Goal: Task Accomplishment & Management: Manage account settings

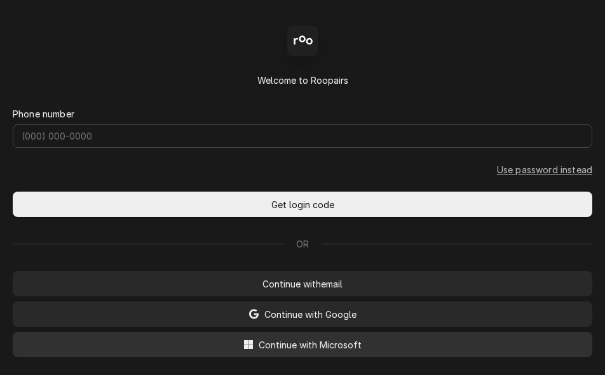
click at [296, 346] on span "Continue with Microsoft" at bounding box center [310, 345] width 108 height 13
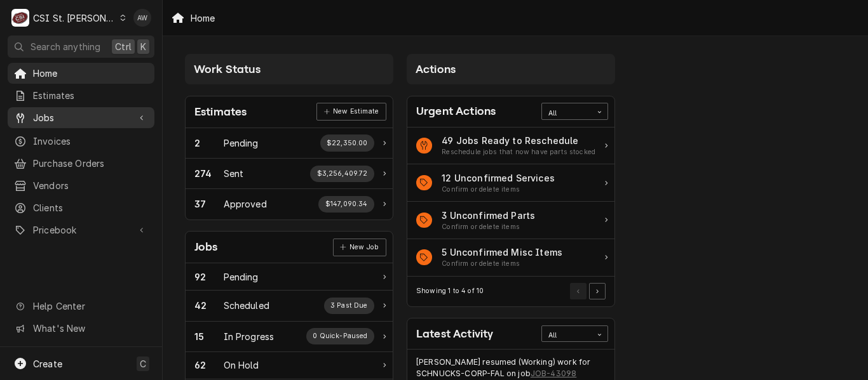
click at [111, 118] on span "Jobs" at bounding box center [81, 117] width 96 height 13
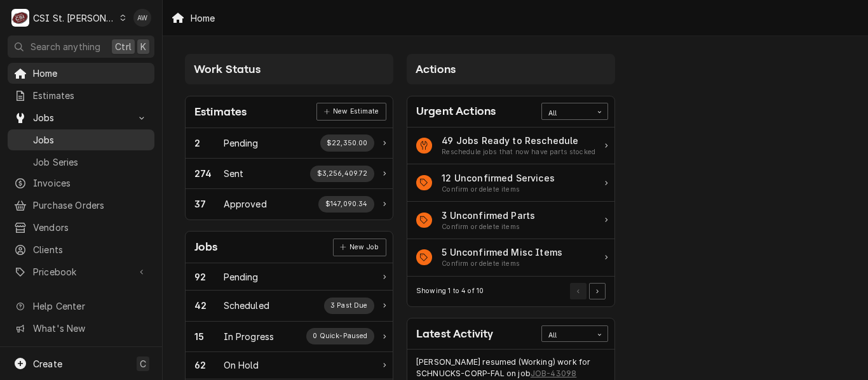
click at [107, 140] on span "Jobs" at bounding box center [90, 139] width 115 height 13
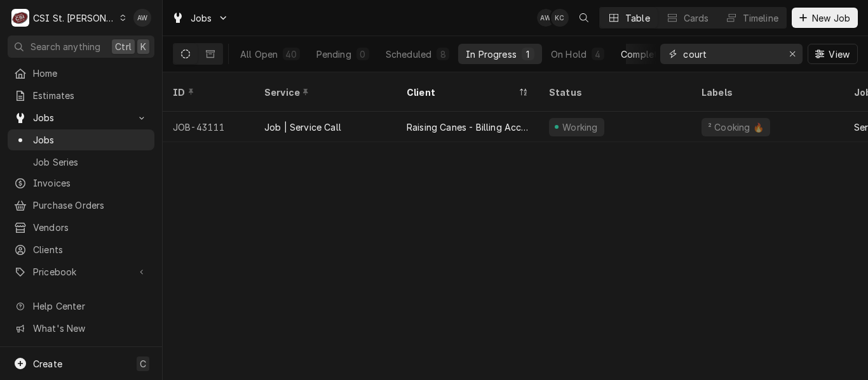
drag, startPoint x: 711, startPoint y: 61, endPoint x: 655, endPoint y: 58, distance: 56.0
click at [655, 58] on div "All Open 40 Pending 0 Scheduled 8 In Progress 1 On Hold 4 Completed 27 court Vi…" at bounding box center [515, 54] width 685 height 36
paste input "43123"
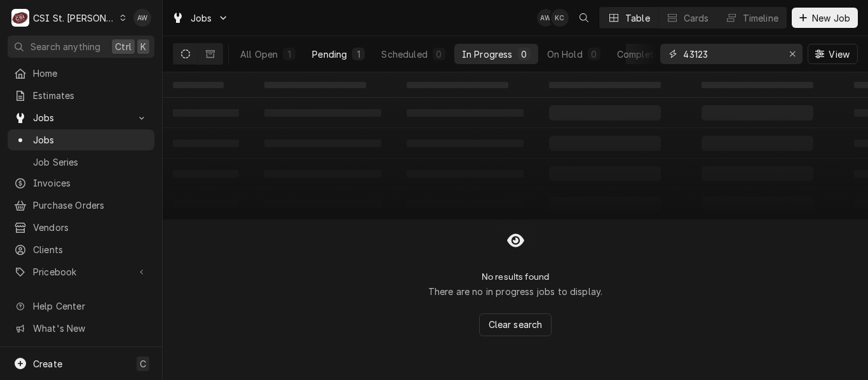
type input "43123"
click at [351, 50] on button "Pending 1" at bounding box center [338, 54] width 68 height 20
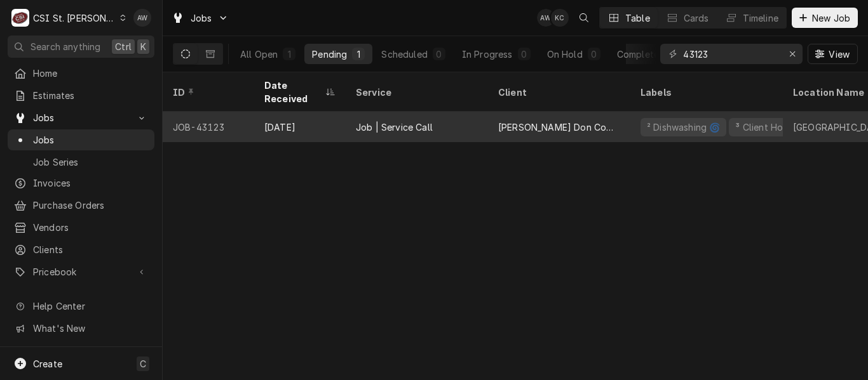
click at [376, 121] on div "Job | Service Call" at bounding box center [394, 127] width 77 height 13
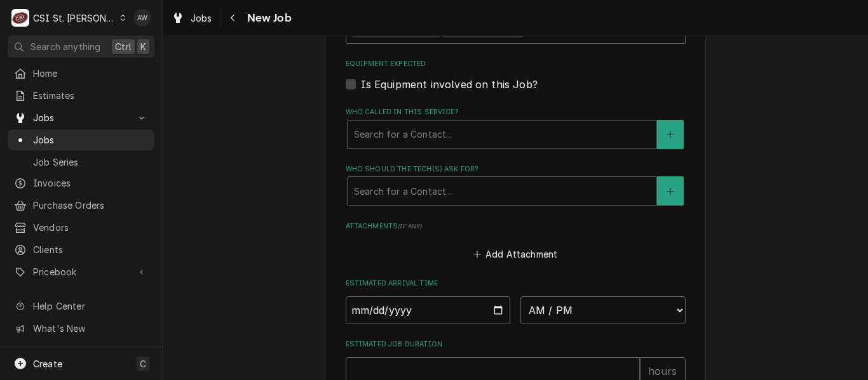
scroll to position [1090, 0]
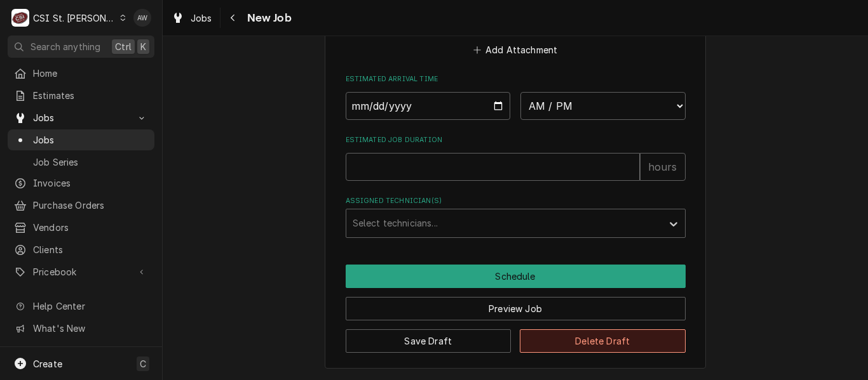
click at [527, 344] on button "Delete Draft" at bounding box center [603, 342] width 166 height 24
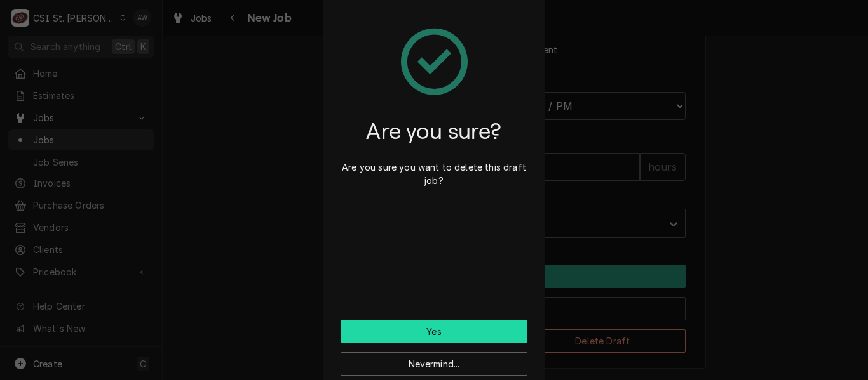
click at [450, 333] on button "Yes" at bounding box center [433, 332] width 187 height 24
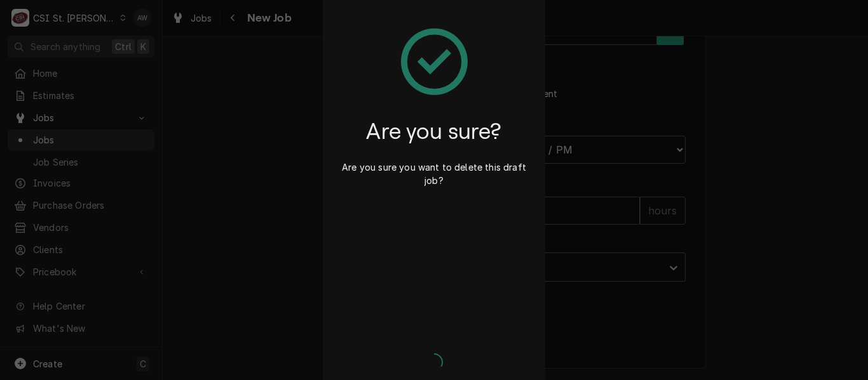
type textarea "x"
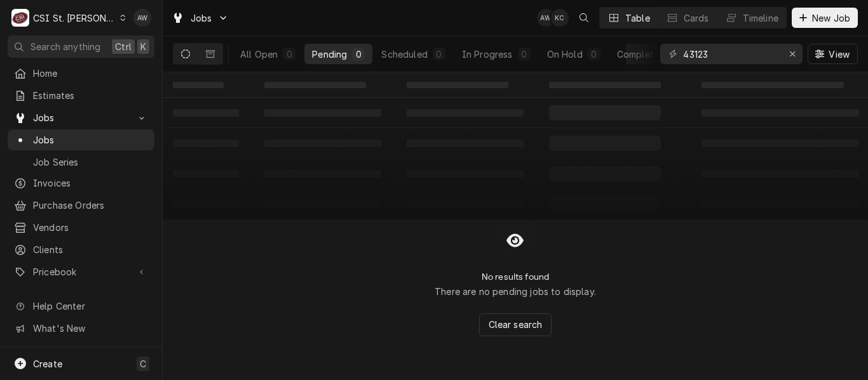
click at [710, 69] on div "43123 View" at bounding box center [759, 54] width 198 height 36
drag, startPoint x: 711, startPoint y: 50, endPoint x: 653, endPoint y: 51, distance: 57.8
click at [653, 51] on div "All Open 0 Pending 0 Scheduled 0 In Progress 0 On Hold 0 Completed 0 43123 View" at bounding box center [515, 54] width 685 height 36
paste input "2944"
type input "42944"
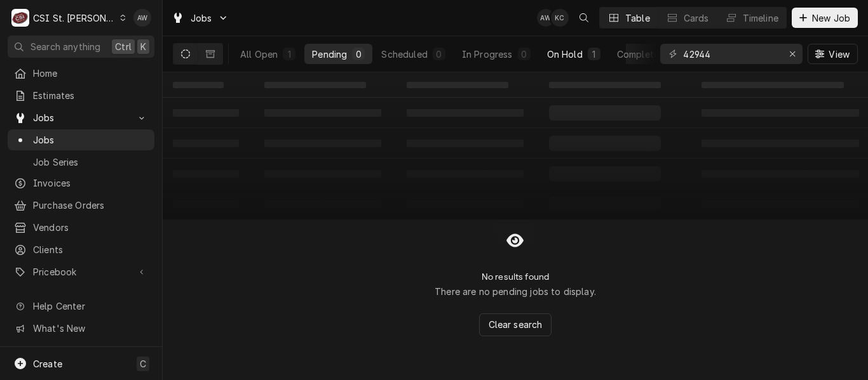
click at [588, 51] on div "1" at bounding box center [594, 54] width 13 height 13
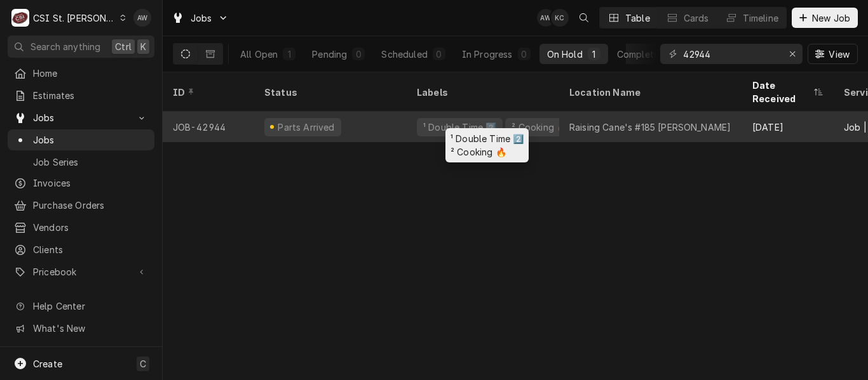
click at [513, 121] on div "² Cooking 🔥" at bounding box center [539, 127] width 58 height 13
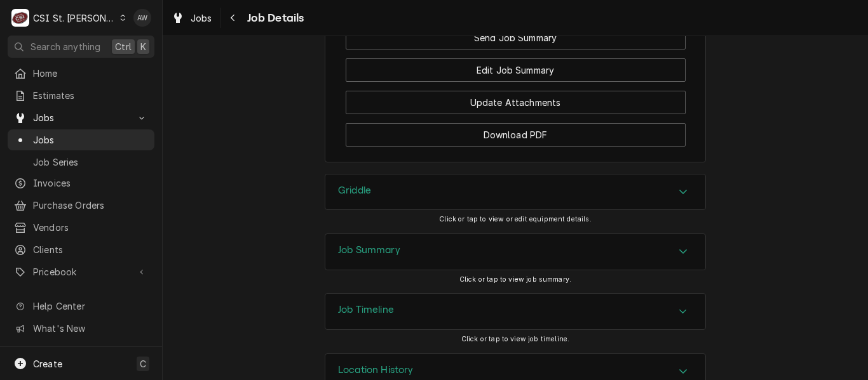
scroll to position [1813, 0]
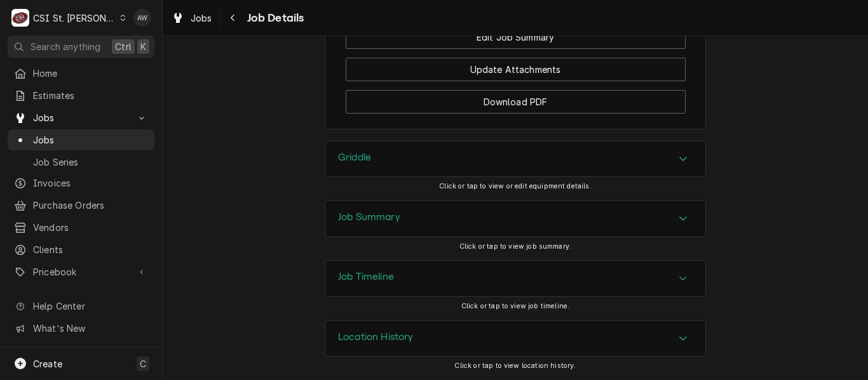
click at [460, 227] on div "Job Summary" at bounding box center [515, 219] width 380 height 36
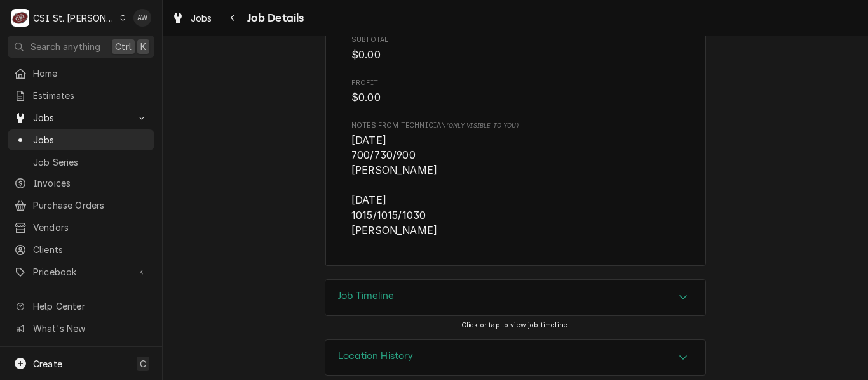
scroll to position [3383, 0]
click at [215, 19] on link "Jobs" at bounding box center [191, 18] width 51 height 21
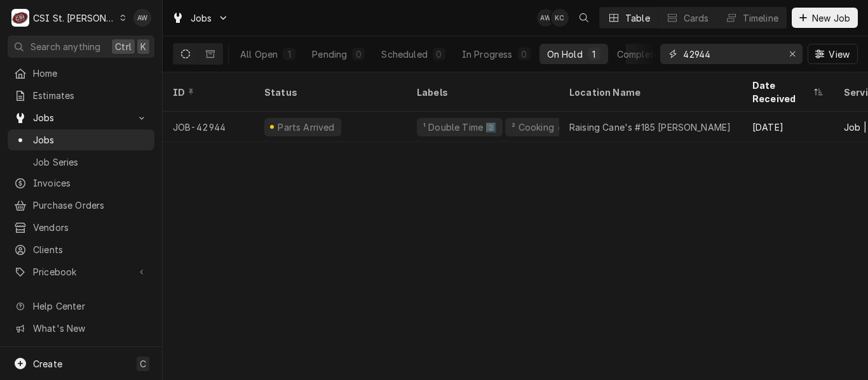
drag, startPoint x: 734, startPoint y: 53, endPoint x: 676, endPoint y: 51, distance: 57.2
click at [676, 51] on div "42944" at bounding box center [731, 54] width 142 height 20
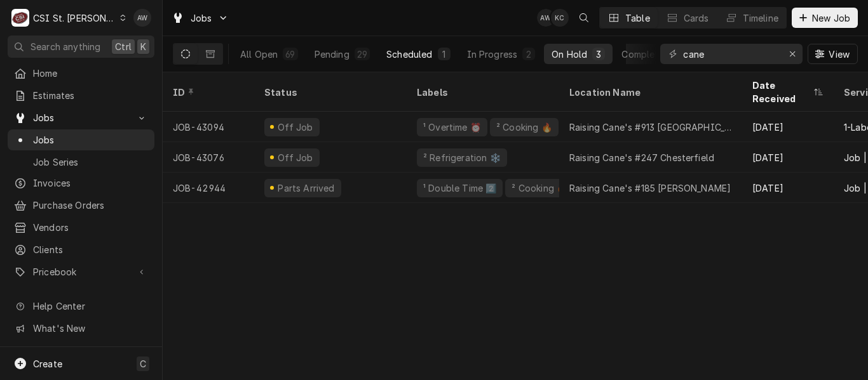
click at [428, 55] on div "Scheduled" at bounding box center [409, 54] width 46 height 13
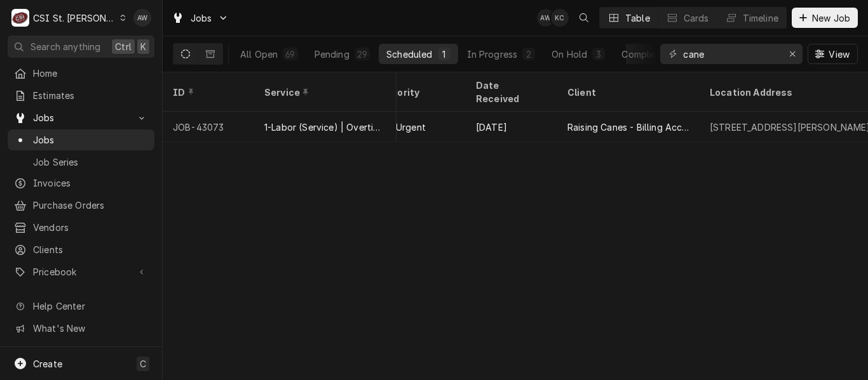
scroll to position [0, 871]
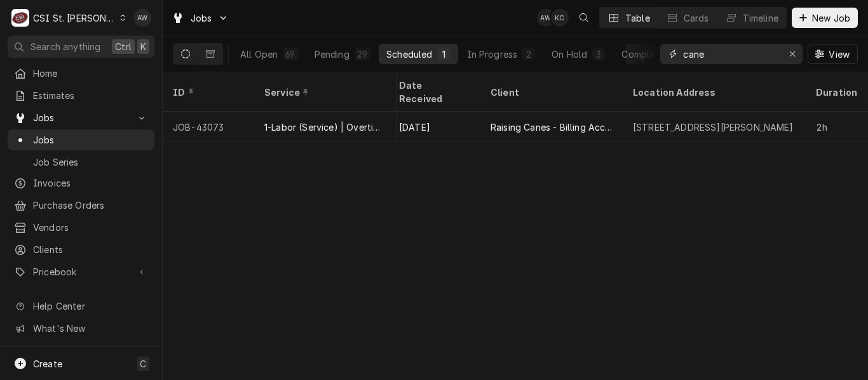
click at [711, 49] on input "cane" at bounding box center [730, 54] width 95 height 20
drag, startPoint x: 712, startPoint y: 51, endPoint x: 642, endPoint y: 51, distance: 69.9
click at [642, 51] on div "All Open 69 Pending 29 Scheduled 1 In Progress 2 On Hold 3 Completed 34 cane Vi…" at bounding box center [515, 54] width 685 height 36
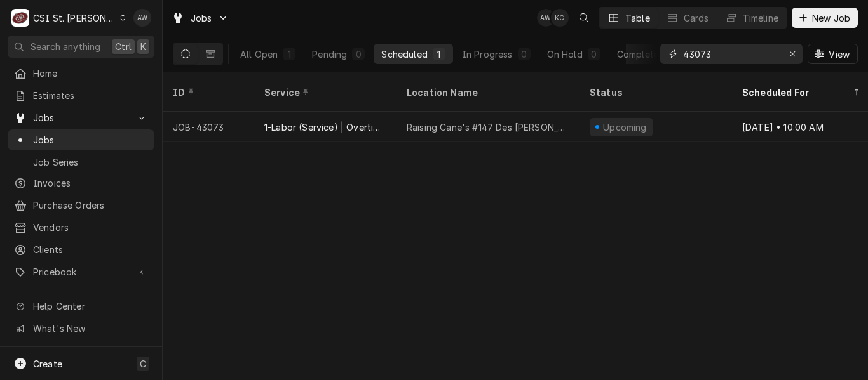
type input "43073"
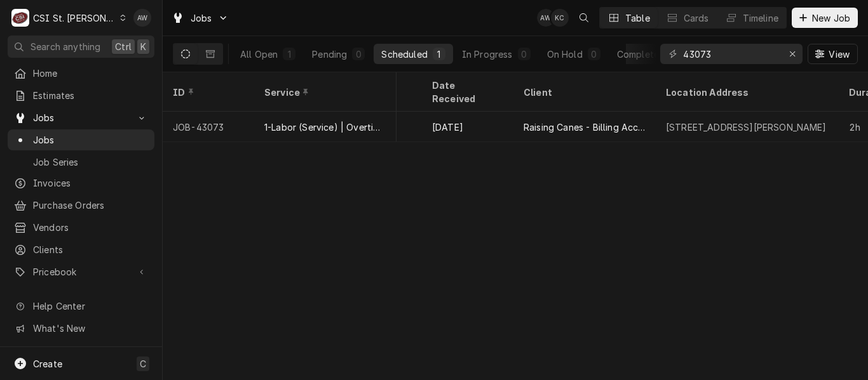
scroll to position [0, 855]
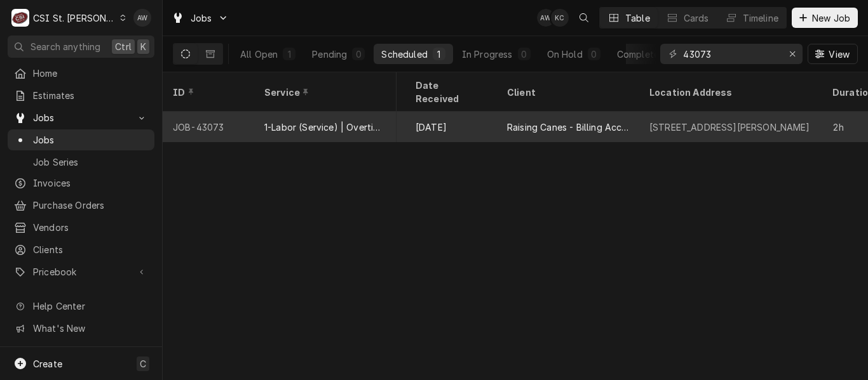
click at [644, 112] on div "12215 Manchester Rd, Des Peres, MO 63131" at bounding box center [730, 127] width 183 height 30
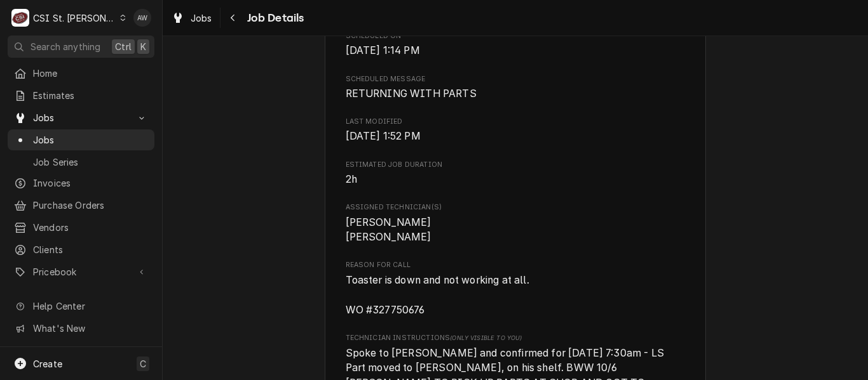
scroll to position [845, 0]
click at [111, 133] on span "Jobs" at bounding box center [90, 139] width 115 height 13
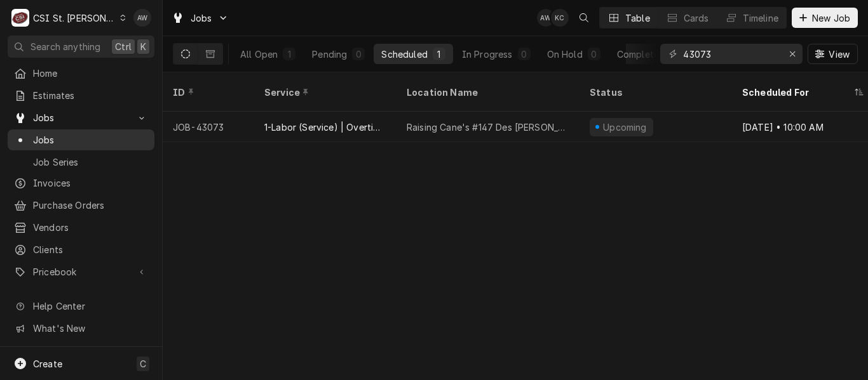
drag, startPoint x: 131, startPoint y: 125, endPoint x: 76, endPoint y: 134, distance: 56.0
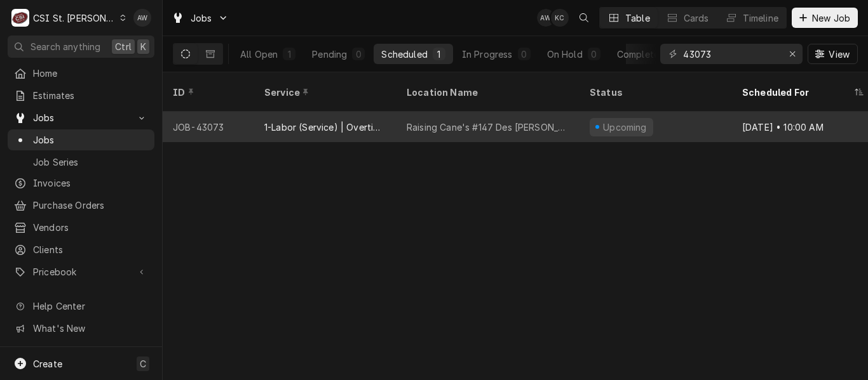
click at [544, 112] on div "Raising Cane's #147 Des Peres" at bounding box center [487, 127] width 183 height 30
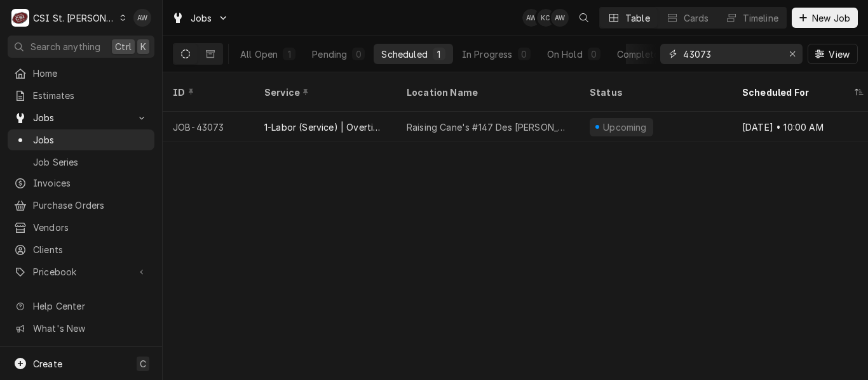
drag, startPoint x: 718, startPoint y: 47, endPoint x: 560, endPoint y: 20, distance: 161.0
click at [560, 20] on div "Jobs AW KC AW Table Cards Timeline New Job All Open 1 Pending 0 Scheduled 1 In …" at bounding box center [515, 36] width 705 height 72
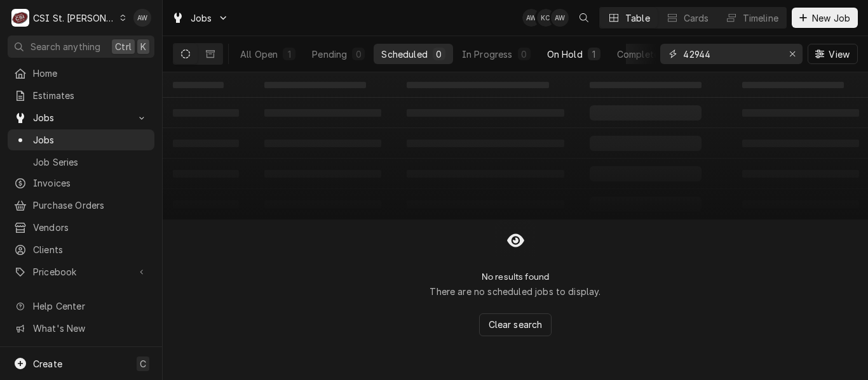
type input "42944"
click at [585, 58] on button "On Hold 1" at bounding box center [573, 54] width 69 height 20
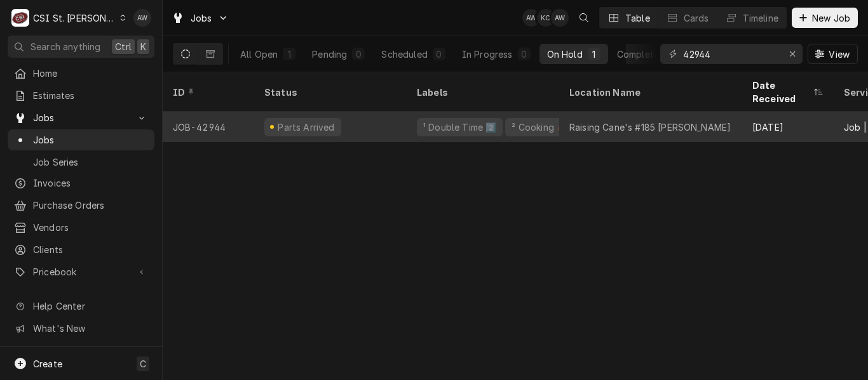
click at [567, 112] on div "Raising Cane's #185 [PERSON_NAME]" at bounding box center [650, 127] width 183 height 30
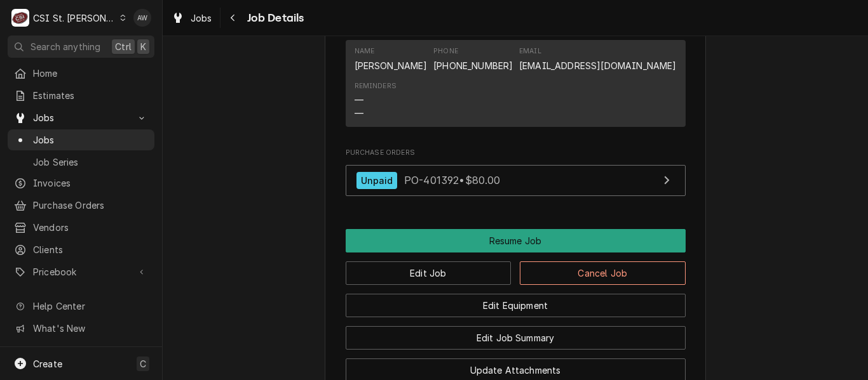
scroll to position [1775, 0]
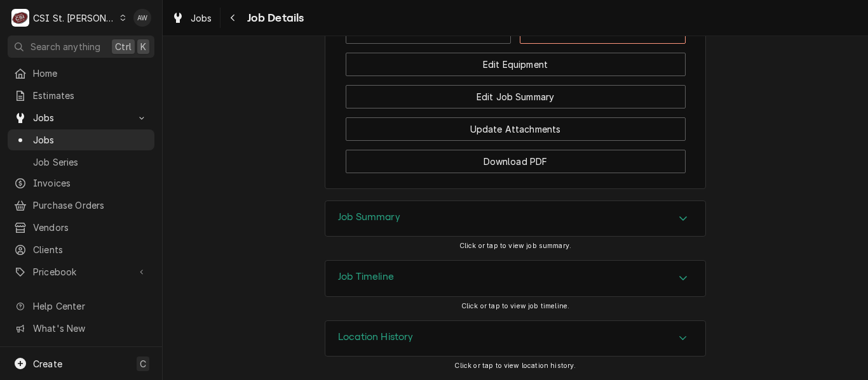
click at [458, 231] on div "Job Summary" at bounding box center [515, 219] width 380 height 36
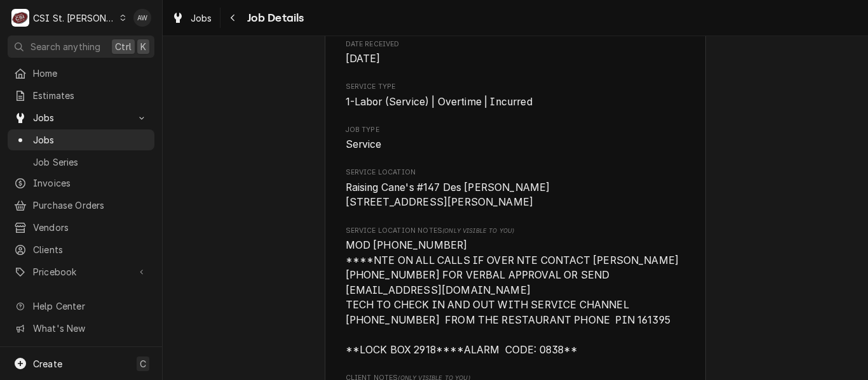
scroll to position [0, 0]
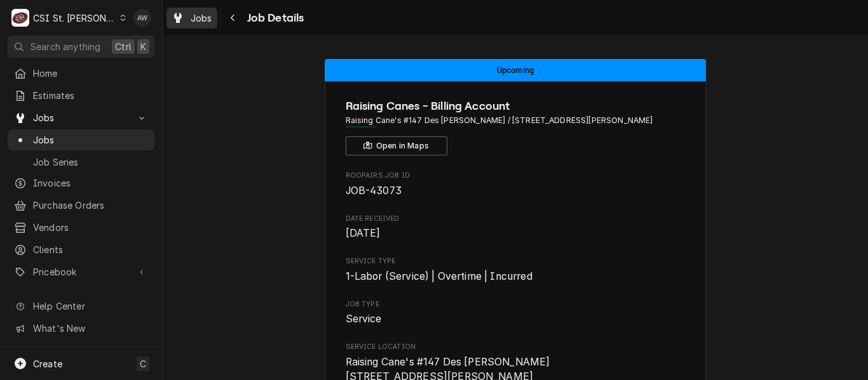
click at [201, 8] on link "Jobs" at bounding box center [191, 18] width 51 height 21
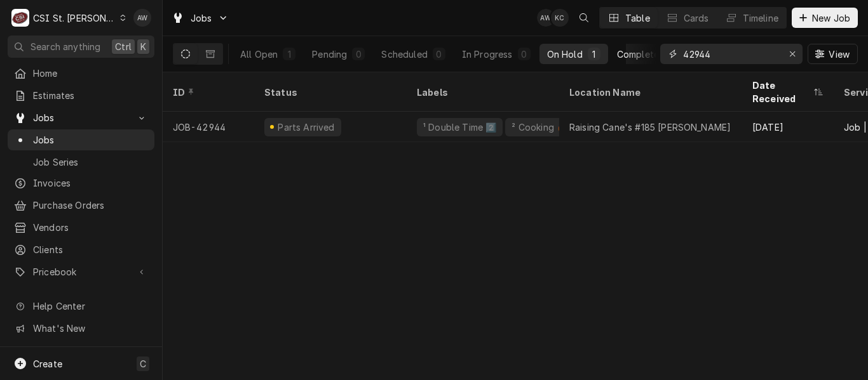
drag, startPoint x: 744, startPoint y: 58, endPoint x: 654, endPoint y: 47, distance: 90.8
click at [654, 47] on div "All Open 1 Pending 0 Scheduled 0 In Progress 0 On Hold 1 Completed 0 42944 View" at bounding box center [515, 54] width 685 height 36
paste input "75"
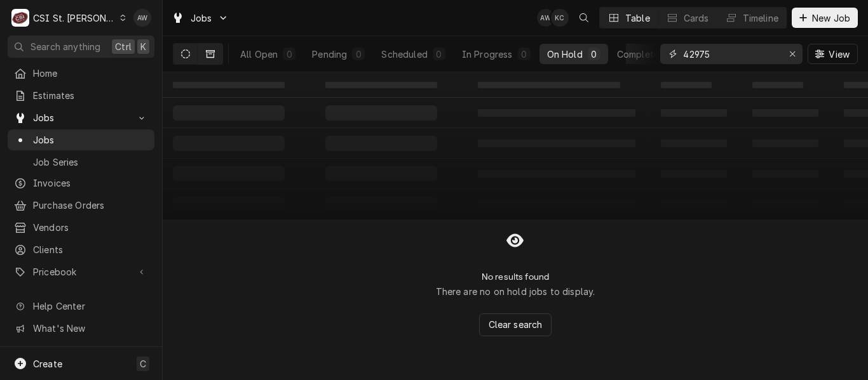
type input "42975"
click at [213, 47] on button "Dynamic Content Wrapper" at bounding box center [210, 54] width 24 height 20
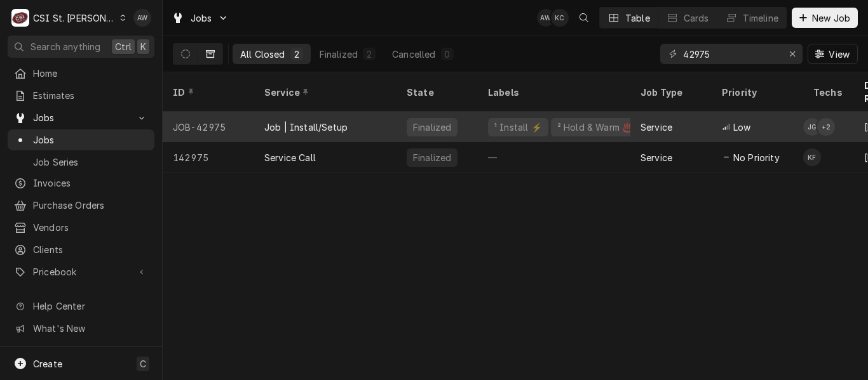
click at [335, 123] on div "Job | Install/Setup" at bounding box center [325, 127] width 142 height 30
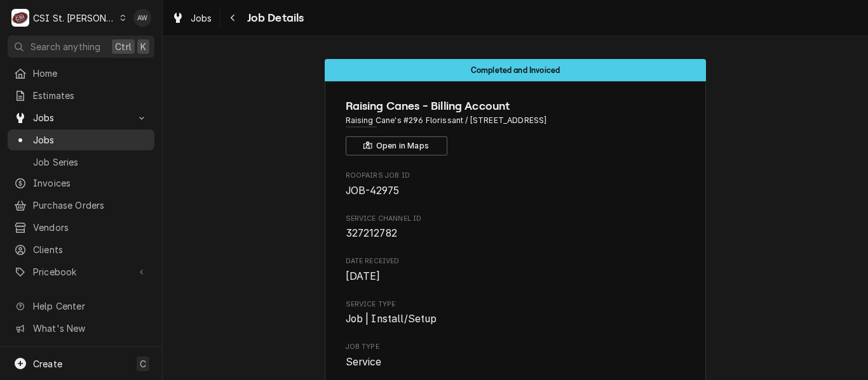
click at [70, 134] on span "Jobs" at bounding box center [90, 139] width 115 height 13
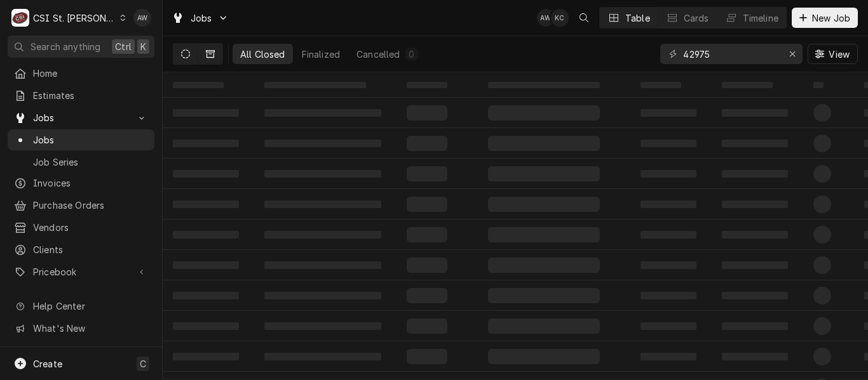
click at [190, 53] on button "Dynamic Content Wrapper" at bounding box center [185, 54] width 24 height 20
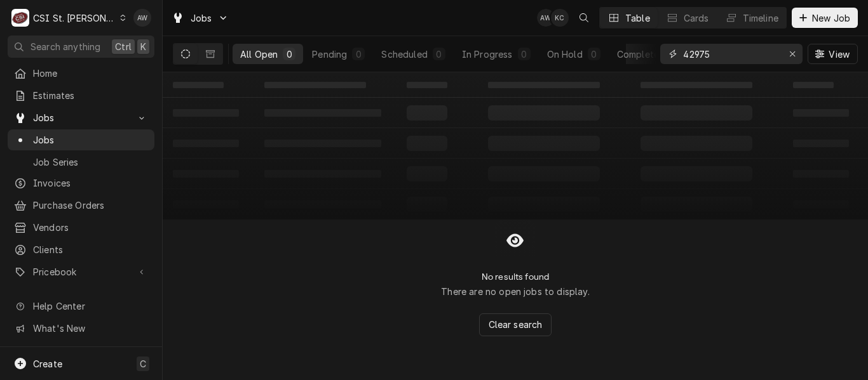
drag, startPoint x: 719, startPoint y: 56, endPoint x: 610, endPoint y: 32, distance: 111.7
click at [610, 32] on div "Jobs AW KC Table Cards Timeline New Job All Open 0 Pending 0 Scheduled 0 In Pro…" at bounding box center [515, 36] width 705 height 72
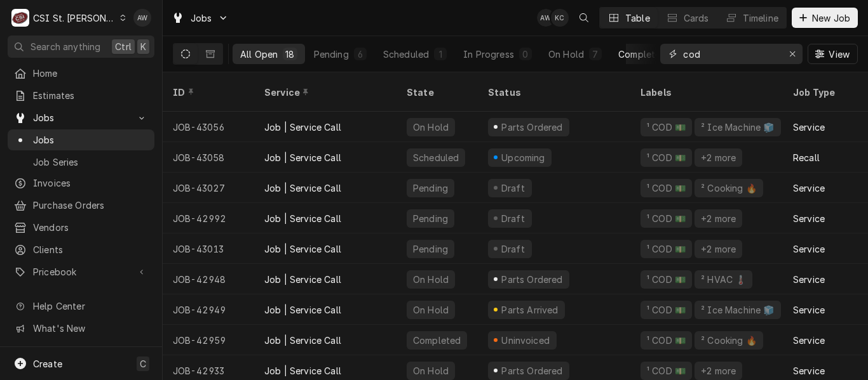
type input "cod"
click at [626, 52] on div "Completed" at bounding box center [642, 54] width 48 height 13
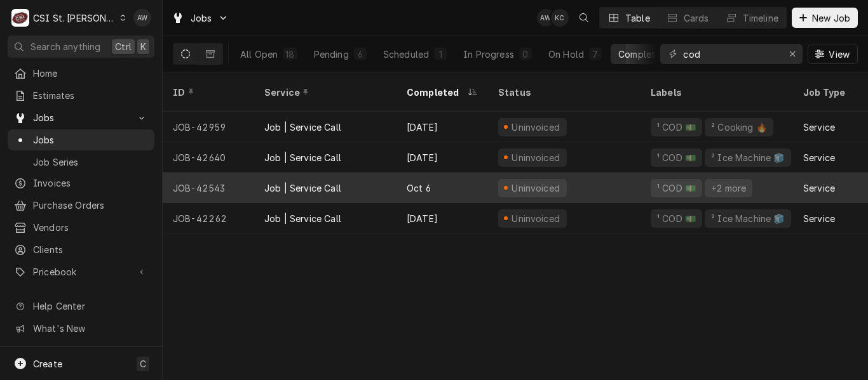
click at [434, 173] on div "Oct 6" at bounding box center [441, 188] width 91 height 30
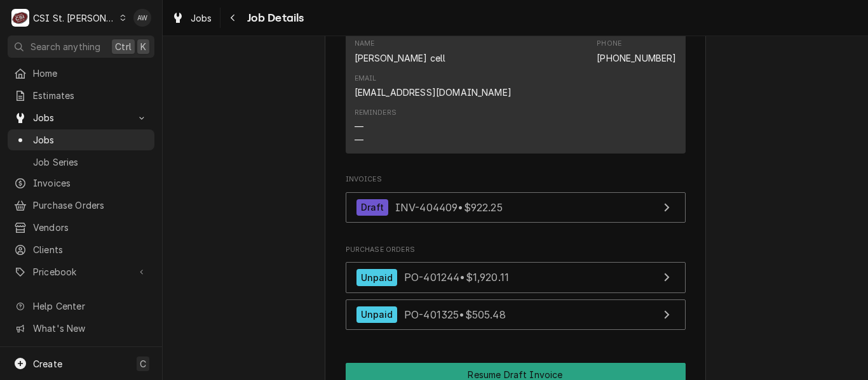
scroll to position [1370, 0]
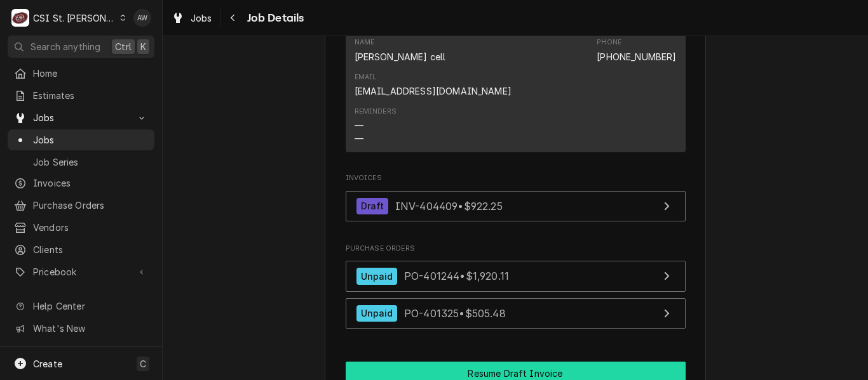
click at [558, 362] on button "Resume Draft Invoice" at bounding box center [516, 374] width 340 height 24
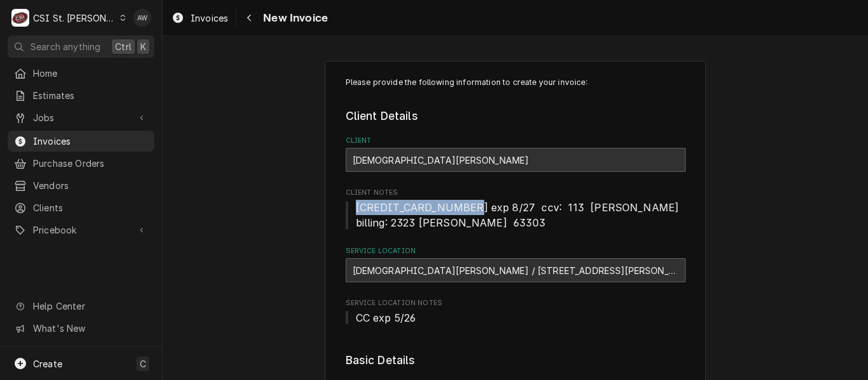
drag, startPoint x: 455, startPoint y: 208, endPoint x: 354, endPoint y: 202, distance: 101.8
click at [356, 202] on span "[CREDIT_CARD_NUMBER] exp 8/27 ccv: 113 [PERSON_NAME] billing: 2323 [PERSON_NAME…" at bounding box center [519, 215] width 326 height 28
copy span "[CREDIT_CARD_NUMBER]"
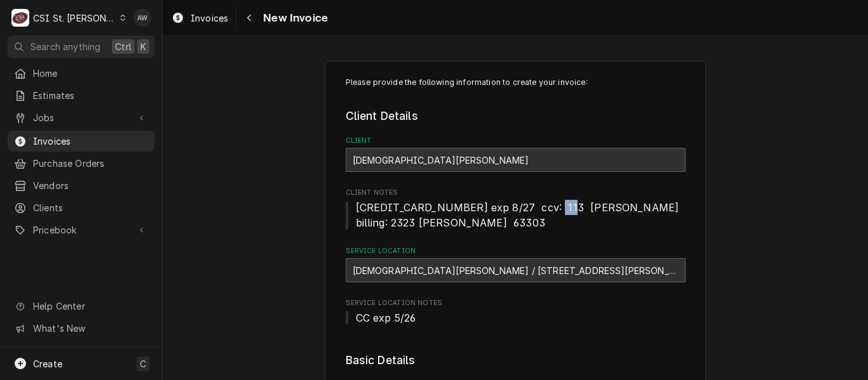
drag, startPoint x: 534, startPoint y: 204, endPoint x: 546, endPoint y: 208, distance: 12.7
click at [546, 208] on span "[CREDIT_CARD_NUMBER] exp 8/27 ccv: 113 [PERSON_NAME] billing: 2323 [PERSON_NAME…" at bounding box center [519, 215] width 326 height 28
copy span "113"
drag, startPoint x: 558, startPoint y: 211, endPoint x: 642, endPoint y: 210, distance: 83.8
click at [642, 210] on span "[CREDIT_CARD_NUMBER] exp 8/27 ccv: 113 [PERSON_NAME] billing: 2323 [PERSON_NAME…" at bounding box center [519, 215] width 326 height 28
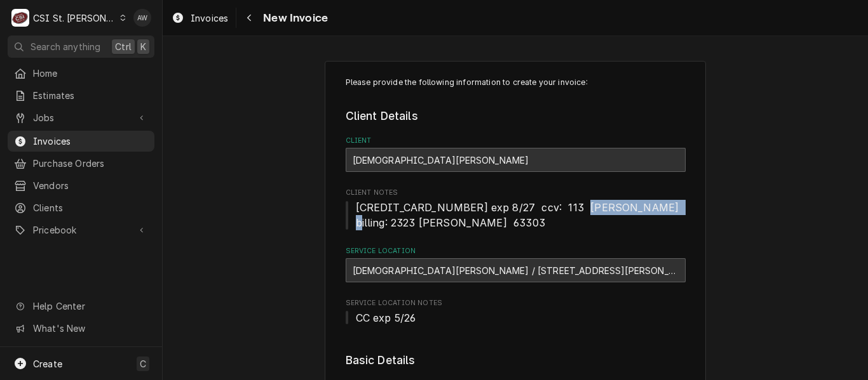
copy span "[PERSON_NAME]"
drag, startPoint x: 532, startPoint y: 157, endPoint x: 347, endPoint y: 162, distance: 184.9
click at [347, 162] on div "[DEMOGRAPHIC_DATA][PERSON_NAME]" at bounding box center [516, 160] width 340 height 24
copy strong "[DEMOGRAPHIC_DATA][PERSON_NAME]"
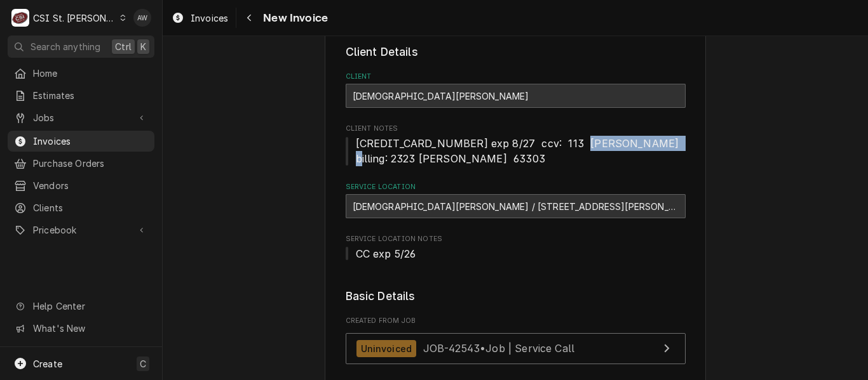
scroll to position [57, 0]
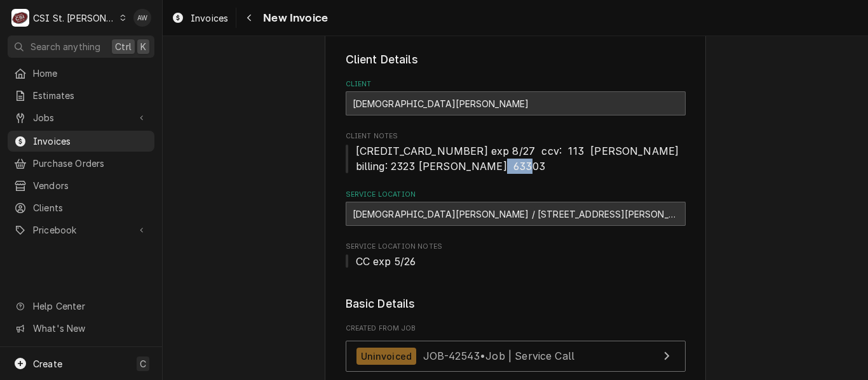
drag, startPoint x: 503, startPoint y: 166, endPoint x: 470, endPoint y: 166, distance: 33.0
click at [470, 166] on span "[CREDIT_CARD_NUMBER] exp 8/27 ccv: 113 [PERSON_NAME] billing: 2323 [PERSON_NAME…" at bounding box center [516, 159] width 340 height 30
copy span "63303"
drag, startPoint x: 389, startPoint y: 167, endPoint x: 464, endPoint y: 171, distance: 74.4
click at [464, 171] on span "4412 5400 0758 6901 exp 8/27 ccv: 113 Jeffrey Hitchcock billing: 2323 hackmann …" at bounding box center [519, 159] width 326 height 28
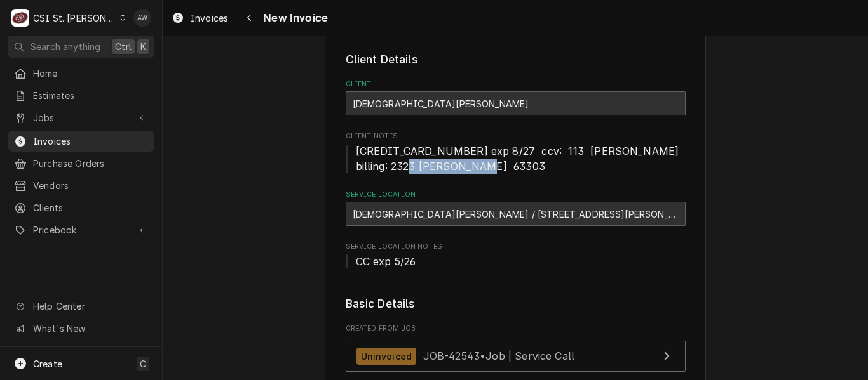
copy span "2323 hackmann"
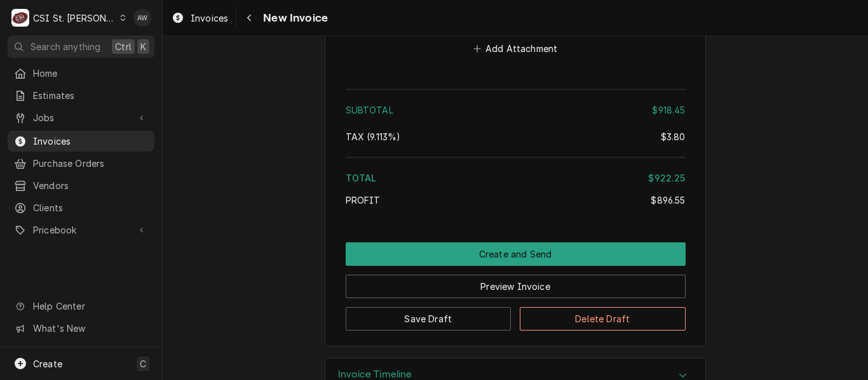
scroll to position [3169, 0]
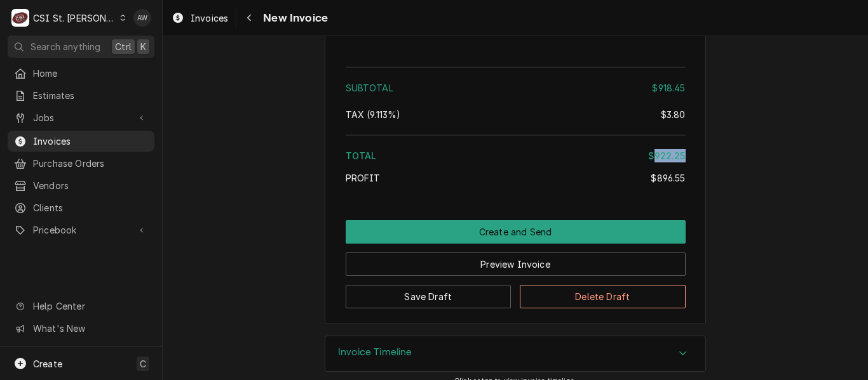
drag, startPoint x: 650, startPoint y: 140, endPoint x: 679, endPoint y: 129, distance: 30.8
click at [679, 129] on div "Subtotal $918.45 Tax ( 9.113% ) $3.80 Total $922.25 Profit $896.55" at bounding box center [516, 127] width 340 height 131
copy div "922.25"
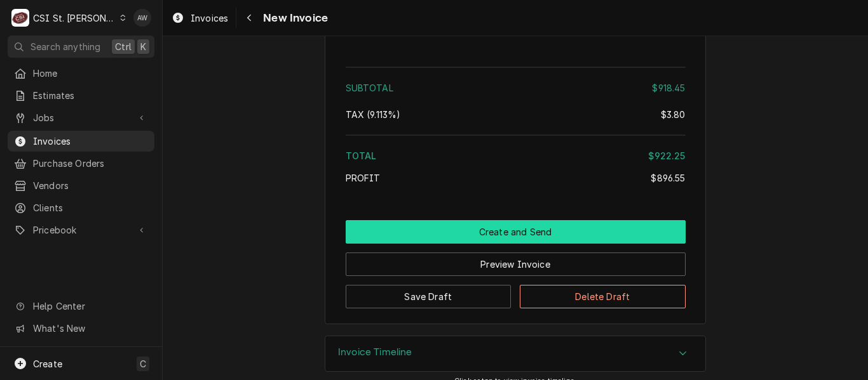
click at [596, 220] on button "Create and Send" at bounding box center [516, 232] width 340 height 24
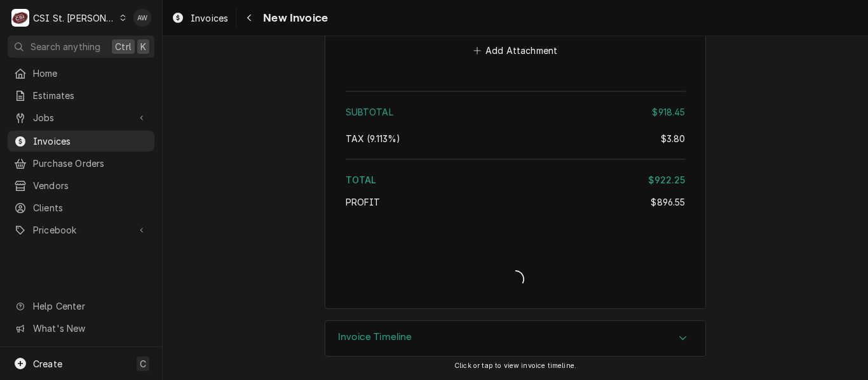
scroll to position [3130, 0]
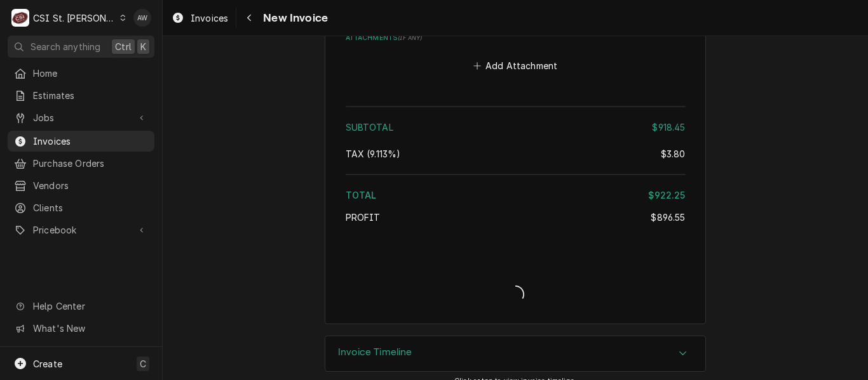
type textarea "x"
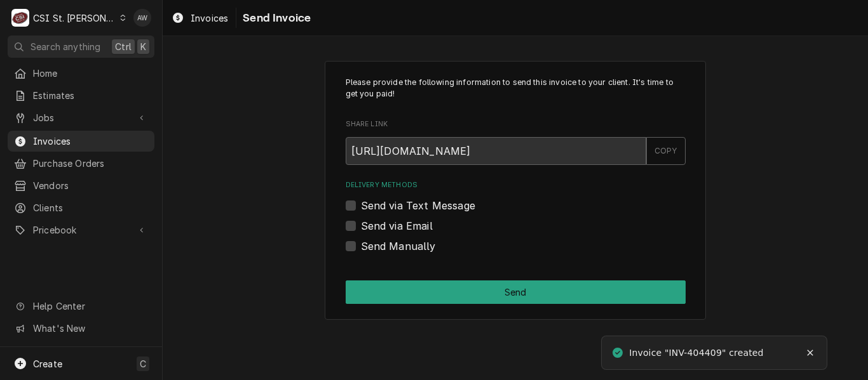
click at [421, 252] on label "Send Manually" at bounding box center [398, 246] width 75 height 15
click at [421, 252] on input "Send Manually" at bounding box center [531, 253] width 340 height 28
checkbox input "true"
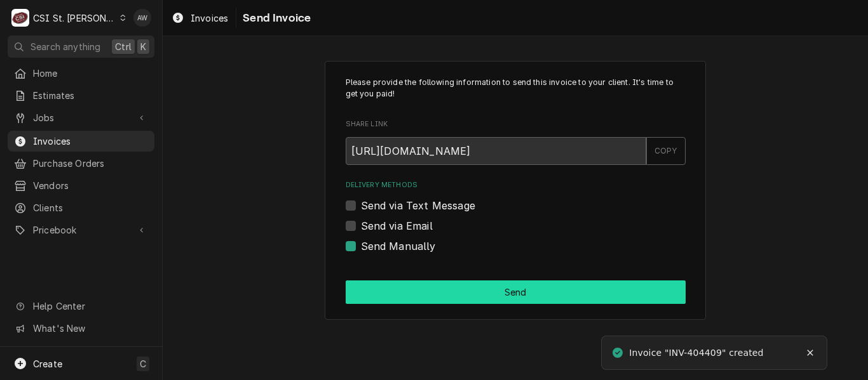
click at [431, 283] on button "Send" at bounding box center [516, 293] width 340 height 24
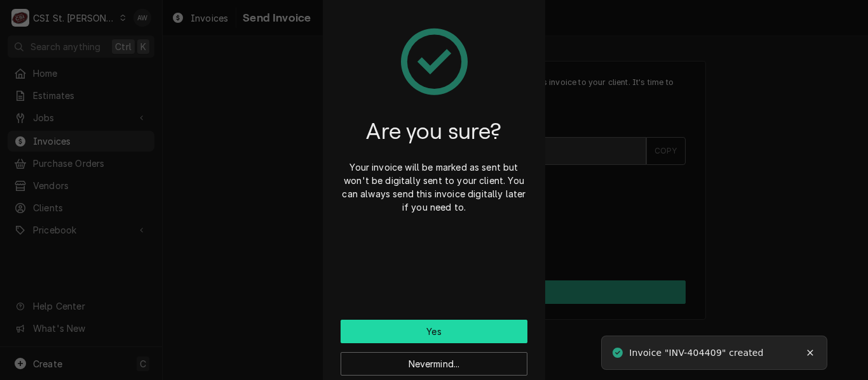
click at [468, 341] on button "Yes" at bounding box center [433, 332] width 187 height 24
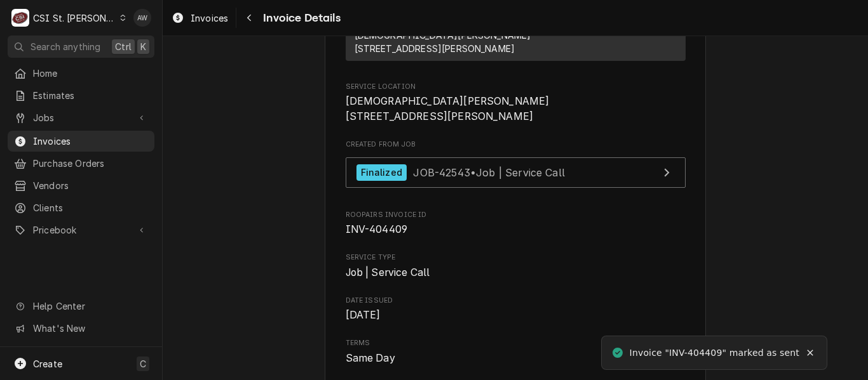
scroll to position [259, 0]
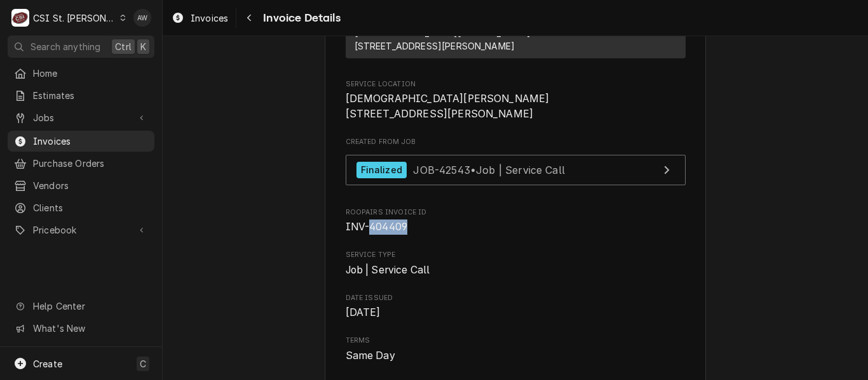
drag, startPoint x: 403, startPoint y: 264, endPoint x: 365, endPoint y: 268, distance: 38.3
click at [365, 235] on span "INV-404409" at bounding box center [516, 227] width 340 height 15
copy span "404409"
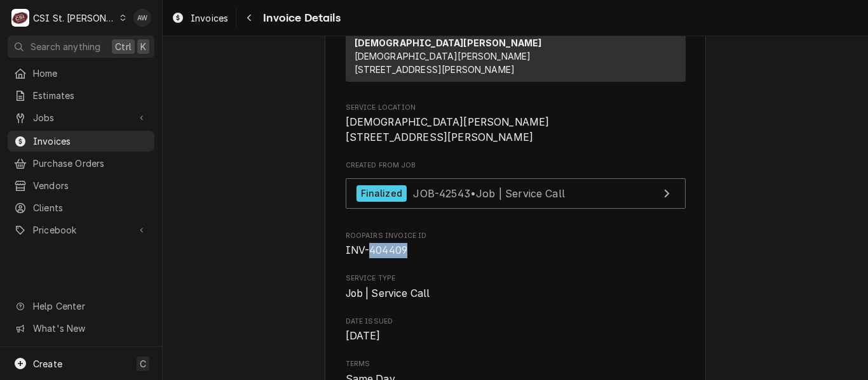
scroll to position [236, 0]
click at [408, 258] on span "INV-404409" at bounding box center [516, 250] width 340 height 15
drag, startPoint x: 401, startPoint y: 289, endPoint x: 325, endPoint y: 288, distance: 75.6
copy span "INV-404409"
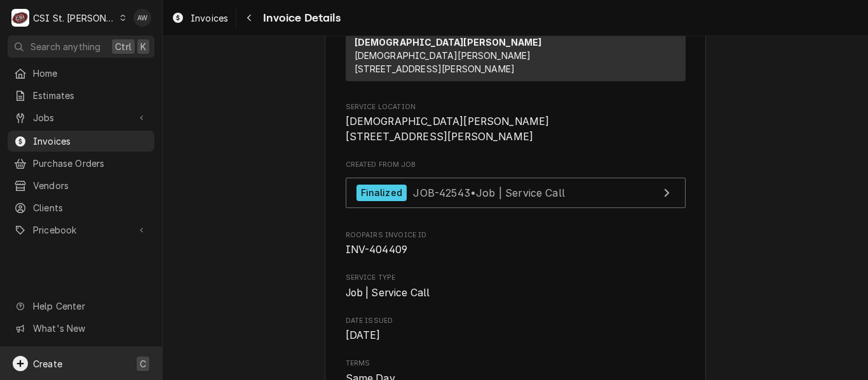
click at [102, 351] on div "Create C" at bounding box center [81, 363] width 162 height 33
click at [195, 314] on div "Purchase Order" at bounding box center [237, 319] width 85 height 13
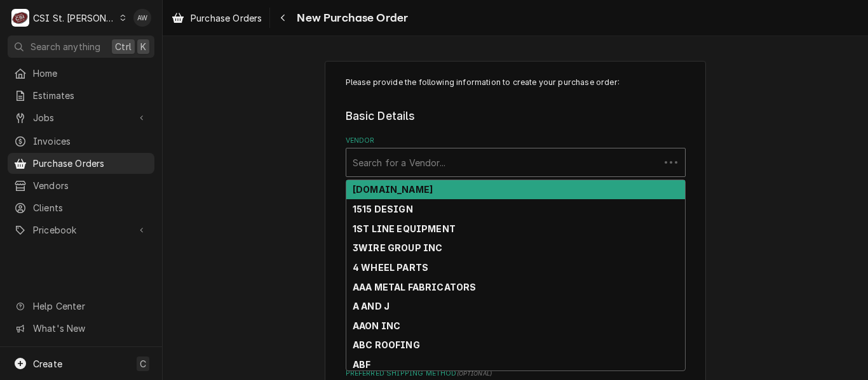
click at [398, 166] on div "Vendor" at bounding box center [503, 162] width 300 height 23
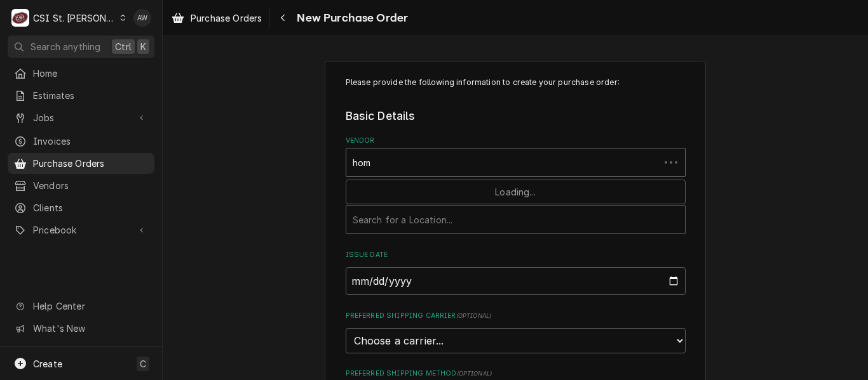
type input "home"
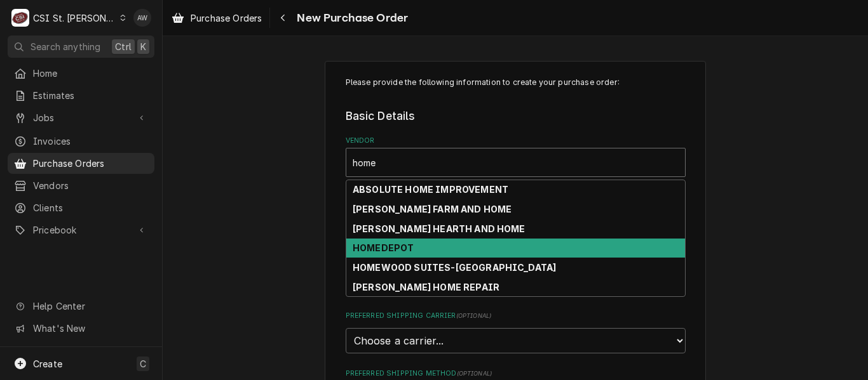
click at [386, 246] on strong "HOMEDEPOT" at bounding box center [383, 248] width 61 height 11
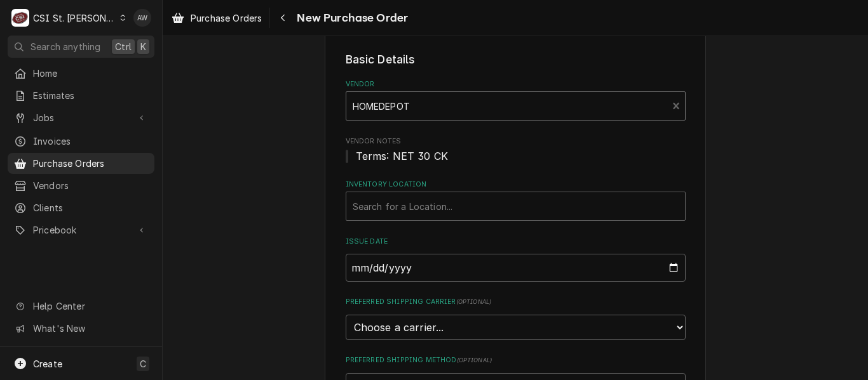
scroll to position [58, 0]
click at [376, 203] on div "Inventory Location" at bounding box center [516, 205] width 326 height 23
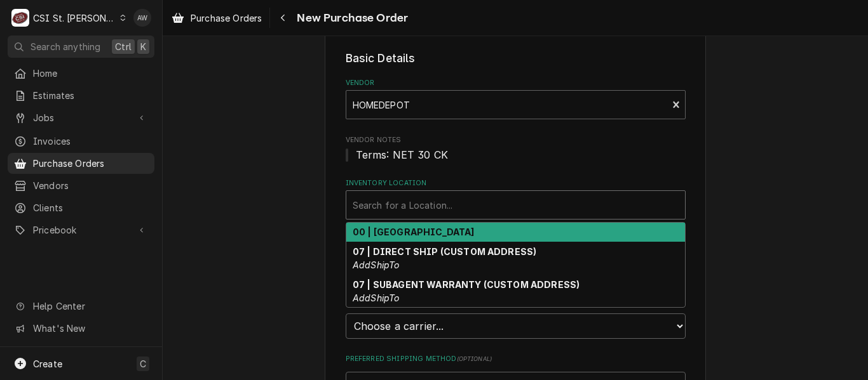
click at [378, 227] on strong "00 | [GEOGRAPHIC_DATA]" at bounding box center [414, 232] width 122 height 11
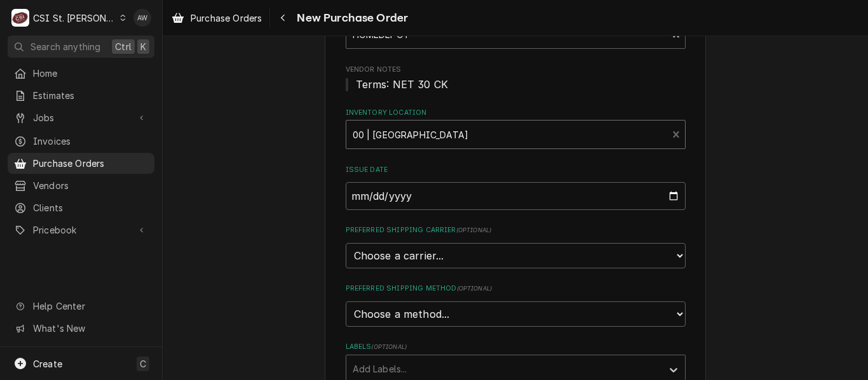
scroll to position [295, 0]
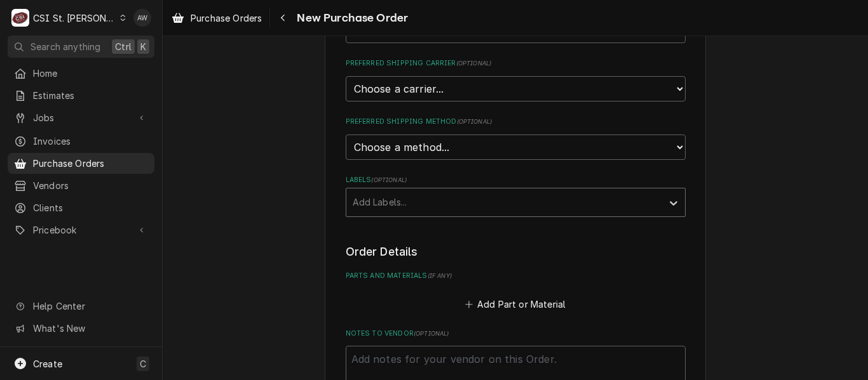
click at [431, 212] on div "Labels" at bounding box center [504, 202] width 303 height 23
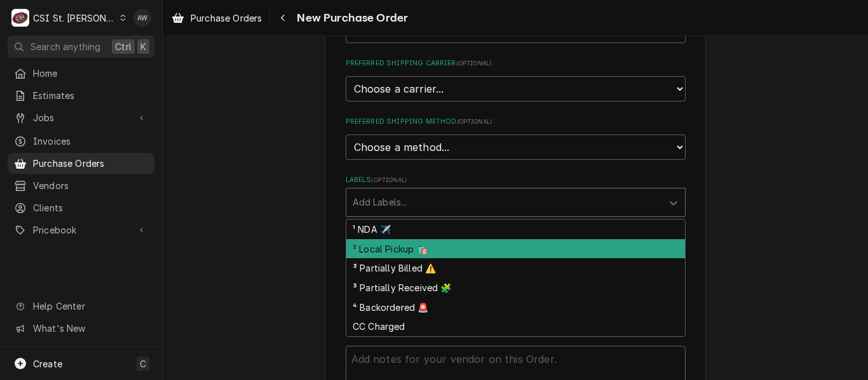
click at [422, 256] on div "² Local Pickup 🛍️" at bounding box center [515, 249] width 339 height 20
type textarea "x"
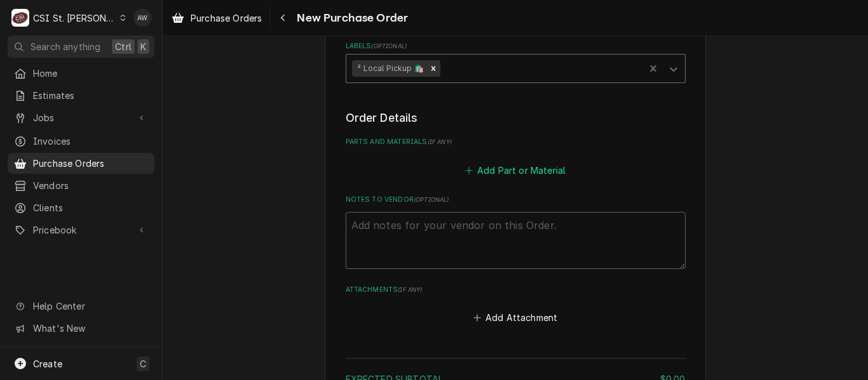
scroll to position [469, 0]
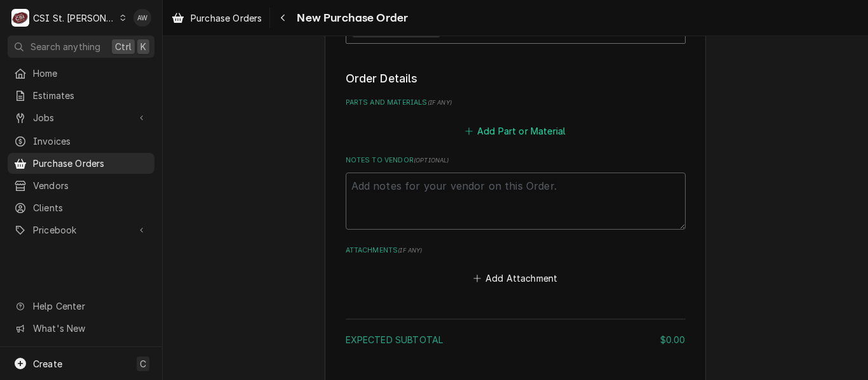
click at [486, 134] on button "Add Part or Material" at bounding box center [514, 131] width 105 height 18
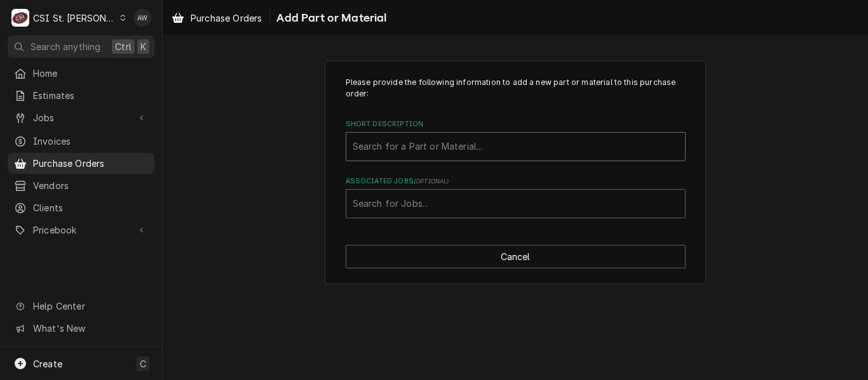
click at [453, 147] on div "Short Description" at bounding box center [516, 146] width 326 height 23
type input "misc. ser"
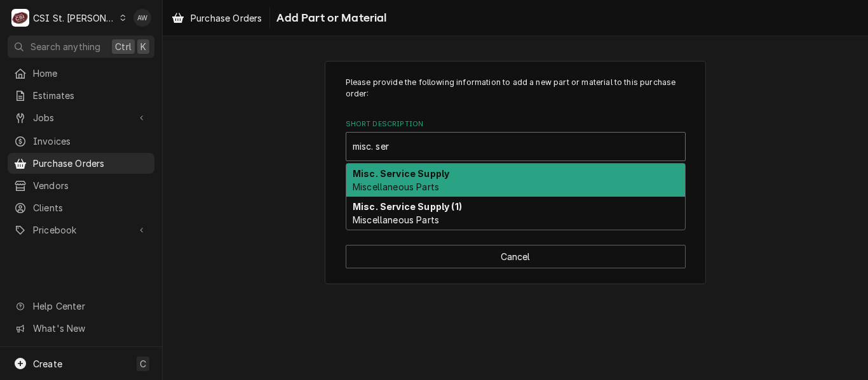
click at [433, 185] on span "Miscellaneous Parts" at bounding box center [396, 187] width 86 height 11
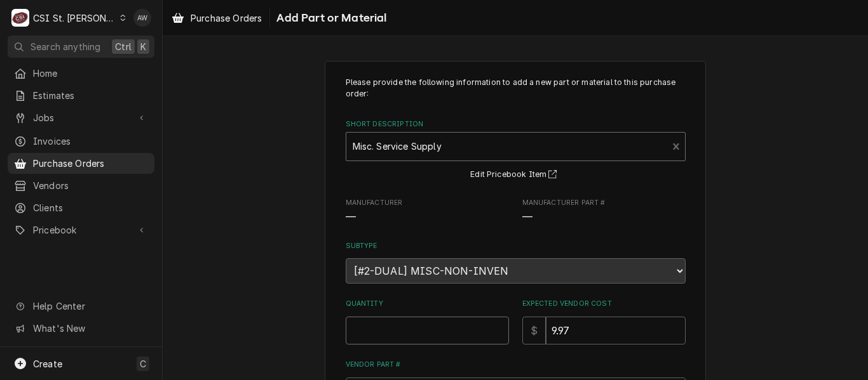
click at [413, 321] on input "Quantity" at bounding box center [427, 331] width 163 height 28
type textarea "x"
type input "1"
type textarea "x"
type input "0"
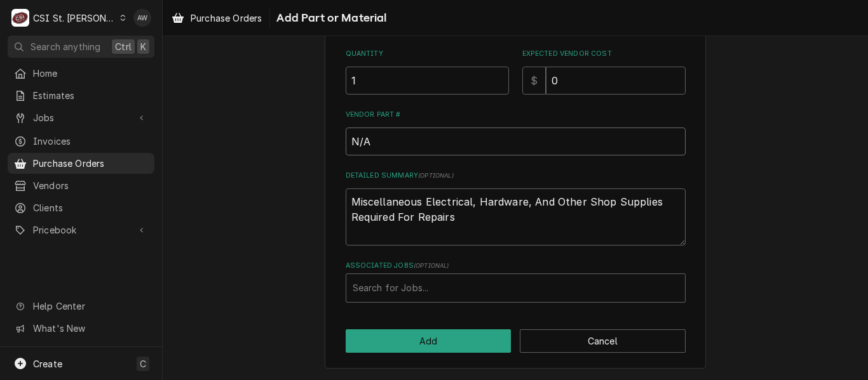
scroll to position [250, 0]
drag, startPoint x: 457, startPoint y: 215, endPoint x: 230, endPoint y: 197, distance: 227.4
click at [230, 197] on div "Please provide the following information to add a new part or material to this …" at bounding box center [515, 89] width 705 height 581
type textarea "x"
type textarea "l"
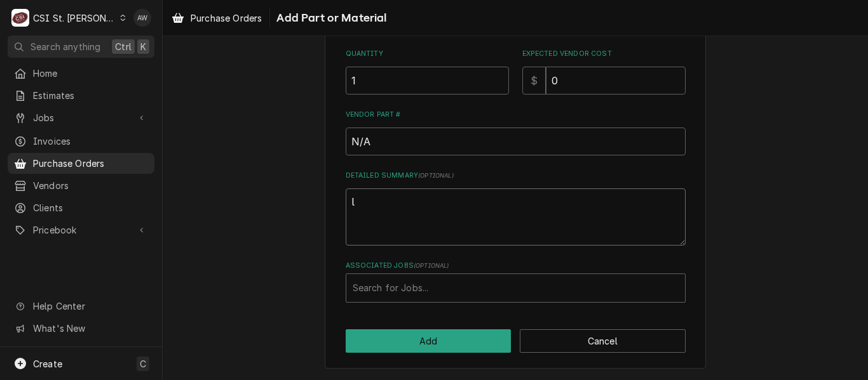
type textarea "x"
type textarea "lam"
type textarea "x"
type textarea "lamp"
type input "43098"
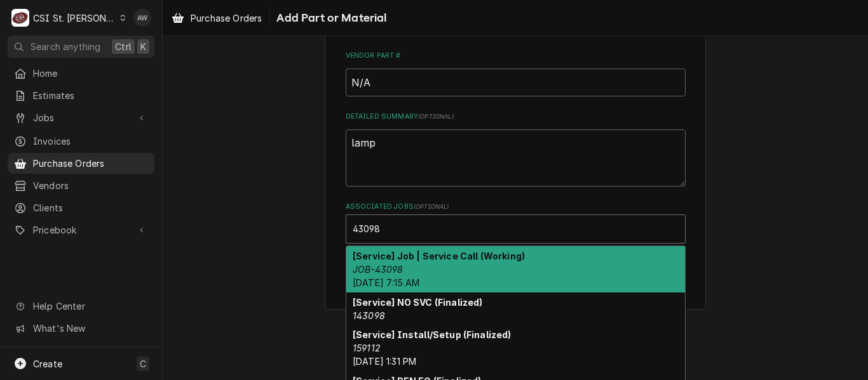
click at [399, 266] on div "[Service] Job | Service Call (Working) JOB-43098 Tue, Oct 7th, 2025 - 7:15 AM" at bounding box center [515, 269] width 339 height 46
type textarea "x"
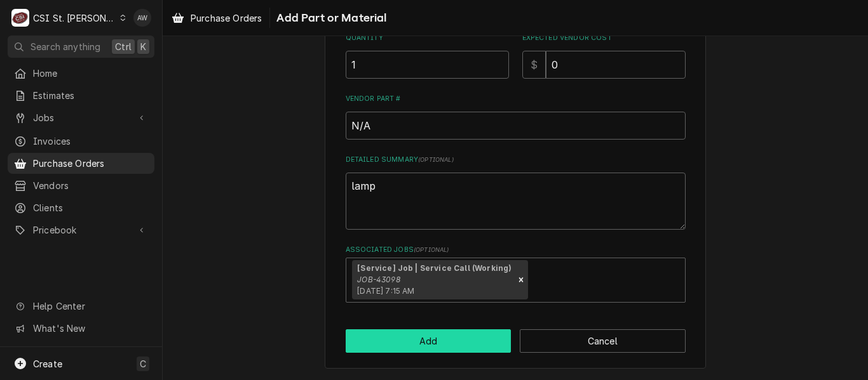
click at [400, 351] on button "Add" at bounding box center [429, 342] width 166 height 24
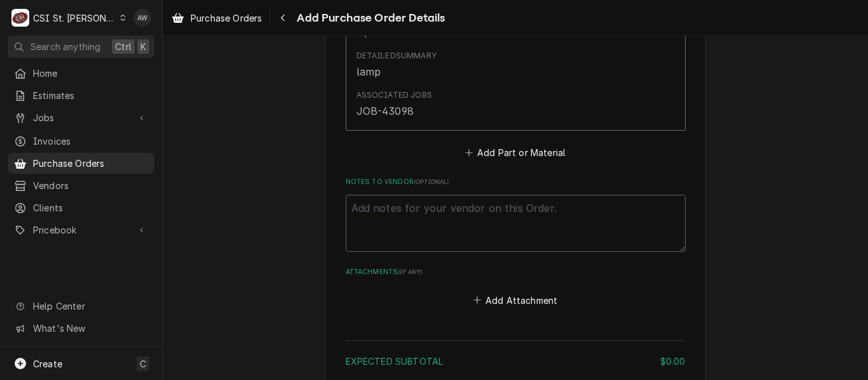
scroll to position [746, 0]
click at [390, 237] on textarea "Notes to Vendor ( optional )" at bounding box center [516, 220] width 340 height 57
type textarea "x"
type textarea "k"
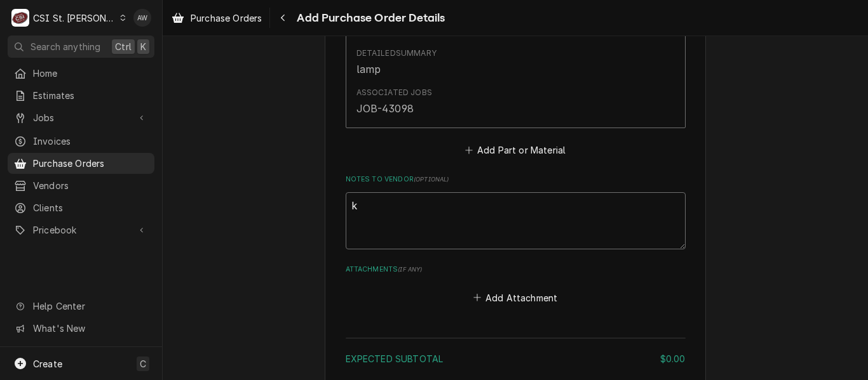
type textarea "x"
type textarea "ke"
type textarea "x"
type textarea "kev"
type textarea "x"
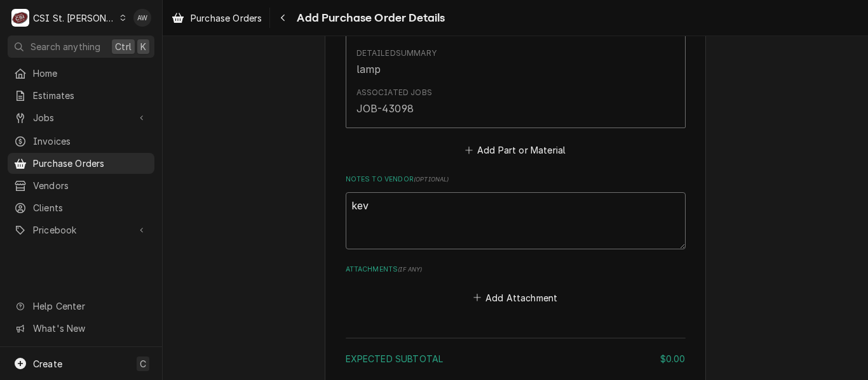
type textarea "kevi"
type textarea "x"
type textarea "kevin"
type textarea "x"
type textarea "kevin f"
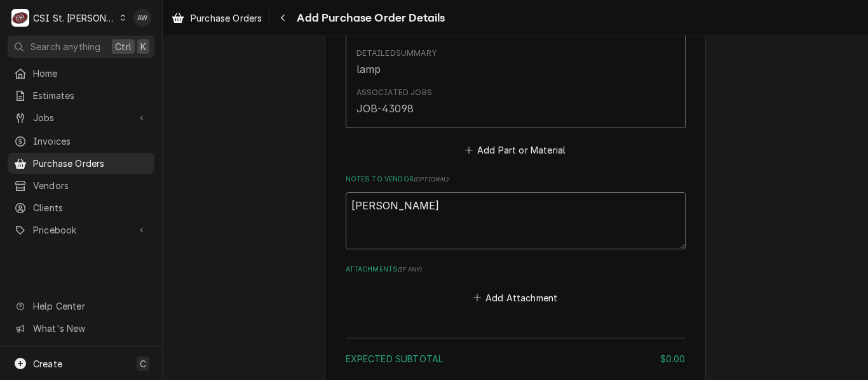
type textarea "x"
type textarea "kevin fl"
type textarea "x"
type textarea "kevin fly"
type textarea "x"
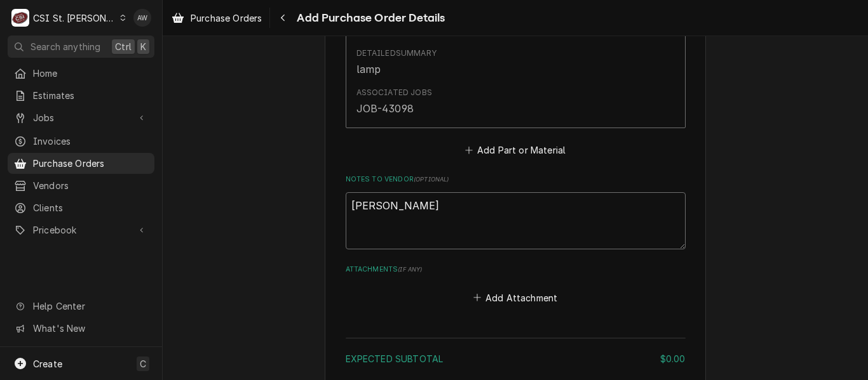
type textarea "kevin flyo"
type textarea "x"
type textarea "kevin flyod"
type textarea "x"
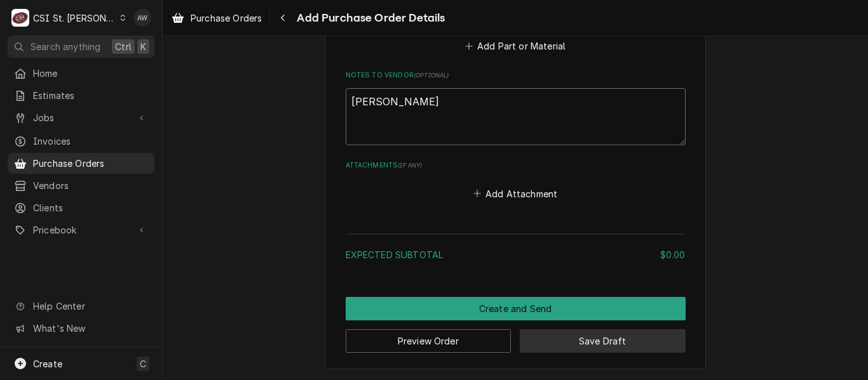
type textarea "kevin flyod"
click at [540, 340] on button "Save Draft" at bounding box center [603, 342] width 166 height 24
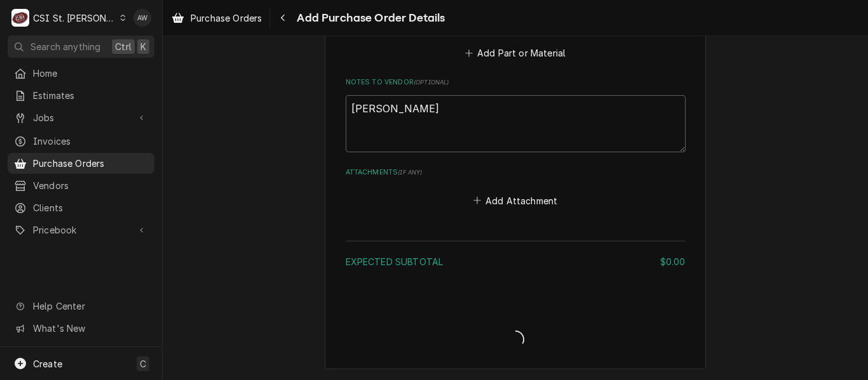
scroll to position [843, 0]
type textarea "x"
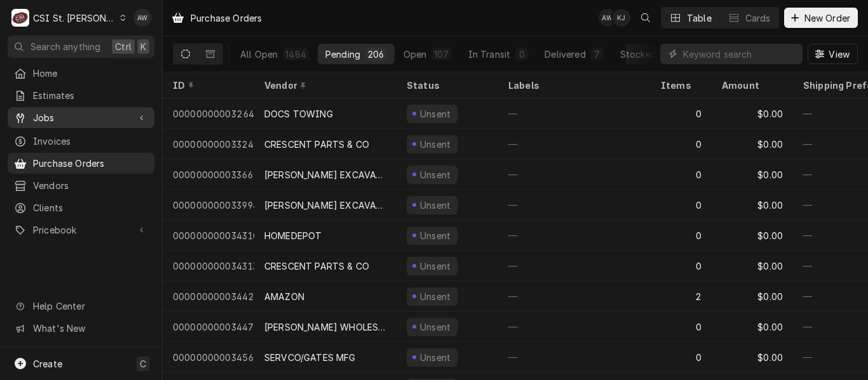
click at [121, 113] on span "Jobs" at bounding box center [81, 117] width 96 height 13
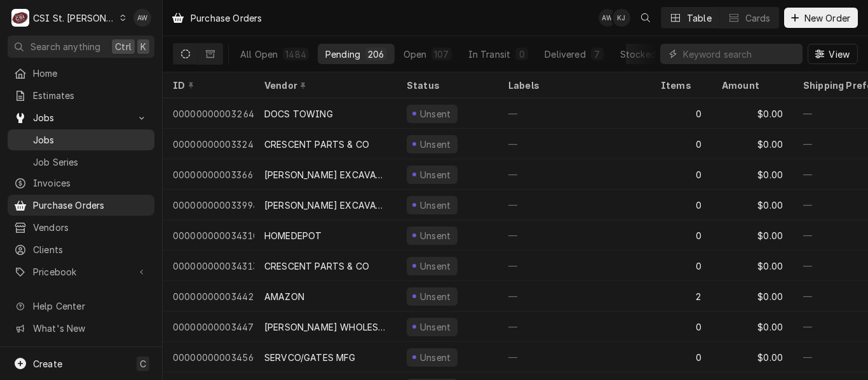
click at [116, 130] on link "Jobs" at bounding box center [81, 140] width 147 height 21
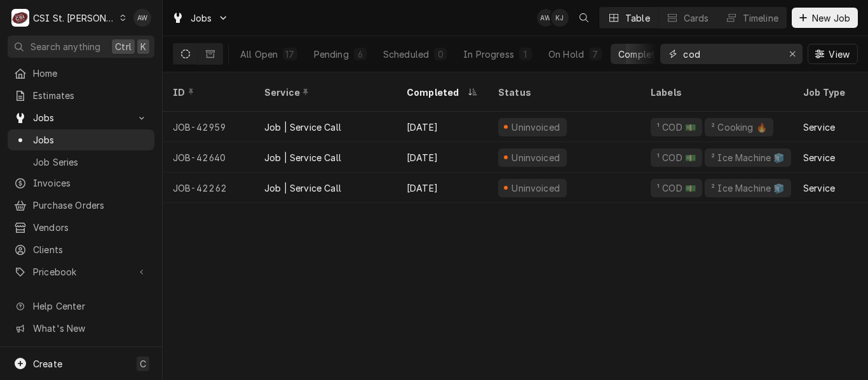
drag, startPoint x: 704, startPoint y: 57, endPoint x: 655, endPoint y: 51, distance: 48.7
click at [655, 51] on div "All Open 17 Pending 6 Scheduled 0 In Progress 1 On Hold 7 Completed 3 cod View" at bounding box center [515, 54] width 685 height 36
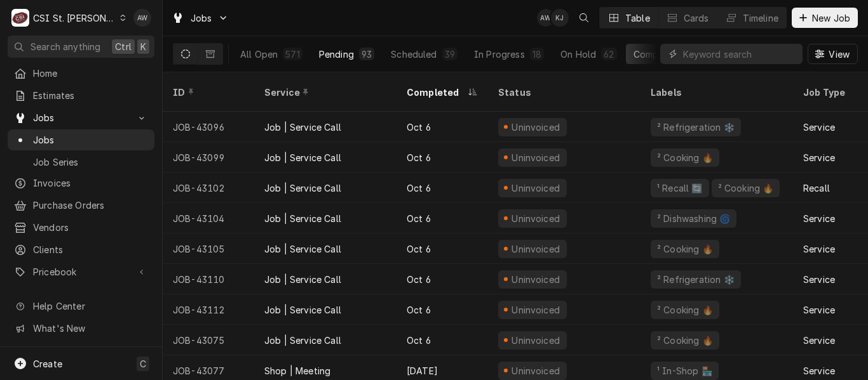
click at [354, 56] on button "Pending 93" at bounding box center [346, 54] width 71 height 20
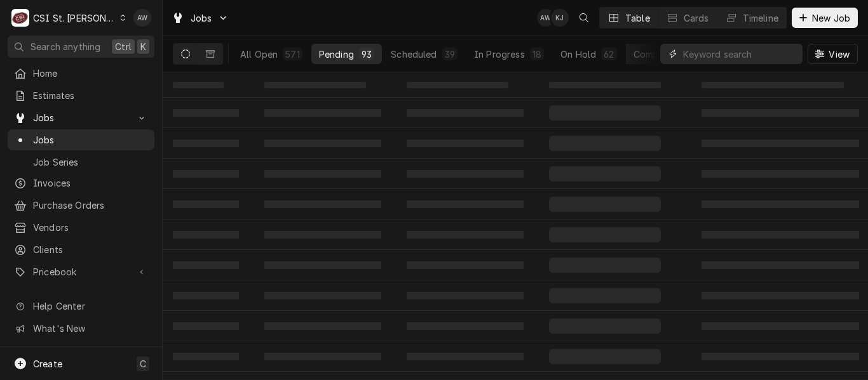
click at [727, 56] on input "Dynamic Content Wrapper" at bounding box center [739, 54] width 113 height 20
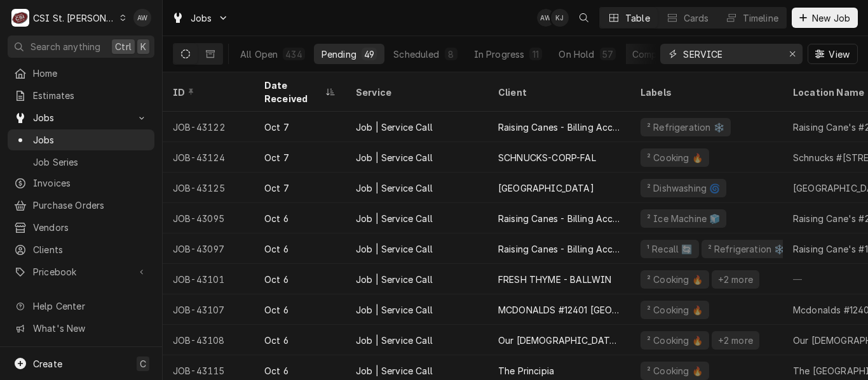
type input "SERVICE"
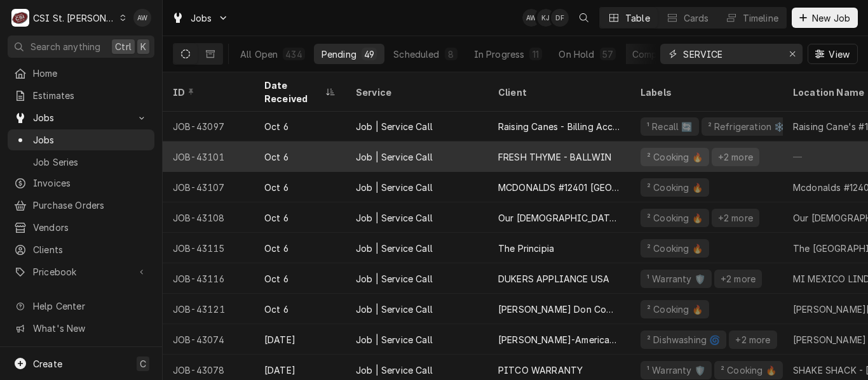
scroll to position [123, 0]
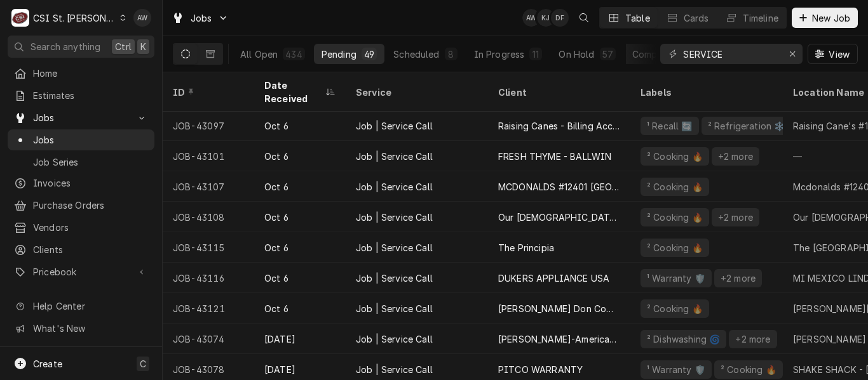
click at [472, 36] on div "All Open 434 Pending 49 Scheduled 8 In Progress 11 On Hold 57 Completed 309" at bounding box center [444, 54] width 424 height 36
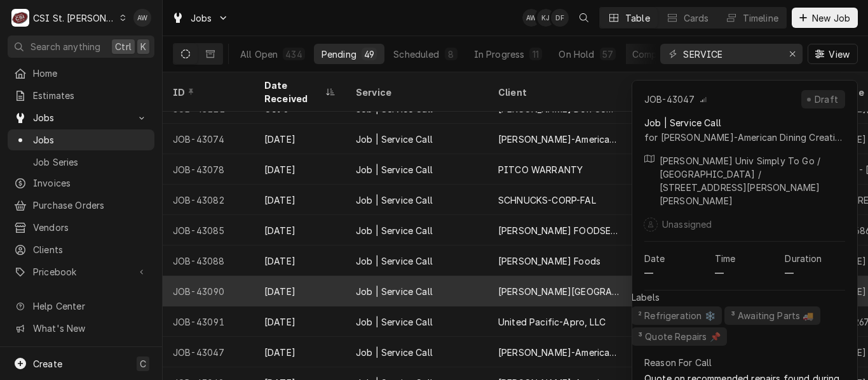
scroll to position [324, 0]
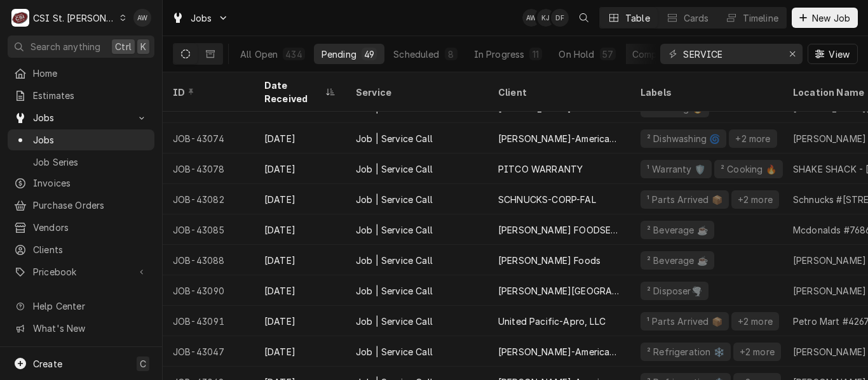
click at [478, 17] on div "Jobs AW KJ DF Table Cards Timeline New Job" at bounding box center [515, 18] width 705 height 36
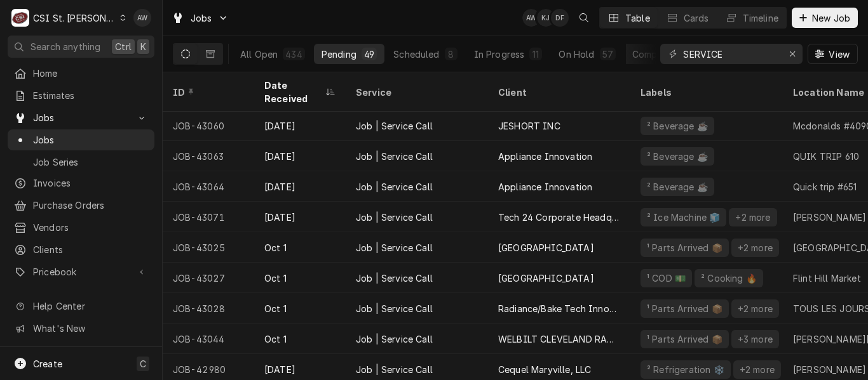
scroll to position [673, 0]
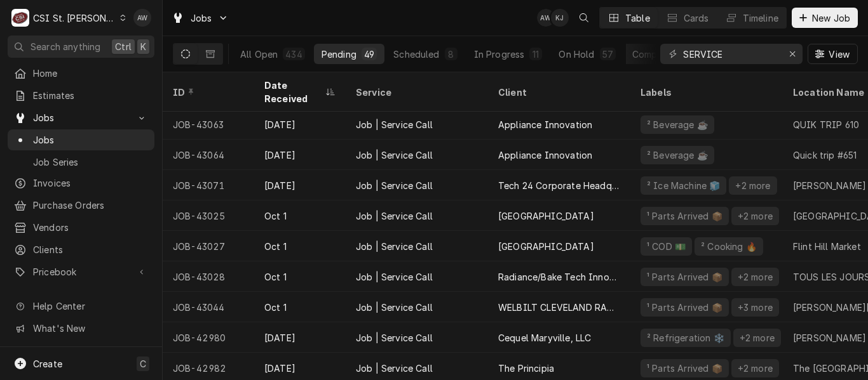
click at [499, 353] on div "The Principia" at bounding box center [559, 368] width 142 height 30
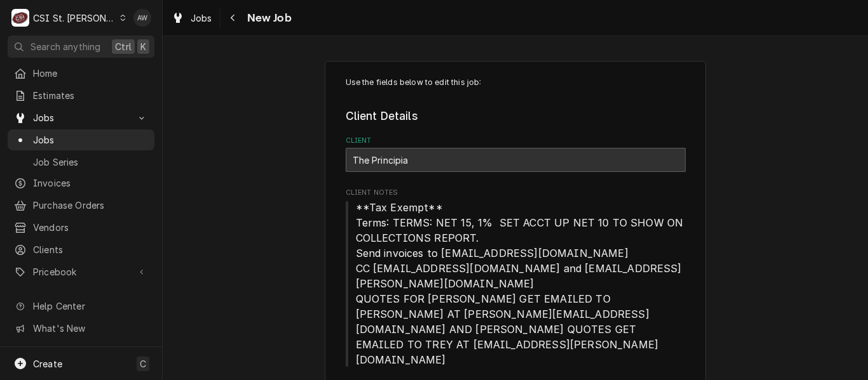
type textarea "x"
click at [112, 133] on span "Jobs" at bounding box center [90, 139] width 115 height 13
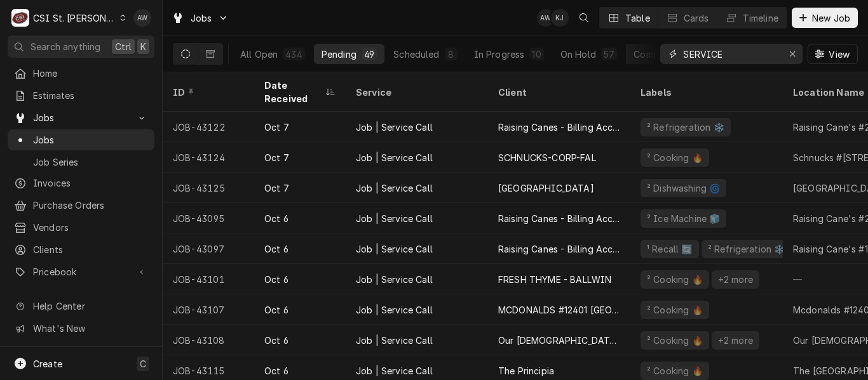
click at [737, 62] on input "SERVICE" at bounding box center [730, 54] width 95 height 20
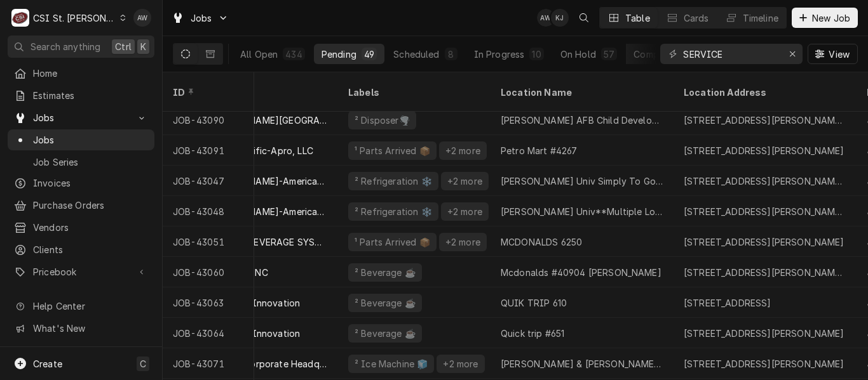
scroll to position [495, 292]
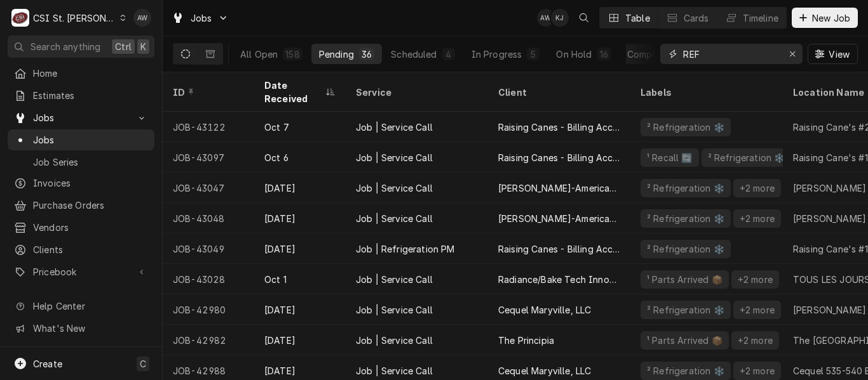
type input "REF"
click at [443, 6] on div "Jobs AW KJ Table Cards Timeline New Job" at bounding box center [515, 18] width 705 height 36
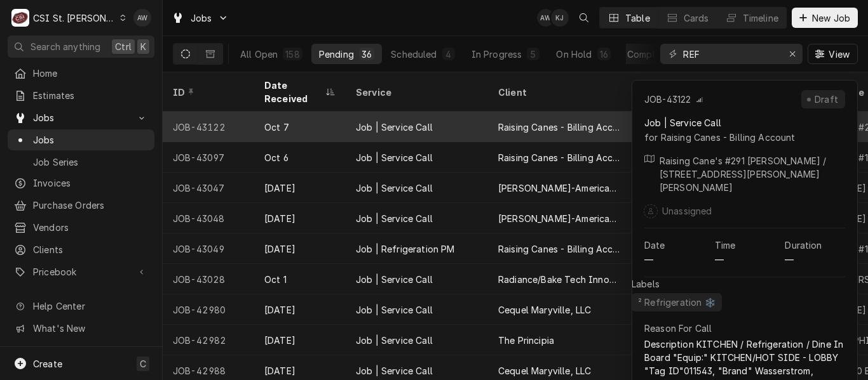
click at [466, 122] on div "Job | Service Call" at bounding box center [417, 127] width 142 height 30
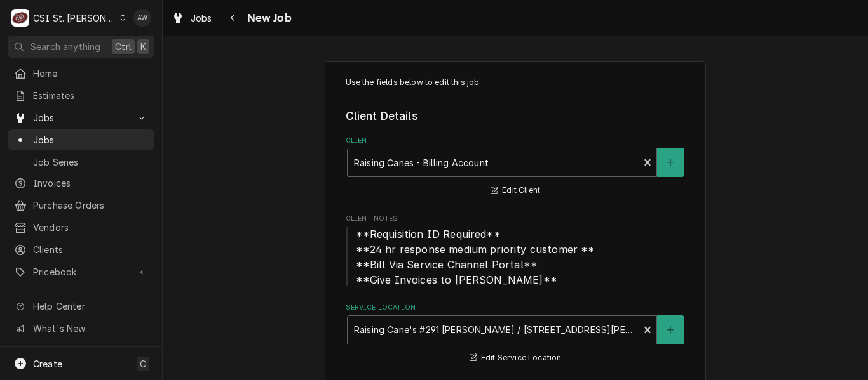
type textarea "x"
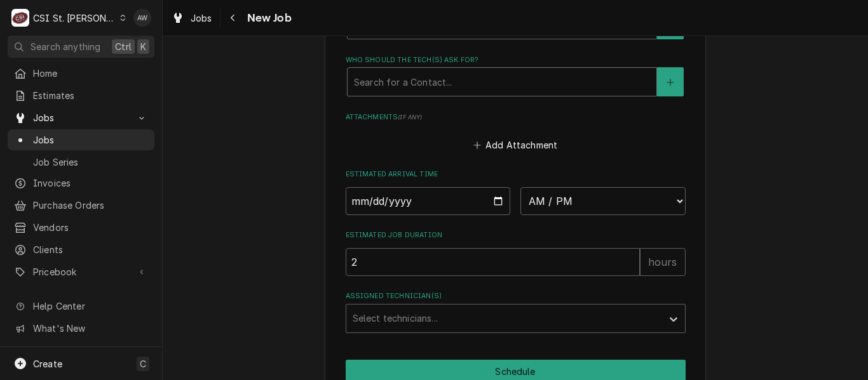
scroll to position [1500, 0]
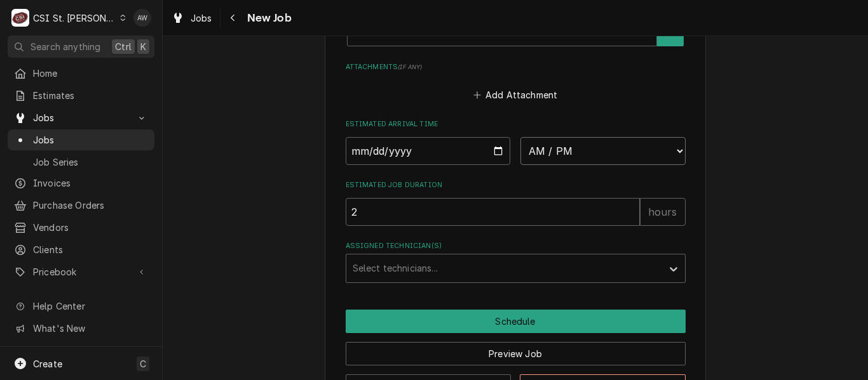
click at [534, 141] on select "AM / PM 6:00 AM 6:15 AM 6:30 AM 6:45 AM 7:00 AM 7:15 AM 7:30 AM 7:45 AM 8:00 AM…" at bounding box center [602, 151] width 165 height 28
select select "08:30:00"
click at [520, 137] on select "AM / PM 6:00 AM 6:15 AM 6:30 AM 6:45 AM 7:00 AM 7:15 AM 7:30 AM 7:45 AM 8:00 AM…" at bounding box center [602, 151] width 165 height 28
click at [490, 137] on input "Date" at bounding box center [428, 151] width 165 height 28
type textarea "x"
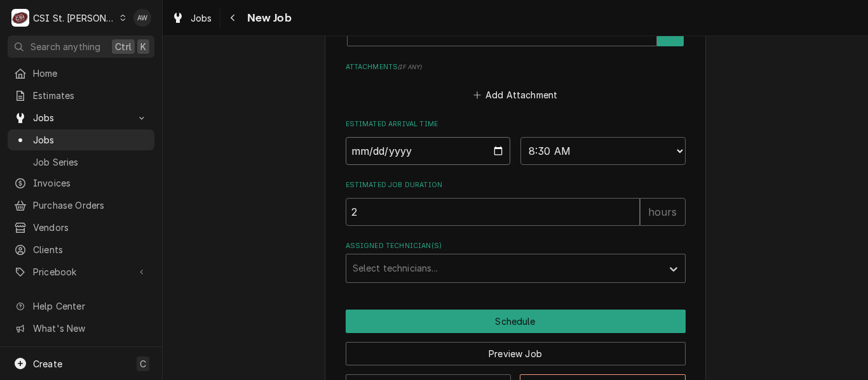
type input "2025-10-07"
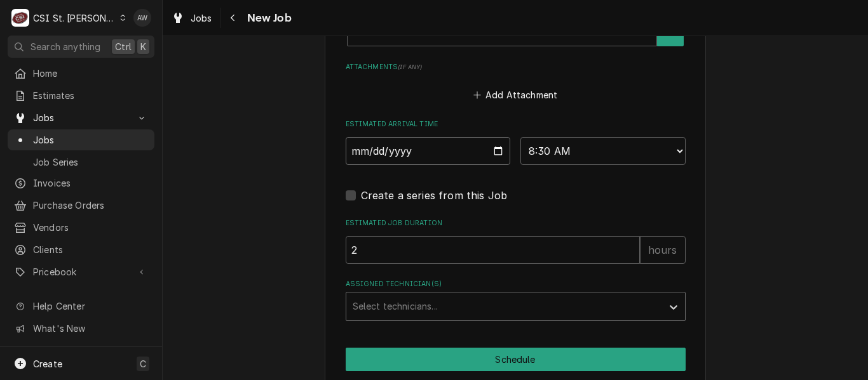
type textarea "x"
click at [400, 296] on div "Assigned Technician(s)" at bounding box center [504, 306] width 303 height 23
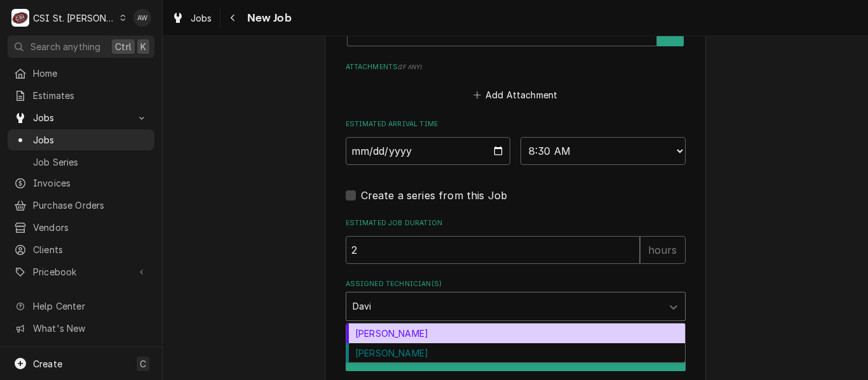
type input "David"
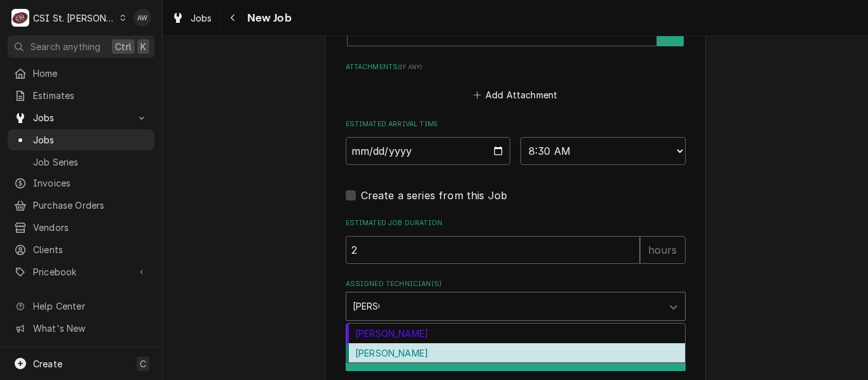
type textarea "x"
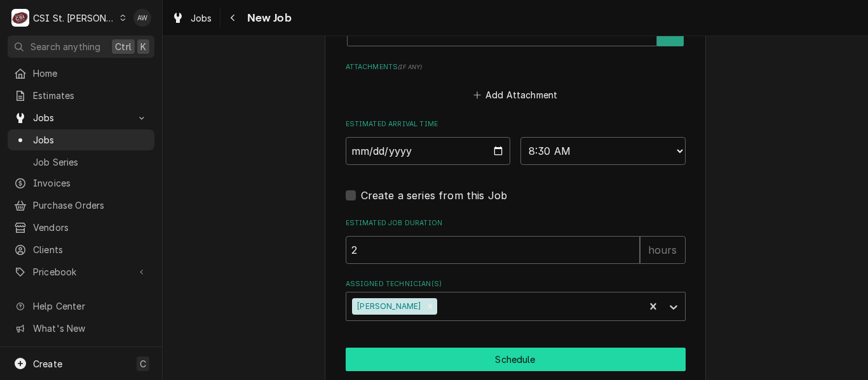
click at [418, 348] on button "Schedule" at bounding box center [516, 360] width 340 height 24
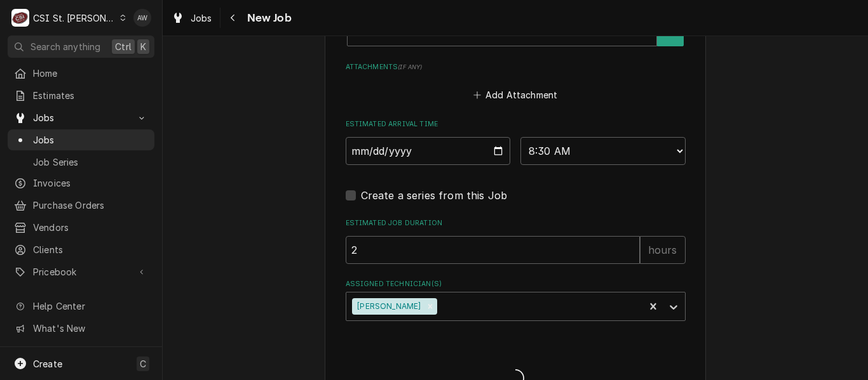
type textarea "x"
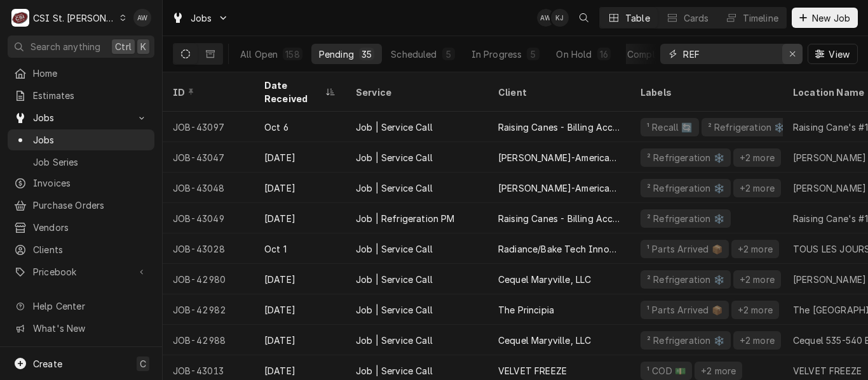
click at [798, 46] on button "Erase input" at bounding box center [792, 54] width 20 height 20
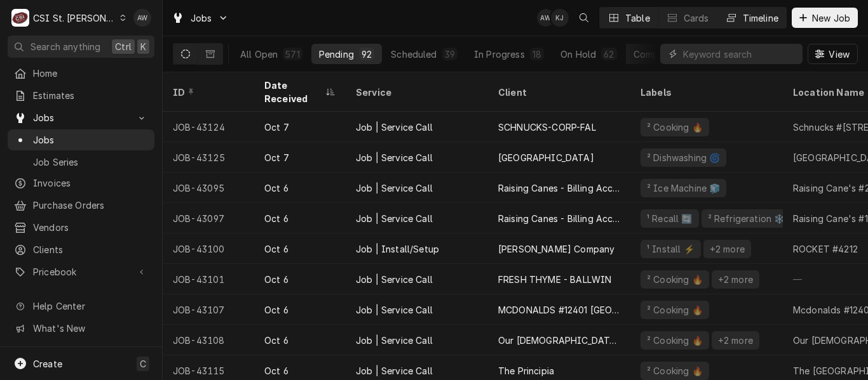
click at [771, 13] on div "Timeline" at bounding box center [760, 17] width 36 height 13
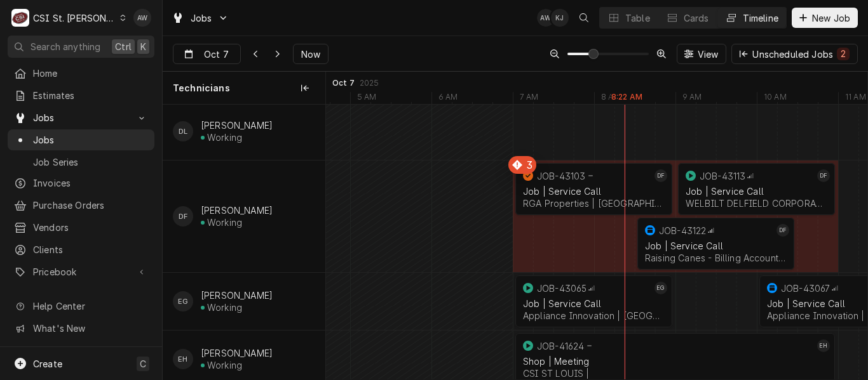
scroll to position [233, 0]
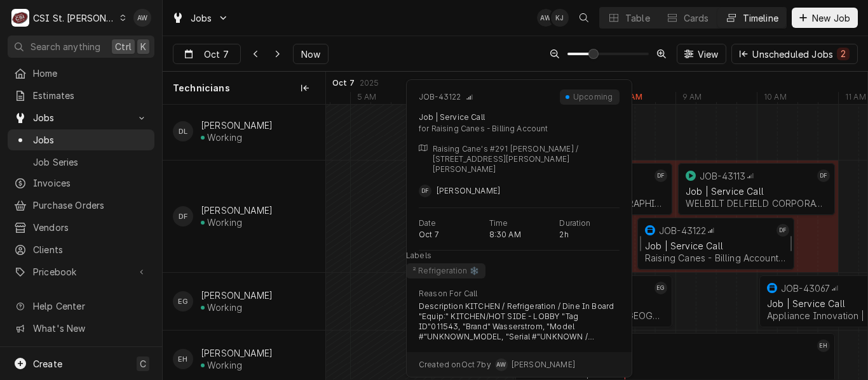
click at [704, 245] on div "Job | Service Call" at bounding box center [716, 246] width 142 height 11
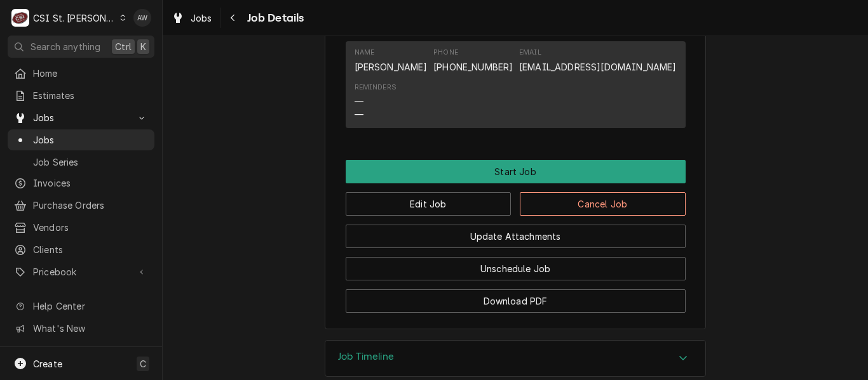
scroll to position [1307, 0]
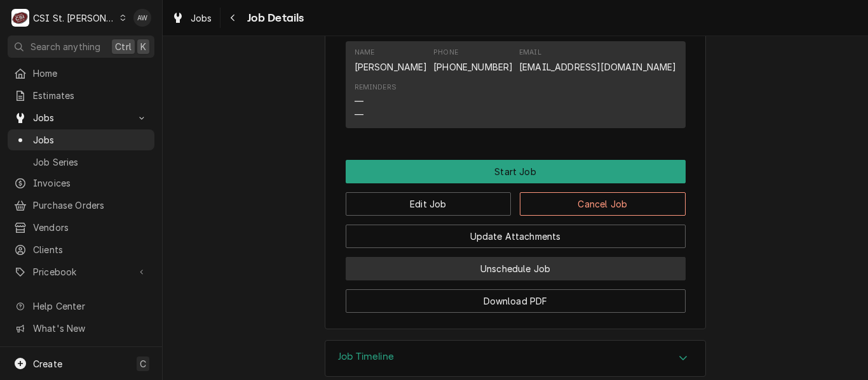
click at [530, 275] on button "Unschedule Job" at bounding box center [516, 269] width 340 height 24
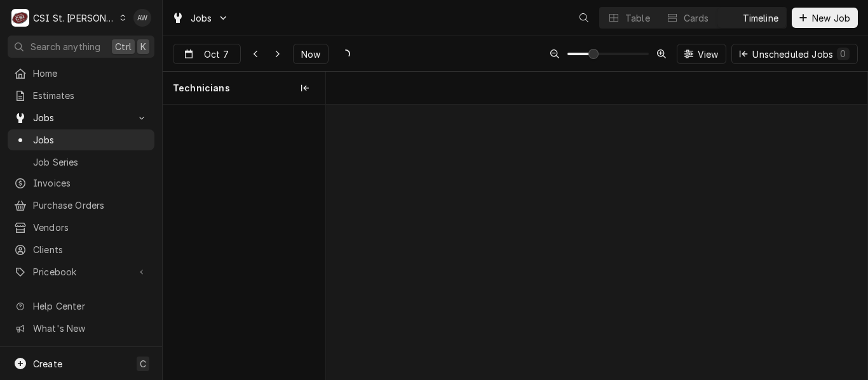
scroll to position [0, 10728]
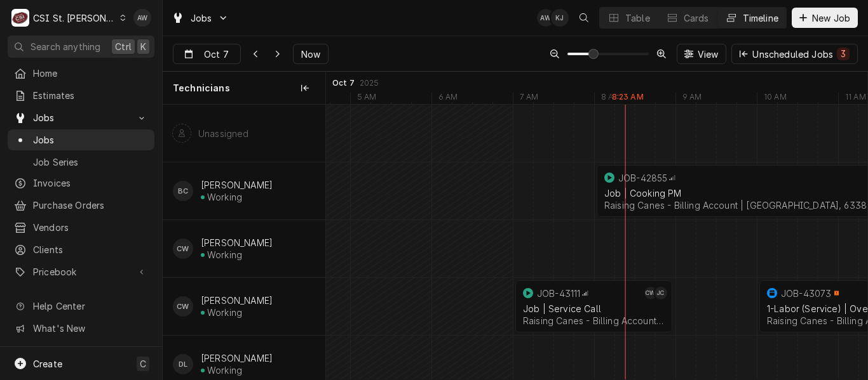
click at [636, 29] on div "Jobs AW KJ Table Cards Timeline New Job" at bounding box center [515, 18] width 705 height 36
click at [633, 24] on div "Table" at bounding box center [637, 17] width 25 height 13
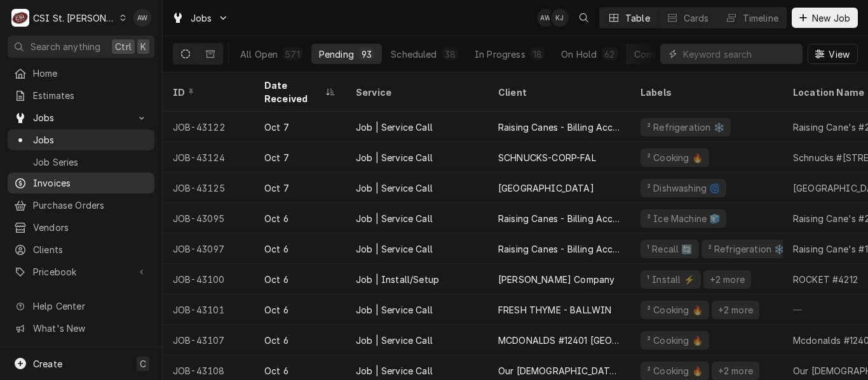
click at [68, 179] on span "Invoices" at bounding box center [90, 183] width 115 height 13
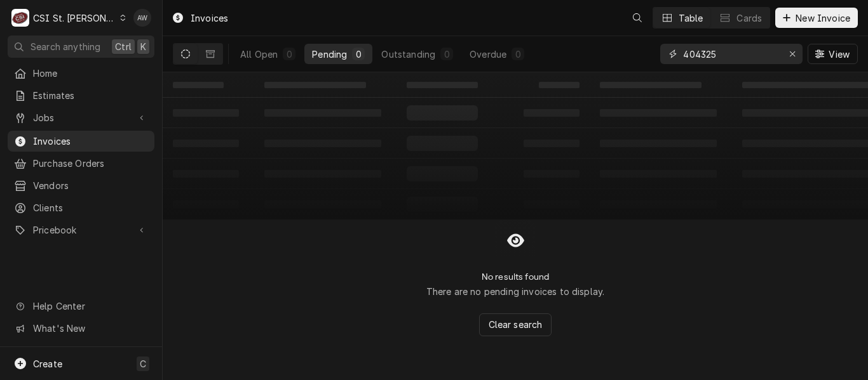
click at [710, 55] on input "404325" at bounding box center [730, 54] width 95 height 20
drag, startPoint x: 735, startPoint y: 57, endPoint x: 633, endPoint y: 39, distance: 103.7
click at [633, 39] on div "All Open 0 Pending 0 Outstanding 0 Overdue 0 404325 View" at bounding box center [515, 54] width 685 height 36
type input "404409"
click at [507, 53] on button "Overdue 1" at bounding box center [497, 54] width 70 height 20
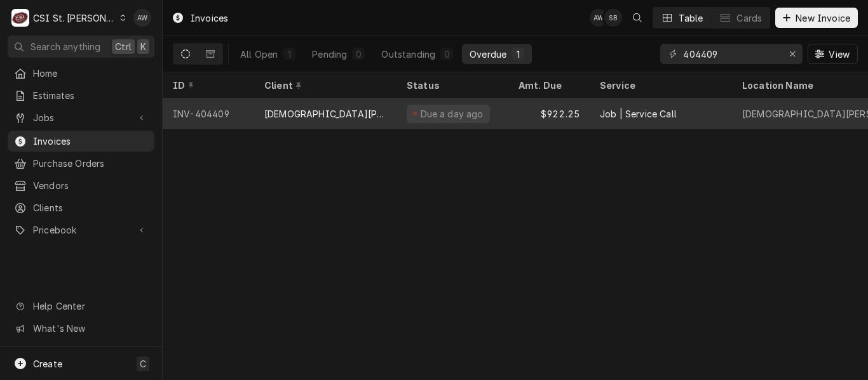
click at [510, 111] on div "$922.25" at bounding box center [548, 113] width 81 height 30
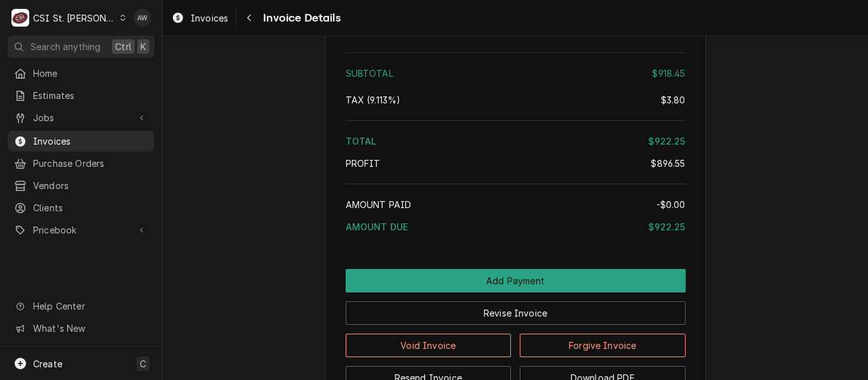
scroll to position [3051, 0]
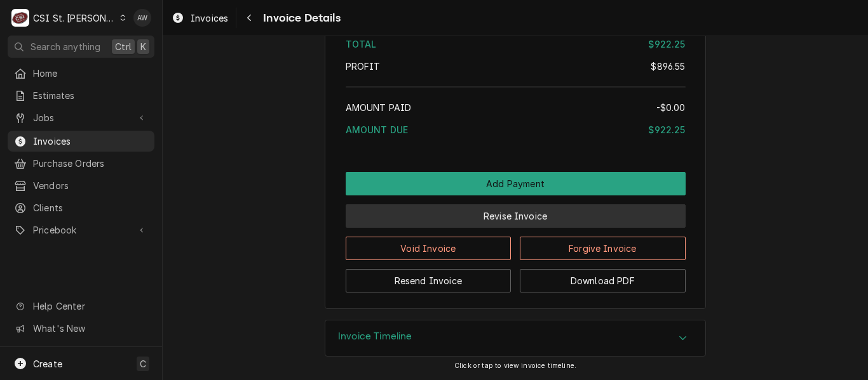
click at [468, 218] on button "Revise Invoice" at bounding box center [516, 217] width 340 height 24
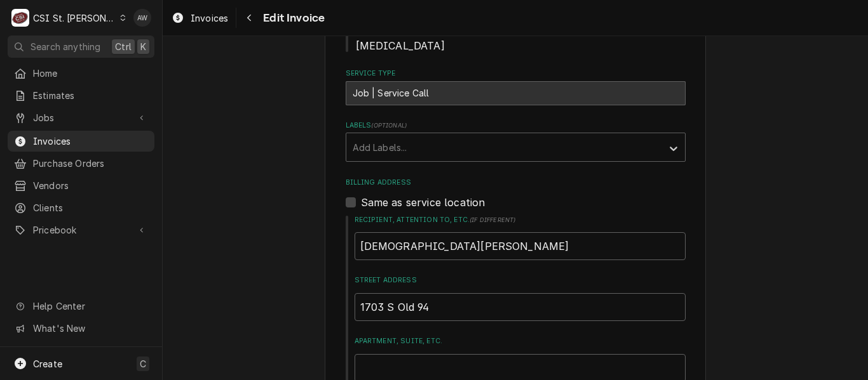
scroll to position [490, 0]
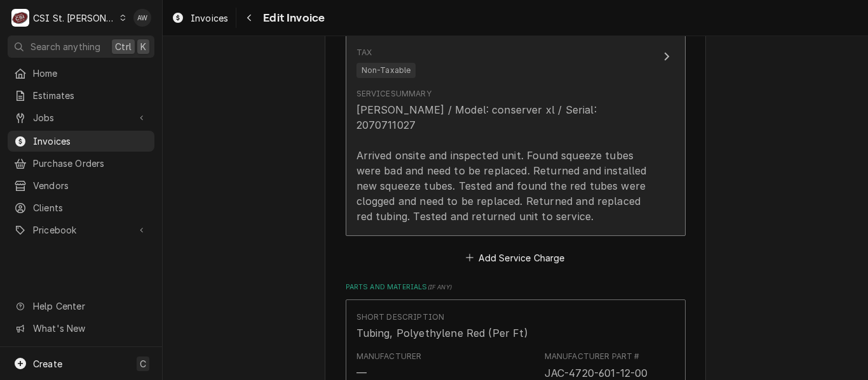
click at [577, 139] on div "[PERSON_NAME] / Model: conserver xl / Serial: 2070711027 Arrived onsite and ins…" at bounding box center [502, 163] width 292 height 122
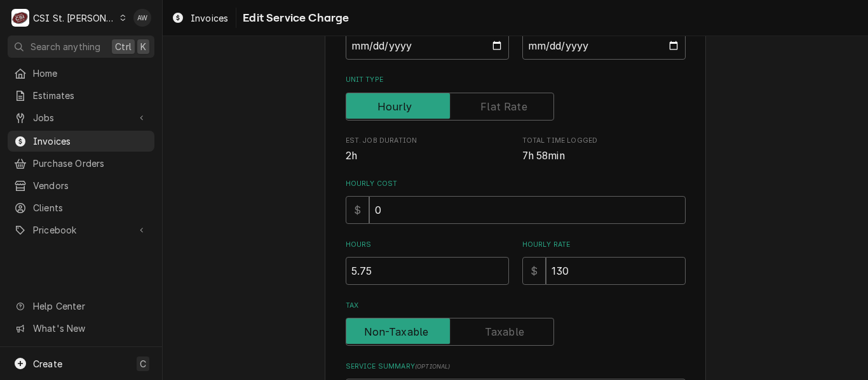
scroll to position [235, 0]
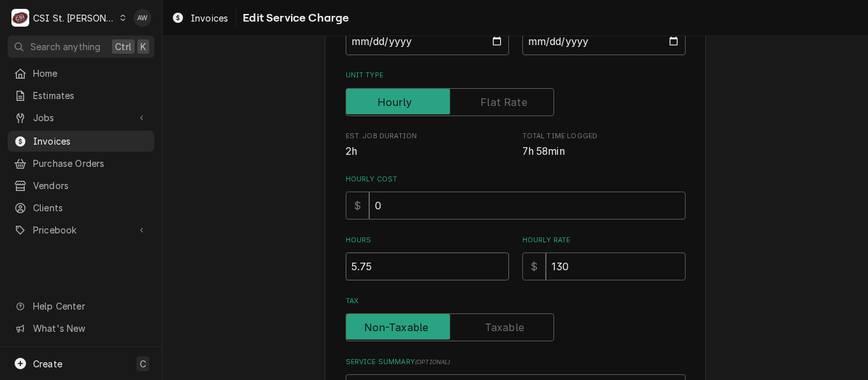
drag, startPoint x: 366, startPoint y: 258, endPoint x: 318, endPoint y: 259, distance: 48.3
click at [318, 259] on div "Use the fields below to edit this service charge Short Description 1-Labor (Ser…" at bounding box center [515, 209] width 705 height 788
type textarea "x"
type input "4"
type textarea "x"
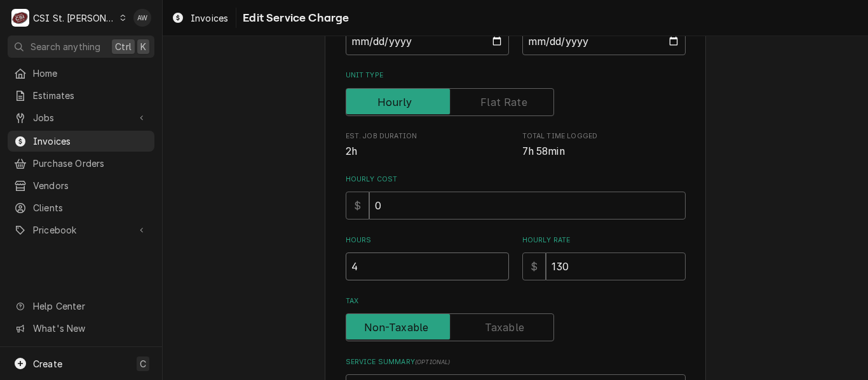
type input "4.7"
type textarea "x"
type input "4.75"
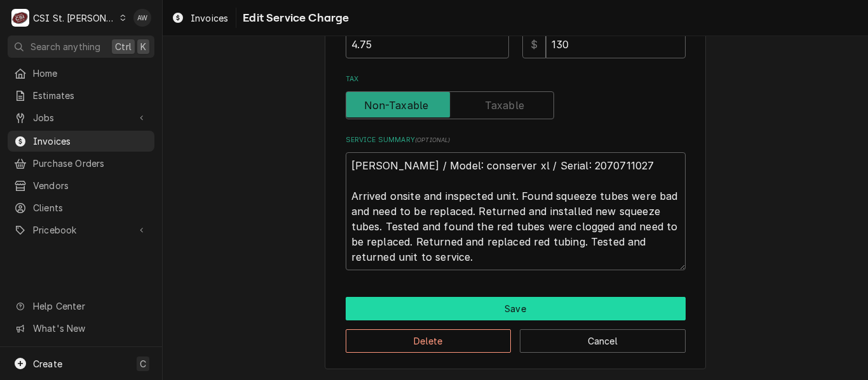
click at [450, 317] on button "Save" at bounding box center [516, 309] width 340 height 24
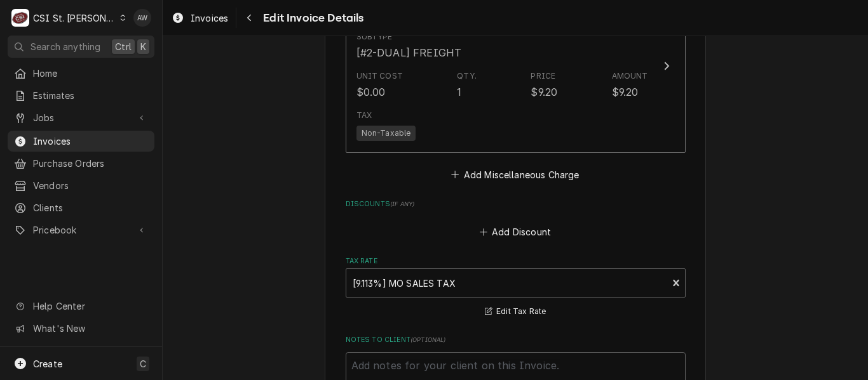
scroll to position [2736, 0]
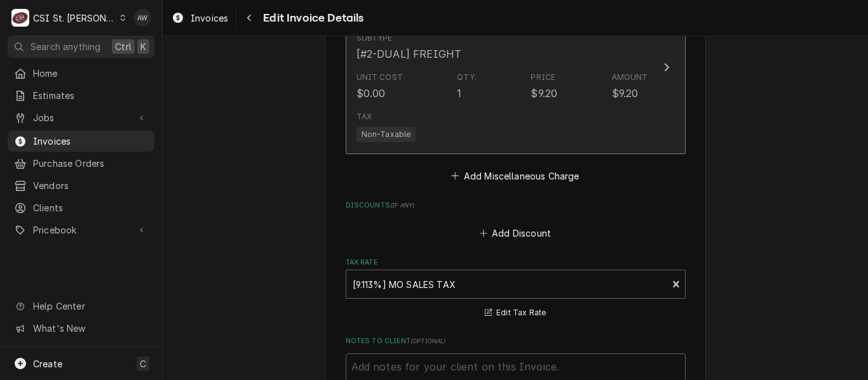
click at [523, 106] on div "Tax Non-Taxable" at bounding box center [502, 126] width 292 height 41
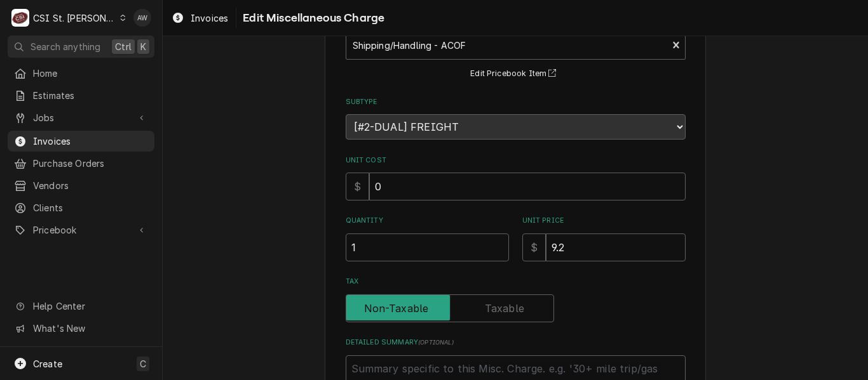
scroll to position [232, 0]
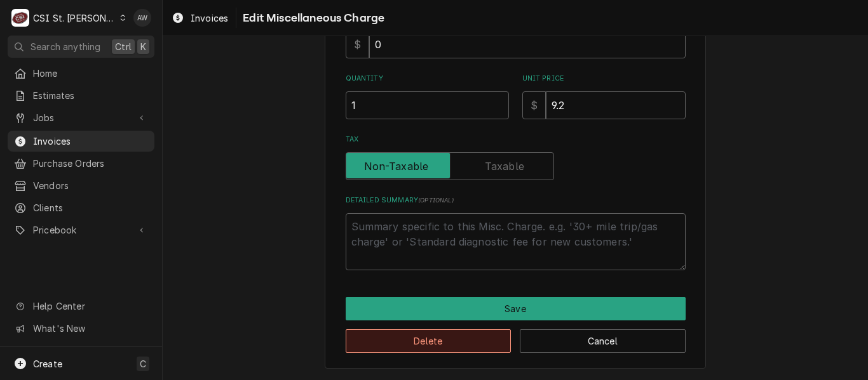
click at [393, 342] on button "Delete" at bounding box center [429, 342] width 166 height 24
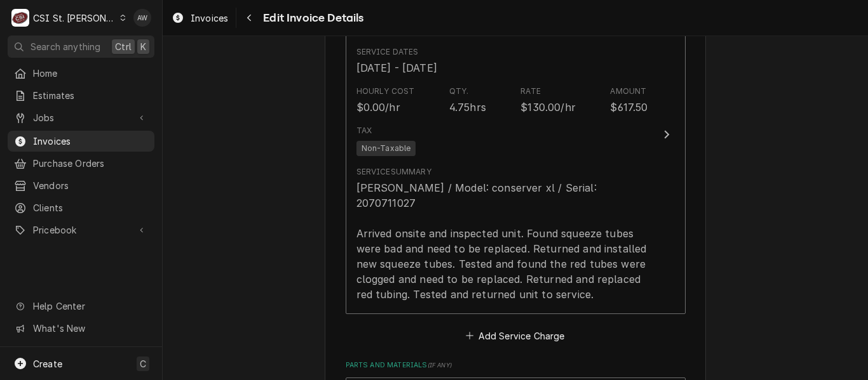
scroll to position [1286, 0]
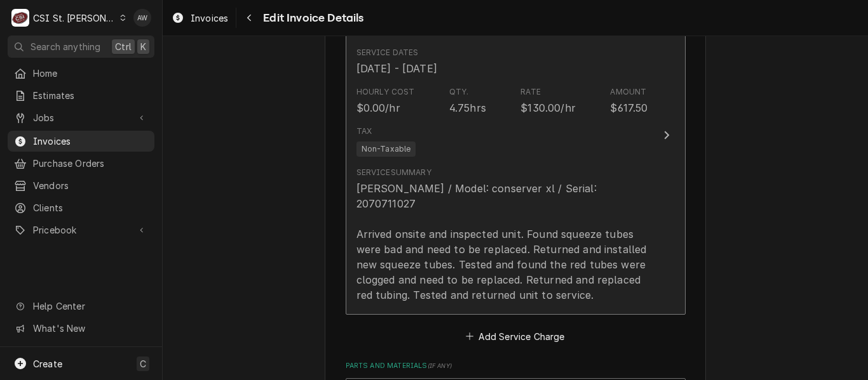
click at [507, 226] on div "[PERSON_NAME] / Model: conserver xl / Serial: 2070711027 Arrived onsite and ins…" at bounding box center [502, 242] width 292 height 122
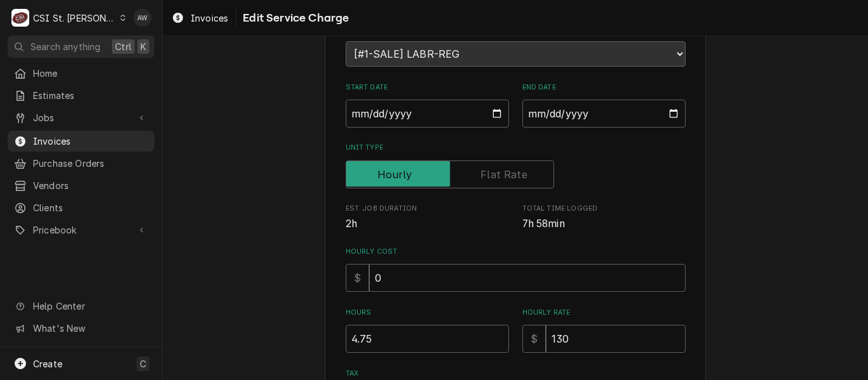
scroll to position [163, 0]
drag, startPoint x: 382, startPoint y: 342, endPoint x: 304, endPoint y: 323, distance: 81.0
click at [304, 323] on div "Use the fields below to edit this service charge Short Description 1-Labor (Ser…" at bounding box center [515, 280] width 705 height 788
type textarea "x"
type input "4"
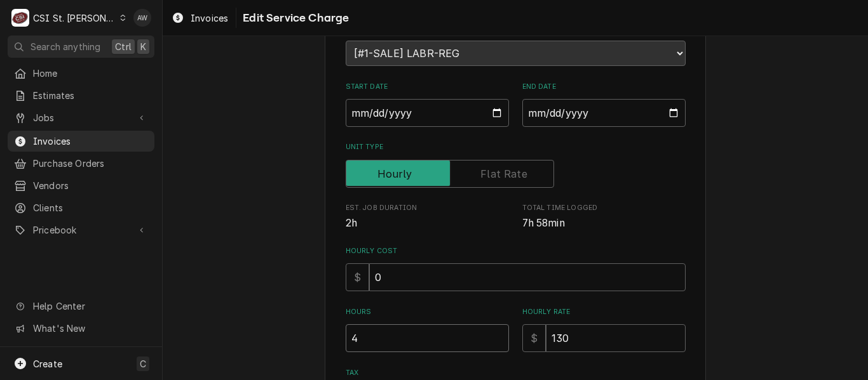
type textarea "x"
type input "4.2"
type textarea "x"
type input "4.25"
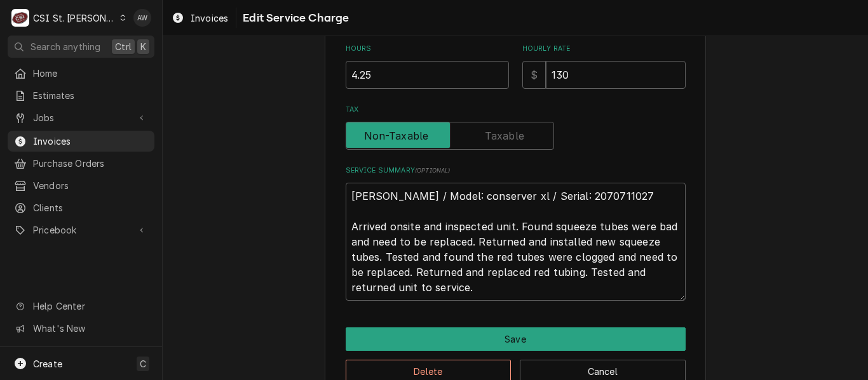
scroll to position [457, 0]
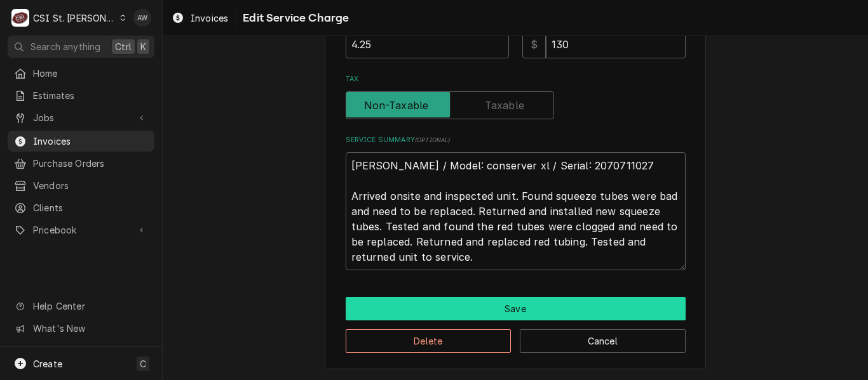
click at [387, 309] on button "Save" at bounding box center [516, 309] width 340 height 24
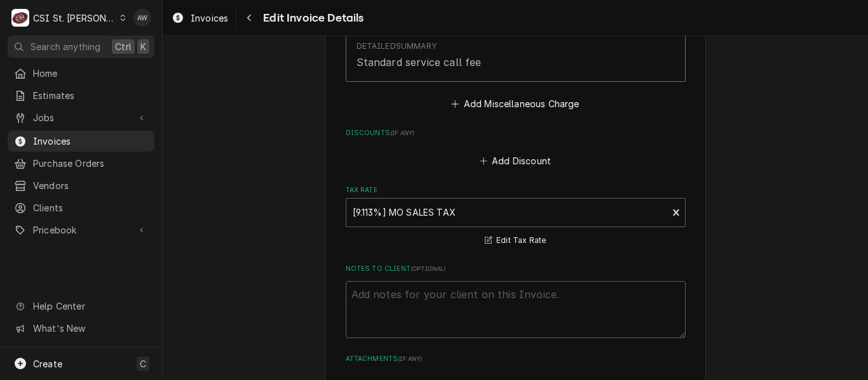
scroll to position [2625, 0]
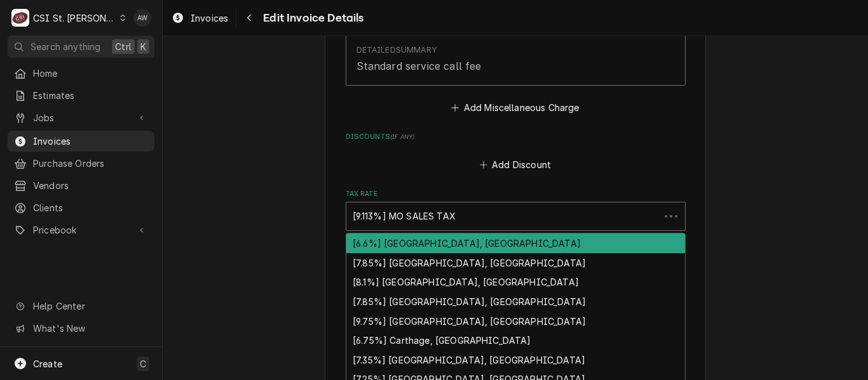
click at [525, 205] on div "Tax Rate" at bounding box center [503, 216] width 300 height 23
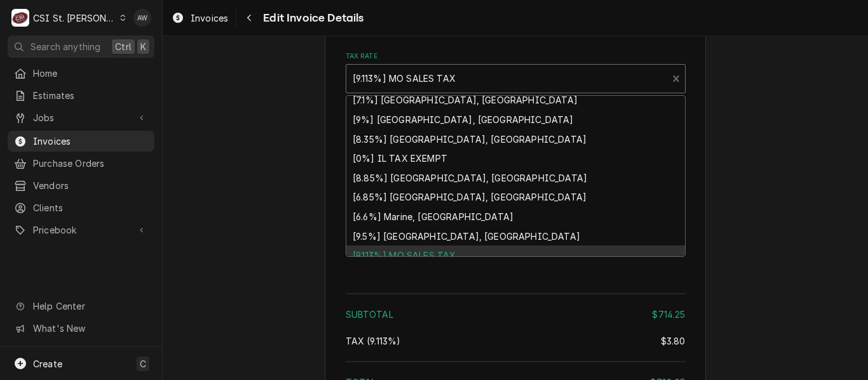
scroll to position [423, 0]
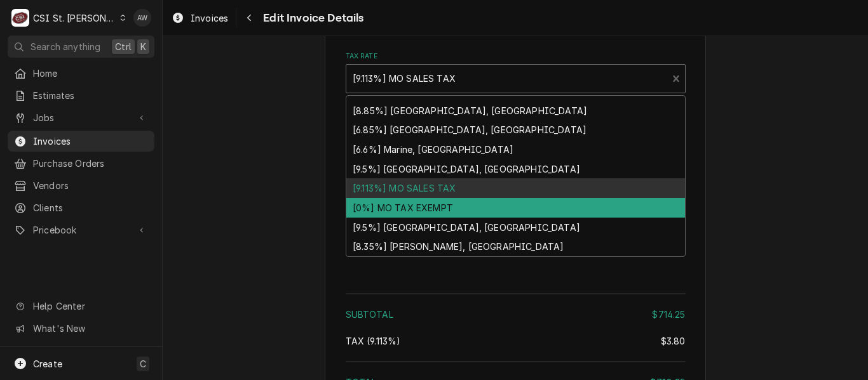
click at [488, 198] on div "[0%] MO TAX EXEMPT" at bounding box center [515, 208] width 339 height 20
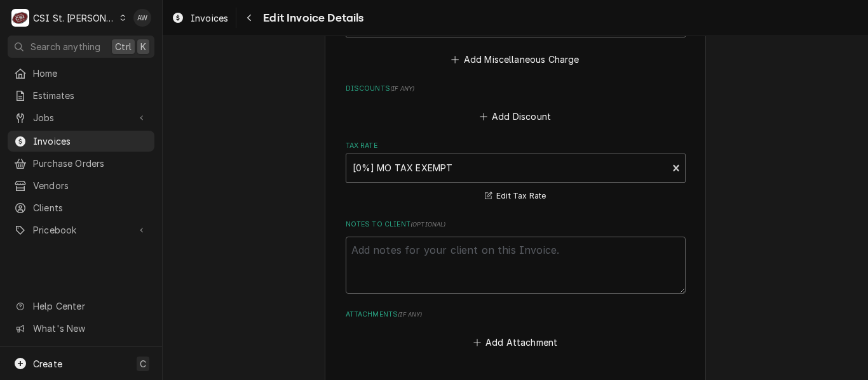
scroll to position [2673, 0]
click at [561, 259] on textarea "Notes to Client ( optional )" at bounding box center [516, 266] width 340 height 57
type textarea "x"
type textarea "C"
type textarea "x"
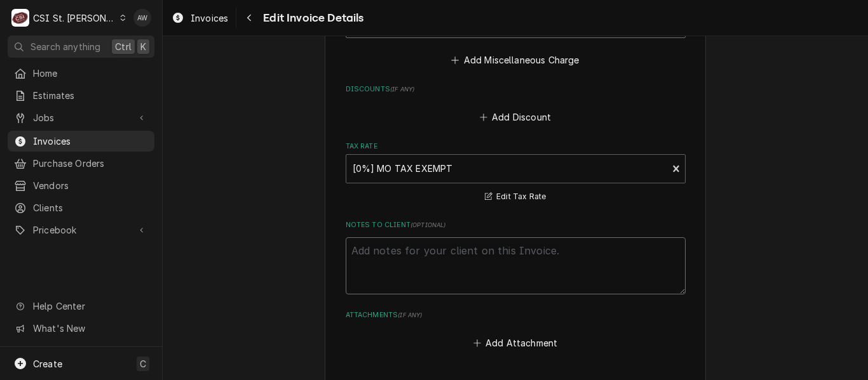
type textarea "x"
type textarea "P"
type textarea "x"
type textarea "PA"
type textarea "x"
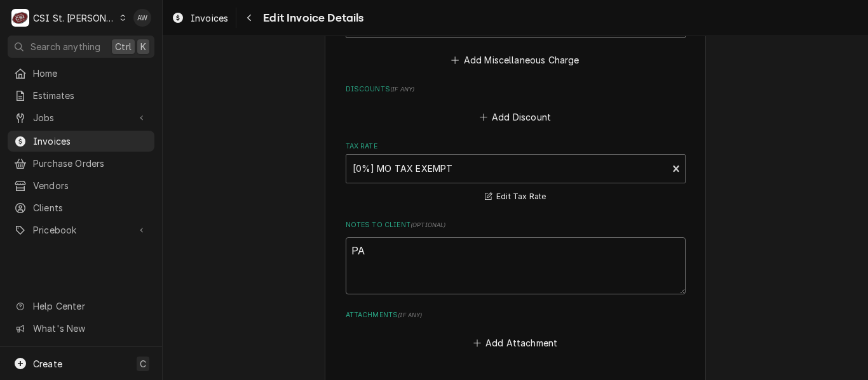
type textarea "PAI"
type textarea "x"
type textarea "PAID"
type textarea "x"
type textarea "PAID W"
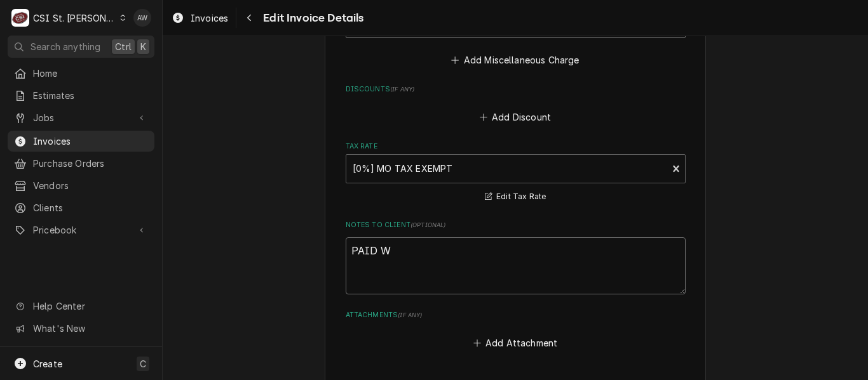
type textarea "x"
type textarea "PAID WI"
type textarea "x"
type textarea "PAID WIT"
type textarea "x"
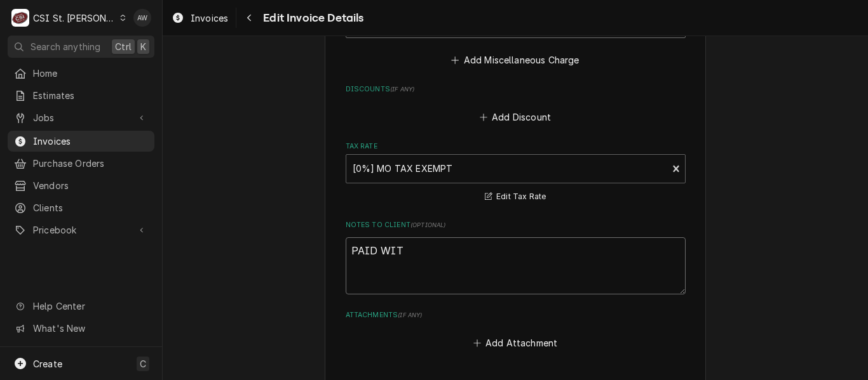
type textarea "PAID WITH"
type textarea "x"
type textarea "PAID WITH"
type textarea "x"
type textarea "PAID WITH C"
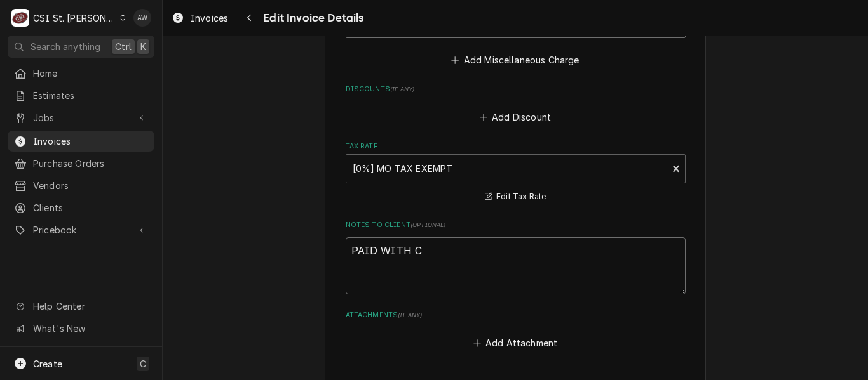
type textarea "x"
type textarea "PAID WITH CH"
type textarea "x"
type textarea "PAID WITH CHE"
type textarea "x"
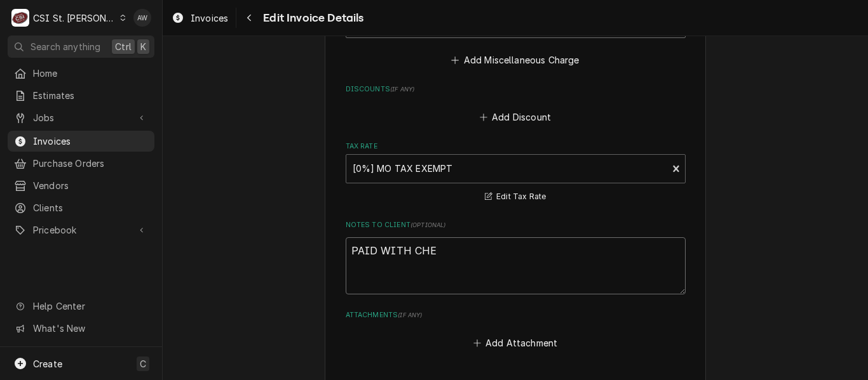
type textarea "PAID WITH CHEC"
type textarea "x"
type textarea "PAID WITH CHECK"
type textarea "x"
type textarea "PAID WITH CHECK"
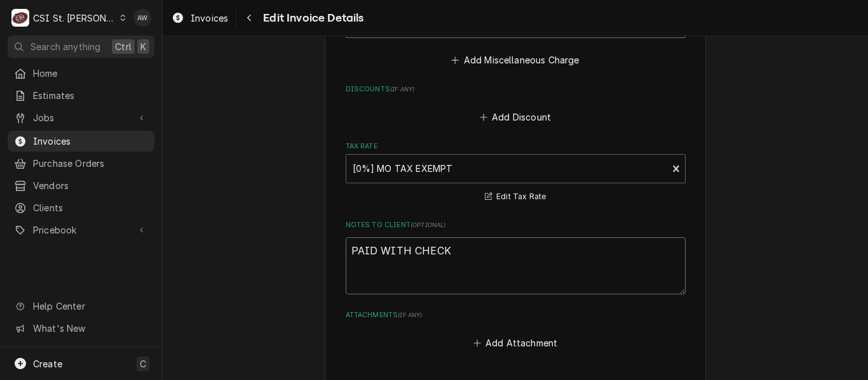
type textarea "x"
type textarea "PAID WITH CHECK #"
type textarea "x"
type textarea "PAID WITH CHECK #"
type textarea "x"
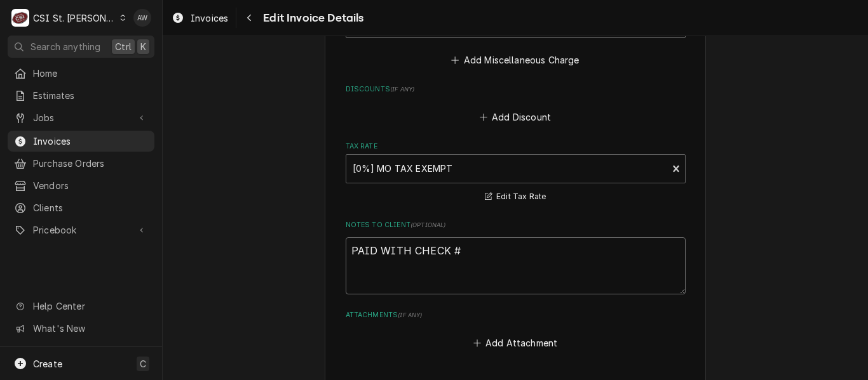
type textarea "PAID WITH CHECK # 1"
type textarea "x"
type textarea "PAID WITH CHECK # 17"
type textarea "x"
type textarea "PAID WITH CHECK # 177"
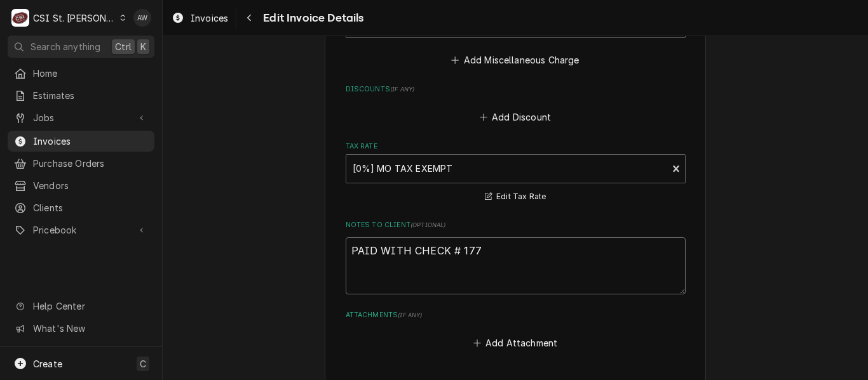
type textarea "x"
type textarea "PAID WITH CHECK # 1777"
type textarea "x"
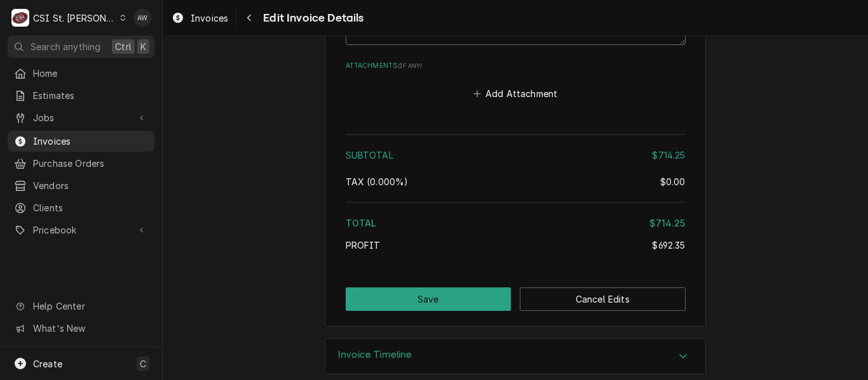
scroll to position [2925, 0]
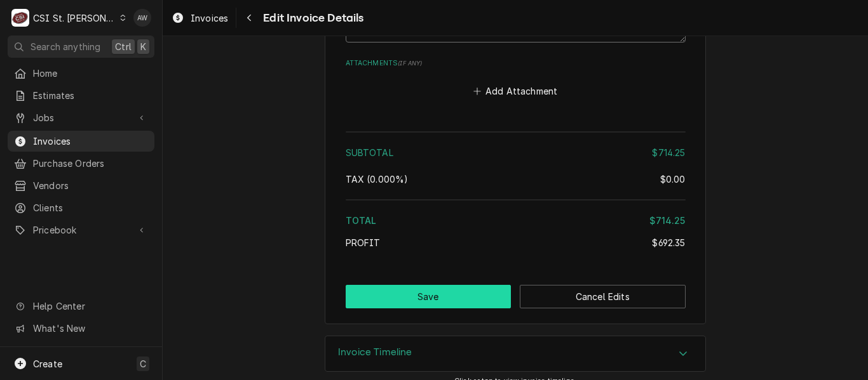
type textarea "PAID WITH CHECK # 17774"
click at [457, 288] on button "Save" at bounding box center [429, 297] width 166 height 24
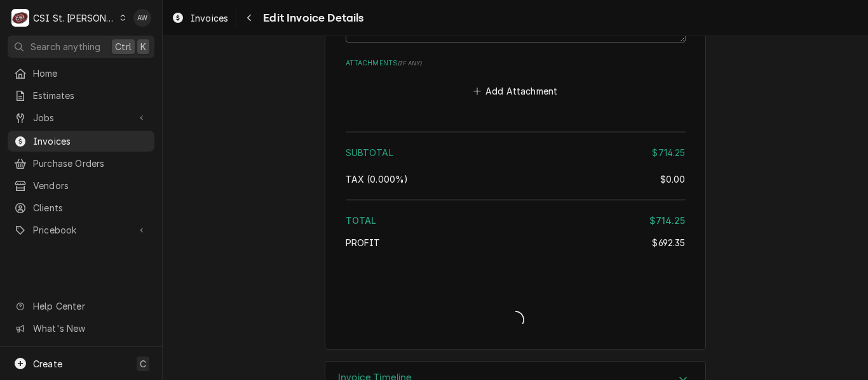
type textarea "x"
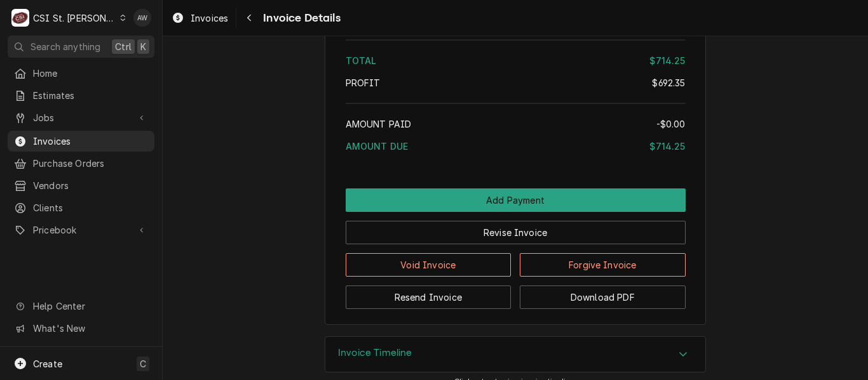
scroll to position [2879, 0]
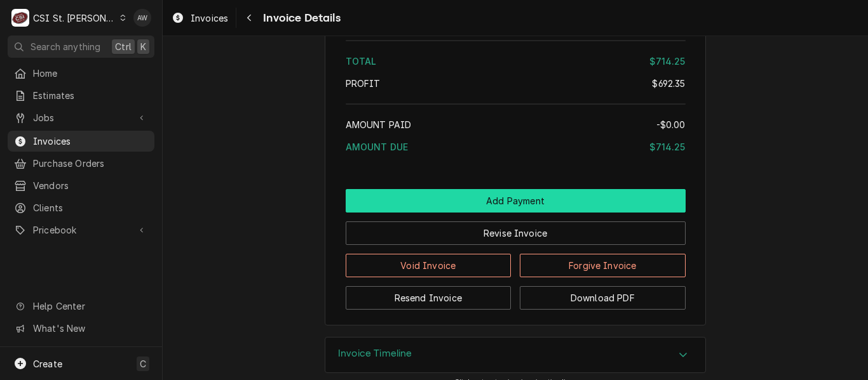
click at [484, 213] on button "Add Payment" at bounding box center [516, 201] width 340 height 24
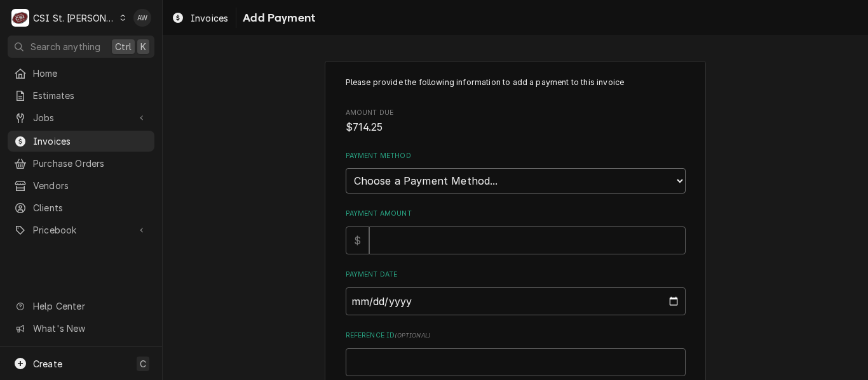
click at [454, 177] on select "Choose a Payment Method... Cash Check Credit/Debit Card ACH/eCheck Other" at bounding box center [516, 180] width 340 height 25
select select "2"
click at [346, 168] on select "Choose a Payment Method... Cash Check Credit/Debit Card ACH/eCheck Other" at bounding box center [516, 180] width 340 height 25
click at [441, 238] on input "Payment Amount" at bounding box center [527, 241] width 316 height 28
type textarea "x"
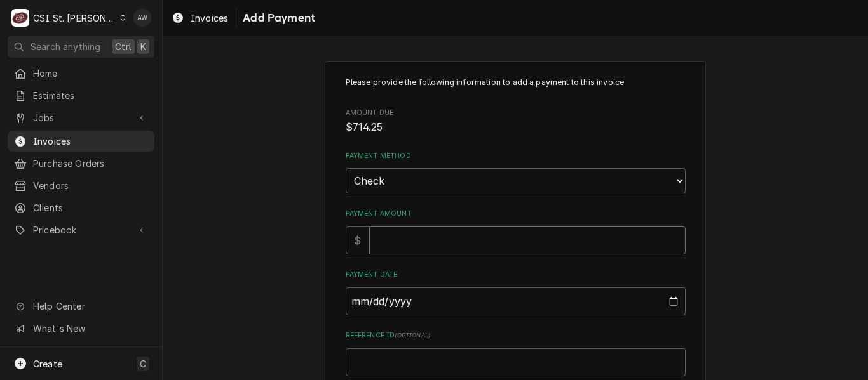
type input "7"
type textarea "x"
type input "71"
type textarea "x"
type input "714"
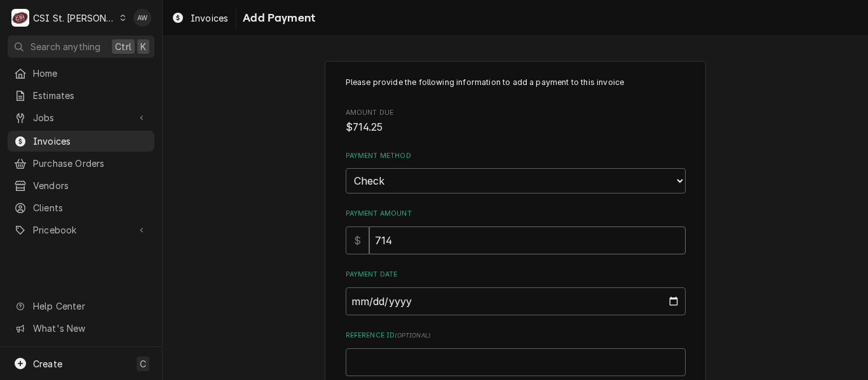
type textarea "x"
type input "714.2"
type textarea "x"
type input "714.24"
type textarea "x"
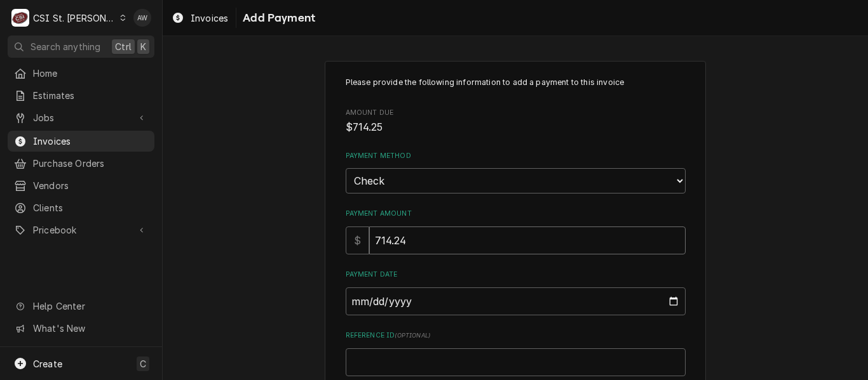
type input "714.2"
type textarea "x"
type input "714.25"
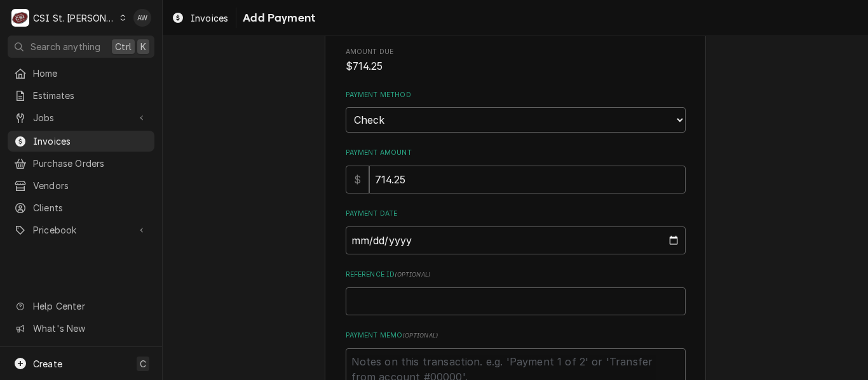
scroll to position [62, 0]
click at [671, 234] on input "Payment Date" at bounding box center [516, 240] width 340 height 28
type textarea "x"
click at [665, 243] on input "[DATE]" at bounding box center [516, 240] width 340 height 28
type input "[DATE]"
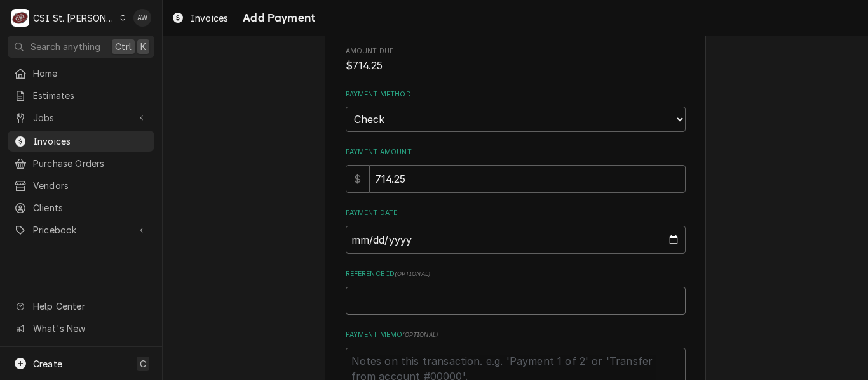
click at [444, 295] on input "Reference ID ( optional )" at bounding box center [516, 301] width 340 height 28
type textarea "x"
type input "7"
type textarea "x"
type input "71"
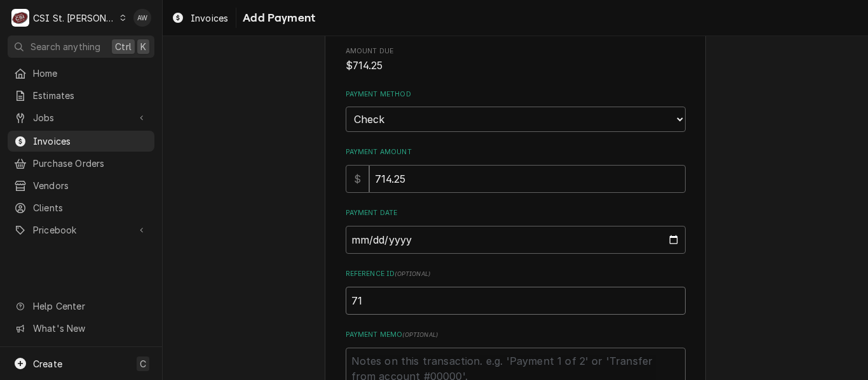
type textarea "x"
type input "714"
type textarea "x"
type input "714."
type textarea "x"
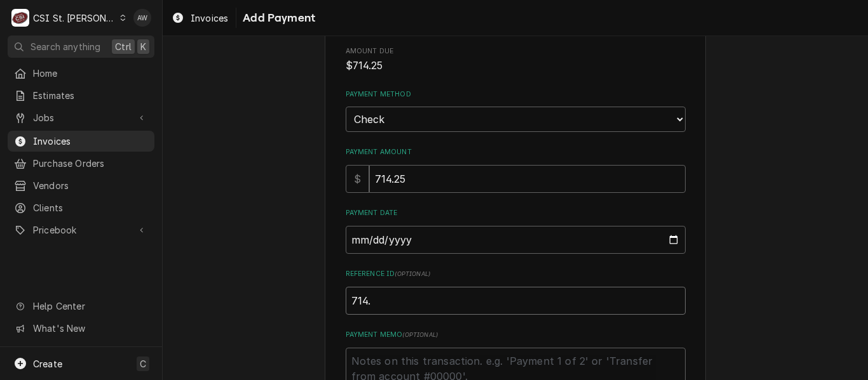
type input "714.2"
type textarea "x"
type input "714.25"
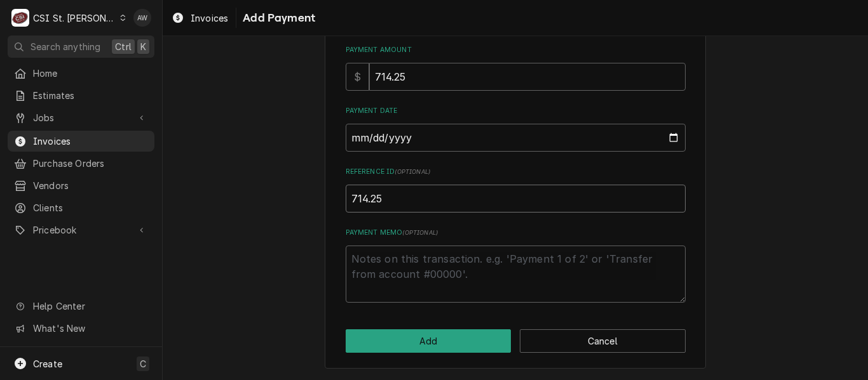
drag, startPoint x: 394, startPoint y: 195, endPoint x: 304, endPoint y: 193, distance: 90.8
click at [304, 193] on div "Please provide the following information to add a payment to this invoice Amoun…" at bounding box center [515, 133] width 705 height 495
type textarea "x"
type input "1"
type textarea "x"
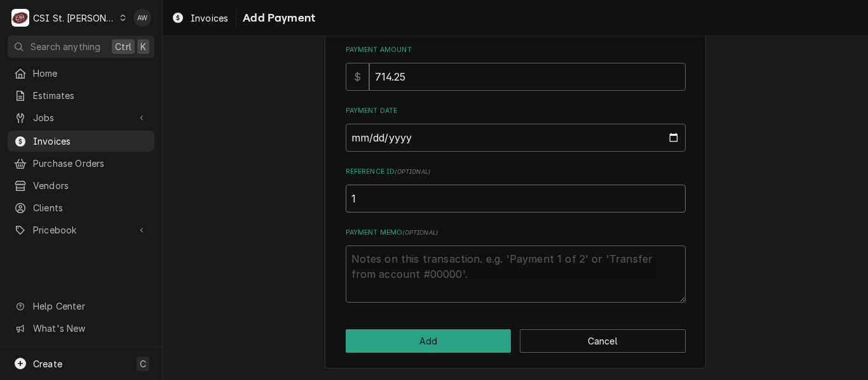
type input "17"
type textarea "x"
type input "177"
type textarea "x"
type input "1777"
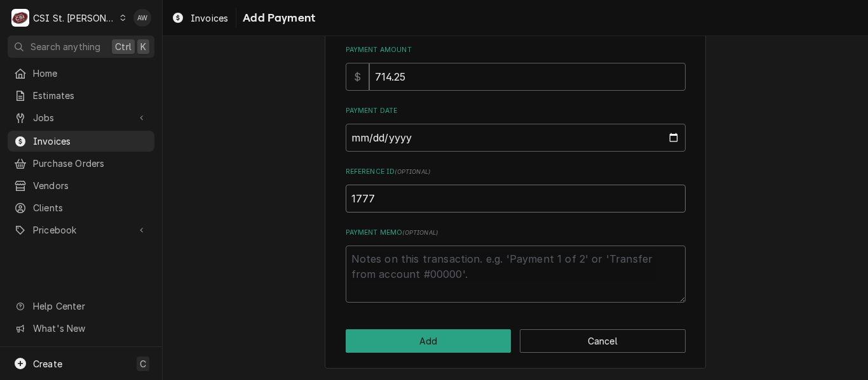
type textarea "x"
type input "17774"
click at [390, 340] on button "Add" at bounding box center [429, 342] width 166 height 24
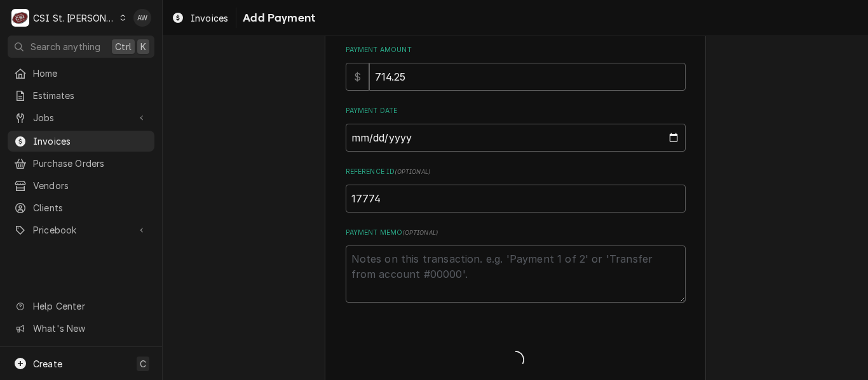
type textarea "x"
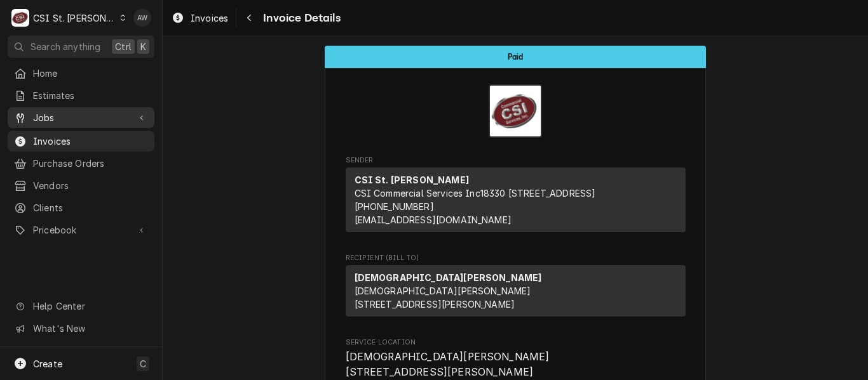
click at [41, 111] on span "Jobs" at bounding box center [81, 117] width 96 height 13
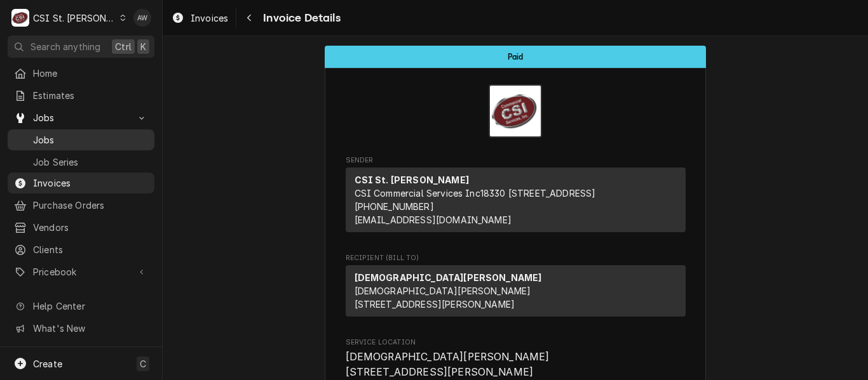
click at [48, 136] on span "Jobs" at bounding box center [90, 139] width 115 height 13
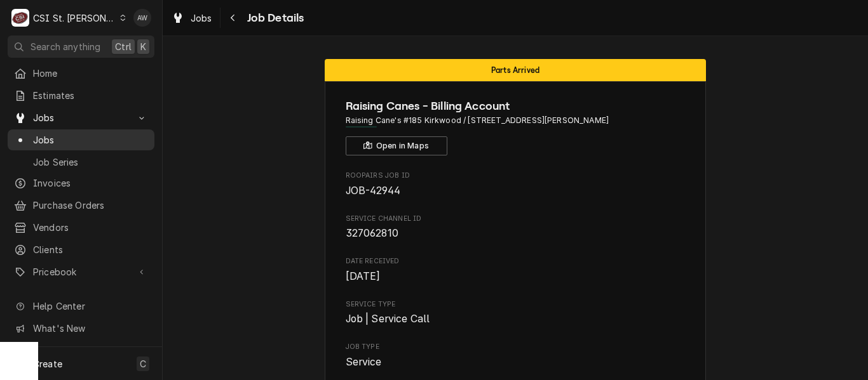
click at [126, 135] on span "Jobs" at bounding box center [90, 139] width 115 height 13
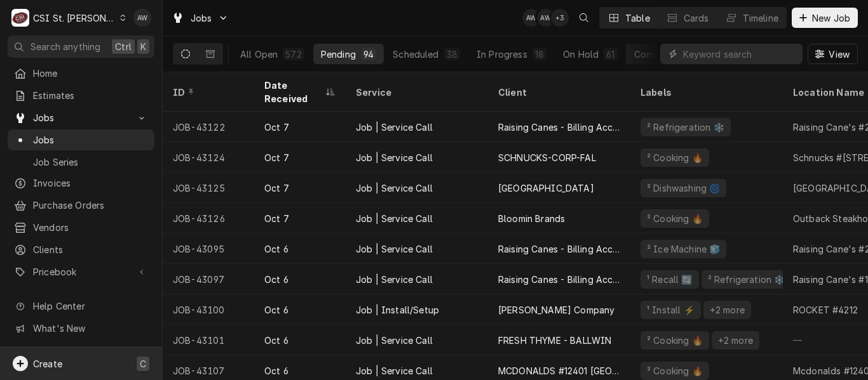
click at [107, 361] on div "Create C" at bounding box center [81, 363] width 162 height 33
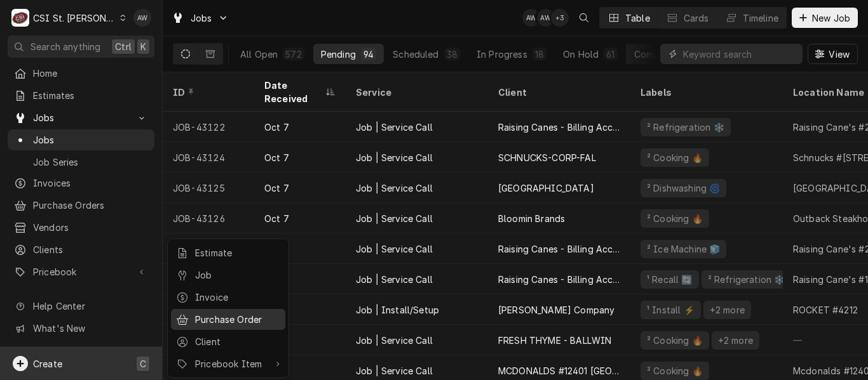
click at [235, 315] on div "Purchase Order" at bounding box center [237, 319] width 85 height 13
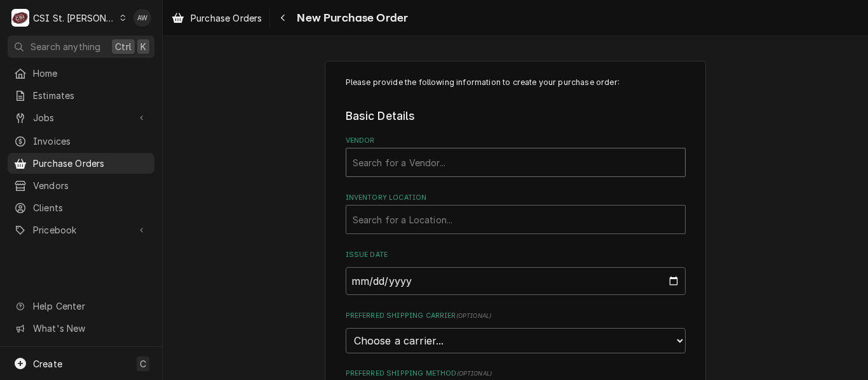
click at [384, 164] on div "Vendor" at bounding box center [516, 162] width 326 height 23
type input "home"
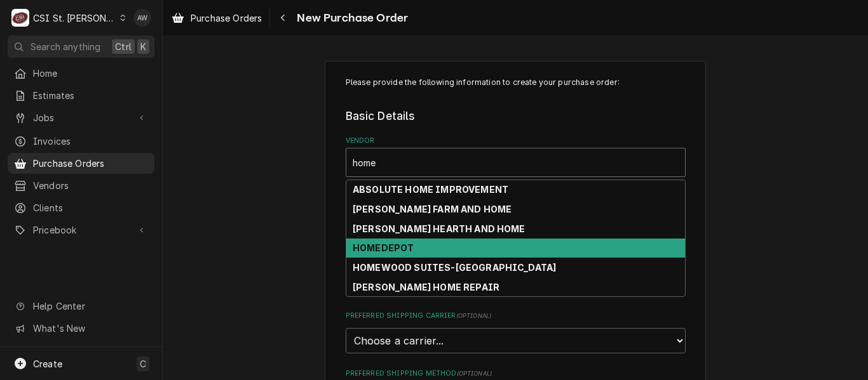
click at [377, 246] on strong "HOMEDEPOT" at bounding box center [383, 248] width 61 height 11
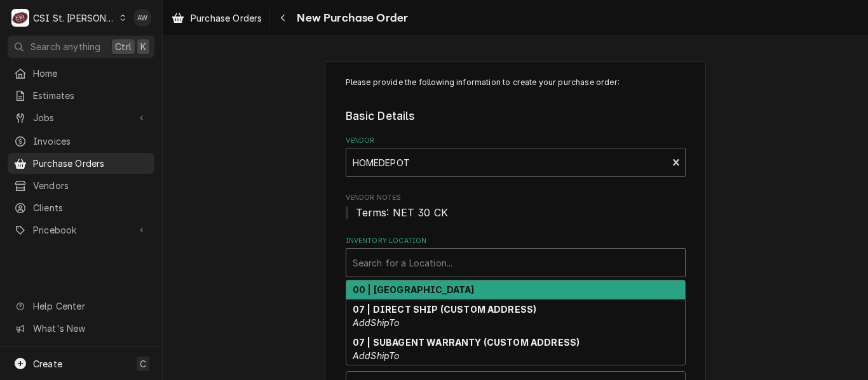
click at [375, 255] on div "Inventory Location" at bounding box center [516, 263] width 326 height 23
click at [380, 292] on strong "00 | STL WAREHOUSE" at bounding box center [414, 290] width 122 height 11
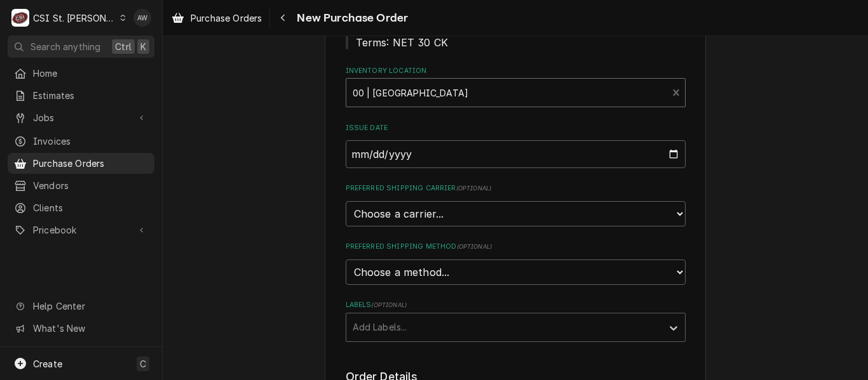
scroll to position [171, 0]
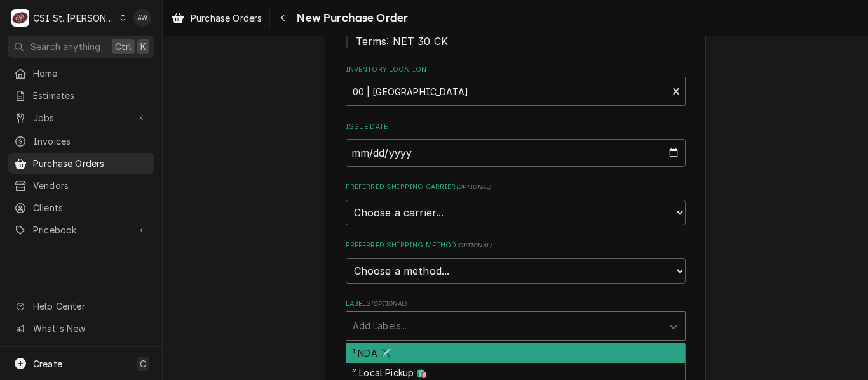
click at [391, 328] on div "Labels" at bounding box center [504, 326] width 303 height 23
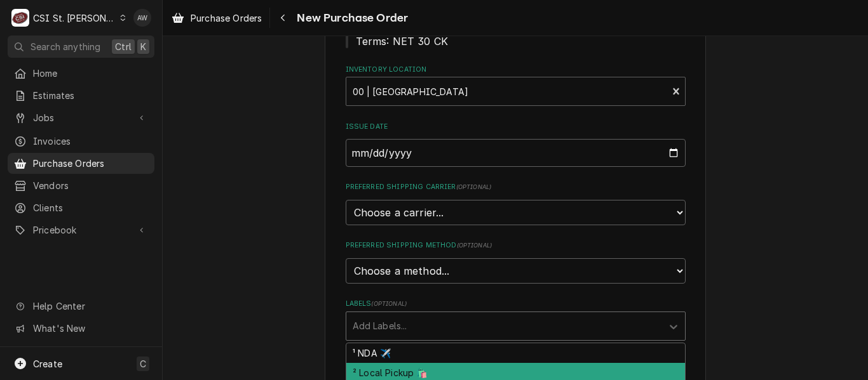
click at [393, 370] on div "² Local Pickup 🛍️" at bounding box center [515, 373] width 339 height 20
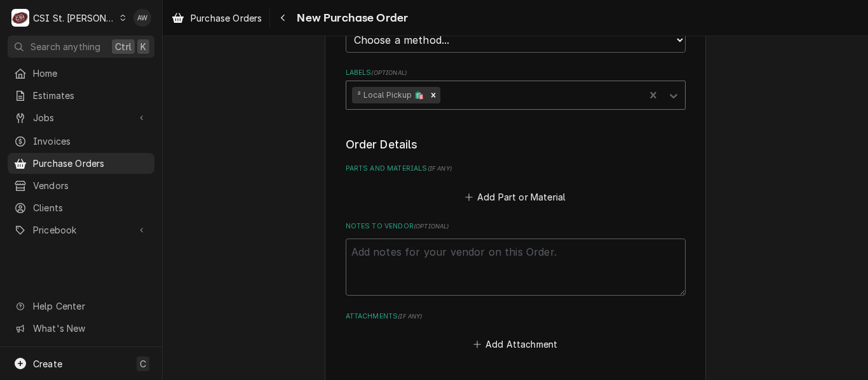
scroll to position [403, 0]
click at [398, 264] on textarea "Notes to Vendor ( optional )" at bounding box center [516, 266] width 340 height 57
type textarea "x"
type textarea "S"
type textarea "x"
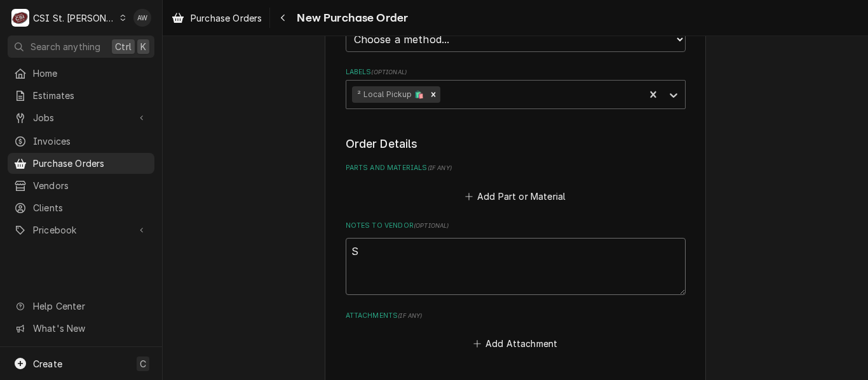
type textarea "ST"
type textarea "x"
type textarea "STE"
type textarea "x"
type textarea "STEV"
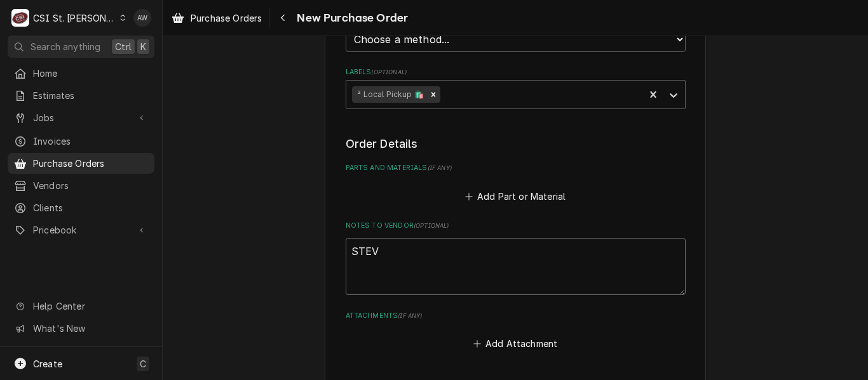
type textarea "x"
type textarea "STEVE"
type textarea "x"
type textarea "STEVE"
type textarea "x"
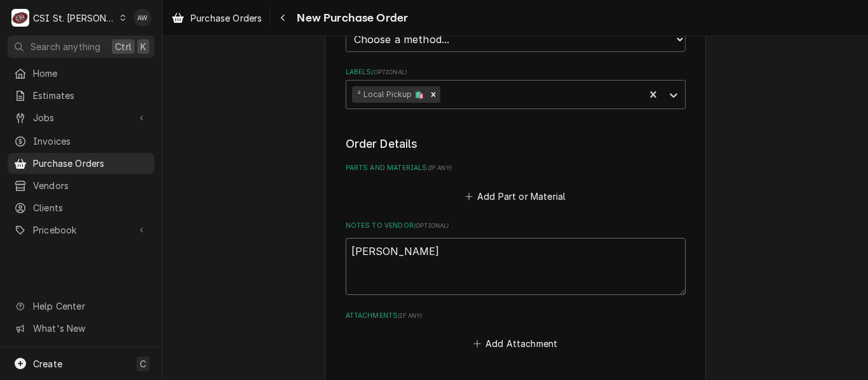
type textarea "STEVE H"
type textarea "x"
type textarea "STEVE HE"
type textarea "x"
type textarea "STEVE HEP"
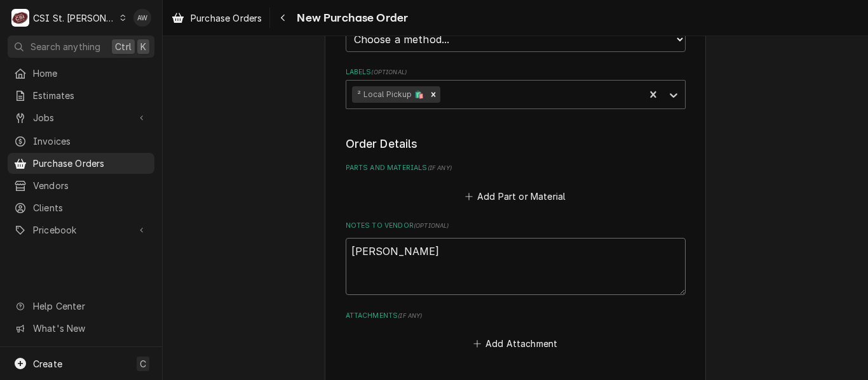
type textarea "x"
type textarea "STEVE HEPP"
type textarea "x"
type textarea "STEVE HEPPE"
type textarea "x"
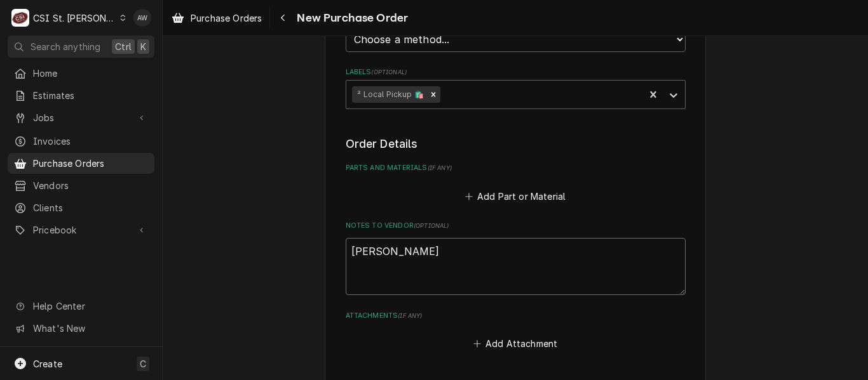
type textarea "STEVE HEPPER"
type textarea "x"
type textarea "STEVE HEPPERM"
type textarea "x"
type textarea "STEVE HEPPERMA"
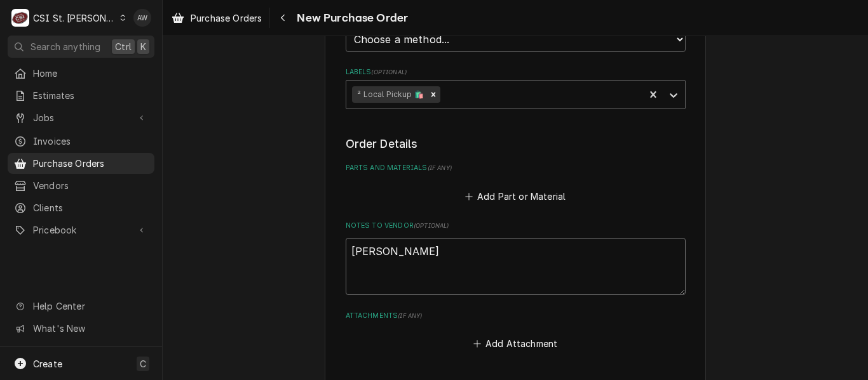
type textarea "x"
type textarea "STEVE HEPPERMAN"
type textarea "x"
type textarea "STEVE HEPPERMAN N"
type textarea "x"
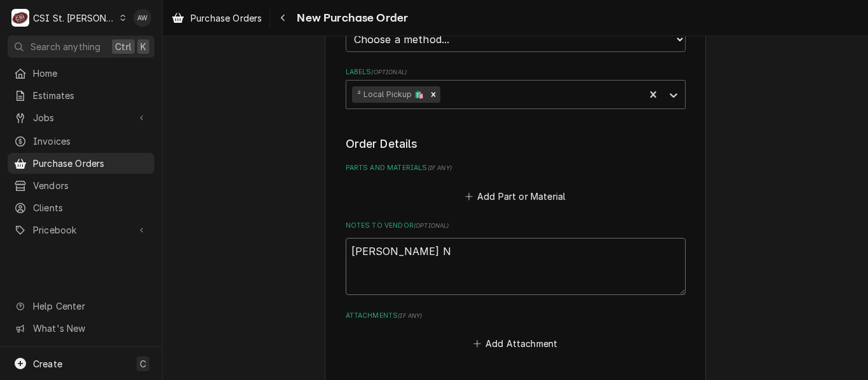
type textarea "STEVE HEPPERMAN"
type textarea "x"
type textarea "STEVE HEPPERMAN"
type textarea "x"
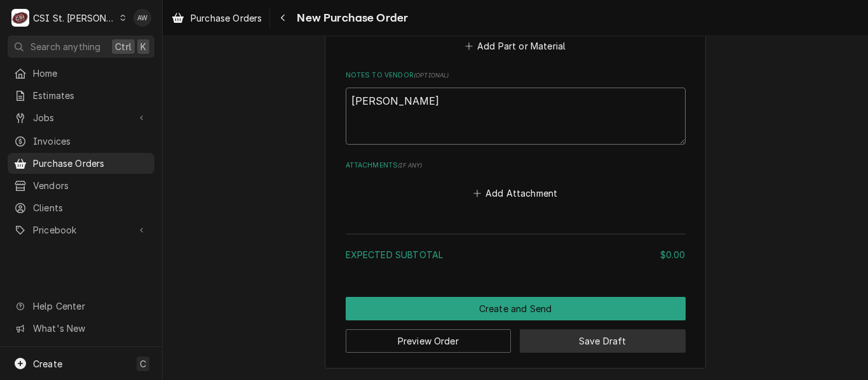
type textarea "[PERSON_NAME]"
click at [536, 342] on button "Save Draft" at bounding box center [603, 342] width 166 height 24
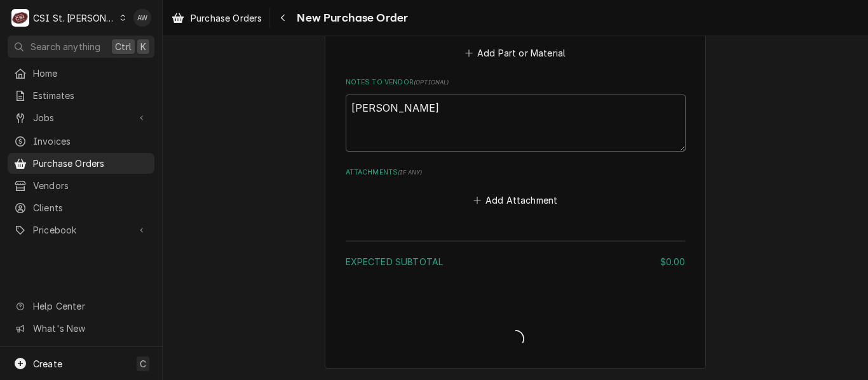
scroll to position [547, 0]
type textarea "x"
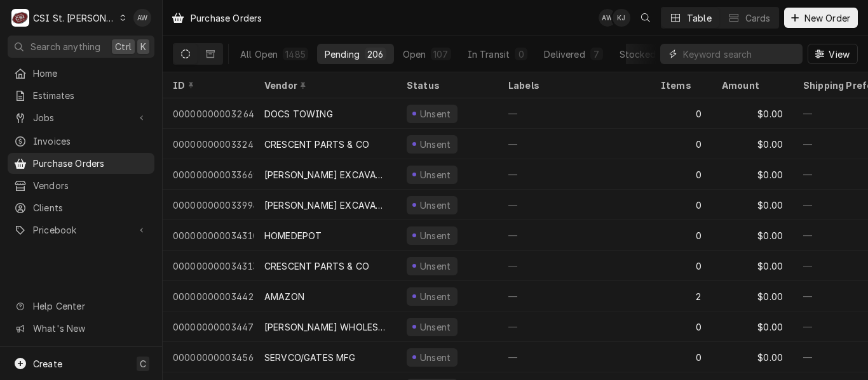
click at [715, 57] on input "Dynamic Content Wrapper" at bounding box center [739, 54] width 113 height 20
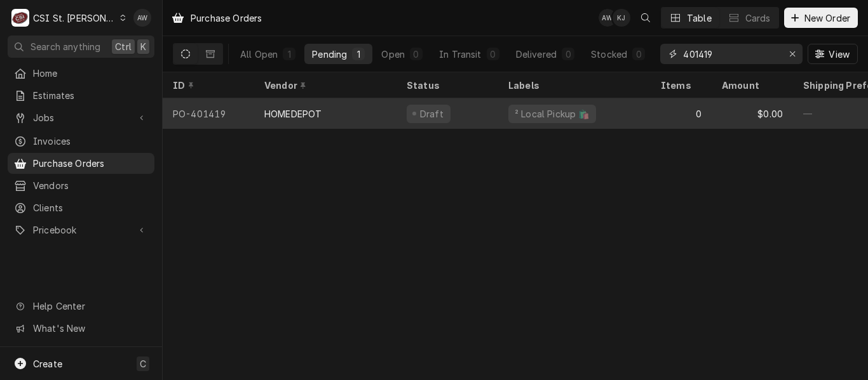
type input "401419"
click at [386, 114] on div "HOMEDEPOT" at bounding box center [325, 113] width 142 height 30
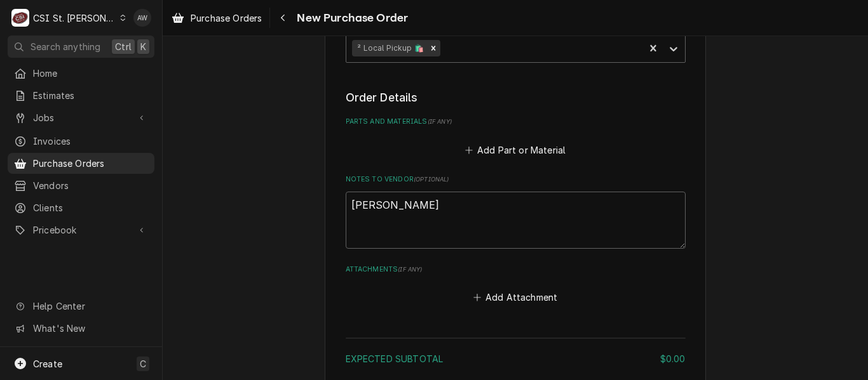
scroll to position [450, 0]
click at [503, 150] on button "Add Part or Material" at bounding box center [514, 150] width 105 height 18
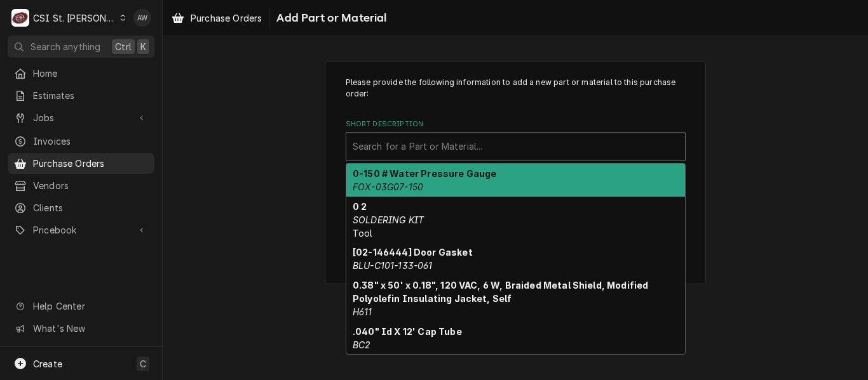
click at [465, 142] on div "Short Description" at bounding box center [516, 146] width 326 height 23
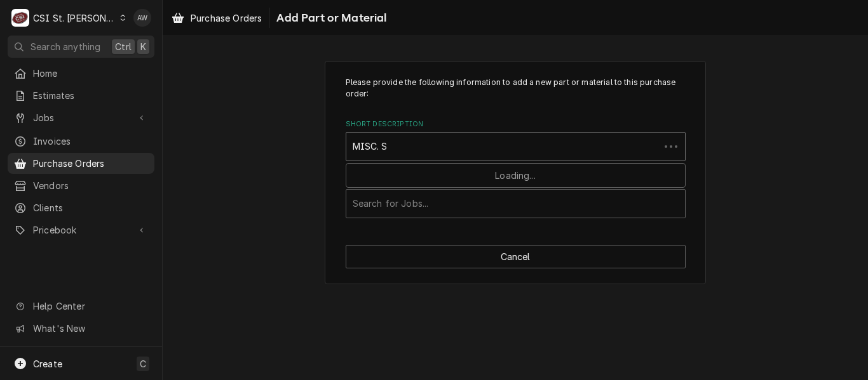
type input "MISC."
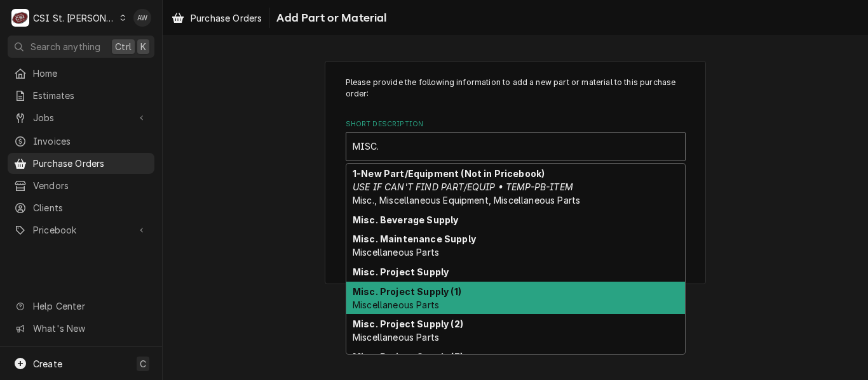
click at [432, 293] on strong "Misc. Project Supply (1)" at bounding box center [407, 291] width 109 height 11
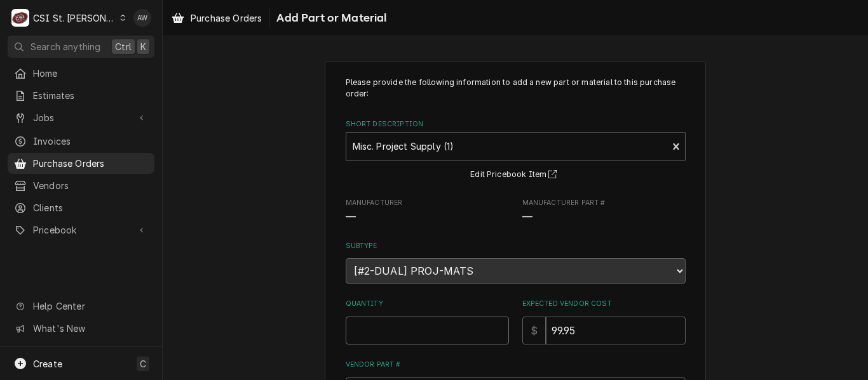
click at [387, 330] on input "Quantity" at bounding box center [427, 331] width 163 height 28
type textarea "x"
type input "1"
type textarea "x"
type input "0"
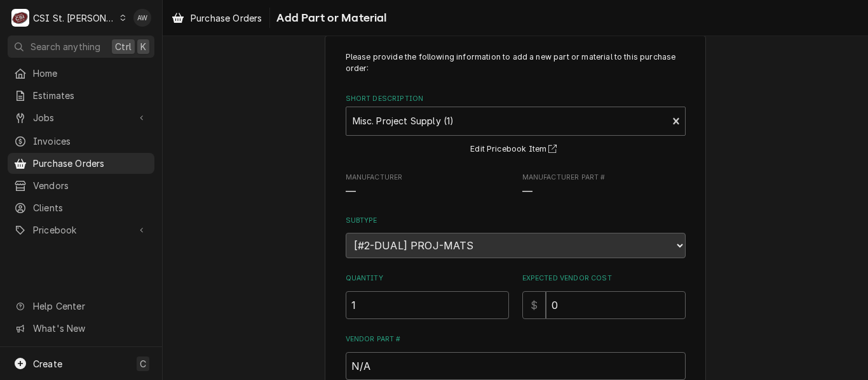
scroll to position [244, 0]
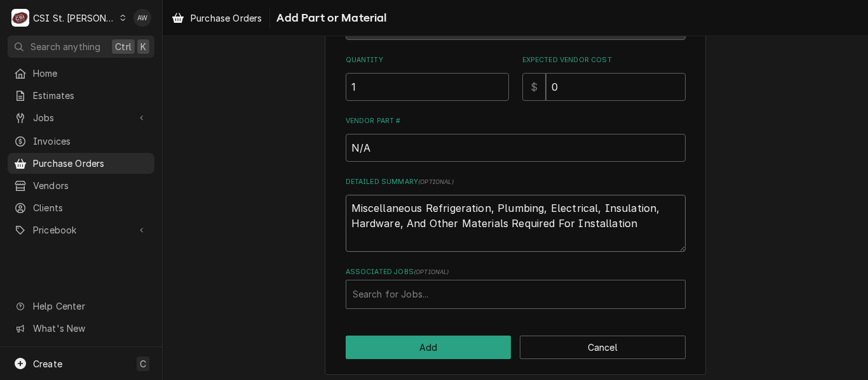
drag, startPoint x: 627, startPoint y: 225, endPoint x: 326, endPoint y: 196, distance: 301.8
click at [326, 196] on div "Please provide the following information to add a new part or material to this …" at bounding box center [515, 96] width 381 height 559
type textarea "x"
type textarea "H"
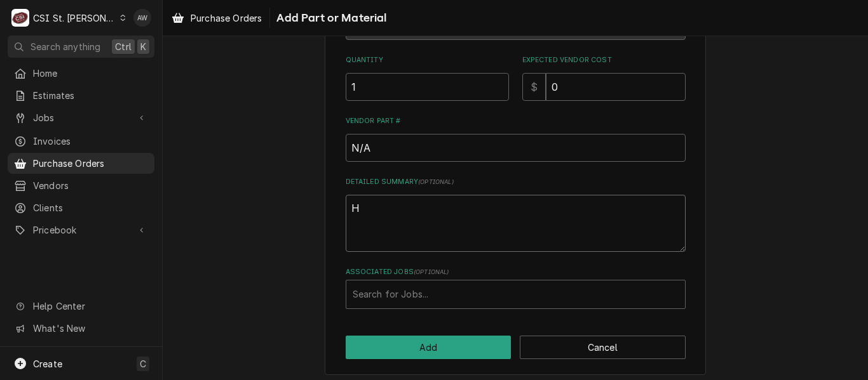
type textarea "x"
type textarea "HA"
type textarea "x"
type textarea "HAR"
type textarea "x"
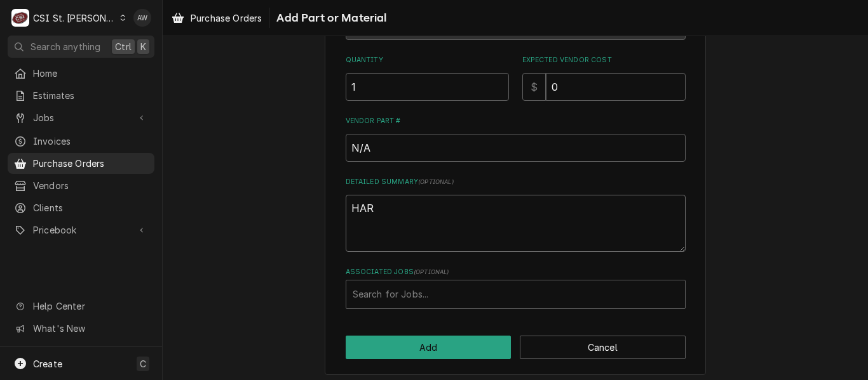
type textarea "HARD"
type textarea "x"
type textarea "HARDW"
type textarea "x"
type textarea "HARDWA"
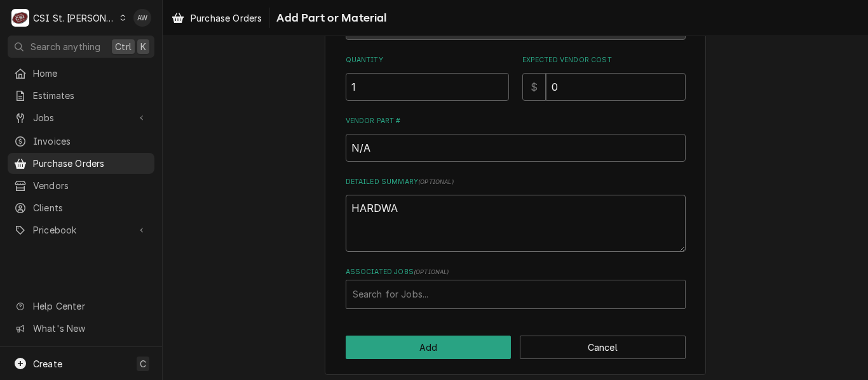
type textarea "x"
type textarea "HARDWAR"
type textarea "x"
type textarea "HARDWARE"
type input "43041"
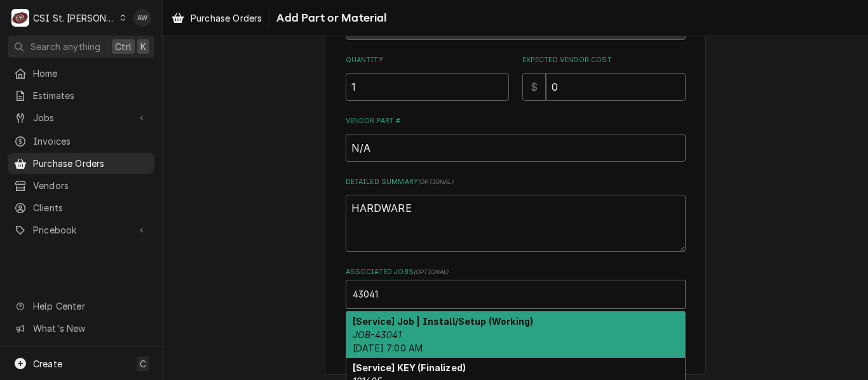
click at [422, 344] on span "Mon, Oct 6th, 2025 - 7:00 AM" at bounding box center [388, 348] width 70 height 11
type textarea "x"
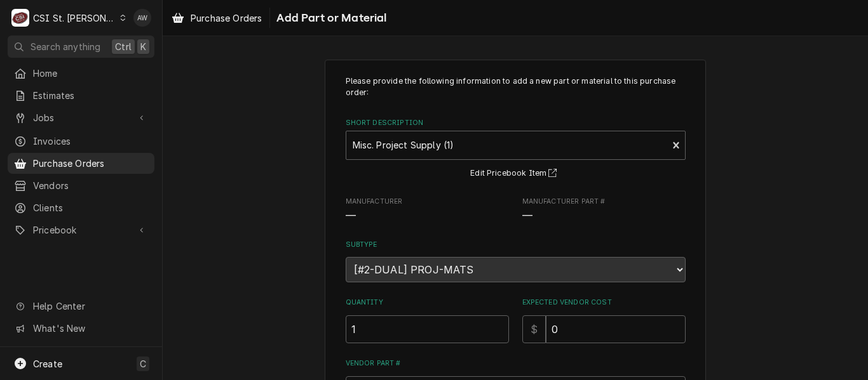
scroll to position [266, 0]
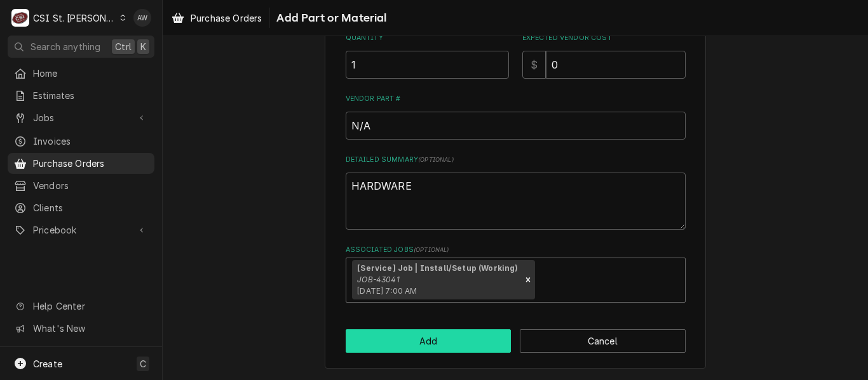
click at [402, 343] on button "Add" at bounding box center [429, 342] width 166 height 24
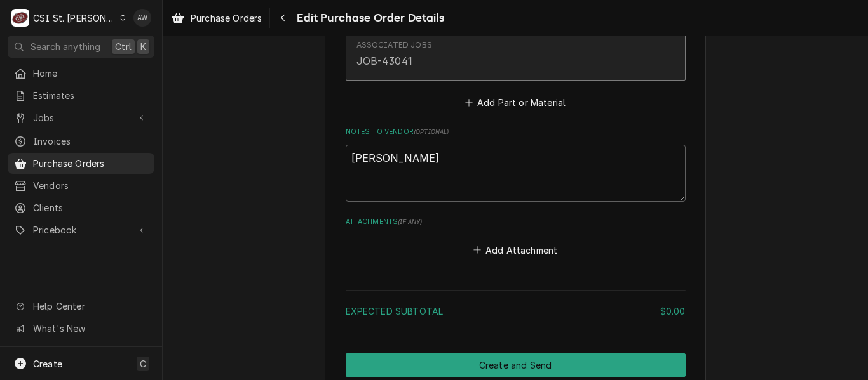
scroll to position [943, 0]
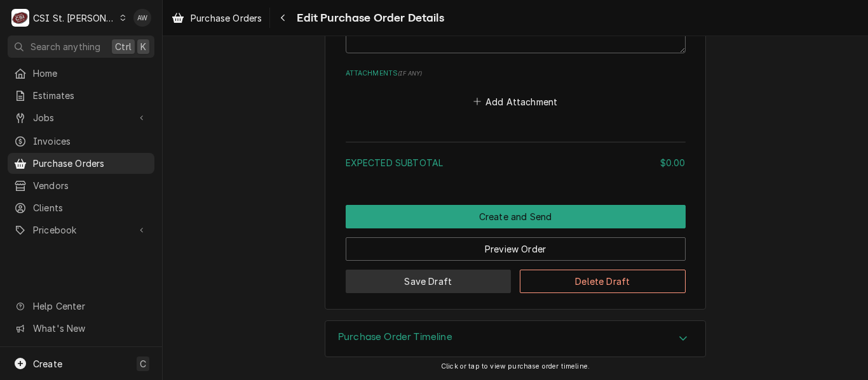
click at [418, 282] on button "Save Draft" at bounding box center [429, 282] width 166 height 24
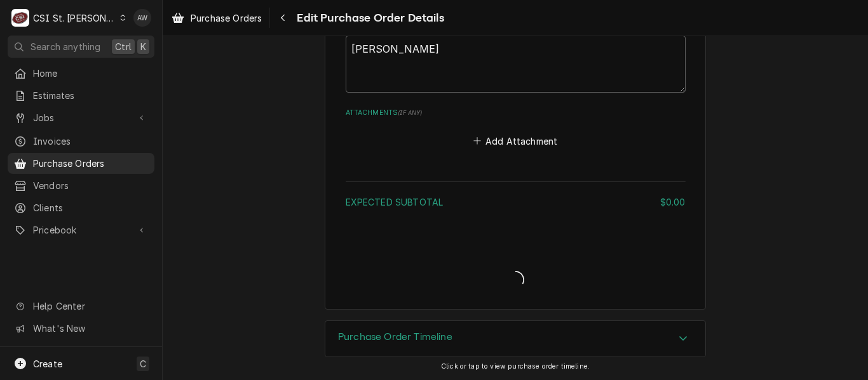
type textarea "x"
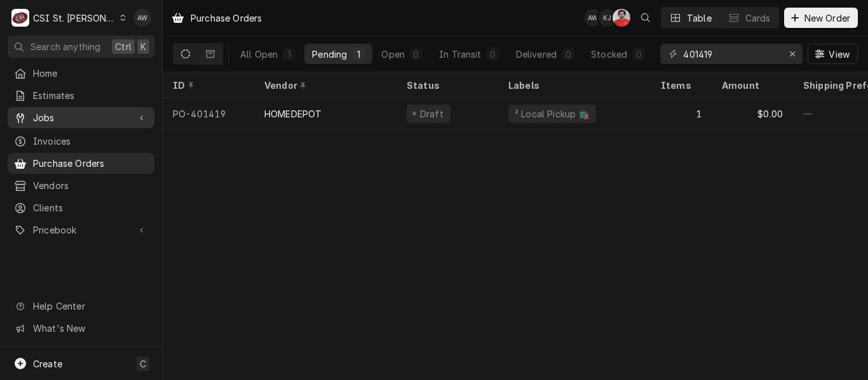
click at [92, 119] on span "Jobs" at bounding box center [81, 117] width 96 height 13
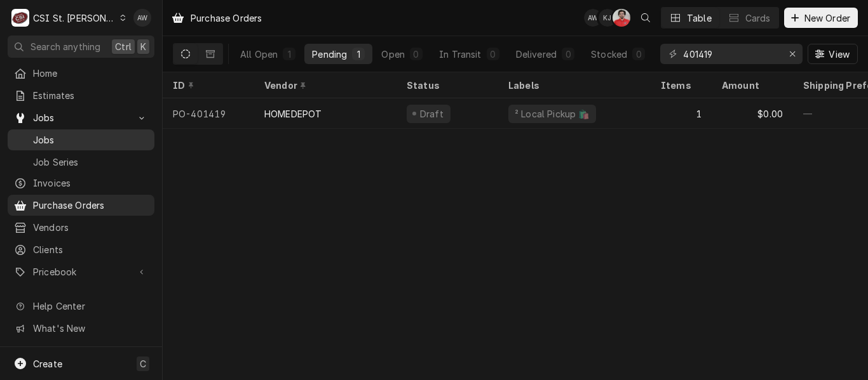
click at [81, 141] on span "Jobs" at bounding box center [90, 139] width 115 height 13
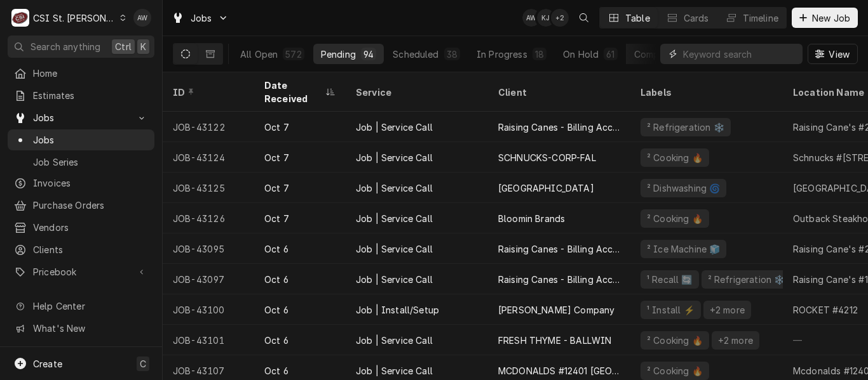
click at [687, 50] on input "Dynamic Content Wrapper" at bounding box center [739, 54] width 113 height 20
click at [744, 26] on button "Timeline" at bounding box center [751, 18] width 69 height 20
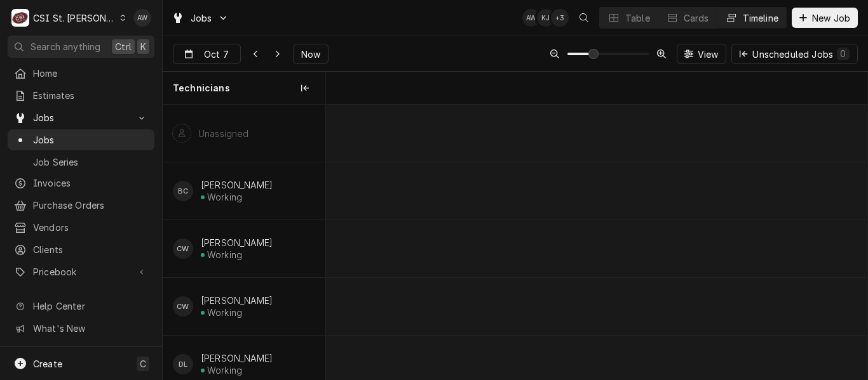
scroll to position [0, 10728]
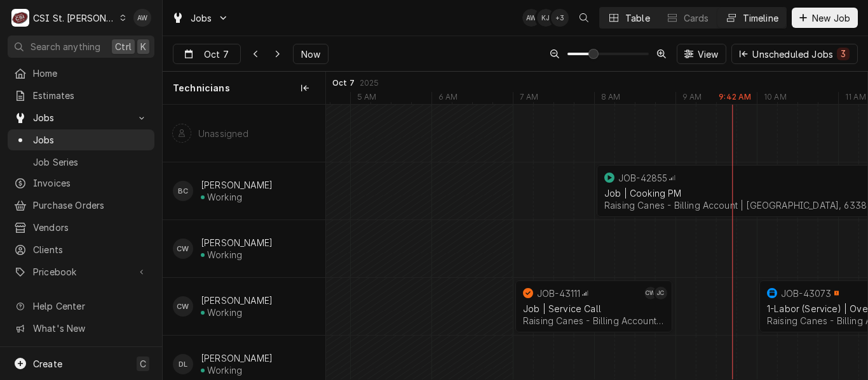
click at [632, 23] on div "Table" at bounding box center [637, 17] width 25 height 13
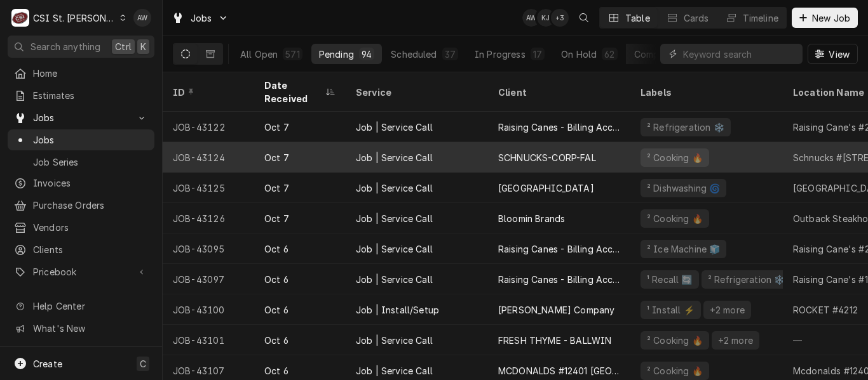
click at [614, 145] on div "SCHNUCKS-CORP-FAL" at bounding box center [559, 157] width 142 height 30
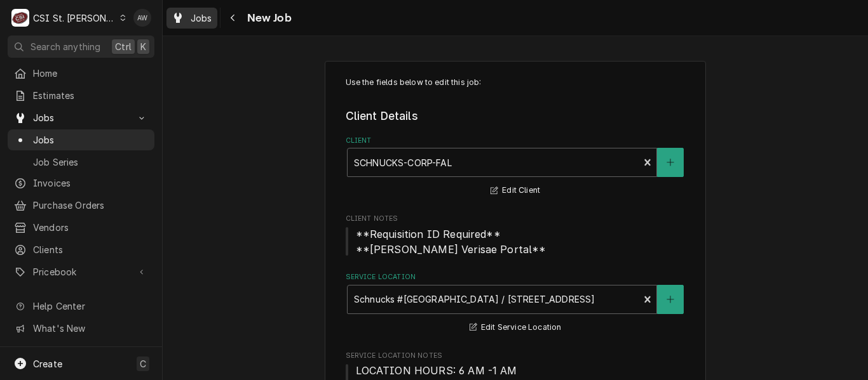
type textarea "x"
click at [210, 18] on span "Jobs" at bounding box center [202, 17] width 22 height 13
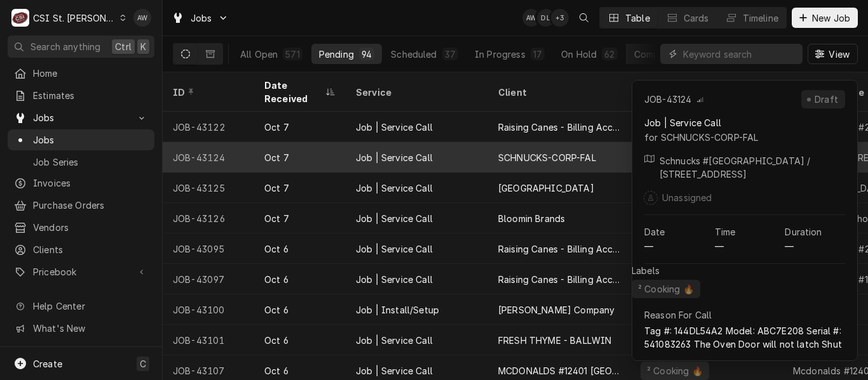
click at [483, 151] on div "Job | Service Call" at bounding box center [417, 157] width 142 height 30
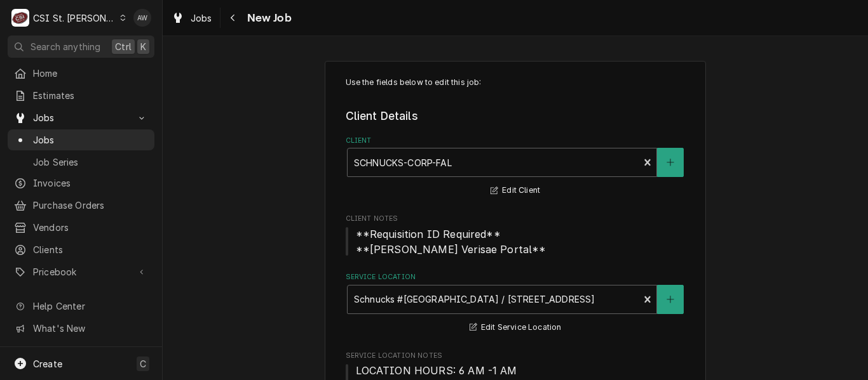
type textarea "x"
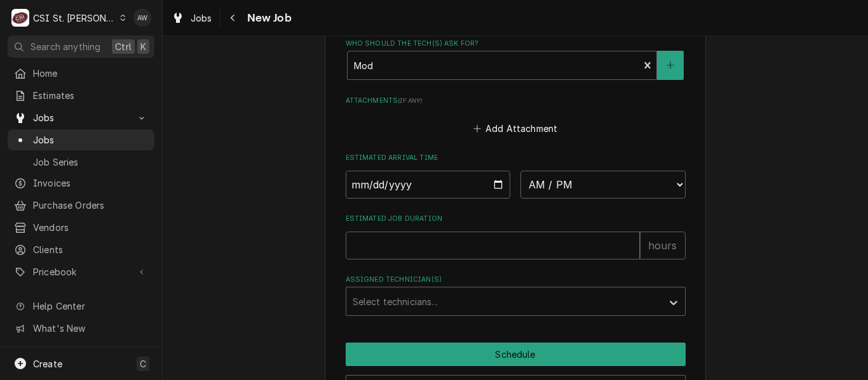
scroll to position [1280, 0]
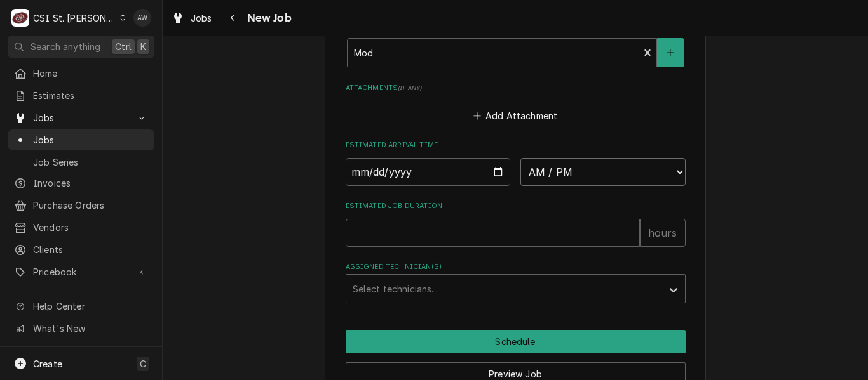
click at [554, 162] on select "AM / PM 6:00 AM 6:15 AM 6:30 AM 6:45 AM 7:00 AM 7:15 AM 7:30 AM 7:45 AM 8:00 AM…" at bounding box center [602, 172] width 165 height 28
select select "10:00:00"
click at [520, 158] on select "AM / PM 6:00 AM 6:15 AM 6:30 AM 6:45 AM 7:00 AM 7:15 AM 7:30 AM 7:45 AM 8:00 AM…" at bounding box center [602, 172] width 165 height 28
click at [490, 173] on input "Date" at bounding box center [428, 172] width 165 height 28
type textarea "x"
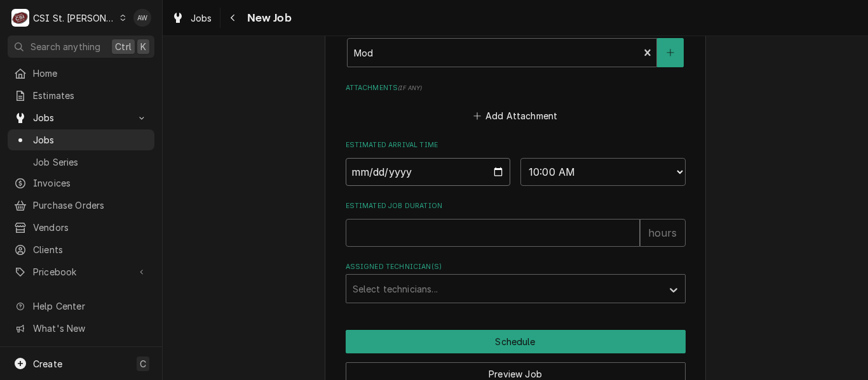
type input "2025-10-07"
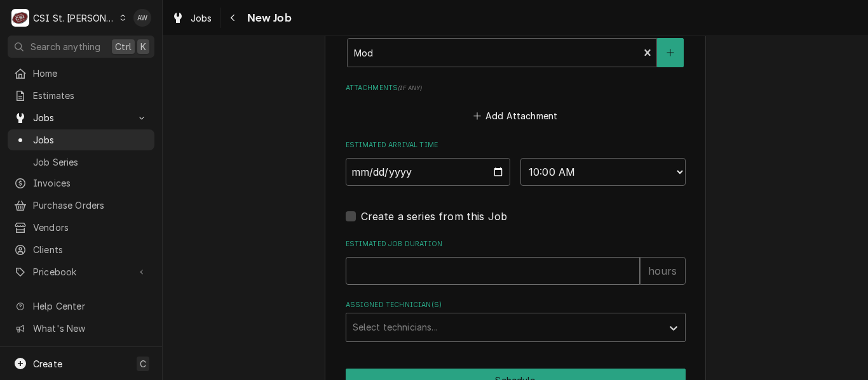
click at [385, 267] on input "Estimated Job Duration" at bounding box center [493, 271] width 294 height 28
type textarea "x"
type input "2"
type textarea "x"
type input "2"
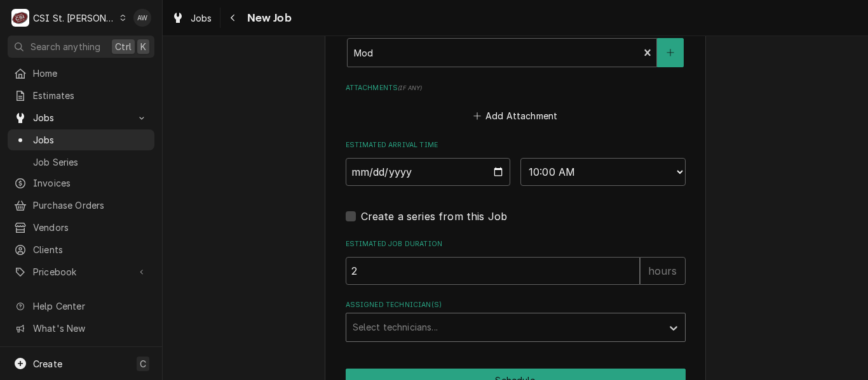
click at [400, 328] on div "Assigned Technician(s)" at bounding box center [504, 327] width 303 height 23
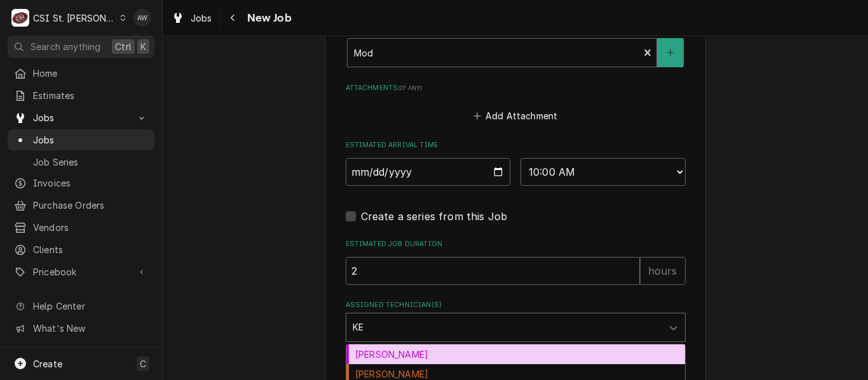
type input "KEV"
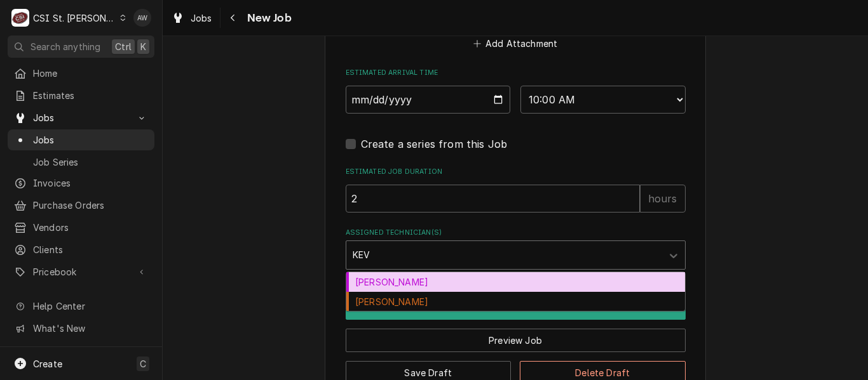
scroll to position [1354, 0]
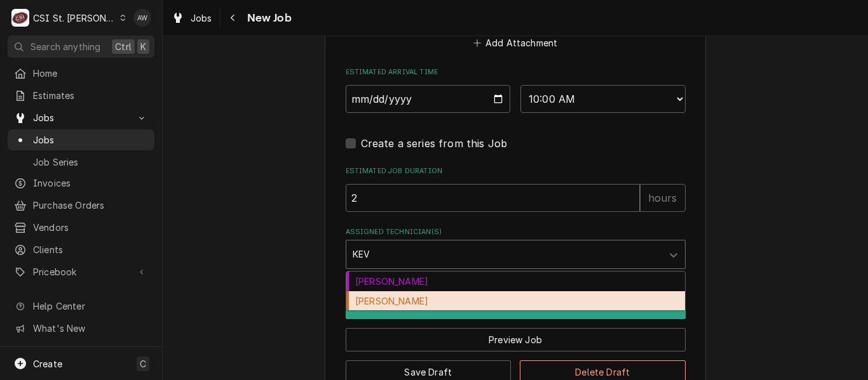
click at [394, 300] on div "Kevin Floyd" at bounding box center [515, 302] width 339 height 20
type textarea "x"
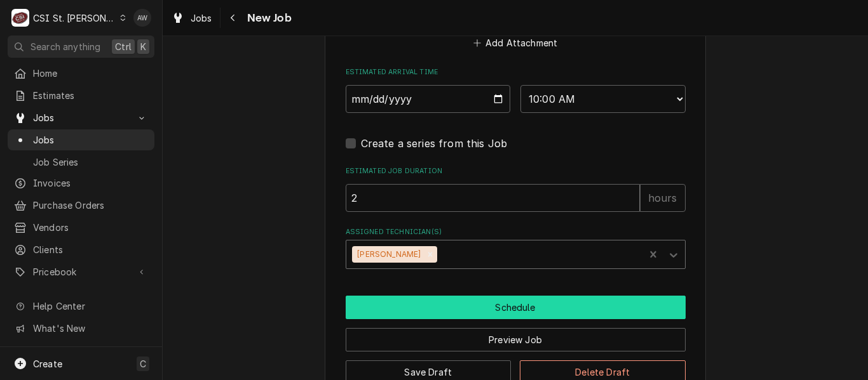
click at [394, 306] on button "Schedule" at bounding box center [516, 308] width 340 height 24
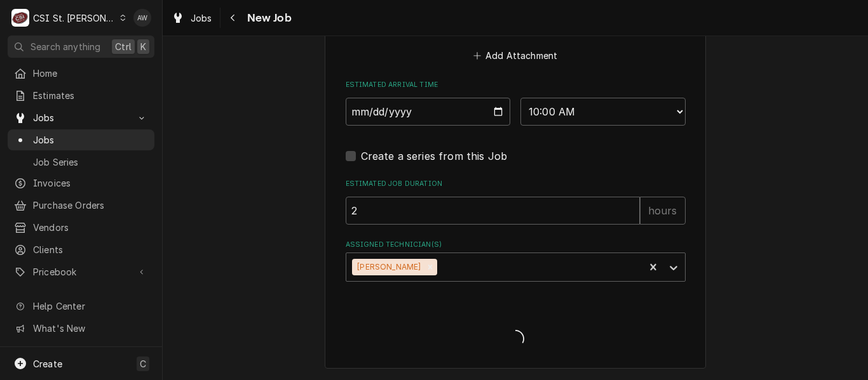
scroll to position [1341, 0]
type textarea "x"
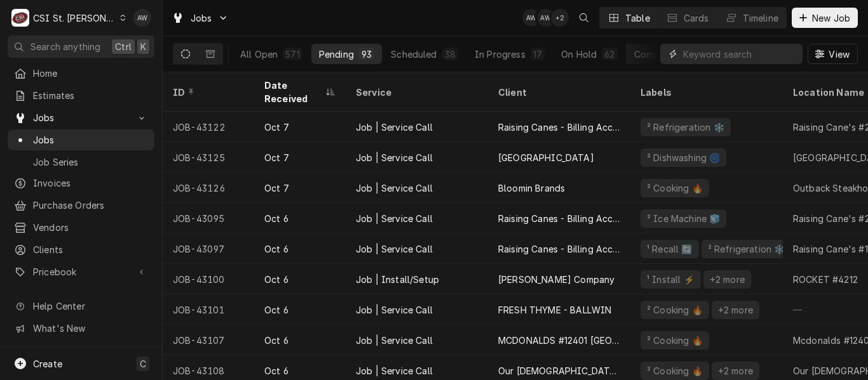
click at [706, 52] on input "Dynamic Content Wrapper" at bounding box center [739, 54] width 113 height 20
paste input "42975"
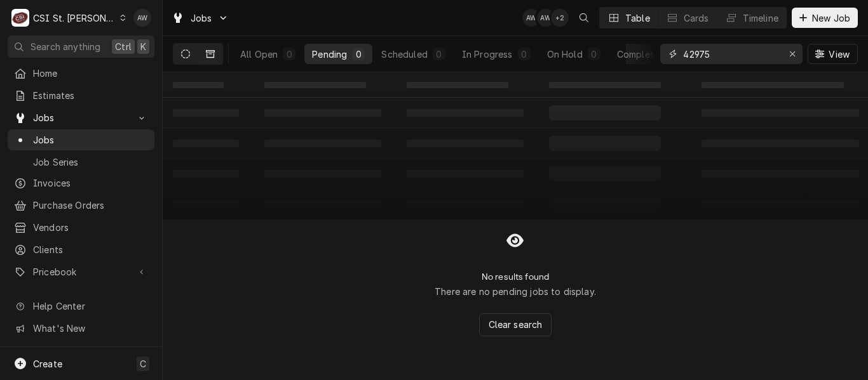
type input "42975"
click at [214, 53] on icon "Dynamic Content Wrapper" at bounding box center [210, 54] width 9 height 9
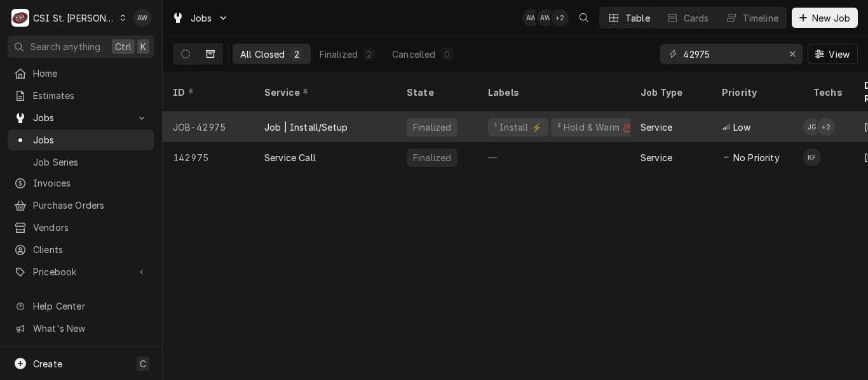
click at [311, 112] on div "Job | Install/Setup" at bounding box center [325, 127] width 142 height 30
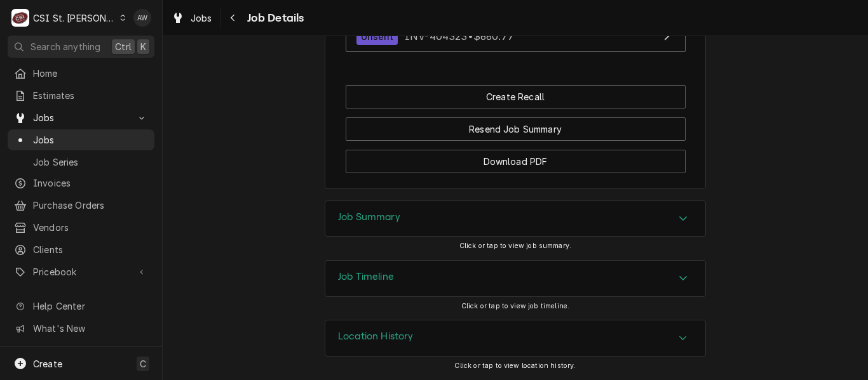
scroll to position [1481, 0]
click at [493, 214] on div "Job Summary" at bounding box center [515, 219] width 380 height 36
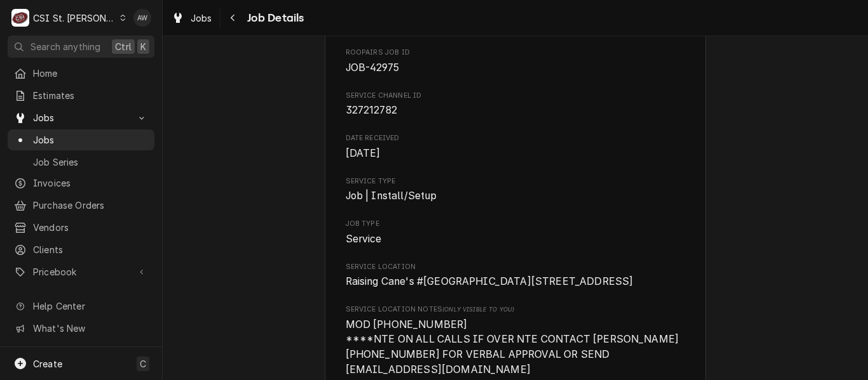
scroll to position [119, 0]
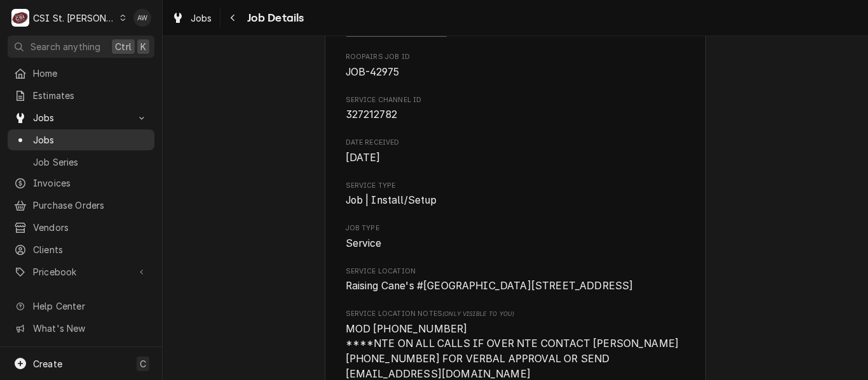
click at [91, 136] on span "Jobs" at bounding box center [90, 139] width 115 height 13
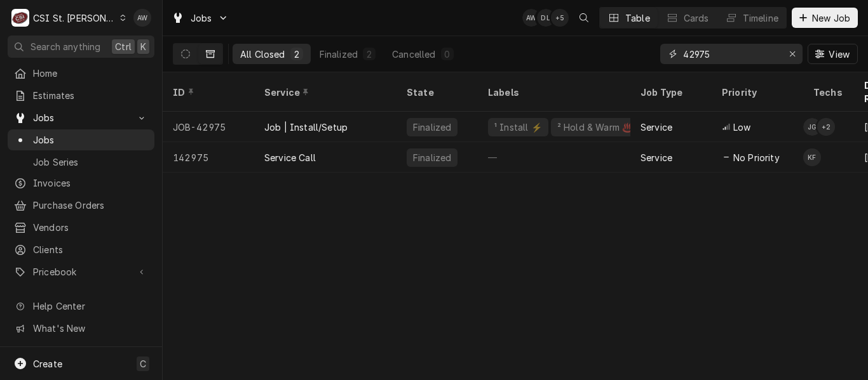
drag, startPoint x: 723, startPoint y: 53, endPoint x: 640, endPoint y: 49, distance: 83.3
click at [640, 49] on div "All Closed 2 Finalized 2 Cancelled 0 42975 View" at bounding box center [515, 54] width 685 height 36
paste input "3019"
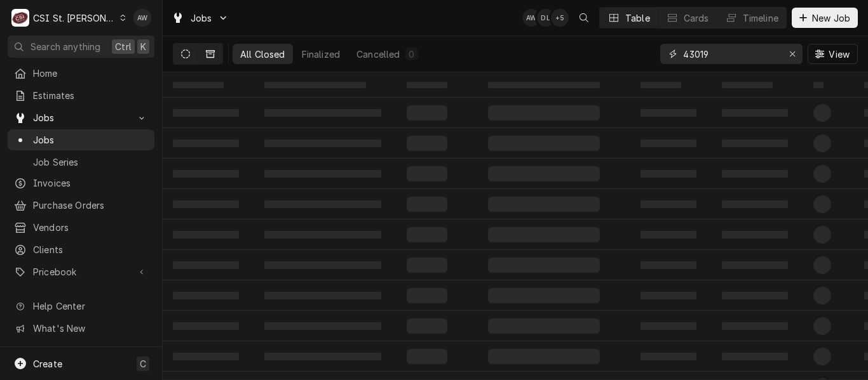
type input "43019"
click at [190, 57] on button "Dynamic Content Wrapper" at bounding box center [185, 54] width 24 height 20
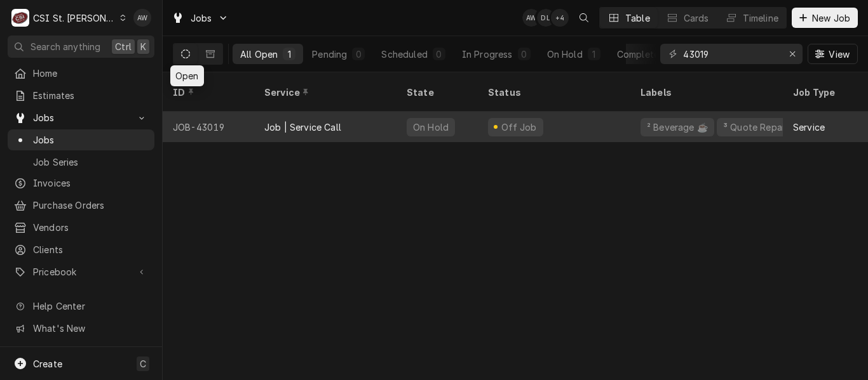
click at [319, 121] on div "Job | Service Call" at bounding box center [302, 127] width 77 height 13
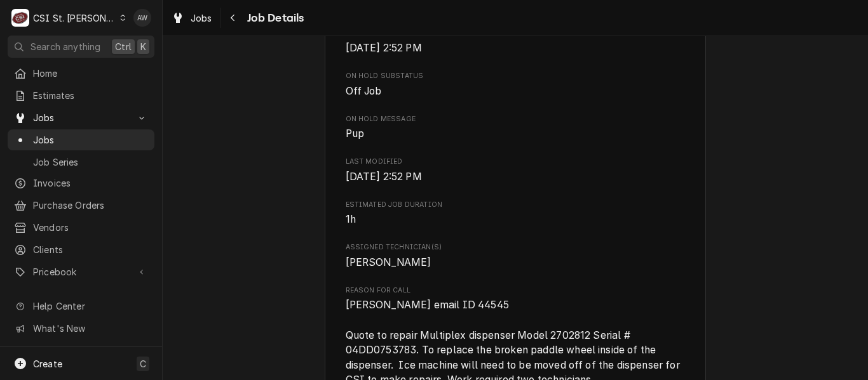
scroll to position [1094, 0]
click at [191, 10] on link "Jobs" at bounding box center [191, 18] width 51 height 21
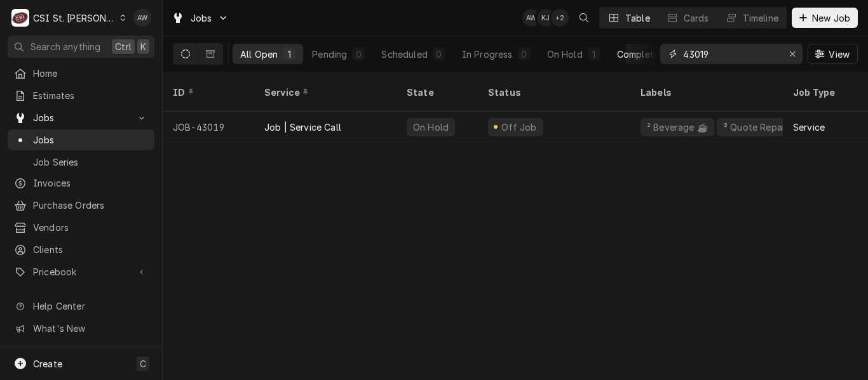
drag, startPoint x: 716, startPoint y: 58, endPoint x: 646, endPoint y: 57, distance: 70.5
click at [646, 57] on div "All Open 1 Pending 0 Scheduled 0 In Progress 0 On Hold 1 Completed 0 43019 View" at bounding box center [515, 54] width 685 height 36
paste input "2831"
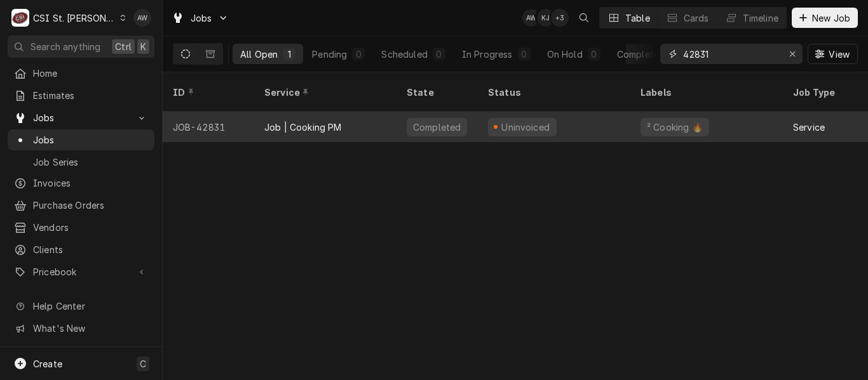
type input "42831"
click at [536, 118] on div "Uninvoiced" at bounding box center [522, 127] width 69 height 18
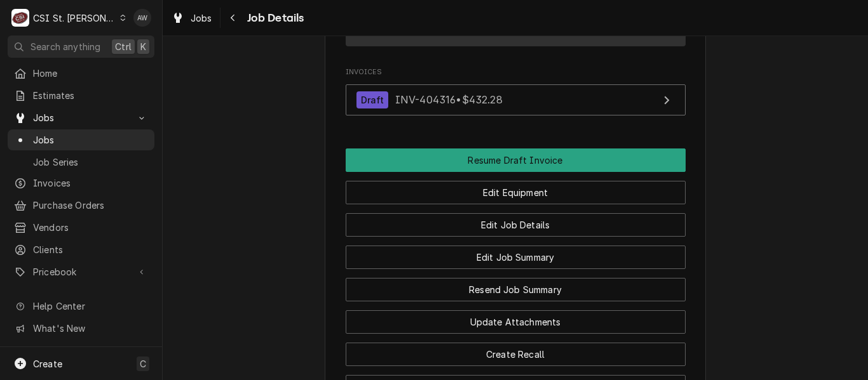
scroll to position [1438, 0]
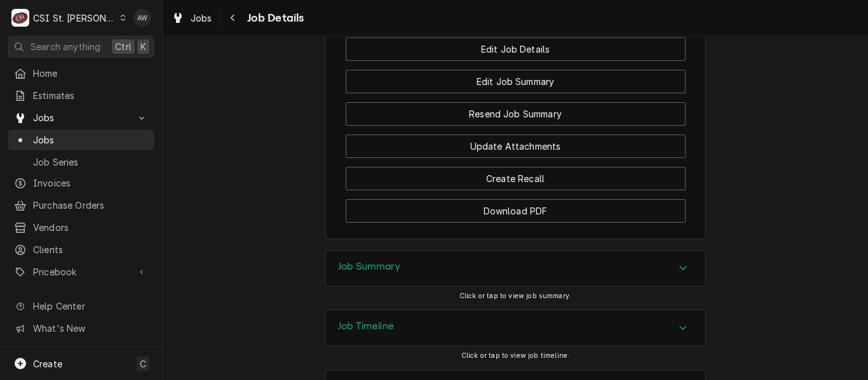
click at [479, 311] on div "Job Timeline" at bounding box center [515, 329] width 380 height 36
click at [462, 251] on div "Job Summary" at bounding box center [515, 269] width 380 height 36
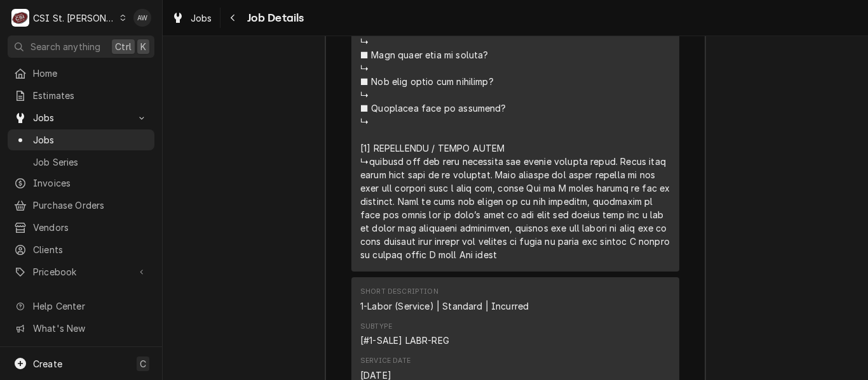
scroll to position [3675, 0]
drag, startPoint x: 505, startPoint y: 215, endPoint x: 457, endPoint y: 228, distance: 49.5
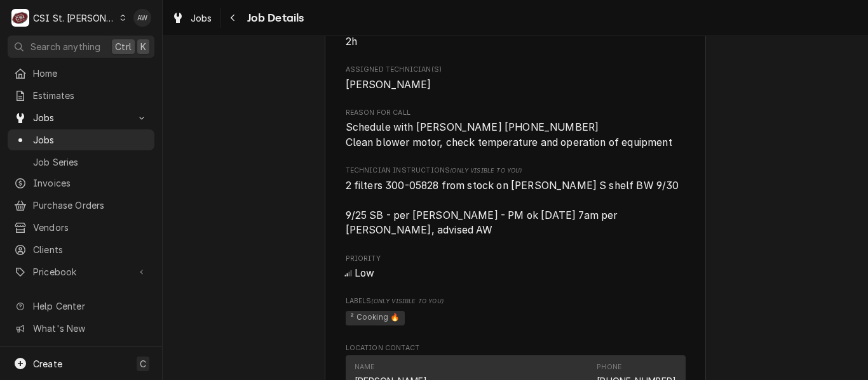
scroll to position [711, 0]
click at [128, 135] on span "Jobs" at bounding box center [90, 139] width 115 height 13
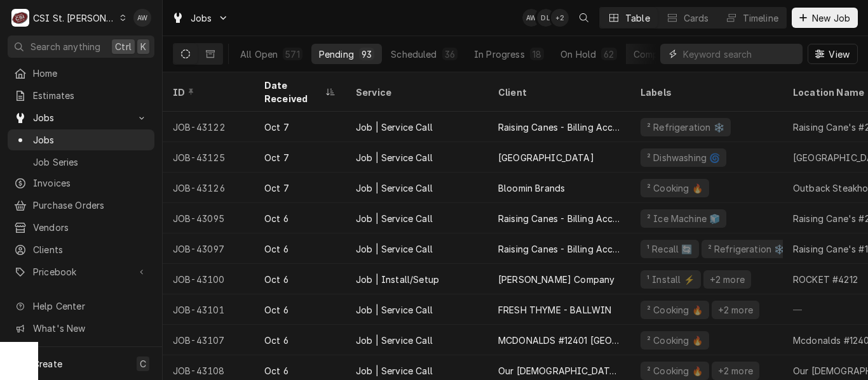
click at [696, 55] on input "Dynamic Content Wrapper" at bounding box center [739, 54] width 113 height 20
paste input "42996"
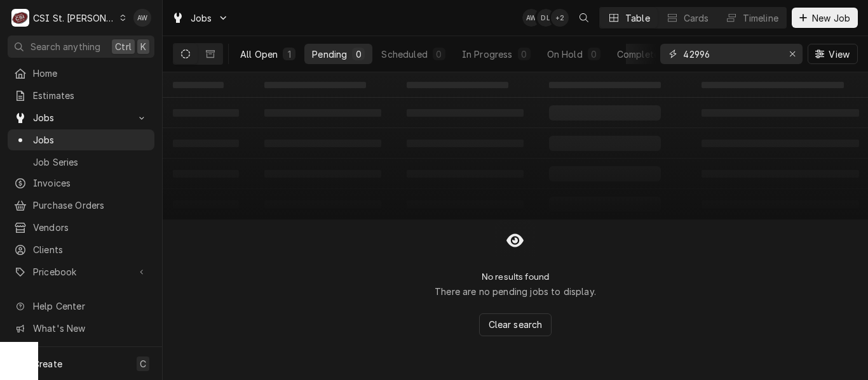
type input "42996"
click at [280, 54] on button "All Open 1" at bounding box center [267, 54] width 71 height 20
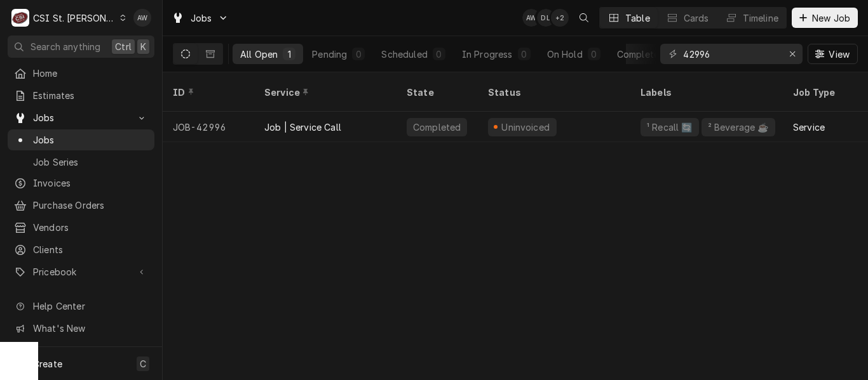
click at [377, 114] on div "Job | Service Call" at bounding box center [325, 127] width 142 height 30
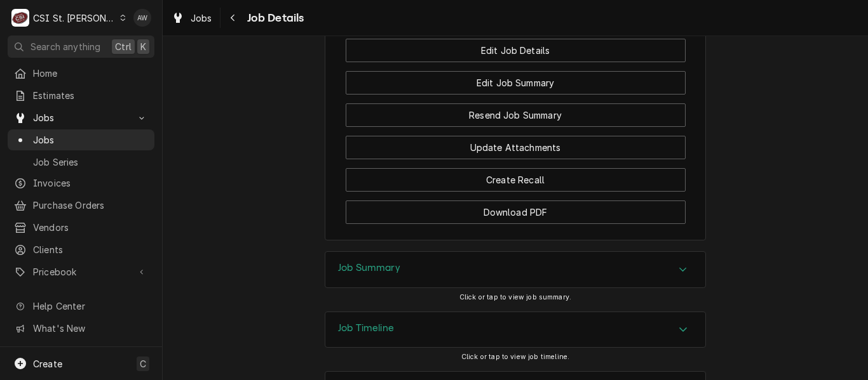
scroll to position [1435, 0]
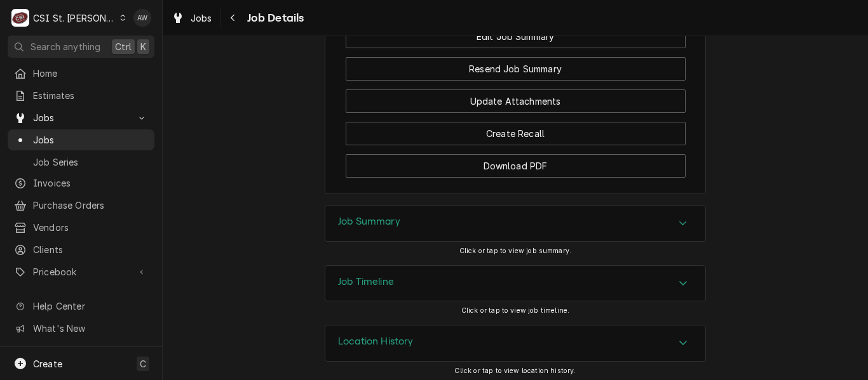
click at [491, 228] on div "Job Summary" at bounding box center [515, 224] width 380 height 36
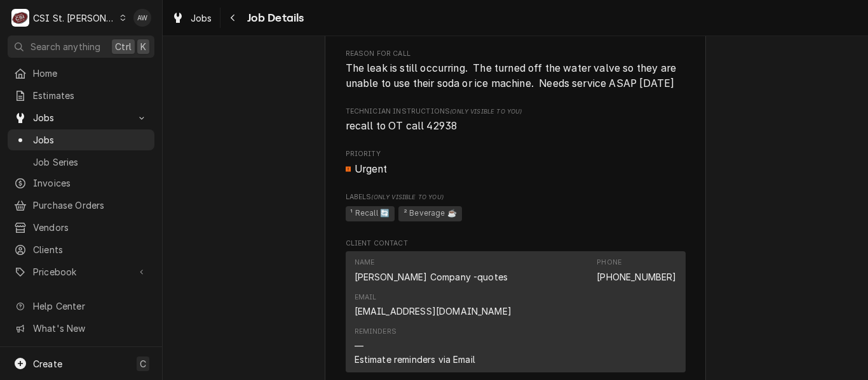
scroll to position [835, 0]
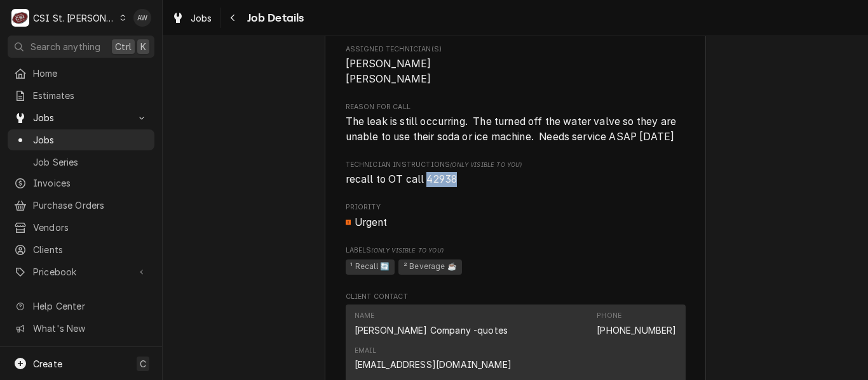
drag, startPoint x: 422, startPoint y: 210, endPoint x: 452, endPoint y: 211, distance: 30.5
click at [452, 187] on span "recall to OT call 42938" at bounding box center [516, 179] width 340 height 15
copy span "42938"
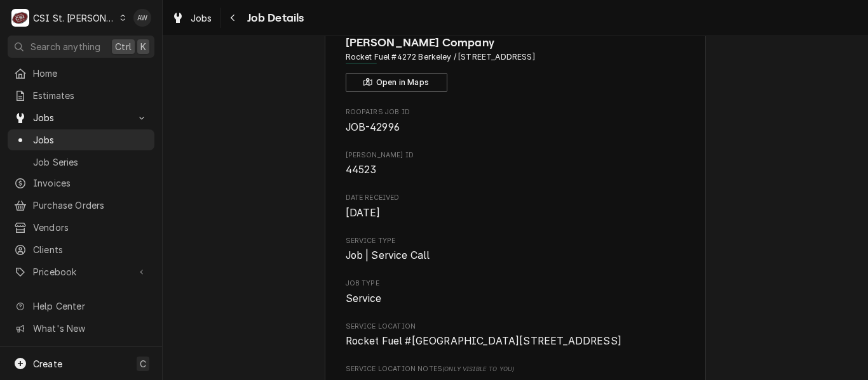
scroll to position [0, 0]
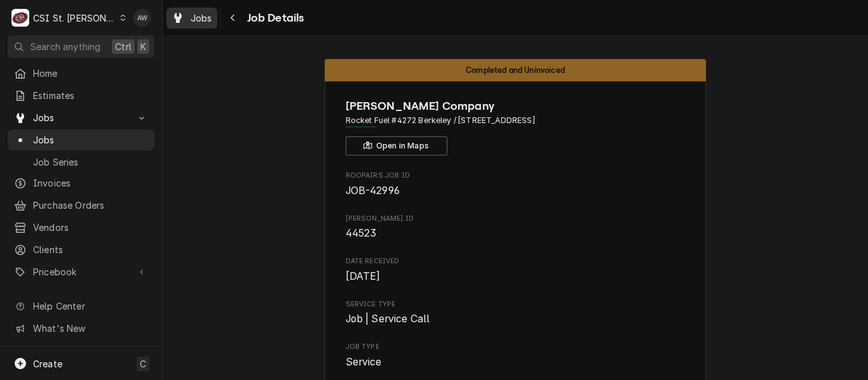
click at [190, 22] on div "Jobs" at bounding box center [192, 18] width 46 height 16
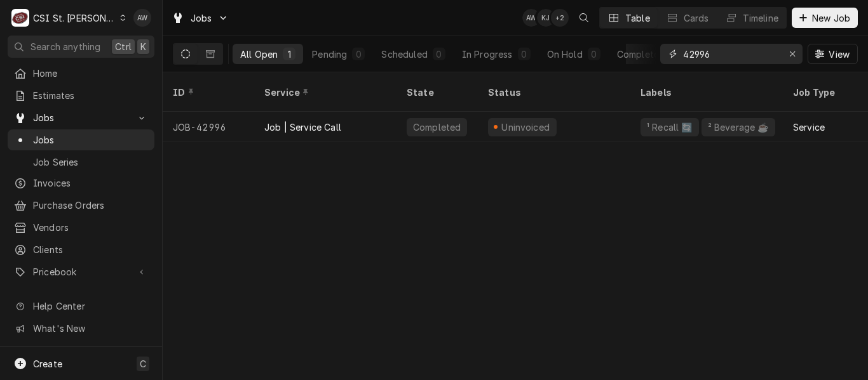
drag, startPoint x: 737, startPoint y: 55, endPoint x: 635, endPoint y: 31, distance: 104.9
click at [635, 31] on div "Jobs AW KJ + 2 Table Cards Timeline New Job All Open 1 Pending 0 Scheduled 0 In…" at bounding box center [515, 36] width 705 height 72
paste input "38"
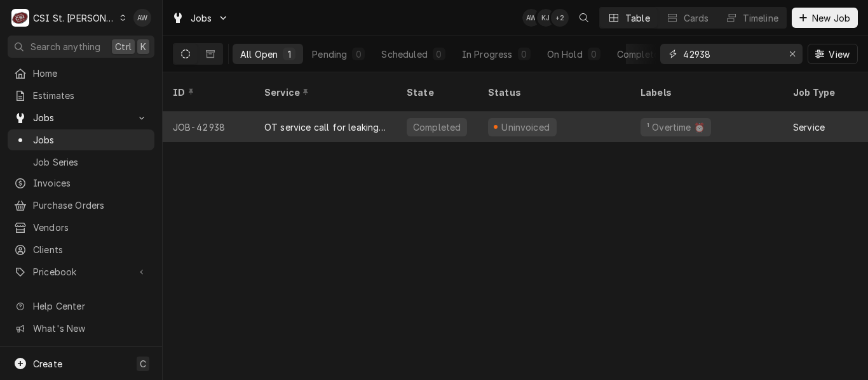
type input "42938"
click at [286, 121] on div "OT service call for leaking machine" at bounding box center [325, 127] width 122 height 13
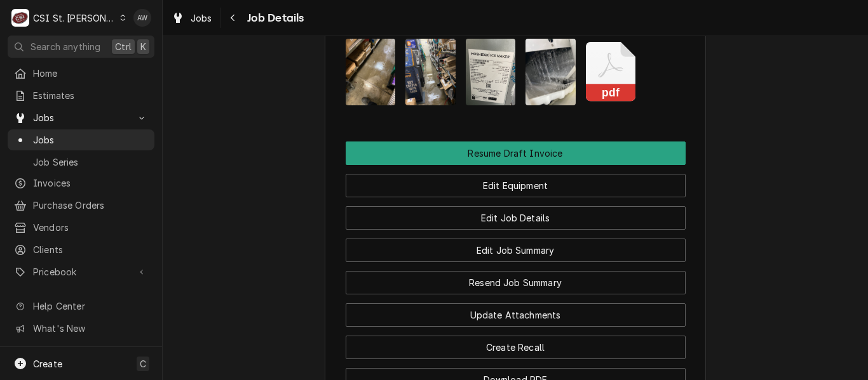
scroll to position [1652, 0]
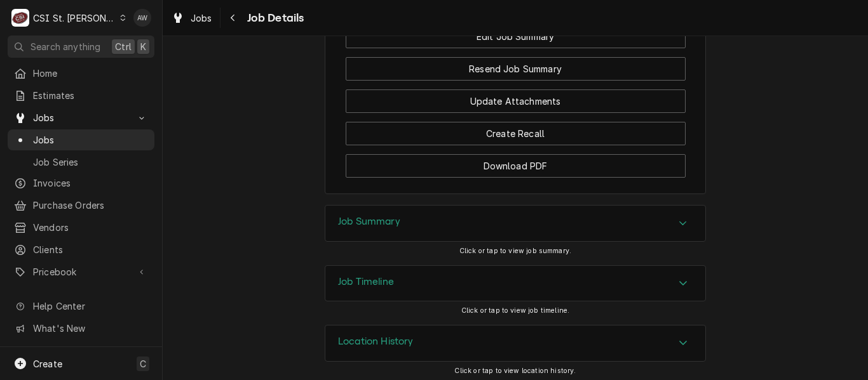
click at [493, 236] on div "Job Summary" at bounding box center [515, 224] width 380 height 36
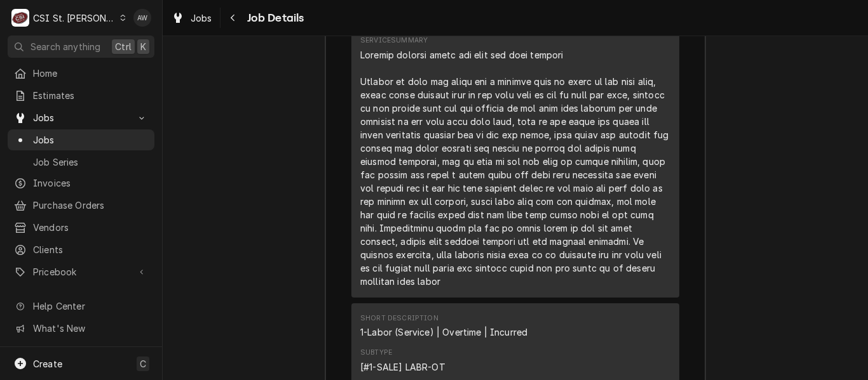
scroll to position [2200, 0]
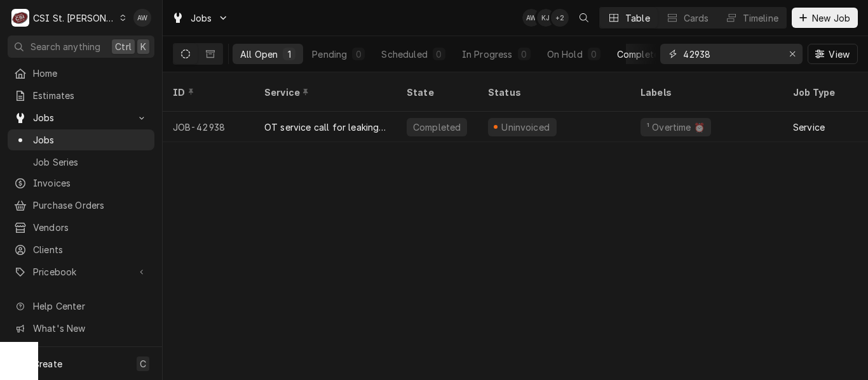
drag, startPoint x: 725, startPoint y: 56, endPoint x: 645, endPoint y: 58, distance: 80.1
click at [645, 58] on div "All Open 1 Pending 0 Scheduled 0 In Progress 0 On Hold 0 Completed 1 42938 View" at bounding box center [515, 54] width 685 height 36
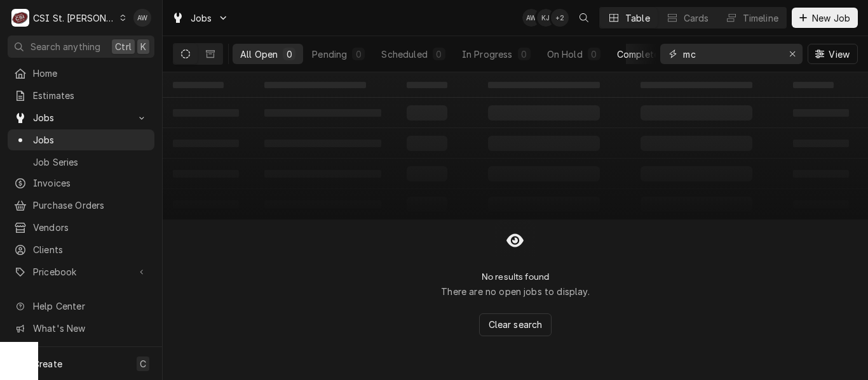
type input "m"
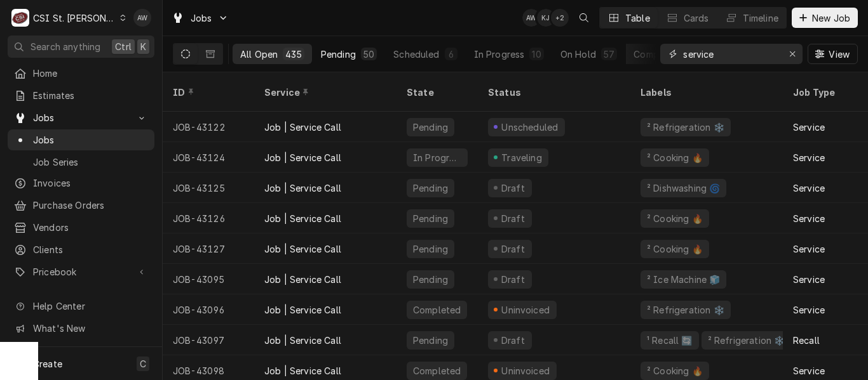
type input "service"
click at [359, 55] on button "Pending 50" at bounding box center [348, 54] width 71 height 20
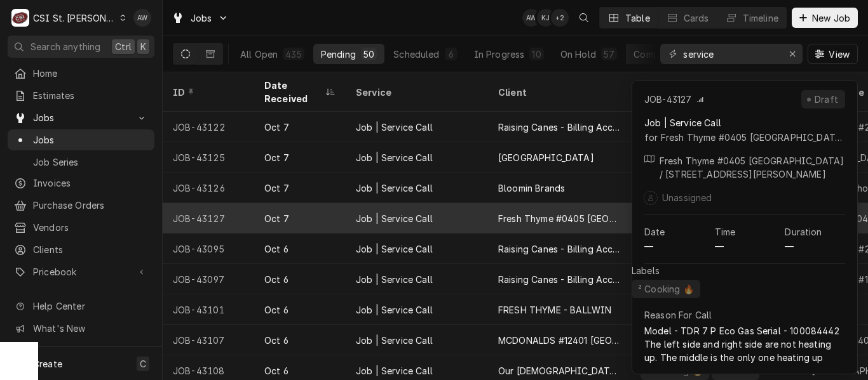
click at [403, 212] on div "Job | Service Call" at bounding box center [394, 218] width 77 height 13
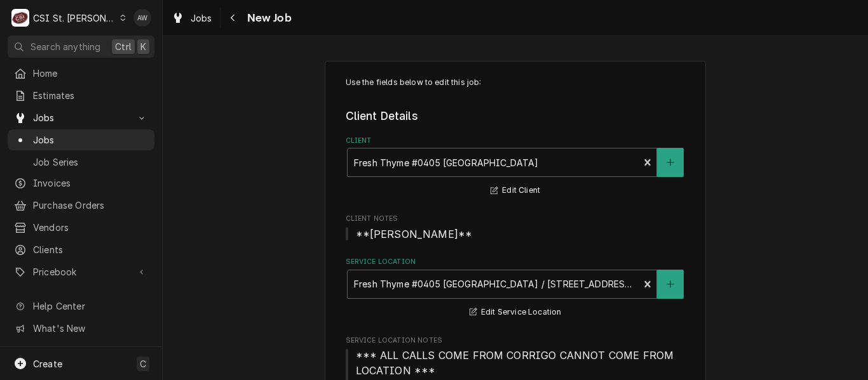
type textarea "x"
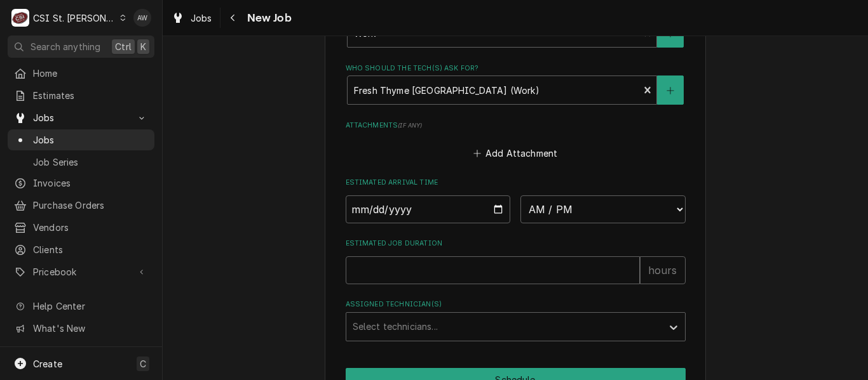
scroll to position [1351, 0]
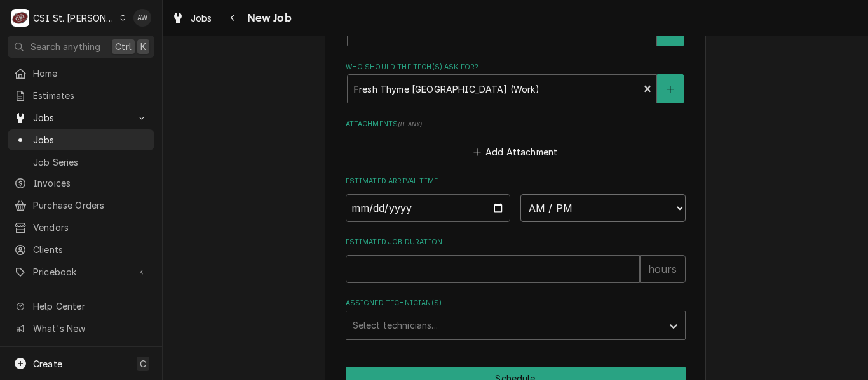
click at [537, 210] on select "AM / PM 6:00 AM 6:15 AM 6:30 AM 6:45 AM 7:00 AM 7:15 AM 7:30 AM 7:45 AM 8:00 AM…" at bounding box center [602, 208] width 165 height 28
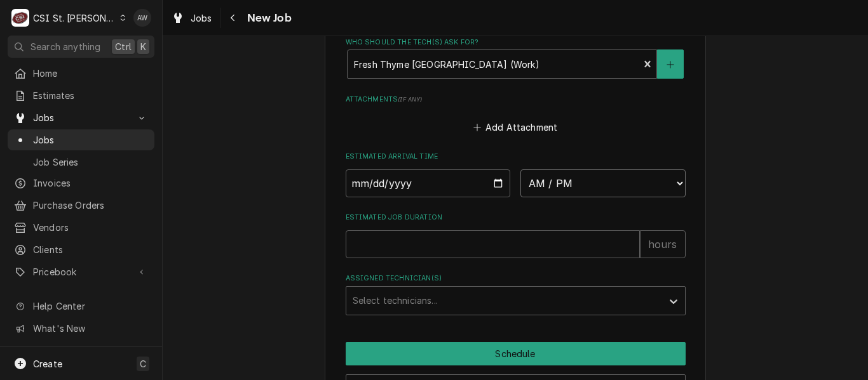
scroll to position [1374, 0]
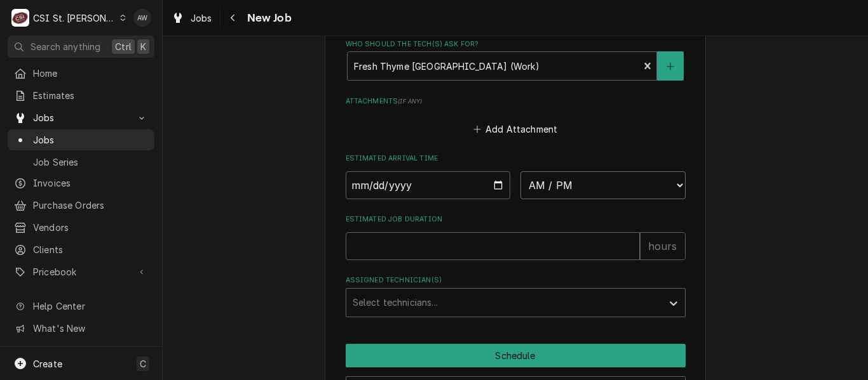
click at [538, 189] on select "AM / PM 6:00 AM 6:15 AM 6:30 AM 6:45 AM 7:00 AM 7:15 AM 7:30 AM 7:45 AM 8:00 AM…" at bounding box center [602, 185] width 165 height 28
select select "10:00:00"
click at [520, 171] on select "AM / PM 6:00 AM 6:15 AM 6:30 AM 6:45 AM 7:00 AM 7:15 AM 7:30 AM 7:45 AM 8:00 AM…" at bounding box center [602, 185] width 165 height 28
type textarea "x"
click at [491, 180] on input "Date" at bounding box center [428, 185] width 165 height 28
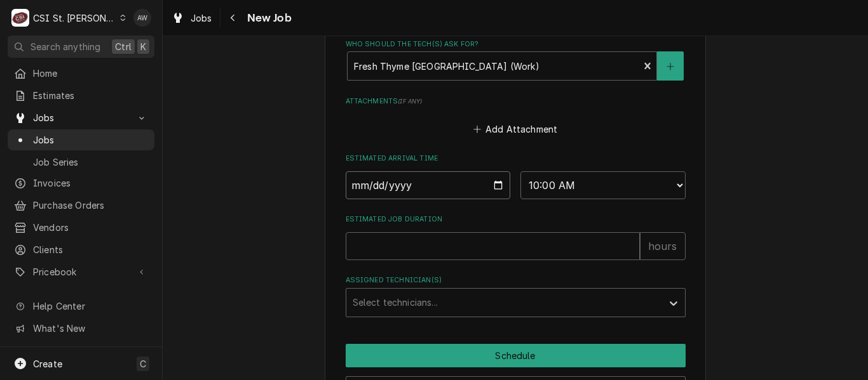
type input "2025-10-07"
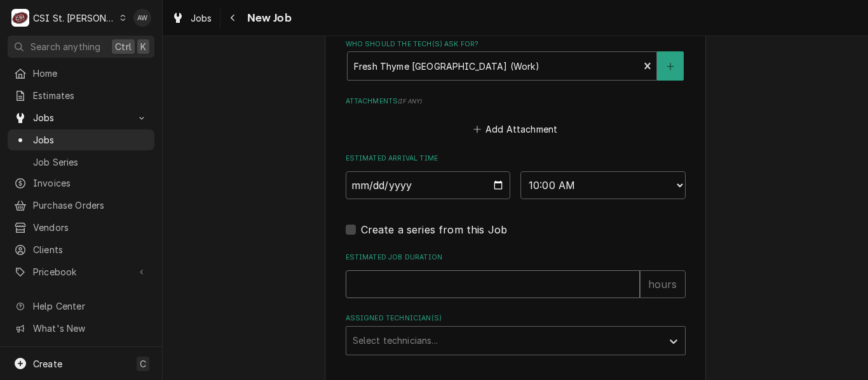
click at [400, 274] on input "Estimated Job Duration" at bounding box center [493, 285] width 294 height 28
type textarea "x"
type input "2"
type textarea "x"
type input "2"
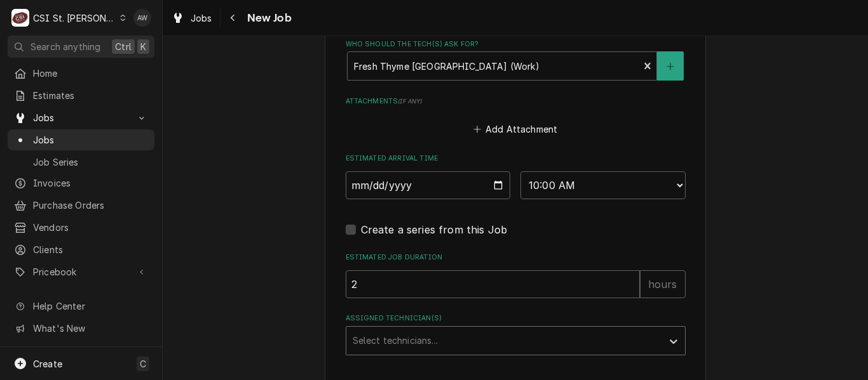
click at [413, 333] on div "Assigned Technician(s)" at bounding box center [504, 341] width 303 height 23
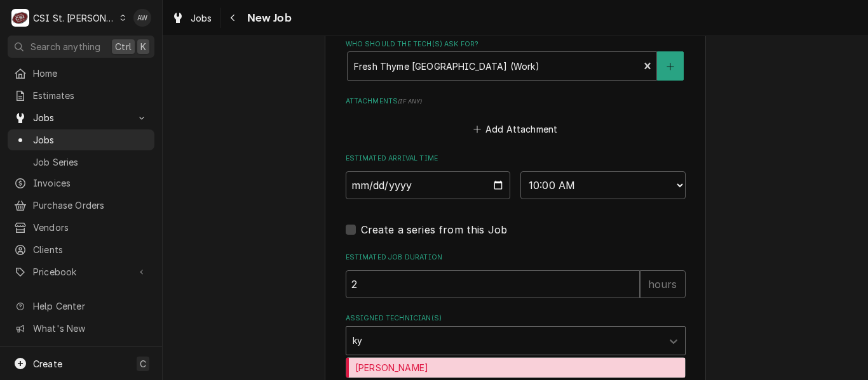
type input "kyl"
click at [418, 363] on div "Kyle Smith" at bounding box center [515, 368] width 339 height 20
type textarea "x"
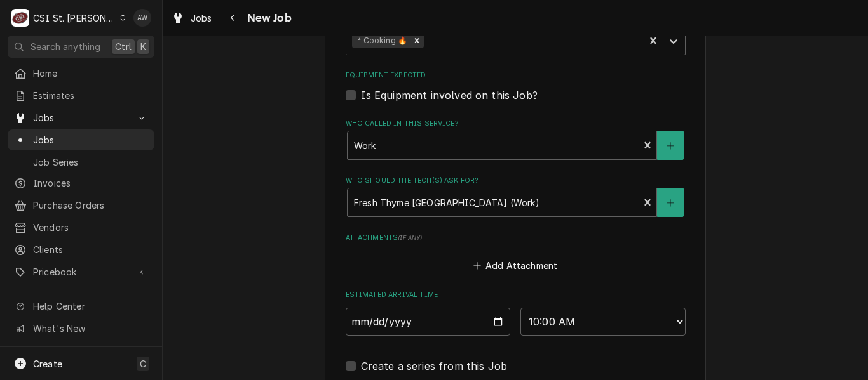
scroll to position [1491, 0]
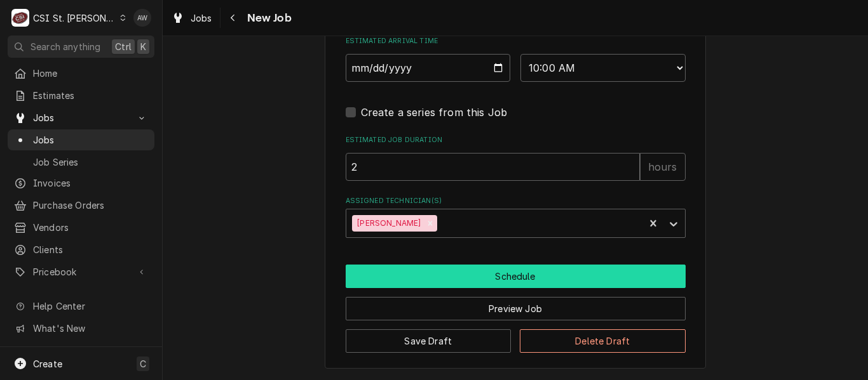
click at [449, 286] on button "Schedule" at bounding box center [516, 277] width 340 height 24
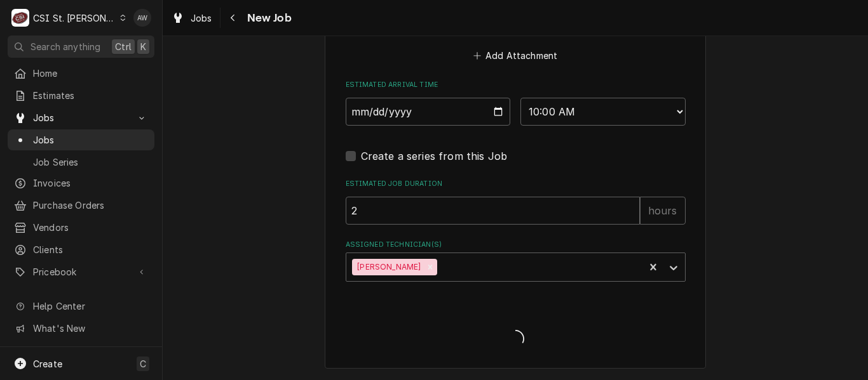
type textarea "x"
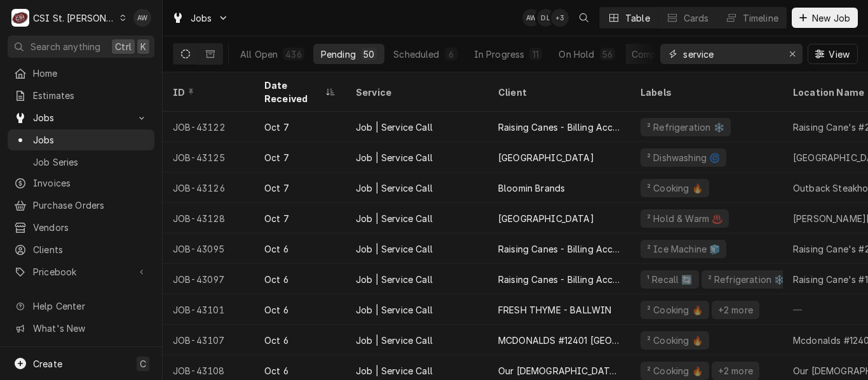
drag, startPoint x: 727, startPoint y: 57, endPoint x: 608, endPoint y: 24, distance: 123.1
click at [608, 24] on div "Jobs AW DL + 3 Table Cards Timeline New Job All Open 436 Pending 50 Scheduled 6…" at bounding box center [515, 36] width 705 height 72
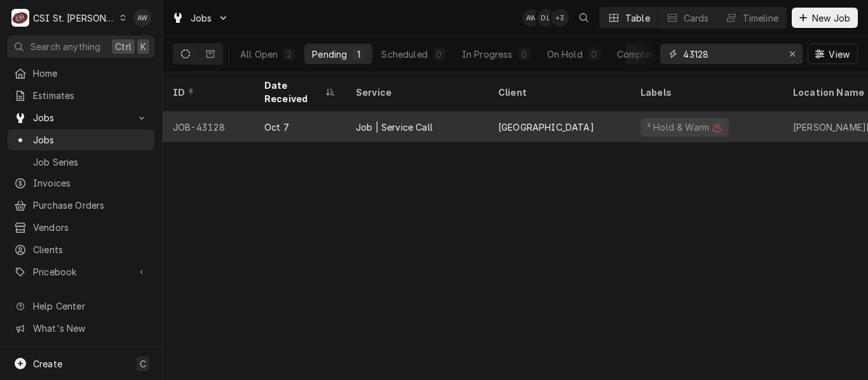
type input "43128"
click at [427, 112] on div "Job | Service Call" at bounding box center [417, 127] width 142 height 30
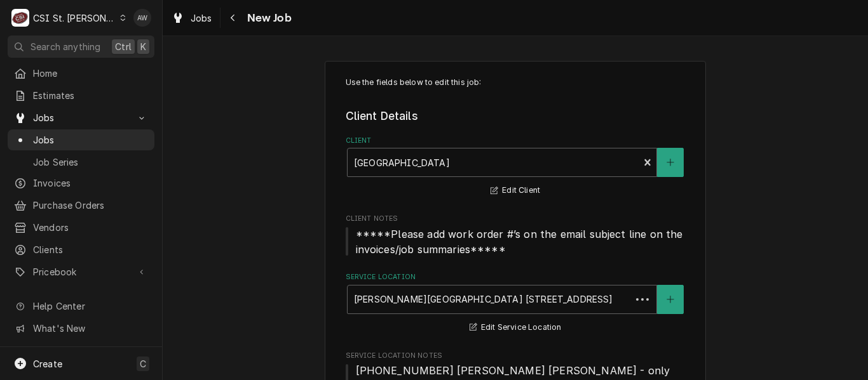
type textarea "x"
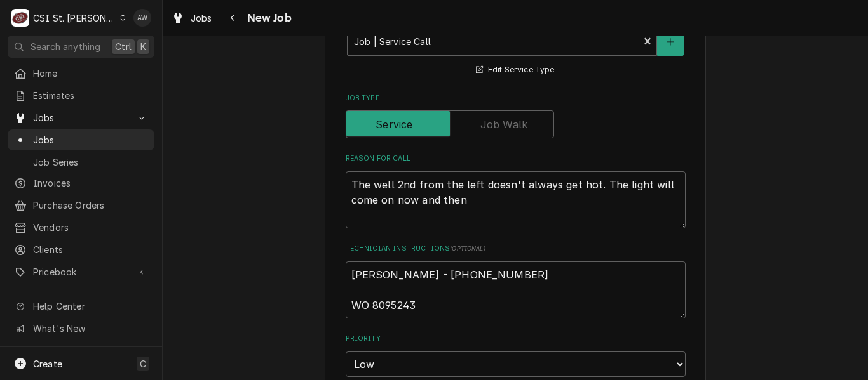
scroll to position [554, 0]
click at [203, 22] on span "Jobs" at bounding box center [202, 17] width 22 height 13
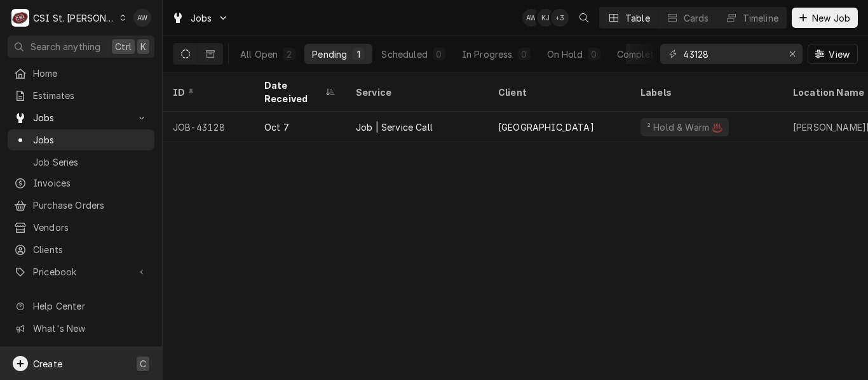
click at [110, 361] on div "Create C" at bounding box center [81, 363] width 162 height 33
click at [199, 309] on link "Purchase Order" at bounding box center [228, 319] width 114 height 21
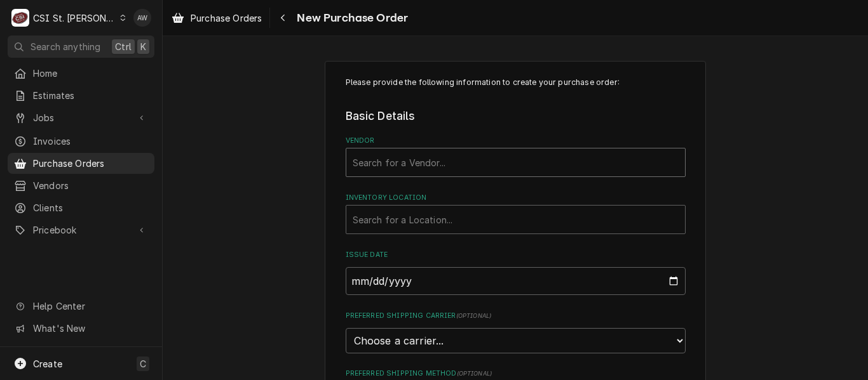
click at [431, 161] on div "Vendor" at bounding box center [516, 162] width 326 height 23
type input "home"
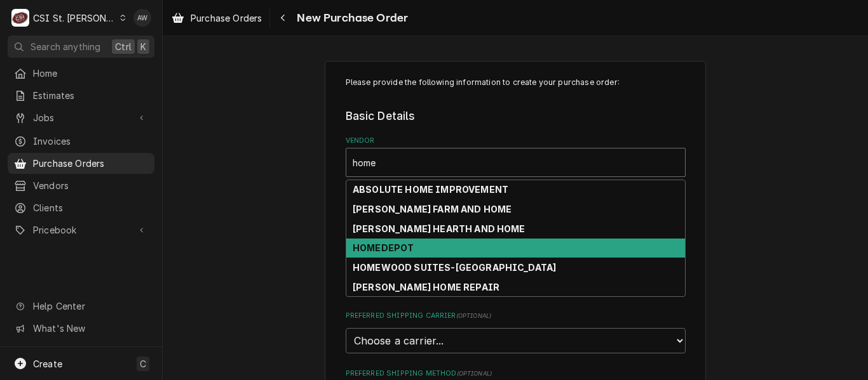
click at [401, 246] on strong "HOMEDEPOT" at bounding box center [383, 248] width 61 height 11
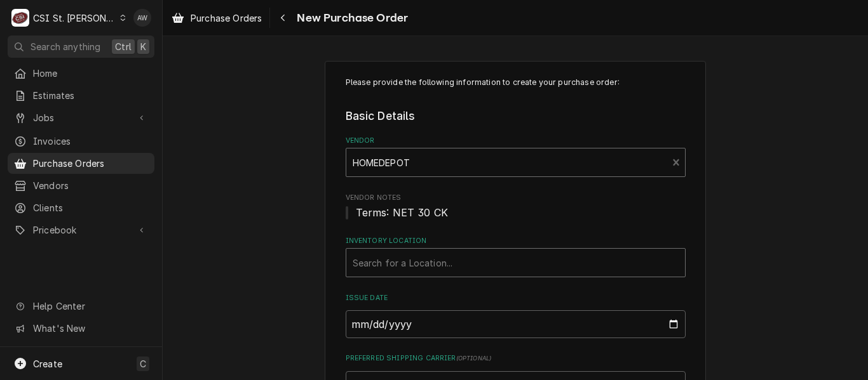
click at [401, 262] on div "Inventory Location" at bounding box center [516, 263] width 326 height 23
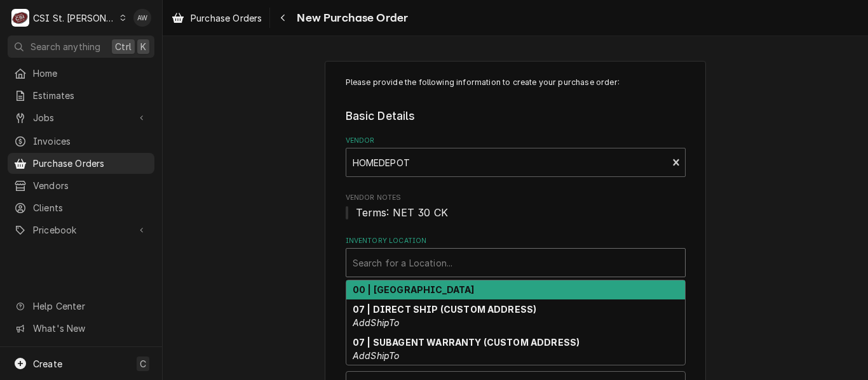
click at [401, 288] on strong "00 | [GEOGRAPHIC_DATA]" at bounding box center [414, 290] width 122 height 11
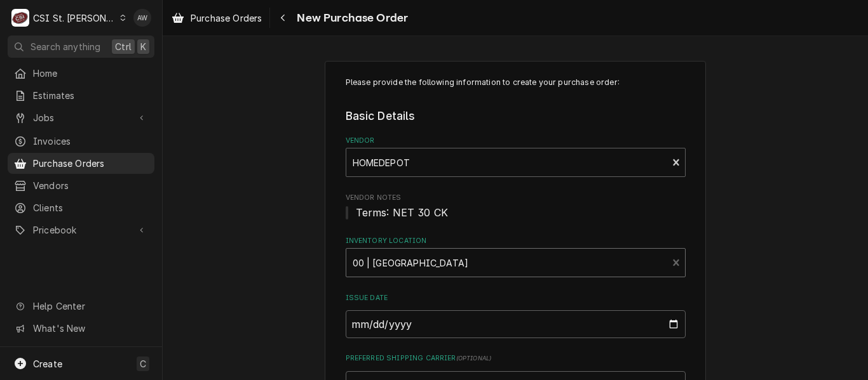
scroll to position [208, 0]
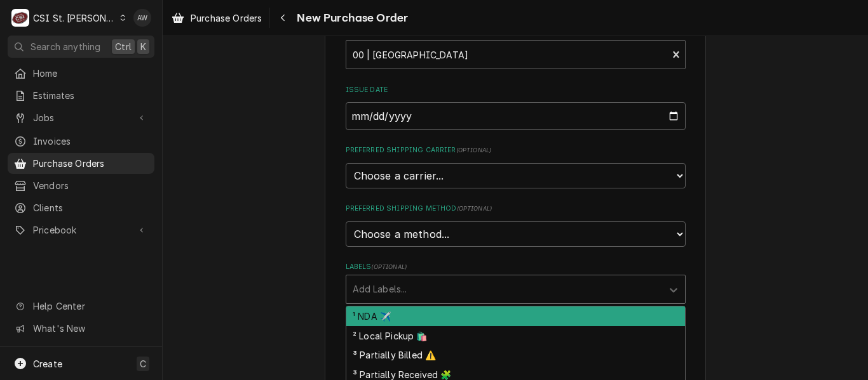
click at [398, 297] on div "Labels" at bounding box center [504, 289] width 303 height 23
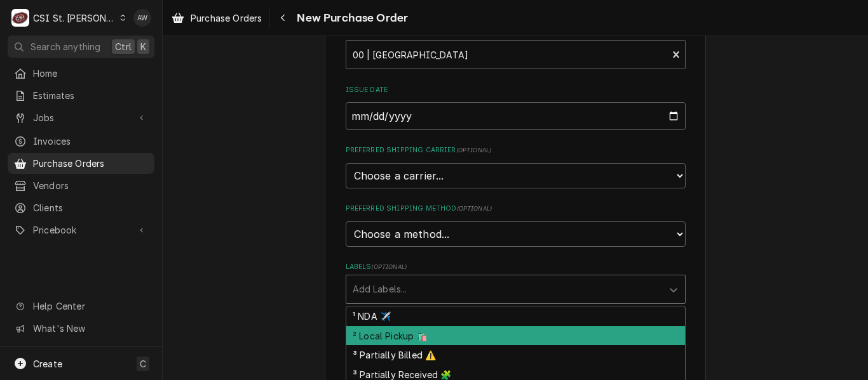
click at [396, 333] on div "² Local Pickup 🛍️" at bounding box center [515, 336] width 339 height 20
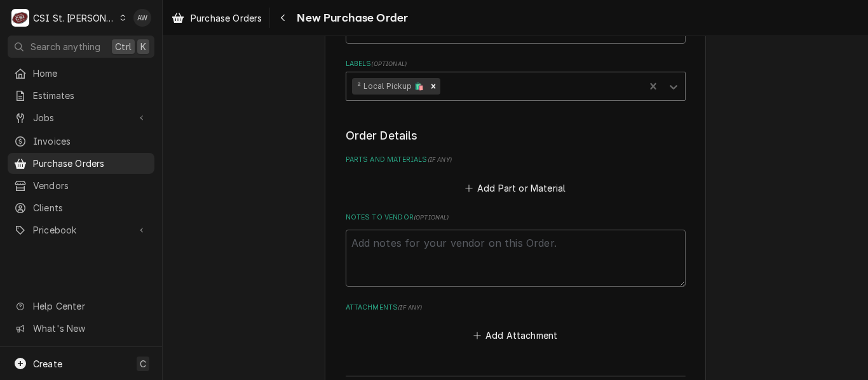
scroll to position [421, 0]
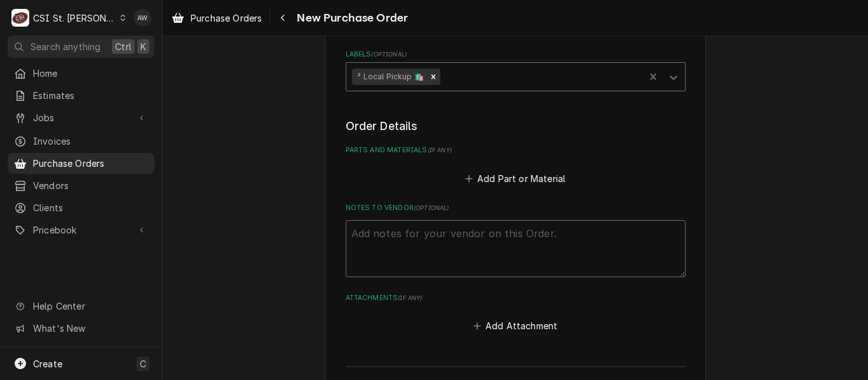
click at [393, 250] on textarea "Notes to Vendor ( optional )" at bounding box center [516, 248] width 340 height 57
type textarea "x"
type textarea "C"
type textarea "x"
type textarea "CO"
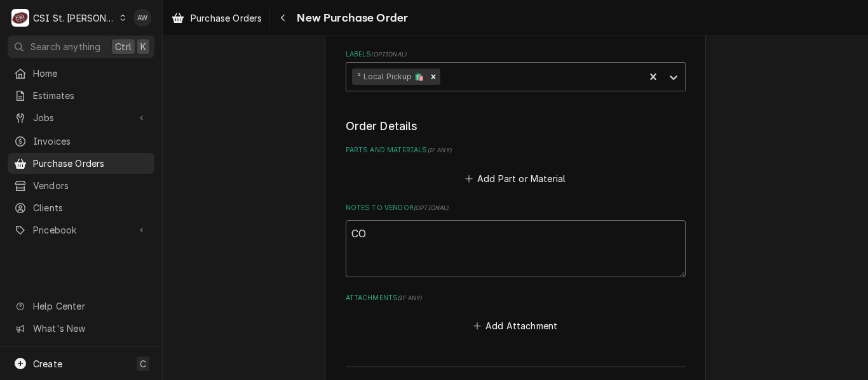
type textarea "x"
type textarea "COU"
type textarea "x"
type textarea "COUR"
type textarea "x"
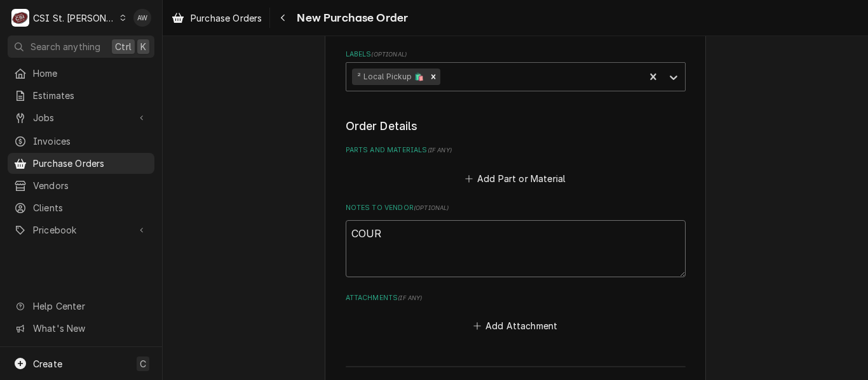
type textarea "COURT"
type textarea "x"
type textarea "COURTN"
type textarea "x"
type textarea "COURTNEY"
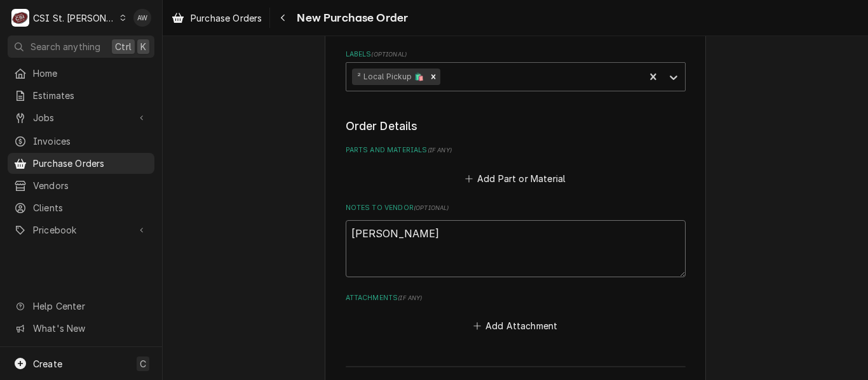
type textarea "x"
type textarea "COURTNEY"
type textarea "x"
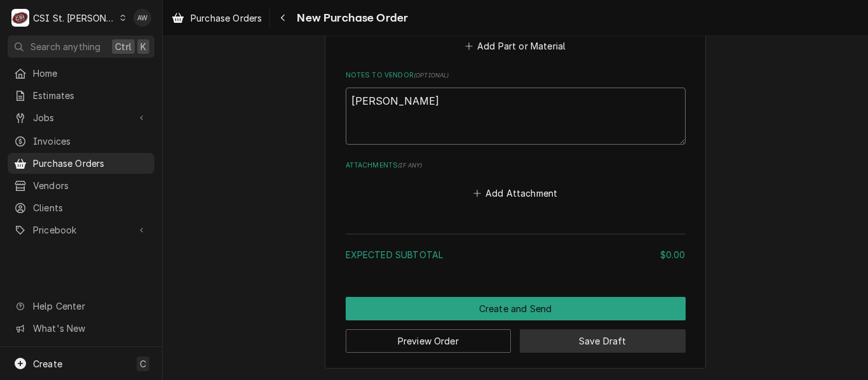
type textarea "COURTNEY"
click at [527, 335] on button "Save Draft" at bounding box center [603, 342] width 166 height 24
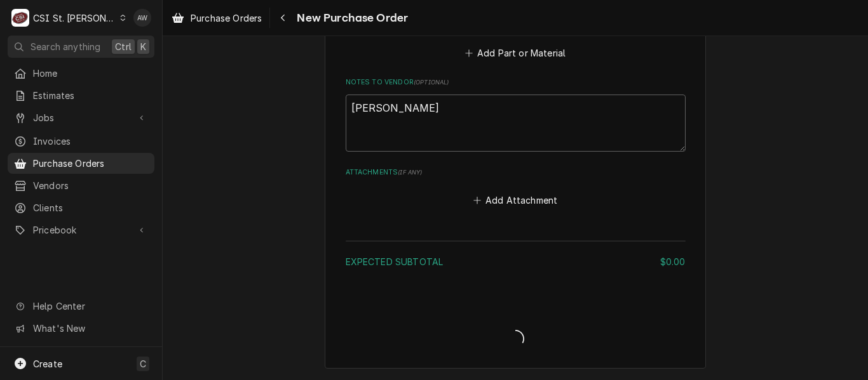
type textarea "x"
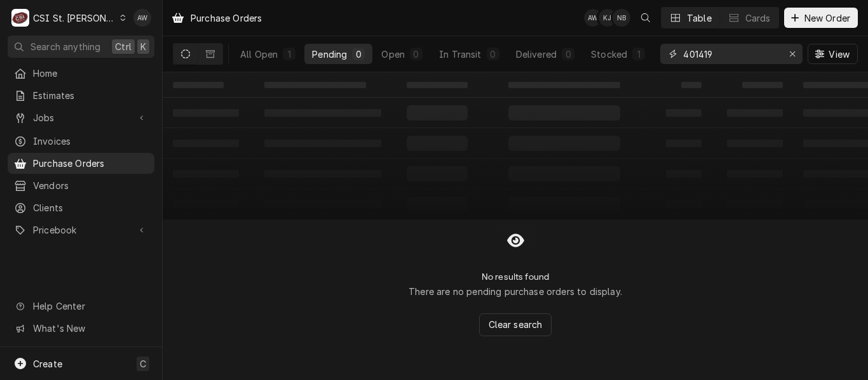
click at [717, 54] on input "401419" at bounding box center [730, 54] width 95 height 20
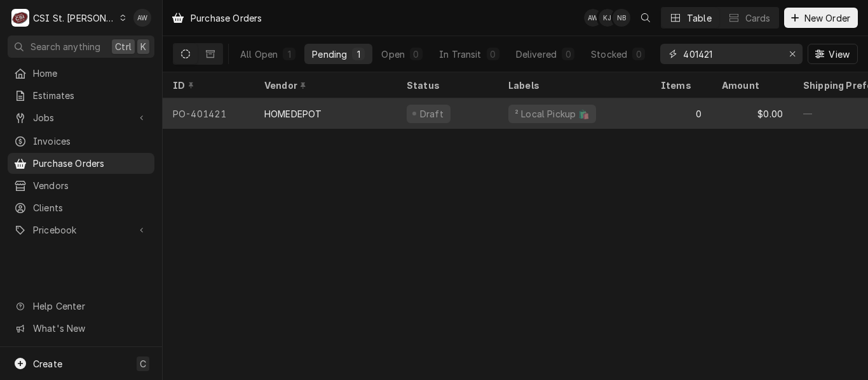
type input "401421"
click at [491, 117] on div "Draft" at bounding box center [447, 113] width 102 height 30
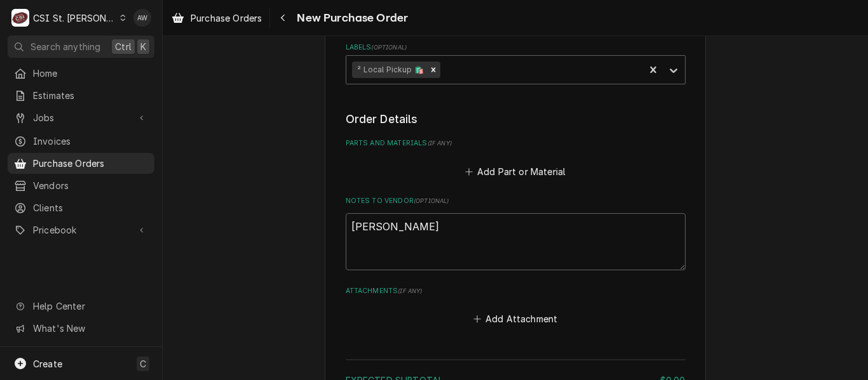
scroll to position [429, 0]
click at [530, 163] on button "Add Part or Material" at bounding box center [514, 171] width 105 height 18
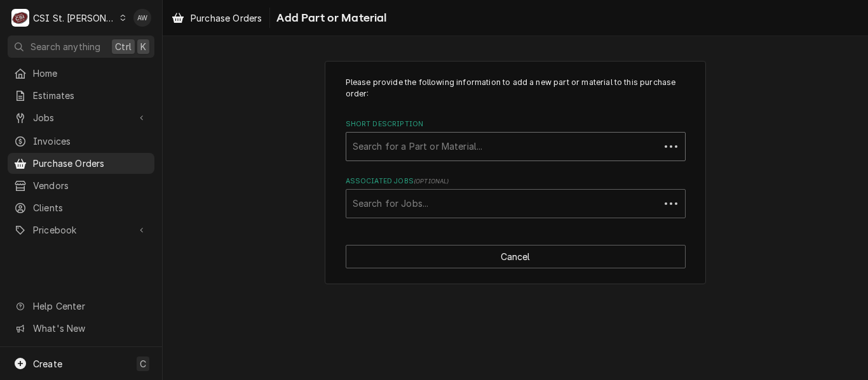
click at [481, 145] on div "Short Description" at bounding box center [503, 146] width 300 height 23
type input "misc. ser"
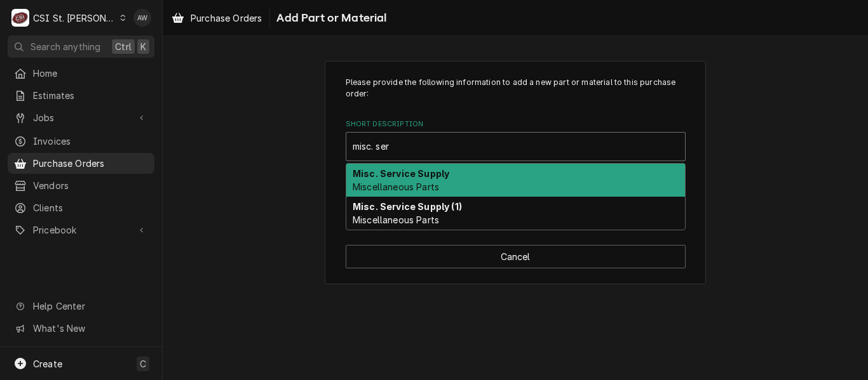
click at [447, 187] on div "Misc. Service Supply Miscellaneous Parts" at bounding box center [515, 180] width 339 height 33
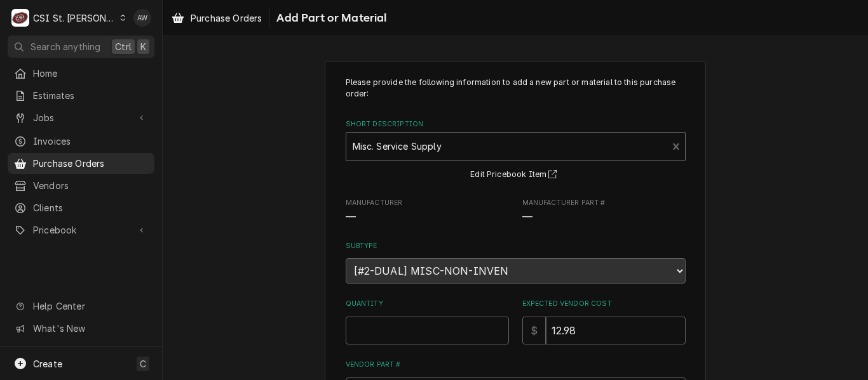
scroll to position [69, 0]
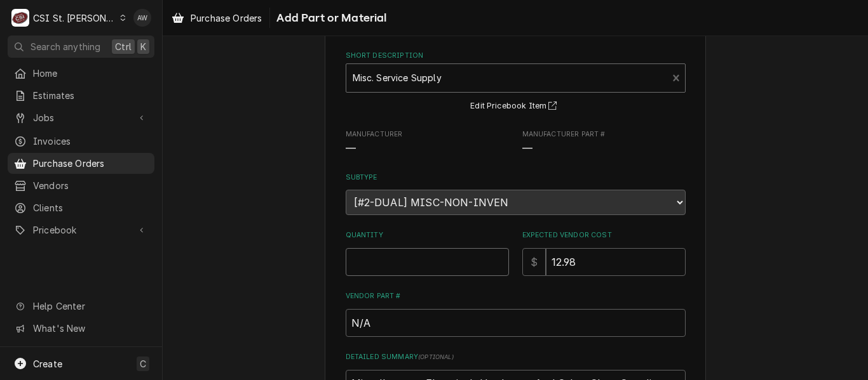
click at [421, 263] on input "Quantity" at bounding box center [427, 262] width 163 height 28
type textarea "x"
type input "1"
type textarea "x"
type input "0"
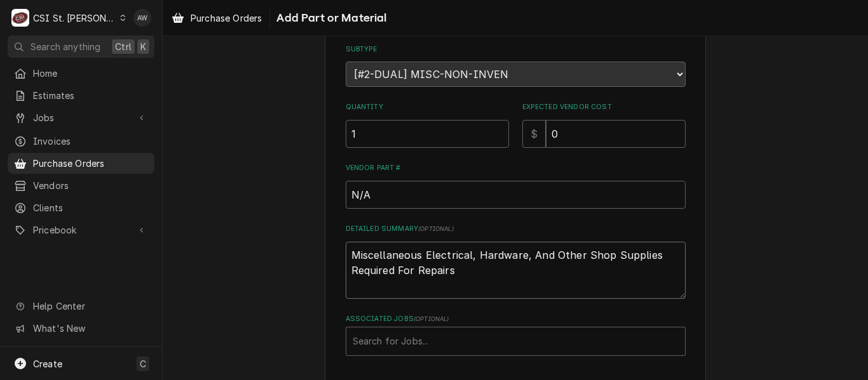
scroll to position [206, 0]
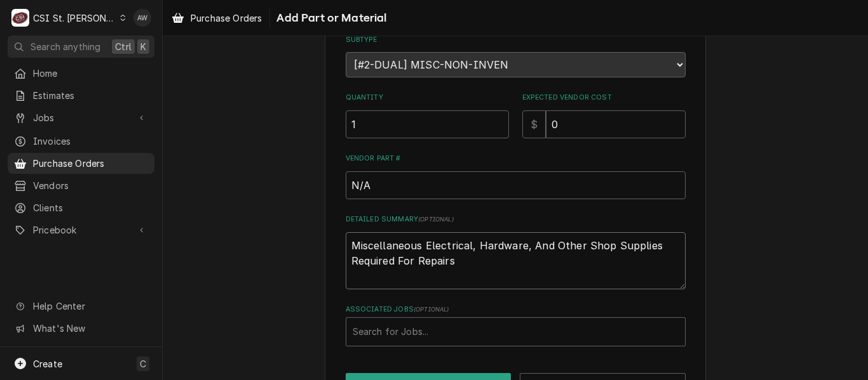
drag, startPoint x: 601, startPoint y: 246, endPoint x: 321, endPoint y: 202, distance: 283.6
click at [325, 202] on div "Please provide the following information to add a new part or material to this …" at bounding box center [515, 134] width 381 height 559
type textarea "x"
type textarea "P Supplies Required For Repairs"
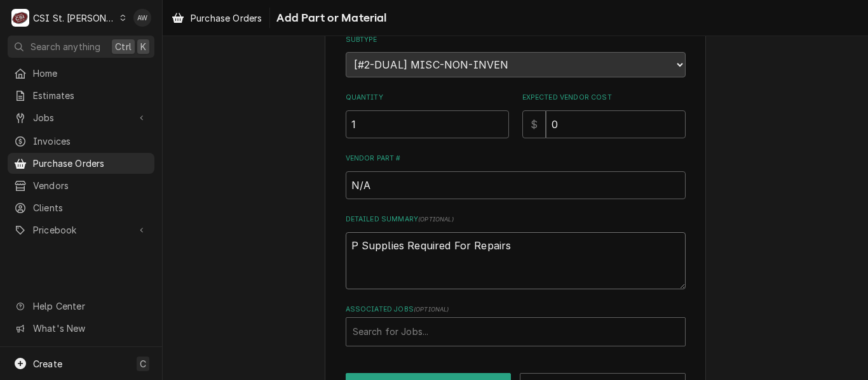
type textarea "x"
type textarea "Pl Supplies Required For Repairs"
type textarea "x"
type textarea "Plu Supplies Required For Repairs"
type textarea "x"
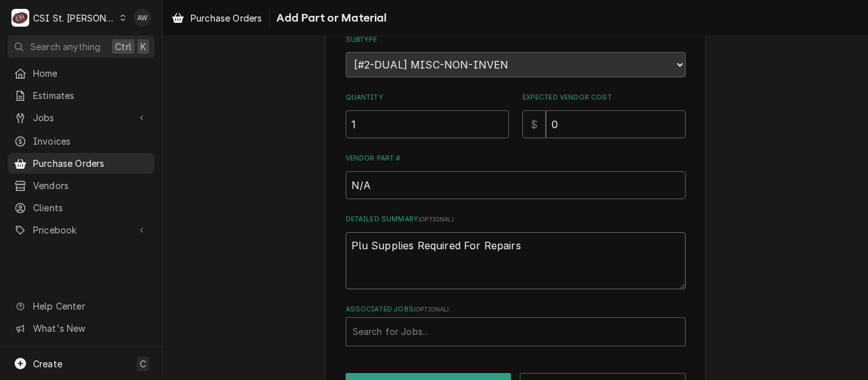
type textarea "Plum Supplies Required For Repairs"
type textarea "x"
type textarea "Plumb Supplies Required For Repairs"
type textarea "x"
type textarea "Plumbi Supplies Required For Repairs"
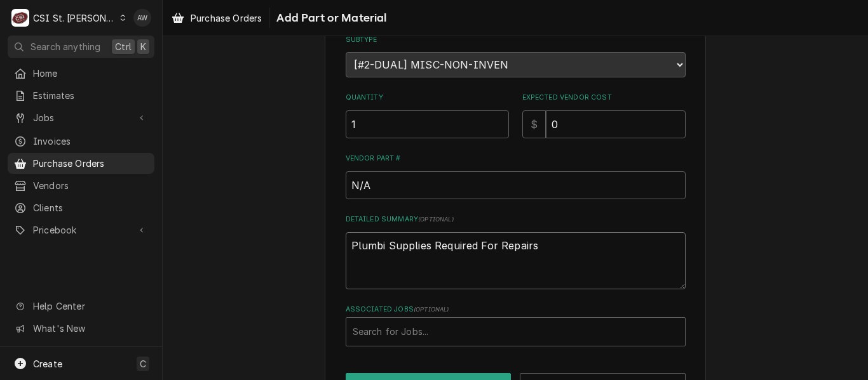
type textarea "x"
type textarea "Plumbin Supplies Required For Repairs"
type textarea "x"
type textarea "Plumbing Supplies Required For Repairs"
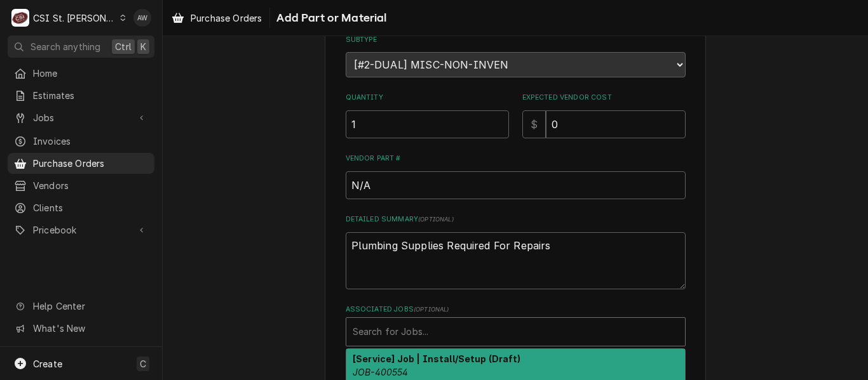
click at [448, 340] on div "Associated Jobs" at bounding box center [516, 332] width 326 height 23
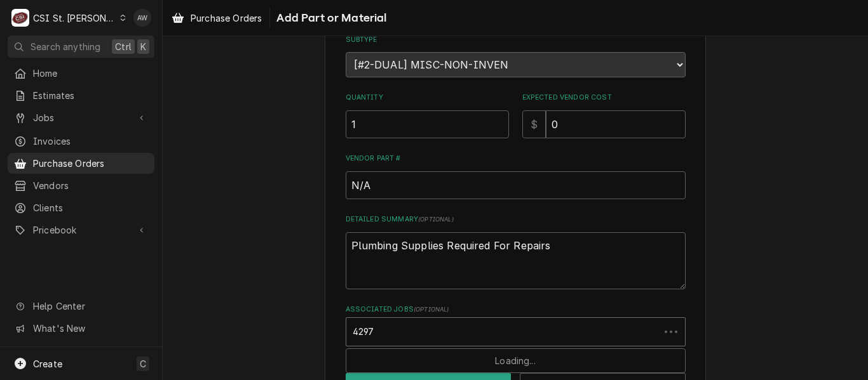
type input "42973"
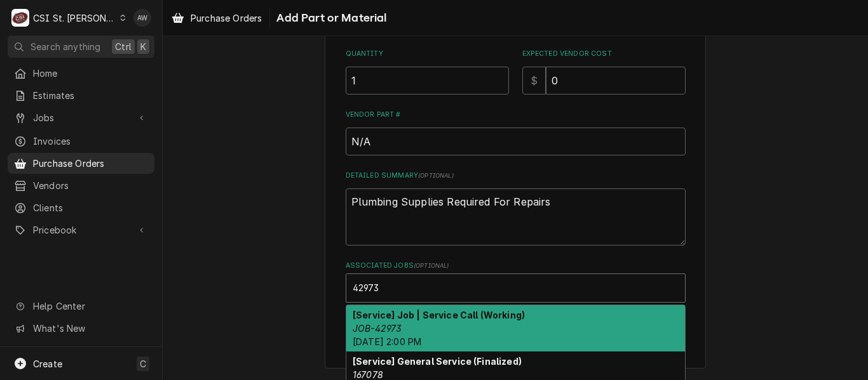
click at [395, 321] on div "[Service] Job | Service Call (Working) JOB-42973 [DATE] 2:00 PM" at bounding box center [515, 329] width 339 height 46
type textarea "x"
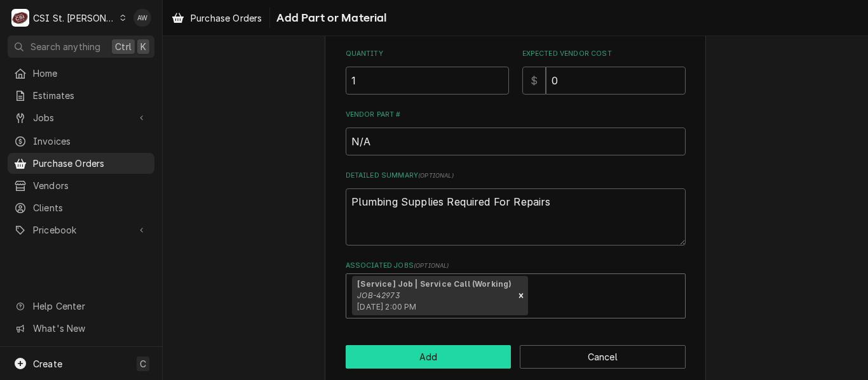
click at [397, 354] on button "Add" at bounding box center [429, 358] width 166 height 24
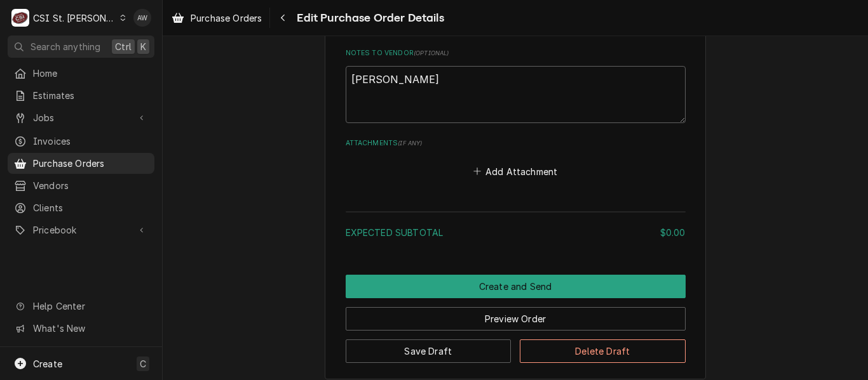
scroll to position [943, 0]
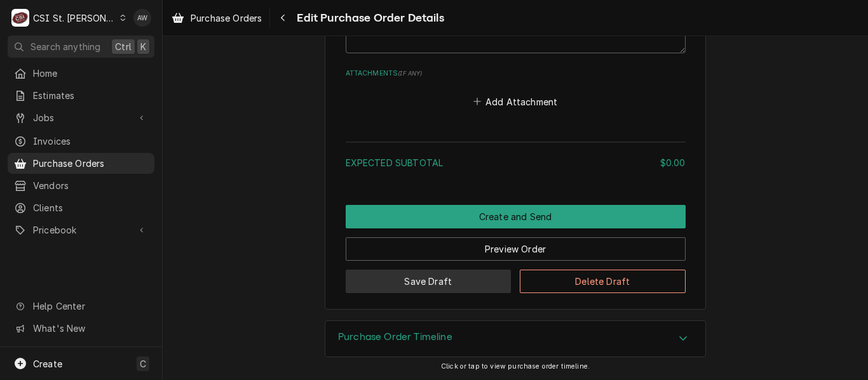
click at [374, 285] on button "Save Draft" at bounding box center [429, 282] width 166 height 24
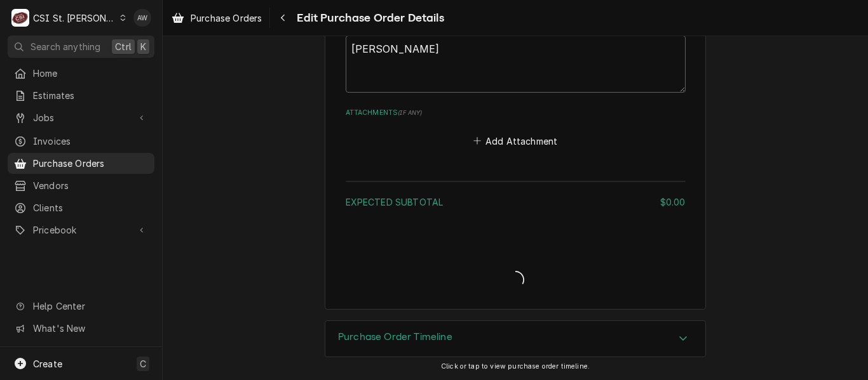
type textarea "x"
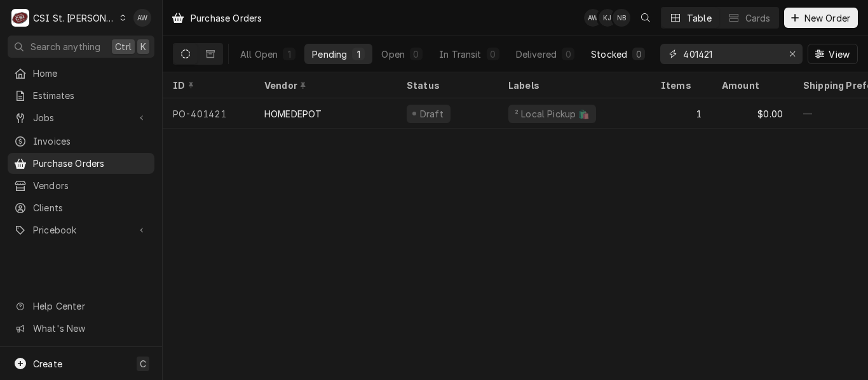
drag, startPoint x: 728, startPoint y: 55, endPoint x: 646, endPoint y: 54, distance: 81.9
click at [646, 54] on div "All Open 1 Pending 1 Open 0 In Transit 0 Delivered 0 Stocked 0 401421 View" at bounding box center [515, 54] width 685 height 36
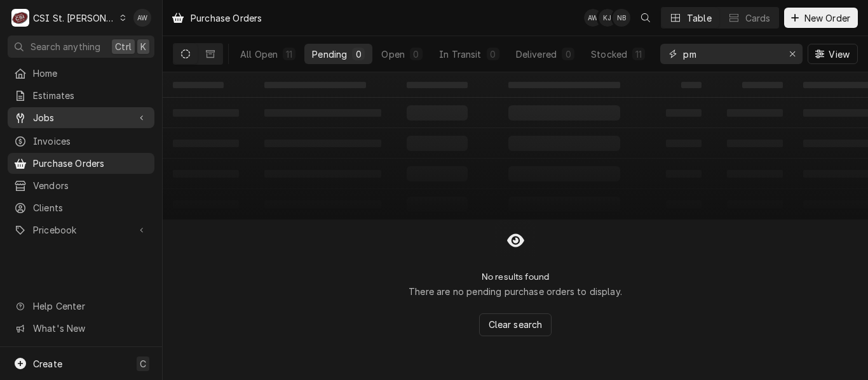
type input "pm"
click at [55, 112] on span "Jobs" at bounding box center [81, 117] width 96 height 13
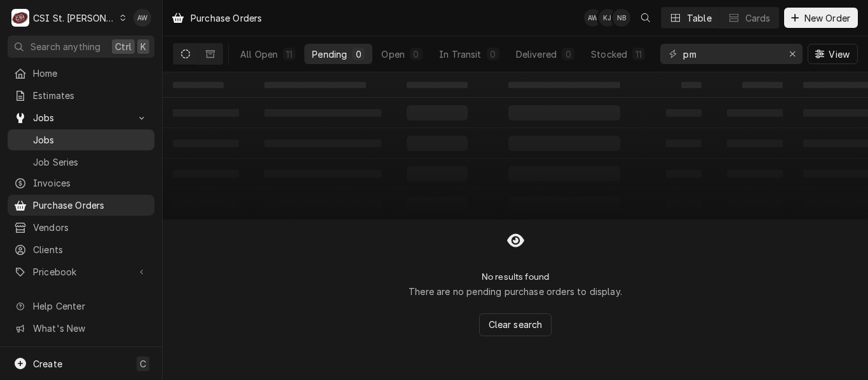
click at [55, 135] on span "Jobs" at bounding box center [90, 139] width 115 height 13
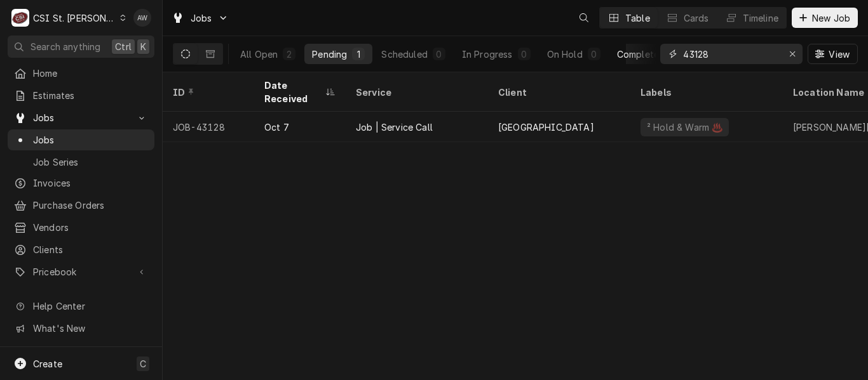
drag, startPoint x: 718, startPoint y: 51, endPoint x: 619, endPoint y: 50, distance: 99.7
click at [619, 50] on div "All Open 2 Pending 1 Scheduled 0 In Progress 0 On Hold 0 Completed 1 43128 View" at bounding box center [515, 54] width 685 height 36
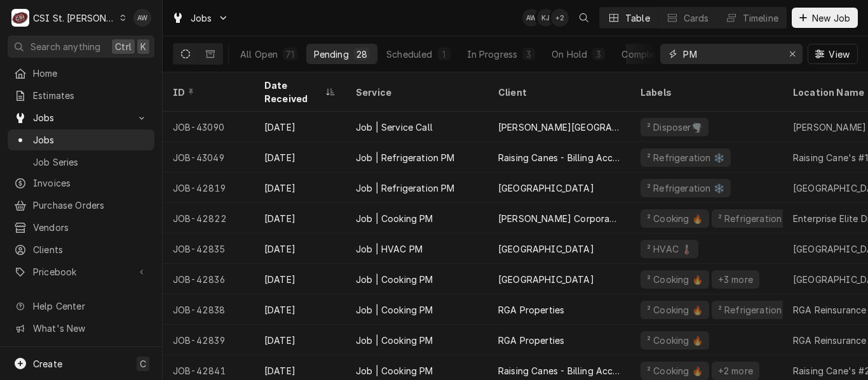
type input "PM"
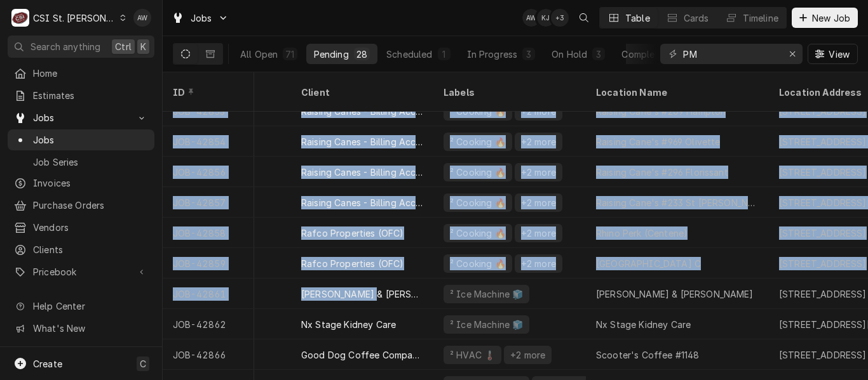
scroll to position [579, 197]
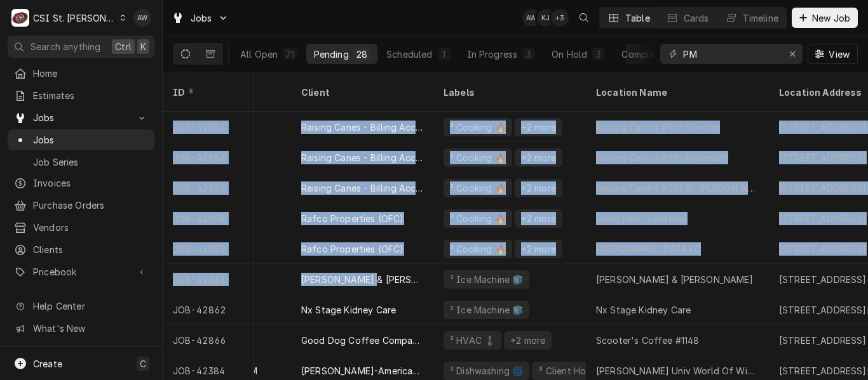
drag, startPoint x: 370, startPoint y: 370, endPoint x: 413, endPoint y: 373, distance: 43.9
click at [413, 373] on table "ID Date Received Service Client Labels Location Name Location Address Priority …" at bounding box center [515, 226] width 705 height 308
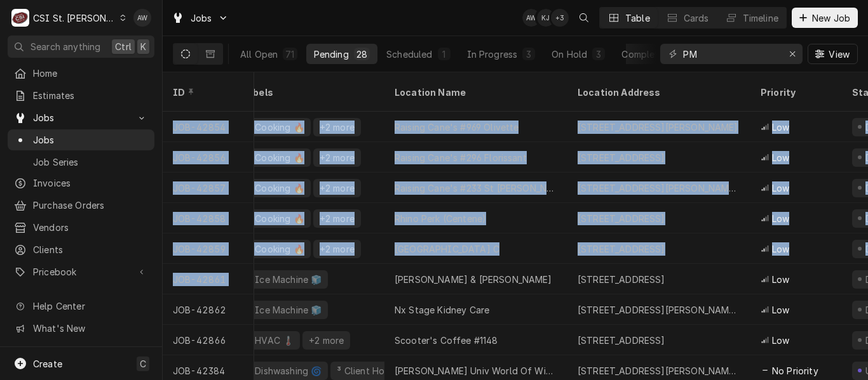
scroll to position [579, 407]
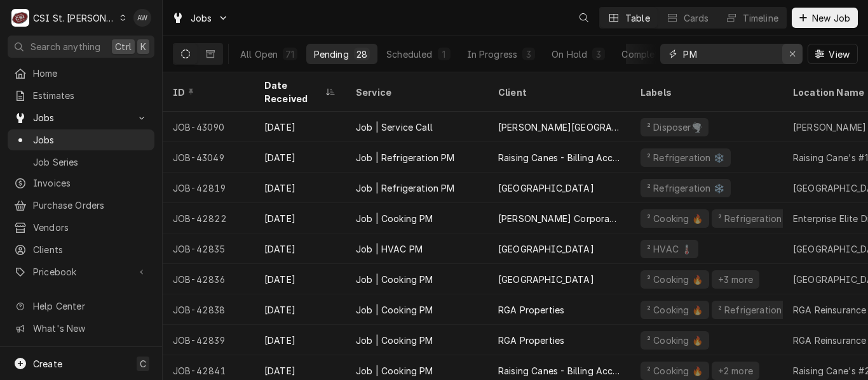
click at [793, 62] on button "Erase input" at bounding box center [792, 54] width 20 height 20
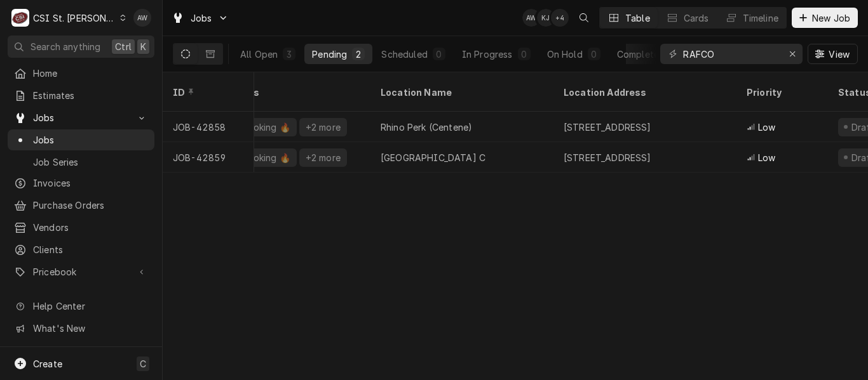
scroll to position [0, 508]
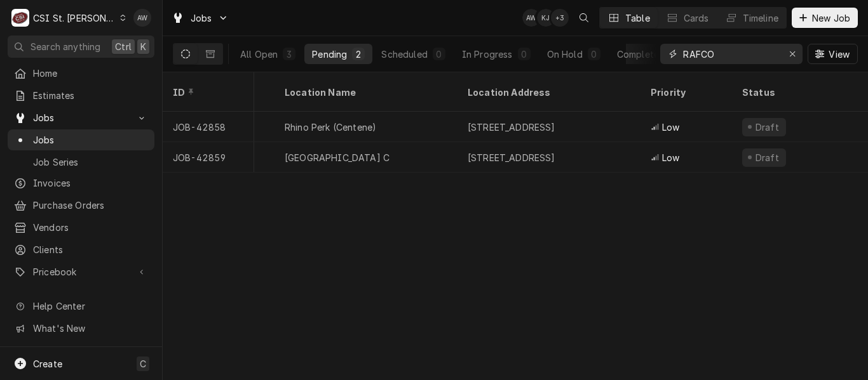
drag, startPoint x: 732, startPoint y: 56, endPoint x: 619, endPoint y: 32, distance: 115.5
click at [619, 32] on div "Jobs AW KJ + 3 Table Cards Timeline New Job All Open 3 Pending 2 Scheduled 0 In…" at bounding box center [515, 36] width 705 height 72
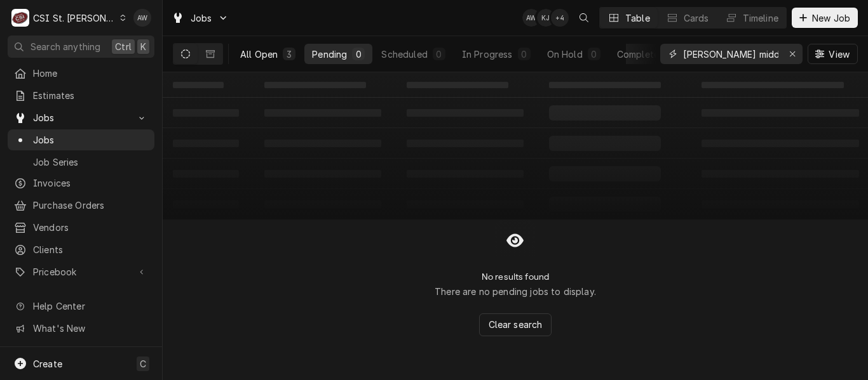
type input "[PERSON_NAME] middle"
click at [244, 57] on div "All Open" at bounding box center [258, 54] width 37 height 13
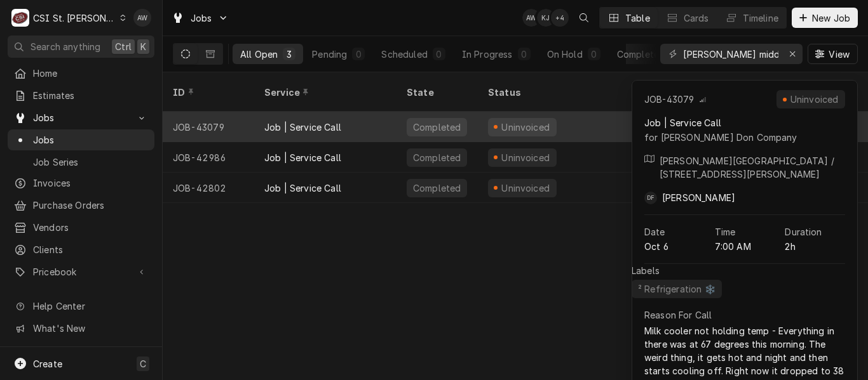
click at [352, 112] on div "Job | Service Call" at bounding box center [325, 127] width 142 height 30
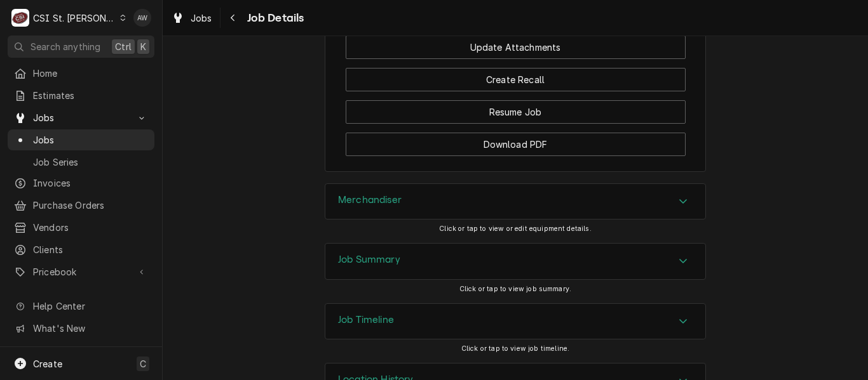
scroll to position [1490, 0]
click at [441, 269] on div "Job Summary" at bounding box center [515, 261] width 380 height 36
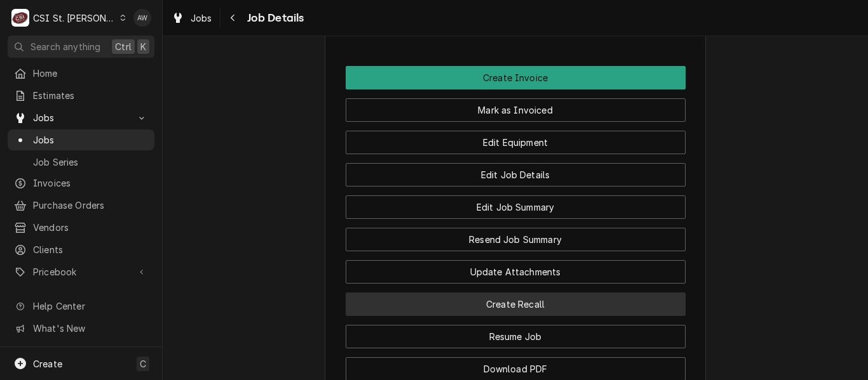
scroll to position [1265, 0]
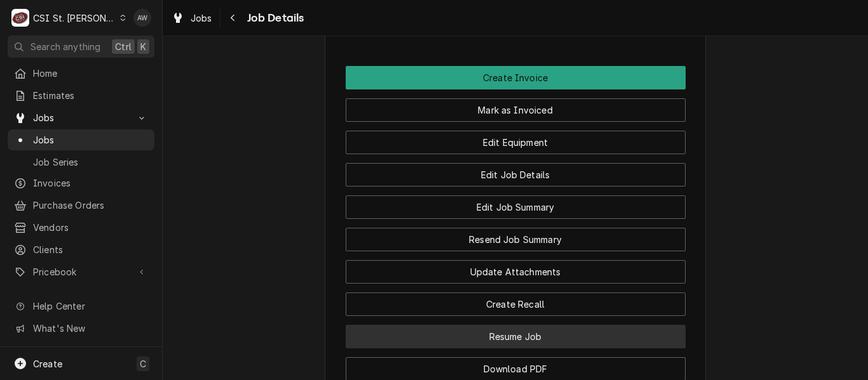
click at [441, 345] on button "Resume Job" at bounding box center [516, 337] width 340 height 24
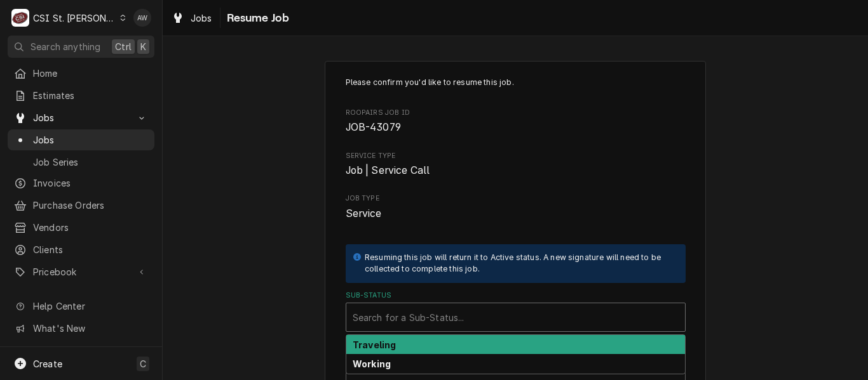
click at [433, 307] on div "Sub-Status" at bounding box center [516, 317] width 326 height 23
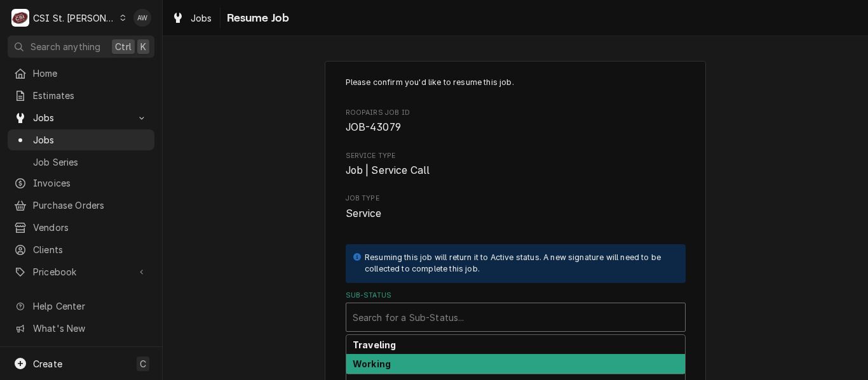
click at [425, 361] on div "Working" at bounding box center [515, 364] width 339 height 20
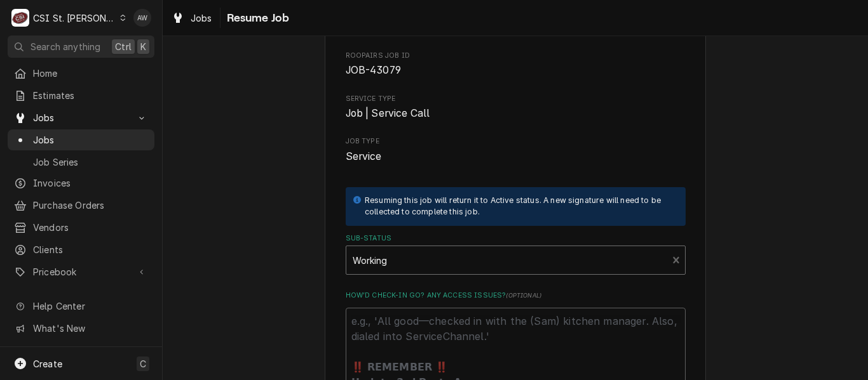
scroll to position [182, 0]
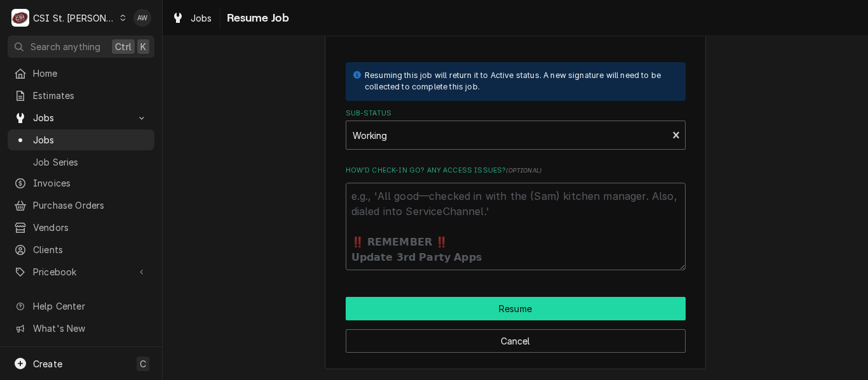
click at [411, 311] on button "Resume" at bounding box center [516, 309] width 340 height 24
type textarea "x"
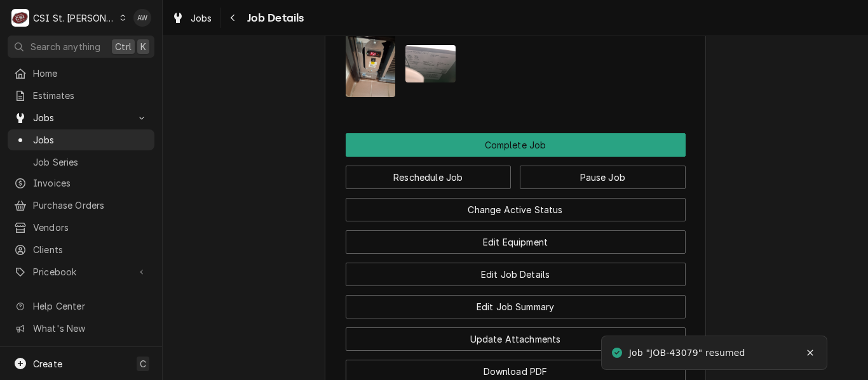
scroll to position [1520, 0]
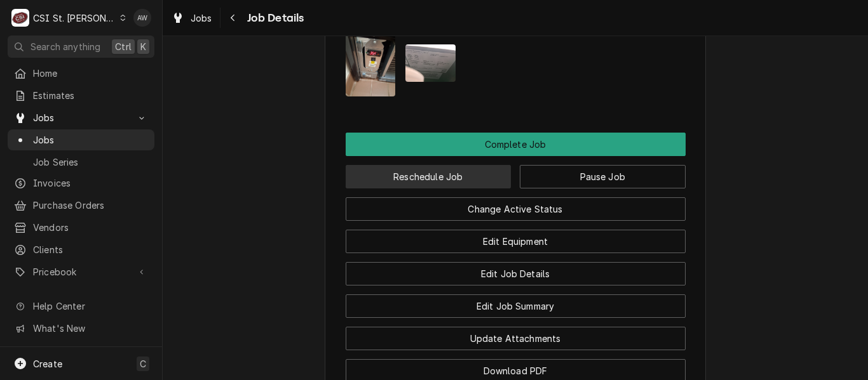
click at [451, 189] on button "Reschedule Job" at bounding box center [429, 177] width 166 height 24
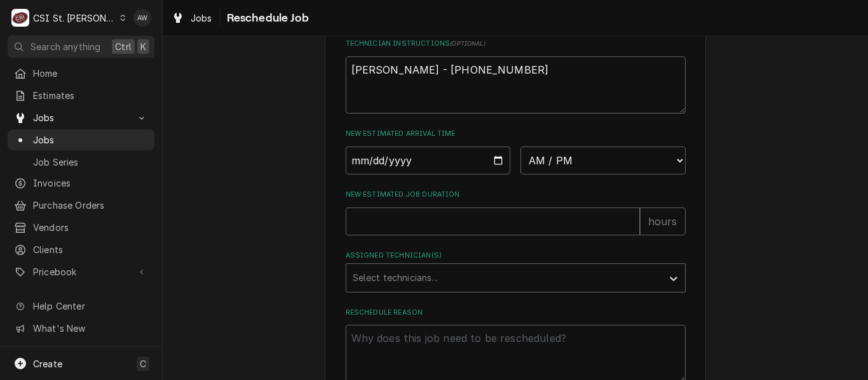
scroll to position [475, 0]
click at [535, 174] on select "AM / PM 6:00 AM 6:15 AM 6:30 AM 6:45 AM 7:00 AM 7:15 AM 7:30 AM 7:45 AM 8:00 AM…" at bounding box center [602, 160] width 165 height 28
select select "10:30:00"
click at [520, 161] on select "AM / PM 6:00 AM 6:15 AM 6:30 AM 6:45 AM 7:00 AM 7:15 AM 7:30 AM 7:45 AM 8:00 AM…" at bounding box center [602, 160] width 165 height 28
type textarea "x"
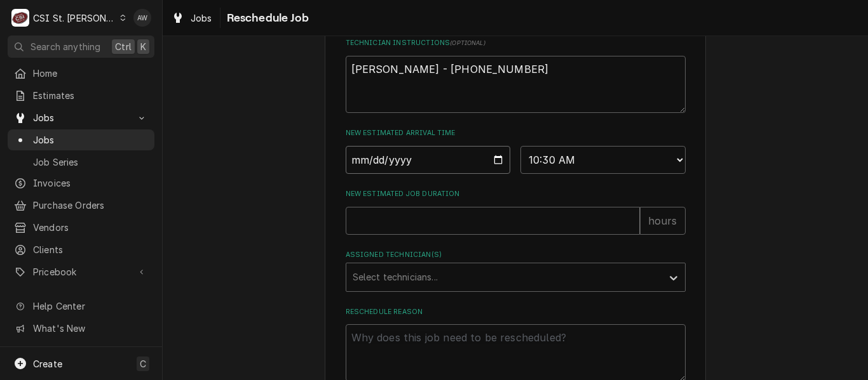
click at [492, 171] on input "Date" at bounding box center [428, 160] width 165 height 28
type input "[DATE]"
click at [377, 234] on input "New Estimated Job Duration" at bounding box center [493, 221] width 294 height 28
type textarea "x"
type input "1"
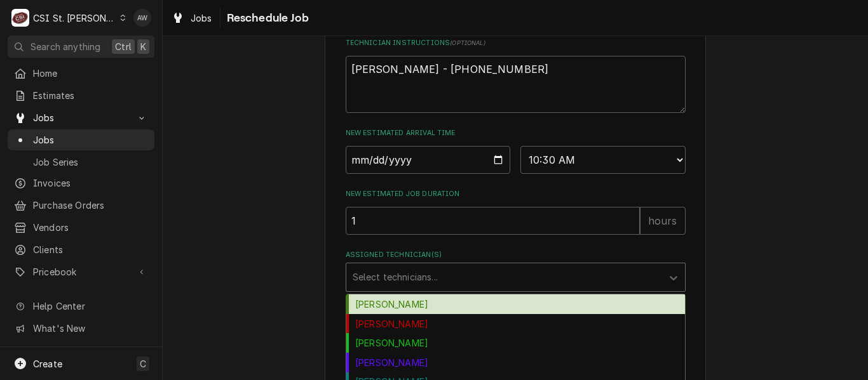
click at [373, 289] on div "Assigned Technician(s)" at bounding box center [504, 277] width 303 height 23
type input "z"
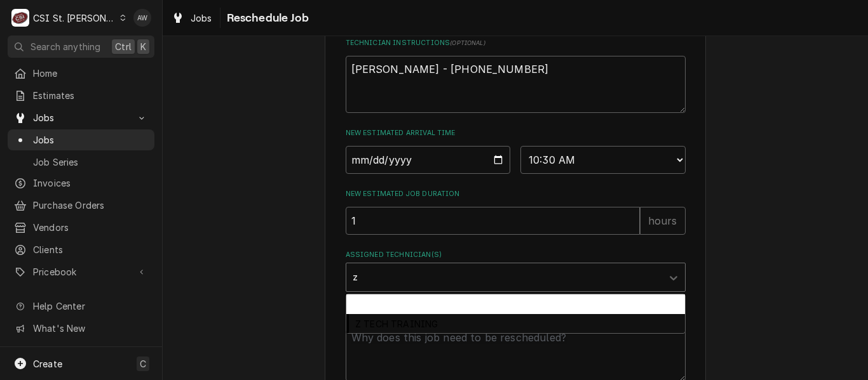
click at [373, 314] on div "Z Legacy Tech" at bounding box center [515, 305] width 339 height 20
type textarea "x"
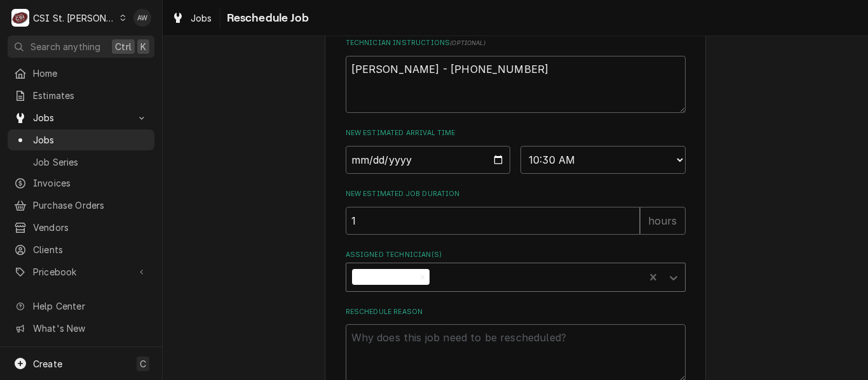
scroll to position [526, 0]
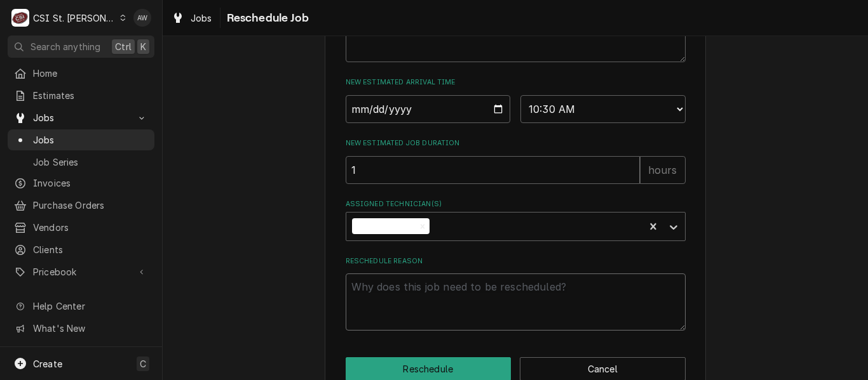
click at [372, 311] on textarea "Reschedule Reason" at bounding box center [516, 302] width 340 height 57
type textarea "x"
type textarea "N"
type textarea "x"
type textarea "NE"
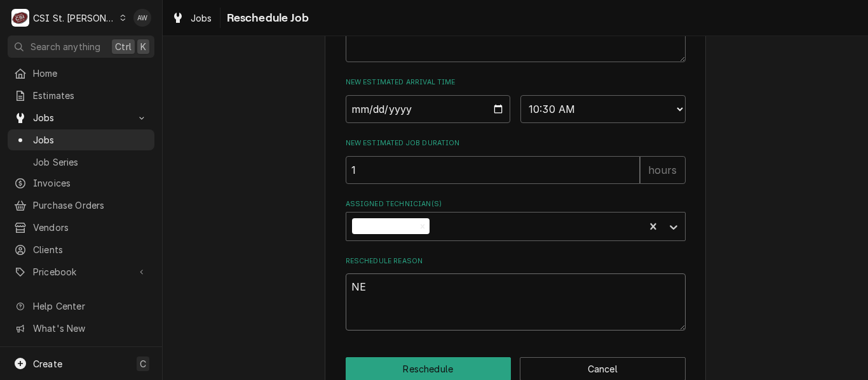
type textarea "x"
type textarea "NEE"
type textarea "x"
type textarea "NEED"
type textarea "x"
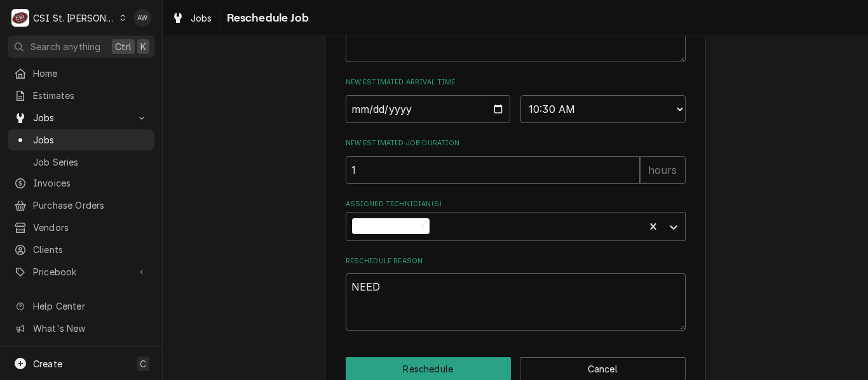
type textarea "NEED"
type textarea "x"
type textarea "NEED T"
type textarea "x"
type textarea "NEED TO"
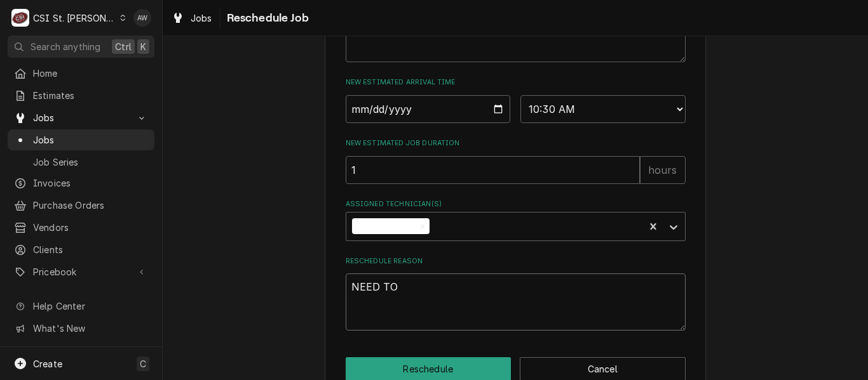
type textarea "x"
type textarea "NEED TO"
type textarea "x"
type textarea "NEED TO G"
type textarea "x"
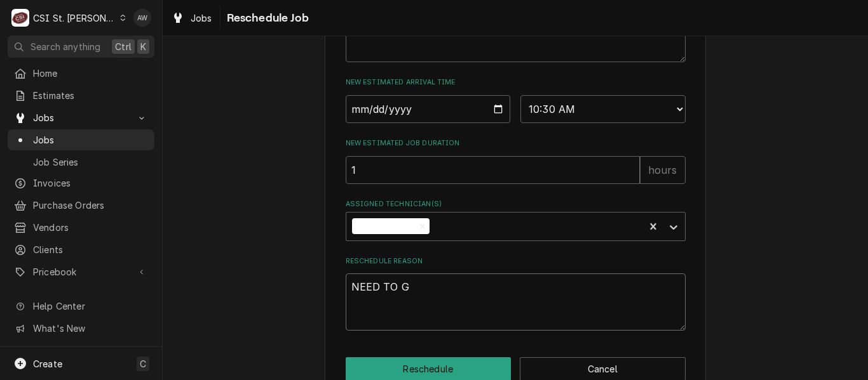
type textarea "NEED TO GE"
type textarea "x"
type textarea "NEED TO GET"
type textarea "x"
type textarea "NEED TO GET"
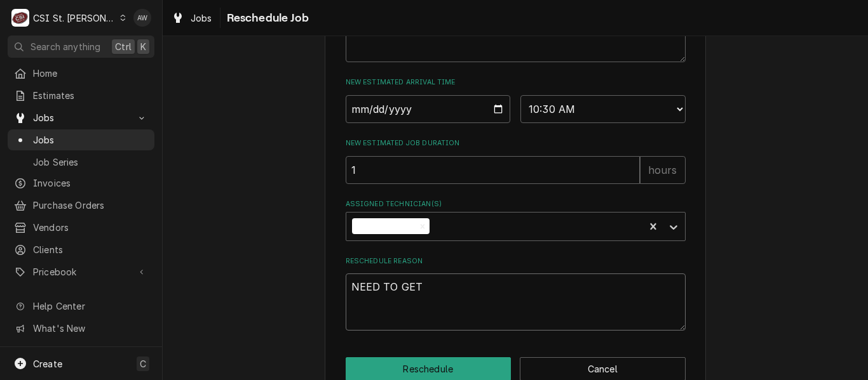
type textarea "x"
type textarea "NEED TO GET A"
type textarea "x"
type textarea "NEED TO GET AN"
type textarea "x"
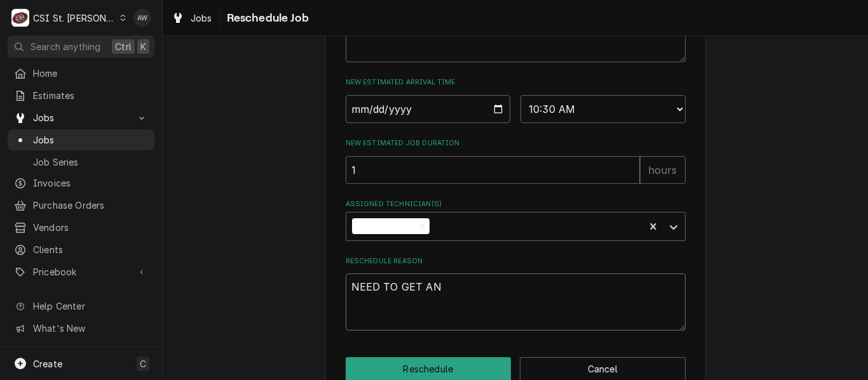
type textarea "NEED TO GET ANO"
type textarea "x"
type textarea "NEED TO GET ANOT"
type textarea "x"
type textarea "NEED TO GET ANOTH"
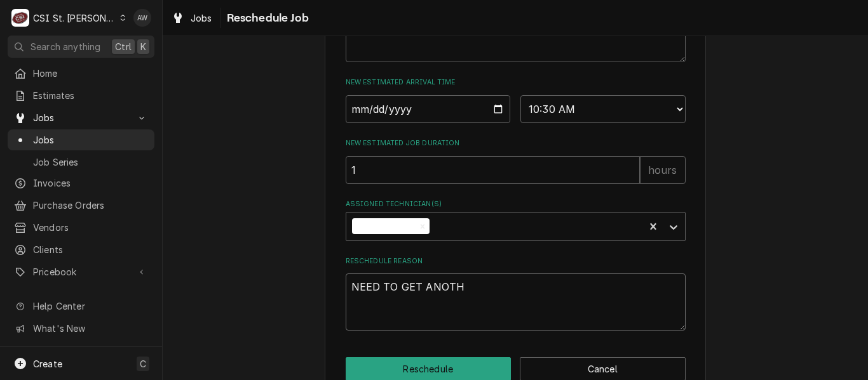
type textarea "x"
type textarea "NEED TO GET ANOTHE"
type textarea "x"
type textarea "NEED TO GET ANOTHER"
type textarea "x"
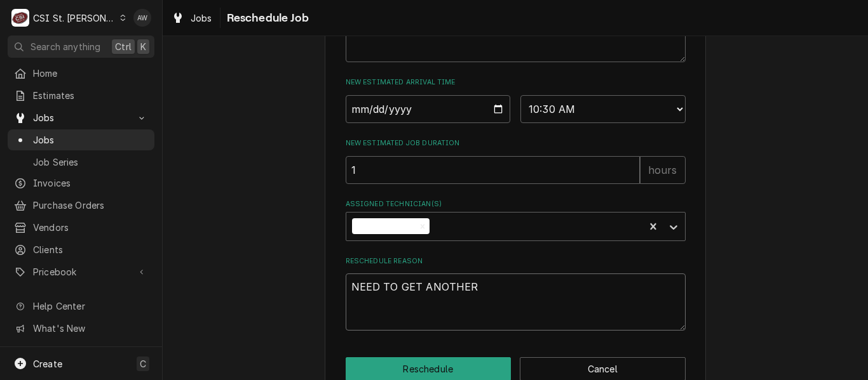
type textarea "NEED TO GET ANOTHER"
type textarea "x"
type textarea "NEED TO GET ANOTHER T"
type textarea "x"
type textarea "NEED TO GET ANOTHER TE"
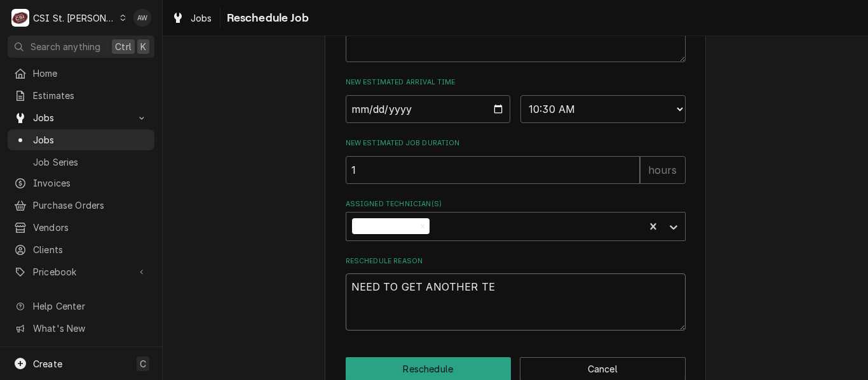
type textarea "x"
type textarea "NEED TO GET ANOTHER TEC"
type textarea "x"
type textarea "NEED TO GET ANOTHER TECH"
type textarea "x"
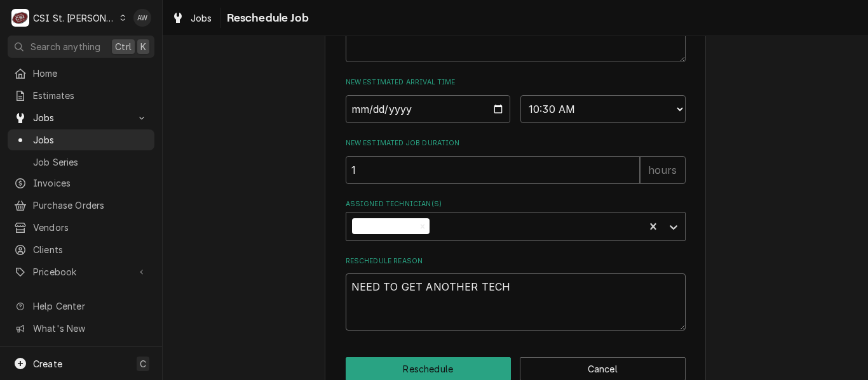
type textarea "NEED TO GET ANOTHER TECH"
type textarea "x"
type textarea "NEED TO GET ANOTHER TECH O"
type textarea "x"
type textarea "NEED TO GET ANOTHER TECH OU"
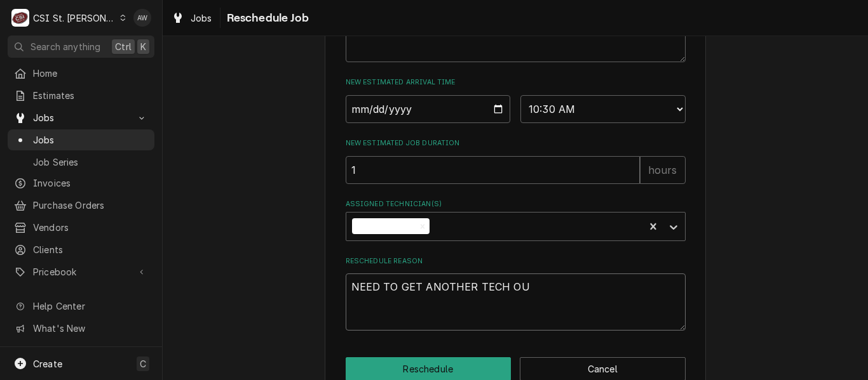
type textarea "x"
type textarea "NEED TO GET ANOTHER TECH OUT"
type textarea "x"
type textarea "NEED TO GET ANOTHER TECH OUT"
type textarea "x"
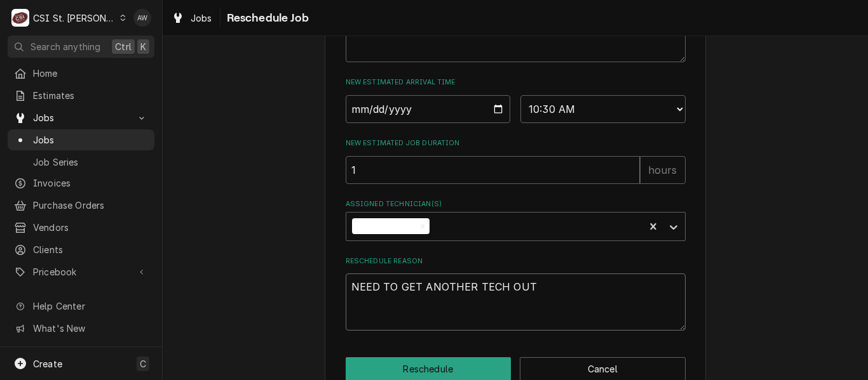
type textarea "NEED TO GET ANOTHER TECH OUT A"
type textarea "x"
type textarea "NEED TO GET ANOTHER TECH OUT AS"
type textarea "x"
type textarea "NEED TO GET ANOTHER TECH OUT ASA"
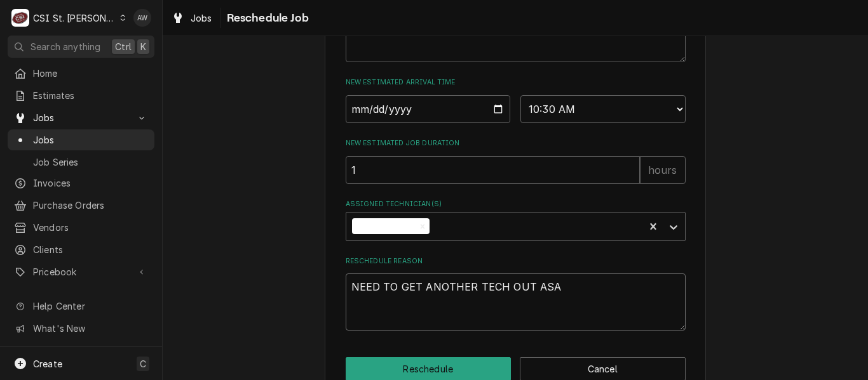
type textarea "x"
type textarea "NEED TO GET ANOTHER TECH OUT ASAP"
type textarea "x"
type textarea "NEED TO GET ANOTHER TECH OUT ASAP P"
type textarea "x"
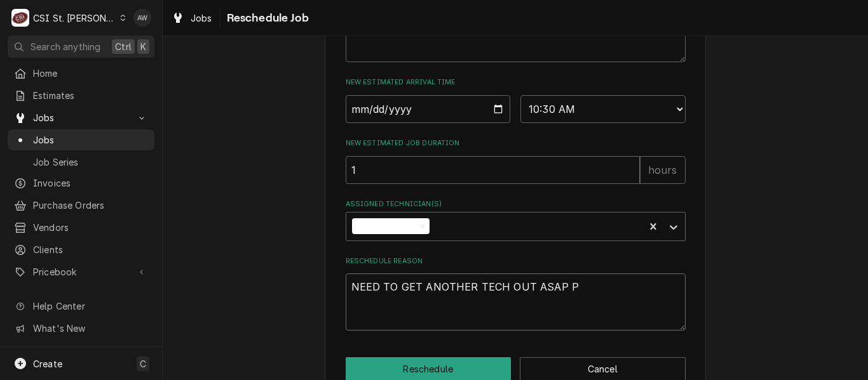
type textarea "NEED TO GET ANOTHER TECH OUT ASAP PE"
type textarea "x"
type textarea "NEED TO GET ANOTHER TECH OUT ASAP PER"
type textarea "x"
type textarea "NEED TO GET ANOTHER TECH OUT ASAP PER J"
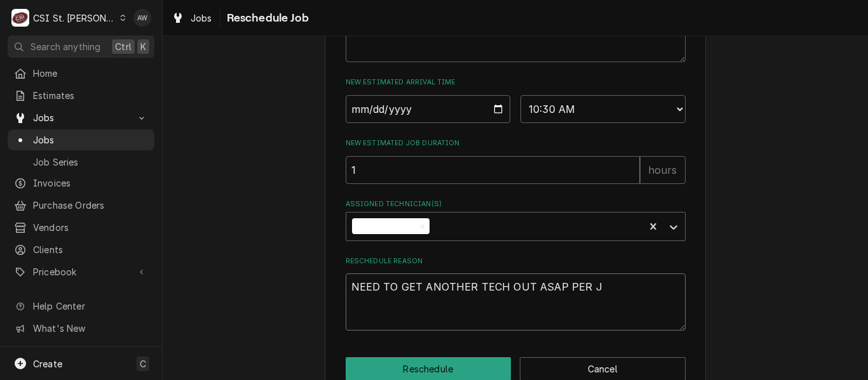
type textarea "x"
type textarea "NEED TO GET ANOTHER TECH OUT ASAP PER JO"
type textarea "x"
type textarea "NEED TO GET ANOTHER TECH OUT ASAP PER JOH"
type textarea "x"
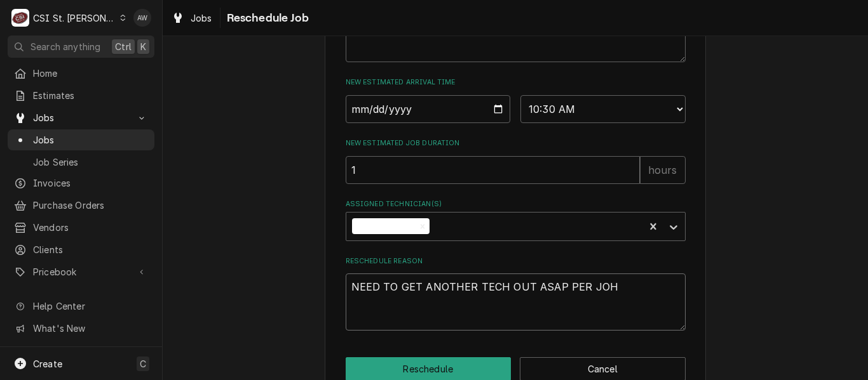
type textarea "NEED TO GET ANOTHER TECH OUT ASAP PER JOHN"
type textarea "x"
type textarea "NEED TO GET ANOTHER TECH OUT ASAP PER JOHN"
type textarea "x"
type textarea "NEED TO GET ANOTHER TECH OUT ASAP PER JOHN -"
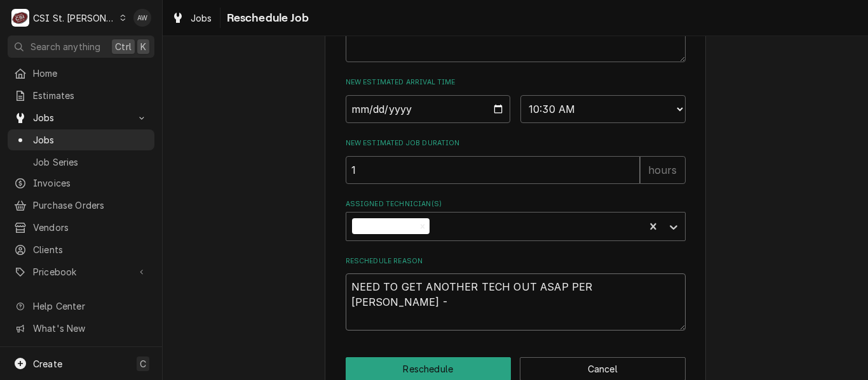
type textarea "x"
type textarea "NEED TO GET ANOTHER TECH OUT ASAP PER JOHN -"
type textarea "x"
type textarea "NEED TO GET ANOTHER TECH OUT ASAP PER JOHN - T"
type textarea "x"
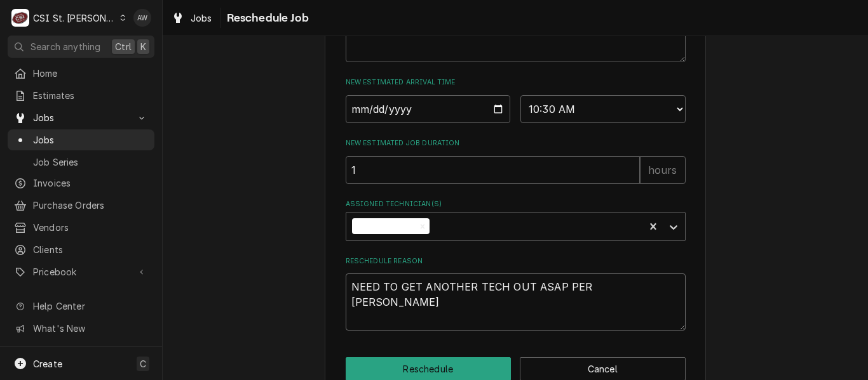
type textarea "NEED TO GET ANOTHER TECH OUT ASAP PER JOHN - TH"
type textarea "x"
type textarea "NEED TO GET ANOTHER TECH OUT ASAP PER JOHN - THE"
type textarea "x"
type textarea "NEED TO GET ANOTHER TECH OUT ASAP PER JOHN - THEY"
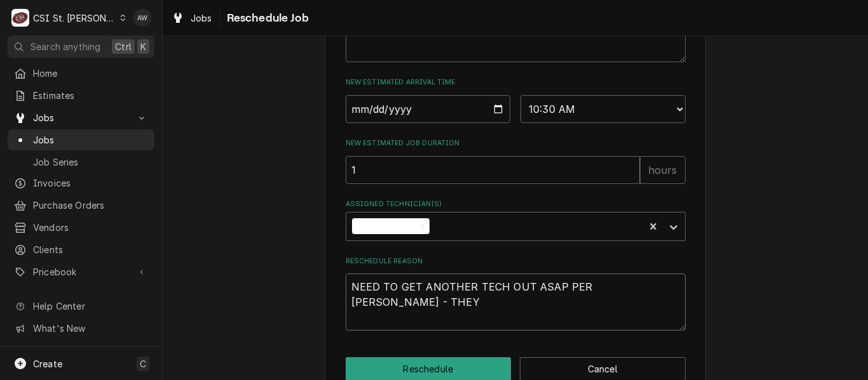
type textarea "x"
type textarea "NEED TO GET ANOTHER TECH OUT ASAP PER JOHN - THEY"
type textarea "x"
type textarea "NEED TO GET ANOTHER TECH OUT ASAP PER JOHN - THEY L"
type textarea "x"
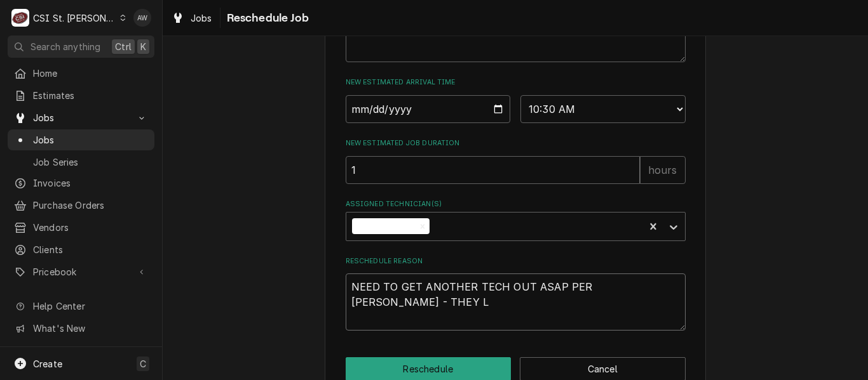
type textarea "NEED TO GET ANOTHER TECH OUT ASAP PER JOHN - THEY LO"
type textarea "x"
type textarea "NEED TO GET ANOTHER TECH OUT ASAP PER JOHN - THEY LOS"
type textarea "x"
type textarea "NEED TO GET ANOTHER TECH OUT ASAP PER JOHN - THEY LOST"
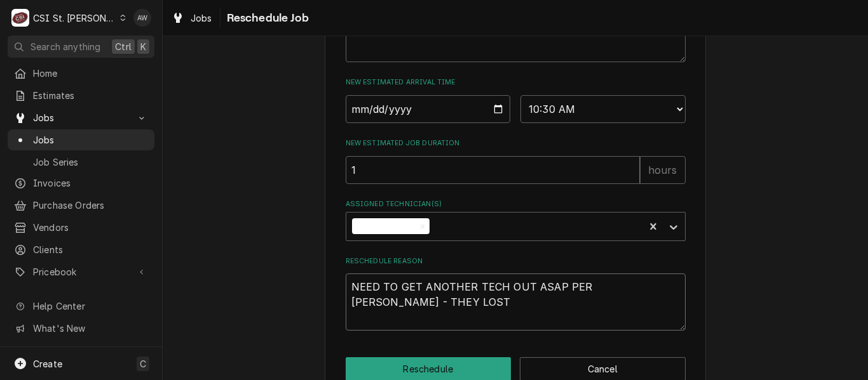
type textarea "x"
type textarea "NEED TO GET ANOTHER TECH OUT ASAP PER JOHN - THEY LOST A"
type textarea "x"
type textarea "NEED TO GET ANOTHER TECH OUT ASAP PER JOHN - THEY LOST AL"
type textarea "x"
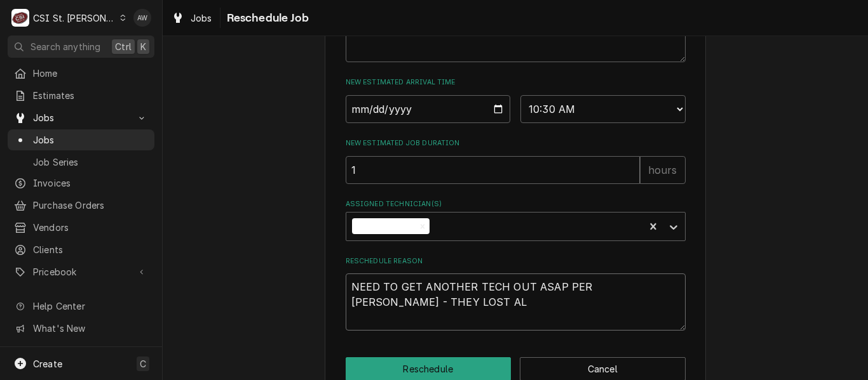
type textarea "NEED TO GET ANOTHER TECH OUT ASAP PER JOHN - THEY LOST ALL"
type textarea "x"
type textarea "NEED TO GET ANOTHER TECH OUT ASAP PER JOHN - THEY LOST ALL T"
type textarea "x"
type textarea "NEED TO GET ANOTHER TECH OUT ASAP PER JOHN - THEY LOST ALL THE"
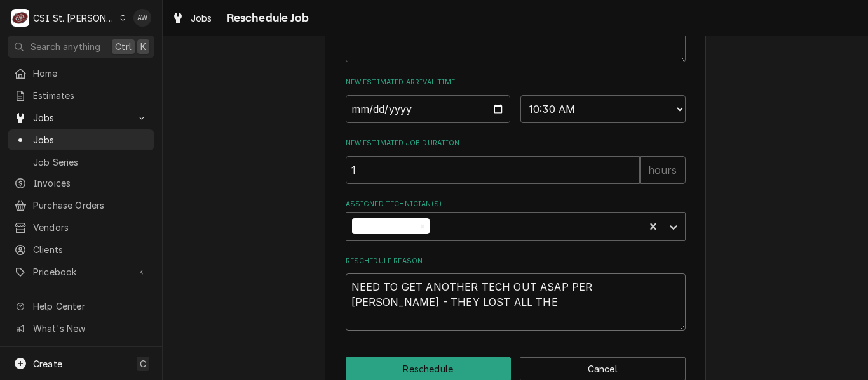
type textarea "x"
type textarea "NEED TO GET ANOTHER TECH OUT ASAP PER JOHN - THEY LOST ALL THE"
type textarea "x"
type textarea "NEED TO GET ANOTHER TECH OUT ASAP PER JOHN - THEY LOST ALL THE M"
type textarea "x"
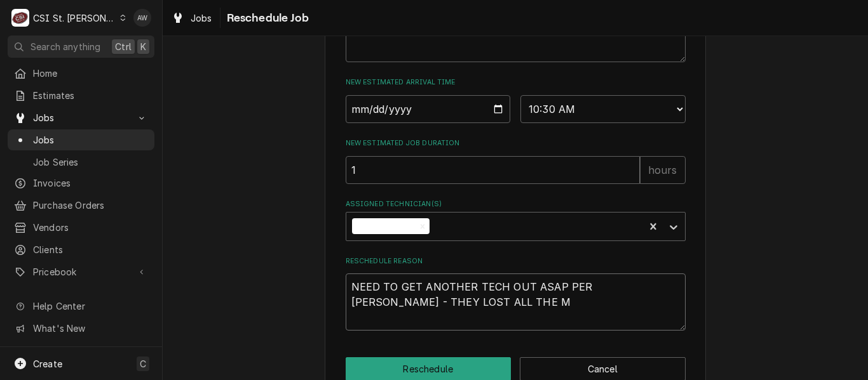
type textarea "NEED TO GET ANOTHER TECH OUT ASAP PER JOHN - THEY LOST ALL THE MI"
type textarea "x"
type textarea "NEED TO GET ANOTHER TECH OUT ASAP PER JOHN - THEY LOST ALL THE MIL"
type textarea "x"
type textarea "NEED TO GET ANOTHER TECH OUT ASAP PER JOHN - THEY LOST ALL THE MIL"
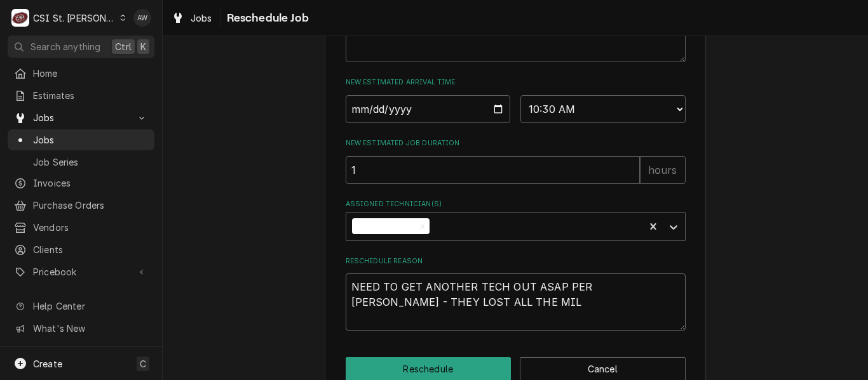
type textarea "x"
type textarea "NEED TO GET ANOTHER TECH OUT ASAP PER JOHN - THEY LOST ALL THE MILK"
type textarea "x"
type textarea "NEED TO GET ANOTHER TECH OUT ASAP PER JOHN - THEY LOST ALL THE MILK"
type textarea "x"
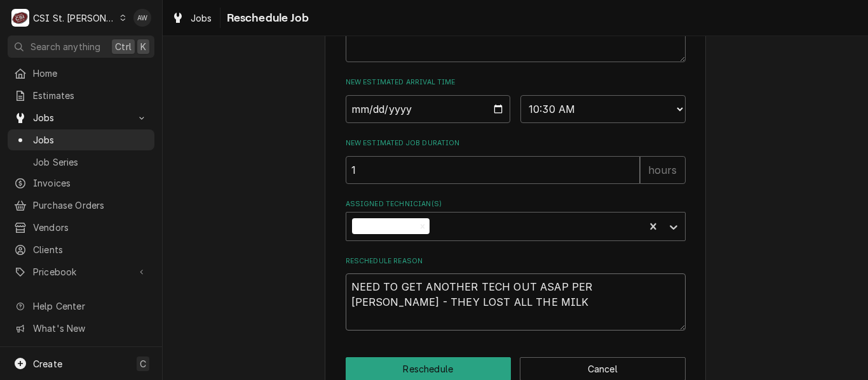
type textarea "NEED TO GET ANOTHER TECH OUT ASAP PER JOHN - THEY LOST ALL THE MILK A"
type textarea "x"
type textarea "NEED TO GET ANOTHER TECH OUT ASAP PER JOHN - THEY LOST ALL THE MILK AN"
type textarea "x"
type textarea "NEED TO GET ANOTHER TECH OUT ASAP PER JOHN - THEY LOST ALL THE MILK A"
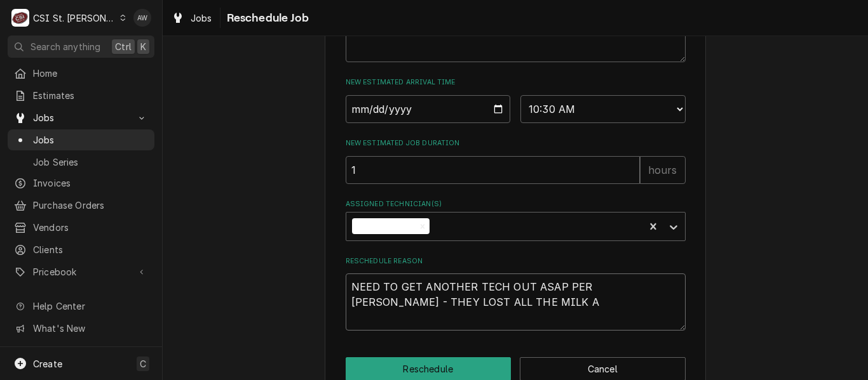
type textarea "x"
type textarea "NEED TO GET ANOTHER TECH OUT ASAP PER JOHN - THEY LOST ALL THE MILK AS"
type textarea "x"
type textarea "NEED TO GET ANOTHER TECH OUT ASAP PER JOHN - THEY LOST ALL THE MILK AS"
type textarea "x"
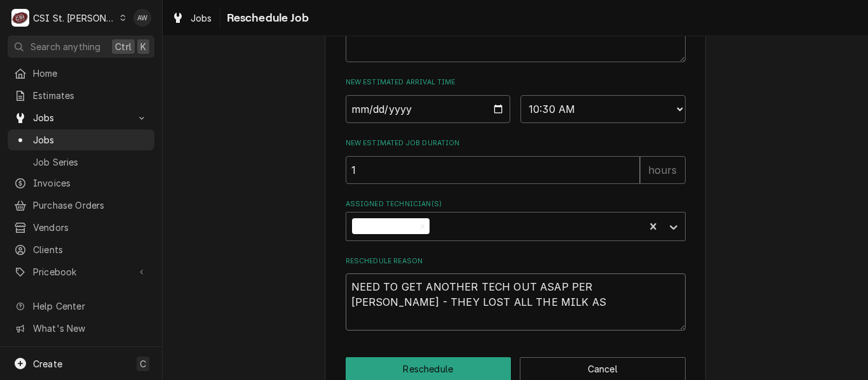
type textarea "NEED TO GET ANOTHER TECH OUT ASAP PER JOHN - THEY LOST ALL THE MILK AS T"
type textarea "x"
type textarea "NEED TO GET ANOTHER TECH OUT ASAP PER JOHN - THEY LOST ALL THE MILK AS"
type textarea "x"
type textarea "NEED TO GET ANOTHER TECH OUT ASAP PER JOHN - THEY LOST ALL THE MILK AS I"
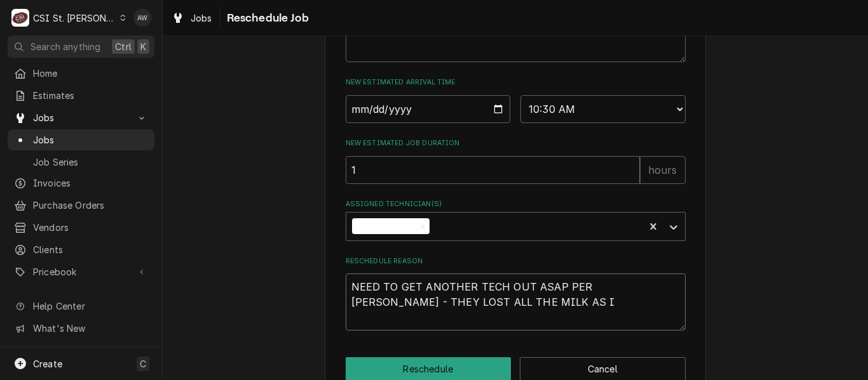
type textarea "x"
type textarea "NEED TO GET ANOTHER TECH OUT ASAP PER JOHN - THEY LOST ALL THE MILK AS IT"
type textarea "x"
type textarea "NEED TO GET ANOTHER TECH OUT ASAP PER JOHN - THEY LOST ALL THE MILK AS IT"
type textarea "x"
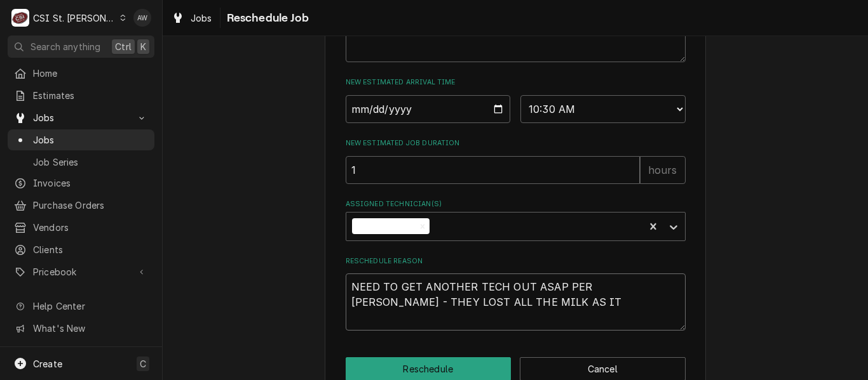
type textarea "NEED TO GET ANOTHER TECH OUT ASAP PER JOHN - THEY LOST ALL THE MILK AS IT W"
type textarea "x"
type textarea "NEED TO GET ANOTHER TECH OUT ASAP PER JOHN - THEY LOST ALL THE MILK AS IT WE"
type textarea "x"
type textarea "NEED TO GET ANOTHER TECH OUT ASAP PER JOHN - THEY LOST ALL THE MILK AS IT WEN"
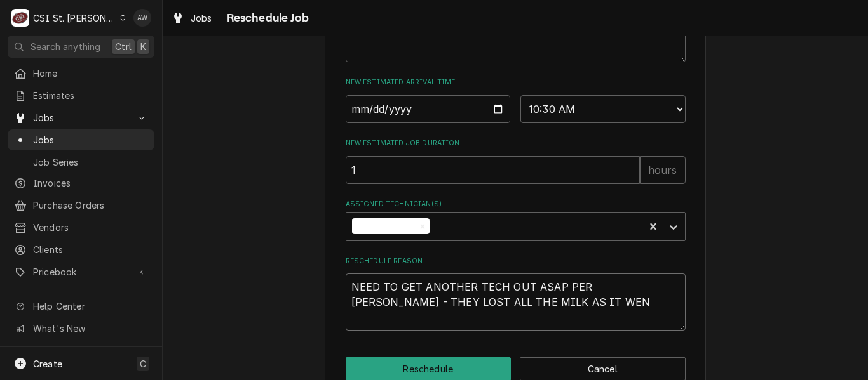
type textarea "x"
type textarea "NEED TO GET ANOTHER TECH OUT ASAP PER JOHN - THEY LOST ALL THE MILK AS IT WENT"
type textarea "x"
type textarea "NEED TO GET ANOTHER TECH OUT ASAP PER JOHN - THEY LOST ALL THE MILK AS IT WENT"
type textarea "x"
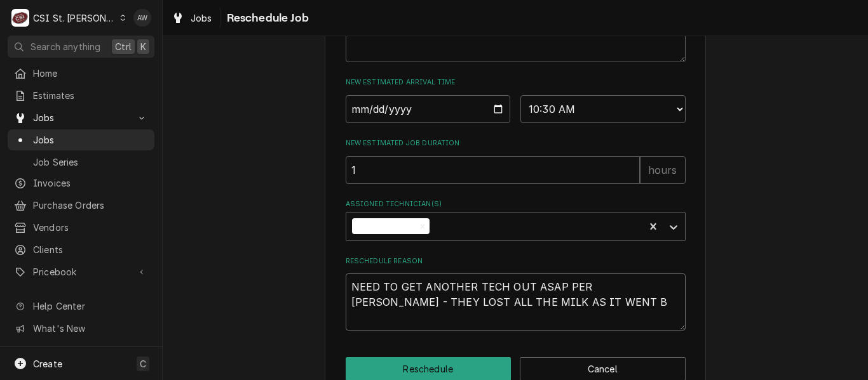
type textarea "NEED TO GET ANOTHER TECH OUT ASAP PER JOHN - THEY LOST ALL THE MILK AS IT WENT …"
type textarea "x"
type textarea "NEED TO GET ANOTHER TECH OUT ASAP PER JOHN - THEY LOST ALL THE MILK AS IT WENT …"
type textarea "x"
type textarea "NEED TO GET ANOTHER TECH OUT ASAP PER JOHN - THEY LOST ALL THE MILK AS IT WENT …"
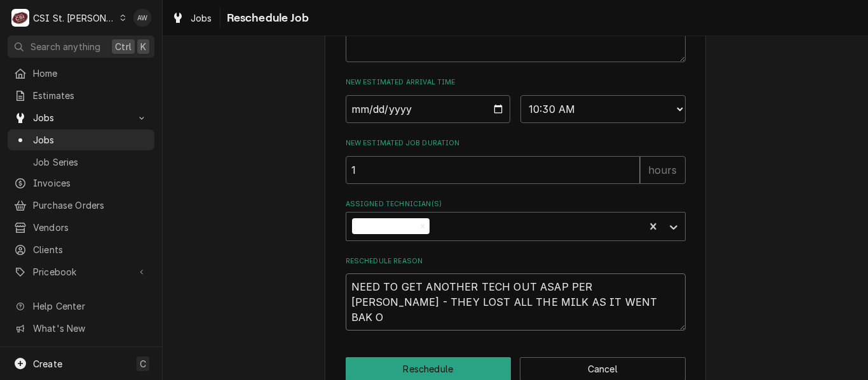
type textarea "x"
type textarea "NEED TO GET ANOTHER TECH OUT ASAP PER JOHN - THEY LOST ALL THE MILK AS IT WENT …"
type textarea "x"
type textarea "NEED TO GET ANOTHER TECH OUT ASAP PER JOHN - THEY LOST ALL THE MILK AS IT WENT …"
type textarea "x"
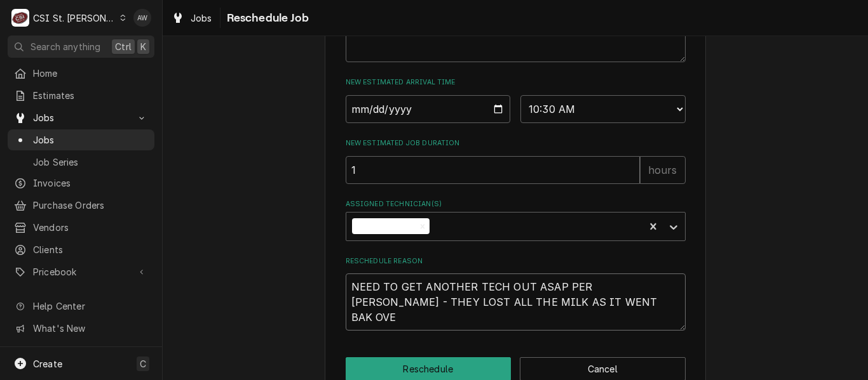
type textarea "NEED TO GET ANOTHER TECH OUT ASAP PER JOHN - THEY LOST ALL THE MILK AS IT WENT …"
type textarea "x"
type textarea "NEED TO GET ANOTHER TECH OUT ASAP PER JOHN - THEY LOST ALL THE MILK AS IT WENT …"
type textarea "x"
type textarea "NEED TO GET ANOTHER TECH OUT ASAP PER JOHN - THEY LOST ALL THE MILK AS IT WENT …"
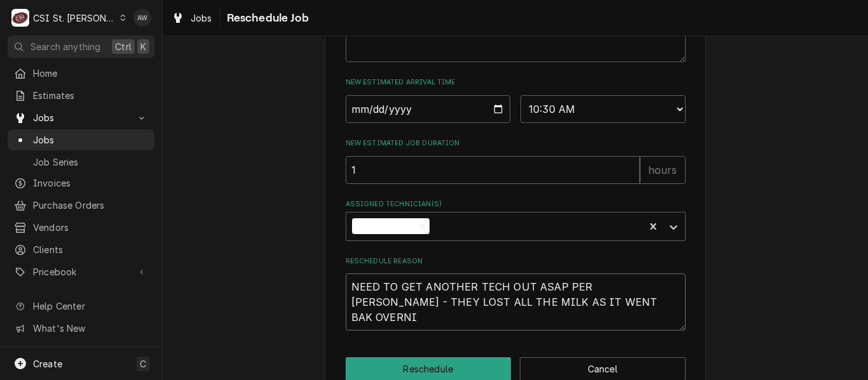
type textarea "x"
type textarea "NEED TO GET ANOTHER TECH OUT ASAP PER JOHN - THEY LOST ALL THE MILK AS IT WENT …"
type textarea "x"
type textarea "NEED TO GET ANOTHER TECH OUT ASAP PER JOHN - THEY LOST ALL THE MILK AS IT WENT …"
type textarea "x"
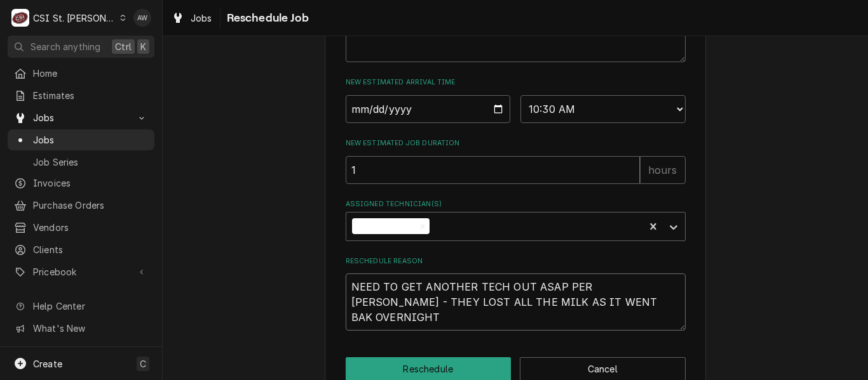
type textarea "NEED TO GET ANOTHER TECH OUT ASAP PER JOHN - THEY LOST ALL THE MILK AS IT WENT …"
type textarea "x"
type textarea "NEED TO GET ANOTHER TECH OUT ASAP PER JOHN - THEY LOST ALL THE MILK AS IT WENT …"
type textarea "x"
type textarea "NEED TO GET ANOTHER TECH OUT ASAP PER JOHN - THEY LOST ALL THE MILK AS IT WENT …"
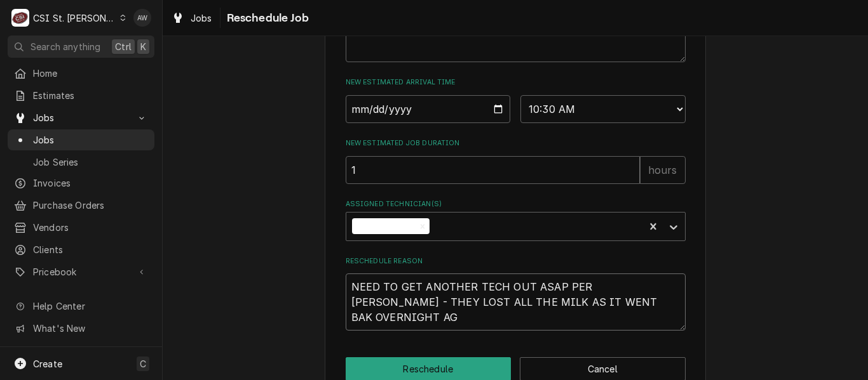
type textarea "x"
type textarea "NEED TO GET ANOTHER TECH OUT ASAP PER JOHN - THEY LOST ALL THE MILK AS IT WENT …"
type textarea "x"
type textarea "NEED TO GET ANOTHER TECH OUT ASAP PER JOHN - THEY LOST ALL THE MILK AS IT WENT …"
type textarea "x"
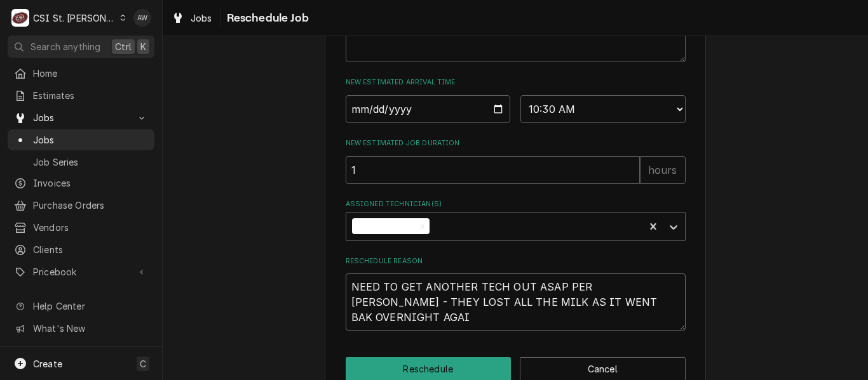
type textarea "NEED TO GET ANOTHER TECH OUT ASAP PER JOHN - THEY LOST ALL THE MILK AS IT WENT …"
type textarea "x"
type textarea "NEED TO GET ANOTHER TECH OUT ASAP PER JOHN - THEY LOST ALL THE MILK AS IT WENT …"
click at [535, 314] on textarea "NEED TO GET ANOTHER TECH OUT ASAP PER JOHN - THEY LOST ALL THE MILK AS IT WENT …" at bounding box center [516, 302] width 340 height 57
click at [469, 331] on textarea "NEED TO GET ANOTHER TECH OUT ASAP PER JOHN - THEY LOST ALL THE MILK AS IT WENT …" at bounding box center [516, 302] width 340 height 57
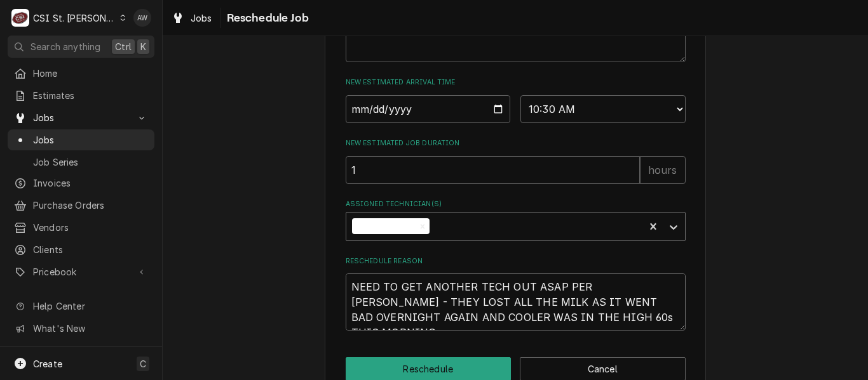
scroll to position [569, 0]
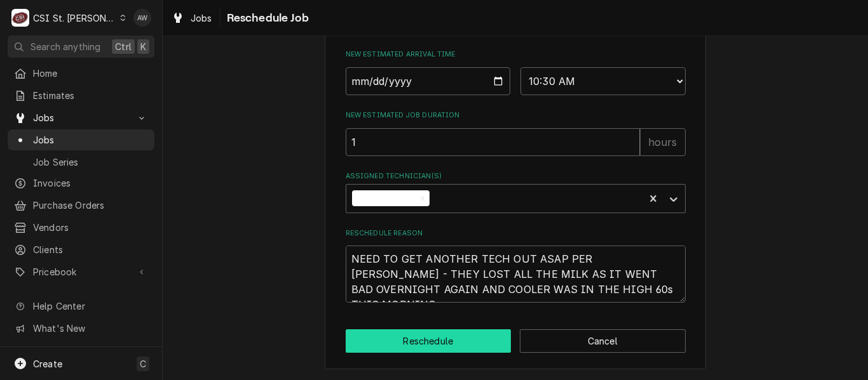
click at [412, 344] on button "Reschedule" at bounding box center [429, 342] width 166 height 24
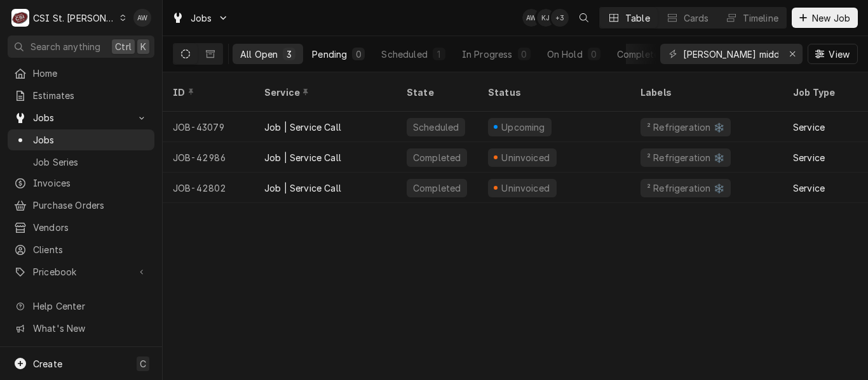
click at [342, 59] on div "Pending" at bounding box center [329, 54] width 35 height 13
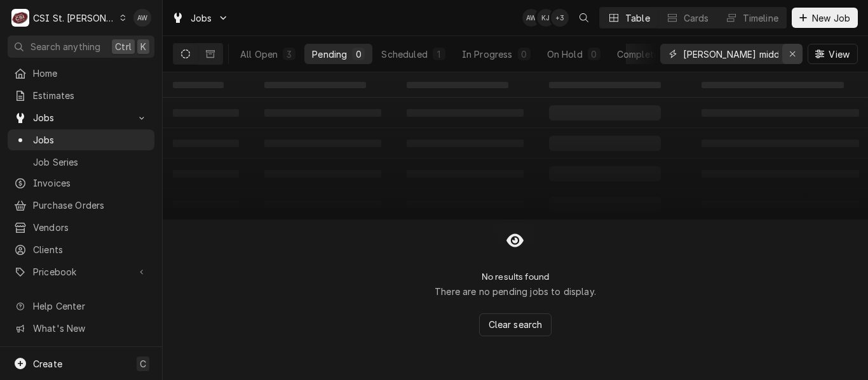
click at [790, 60] on button "Erase input" at bounding box center [792, 54] width 20 height 20
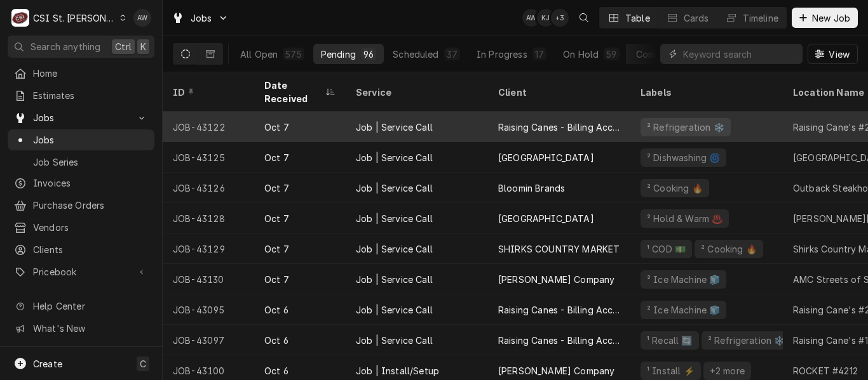
click at [532, 112] on div "Raising Canes - Billing Account" at bounding box center [559, 127] width 142 height 30
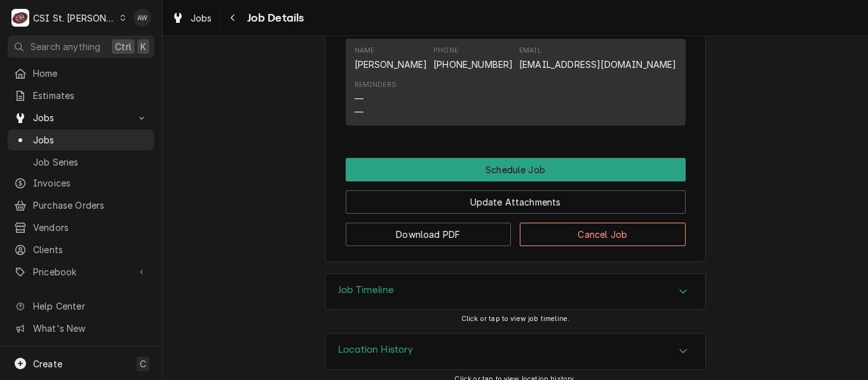
scroll to position [1181, 0]
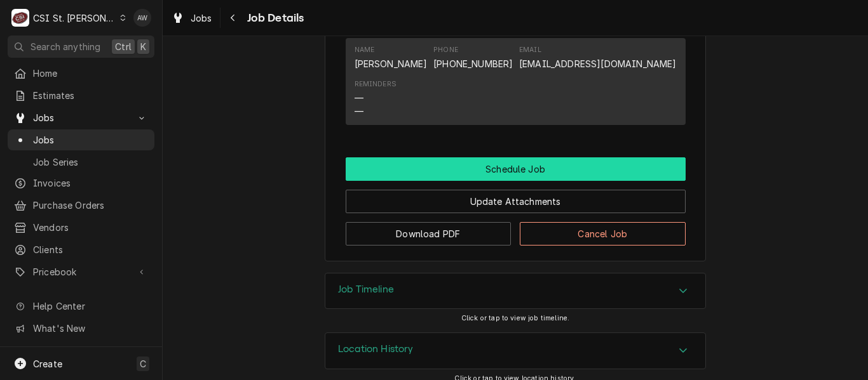
click at [487, 173] on button "Schedule Job" at bounding box center [516, 170] width 340 height 24
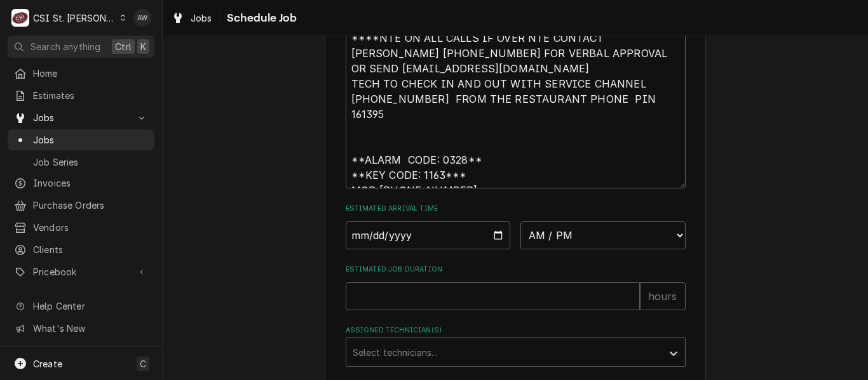
scroll to position [482, 0]
click at [543, 245] on select "AM / PM 6:00 AM 6:15 AM 6:30 AM 6:45 AM 7:00 AM 7:15 AM 7:30 AM 7:45 AM 8:00 AM…" at bounding box center [602, 235] width 165 height 28
select select "10:30:00"
click at [520, 236] on select "AM / PM 6:00 AM 6:15 AM 6:30 AM 6:45 AM 7:00 AM 7:15 AM 7:30 AM 7:45 AM 8:00 AM…" at bounding box center [602, 235] width 165 height 28
click at [495, 244] on input "Date" at bounding box center [428, 235] width 165 height 28
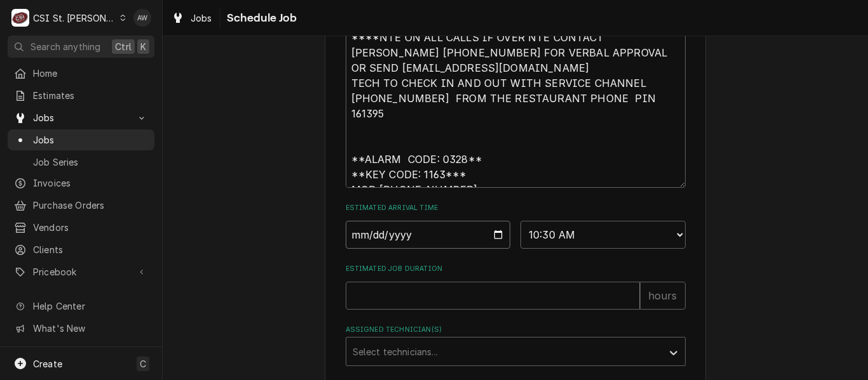
type textarea "x"
type input "2025-10-07"
click at [447, 310] on input "Estimated Job Duration" at bounding box center [493, 296] width 294 height 28
type textarea "x"
type input "2"
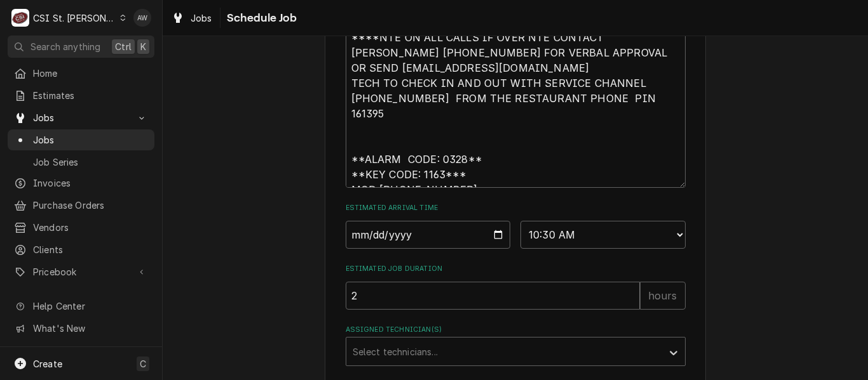
scroll to position [518, 0]
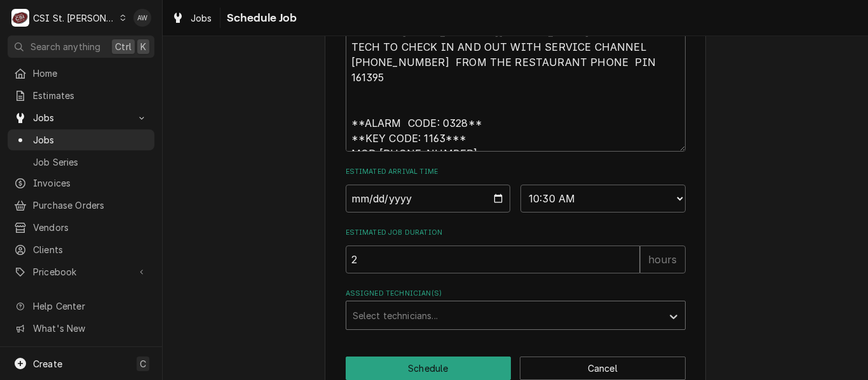
click at [438, 326] on div "Assigned Technician(s)" at bounding box center [504, 315] width 303 height 23
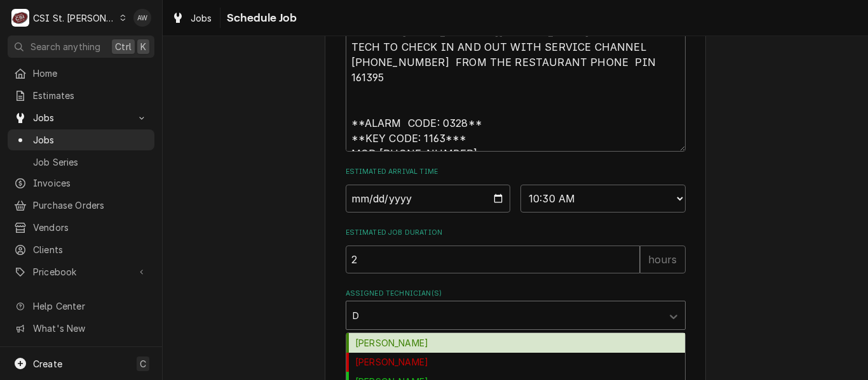
type input "DA"
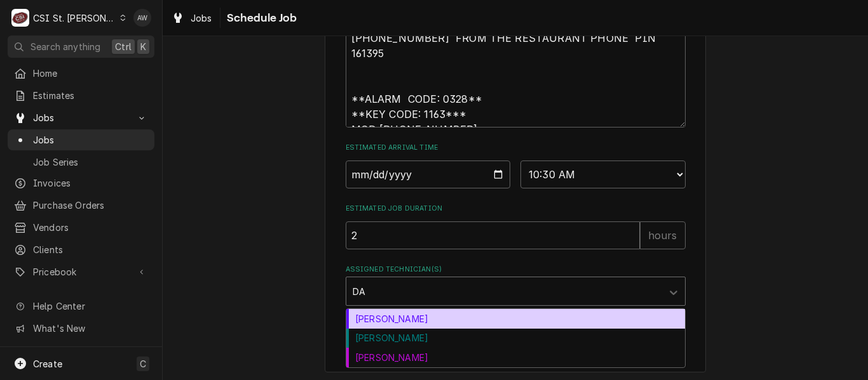
scroll to position [543, 0]
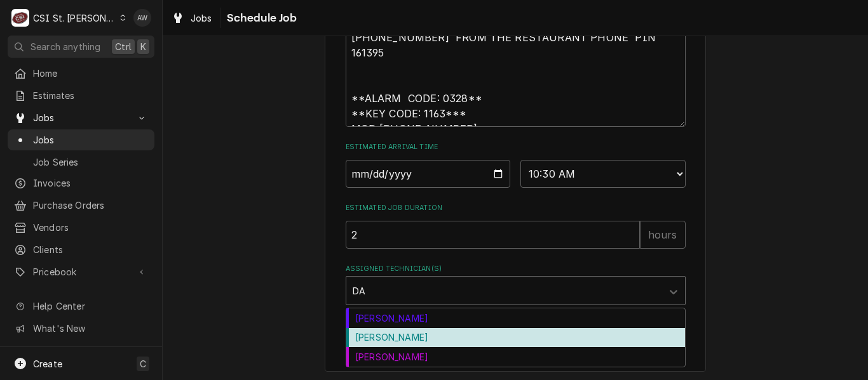
click at [424, 348] on div "[PERSON_NAME]" at bounding box center [515, 338] width 339 height 20
type textarea "x"
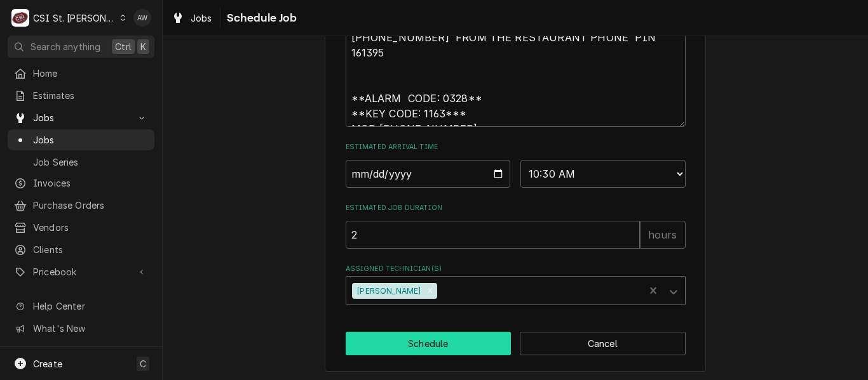
click at [419, 354] on button "Schedule" at bounding box center [429, 344] width 166 height 24
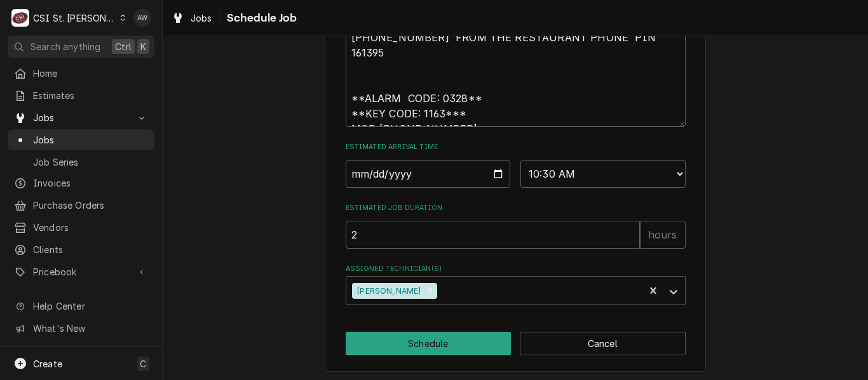
type textarea "x"
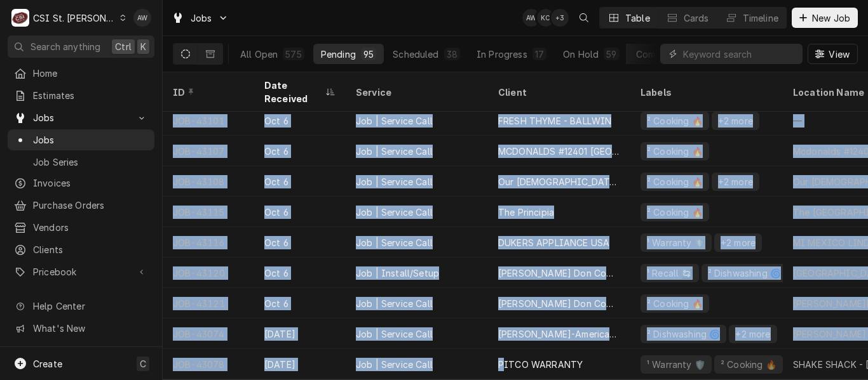
drag, startPoint x: 0, startPoint y: 0, endPoint x: 502, endPoint y: 361, distance: 618.5
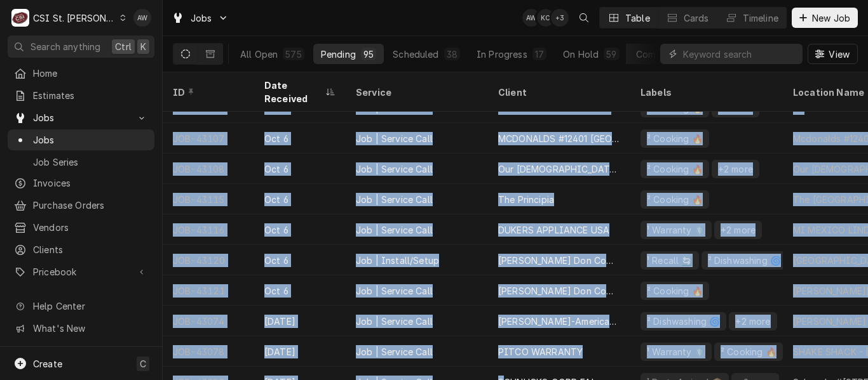
scroll to position [263, 608]
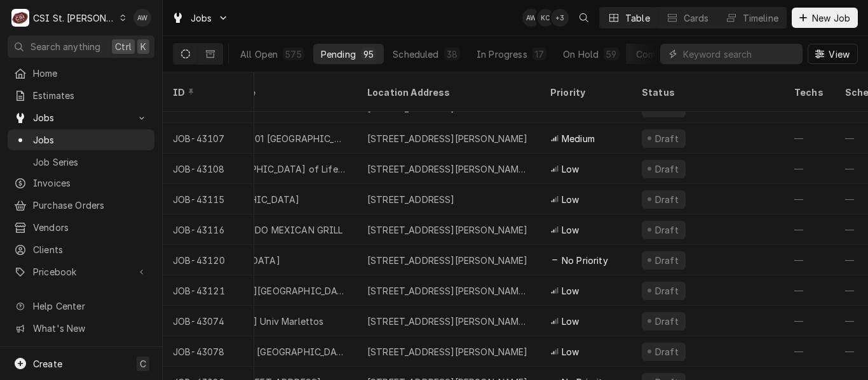
click at [264, 23] on div "Jobs AW KC + 3 Table Cards Timeline New Job" at bounding box center [515, 18] width 705 height 36
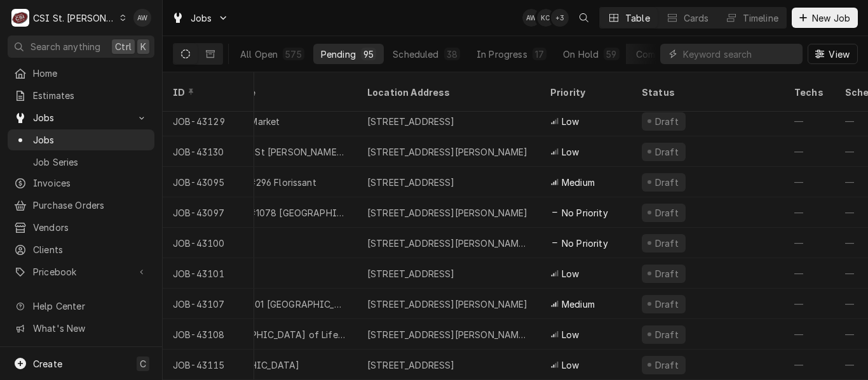
scroll to position [0, 608]
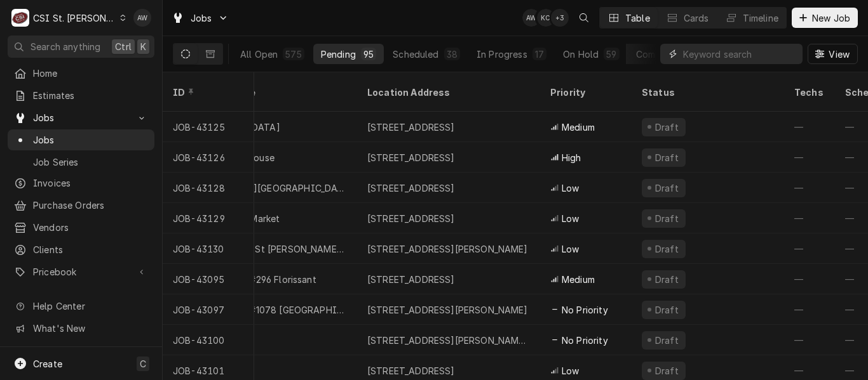
click at [701, 56] on input "Dynamic Content Wrapper" at bounding box center [739, 54] width 113 height 20
click at [341, 39] on div "All Open 575 Pending 95 Scheduled 37 In Progress 17 On Hold 59 Completed 367" at bounding box center [444, 54] width 424 height 36
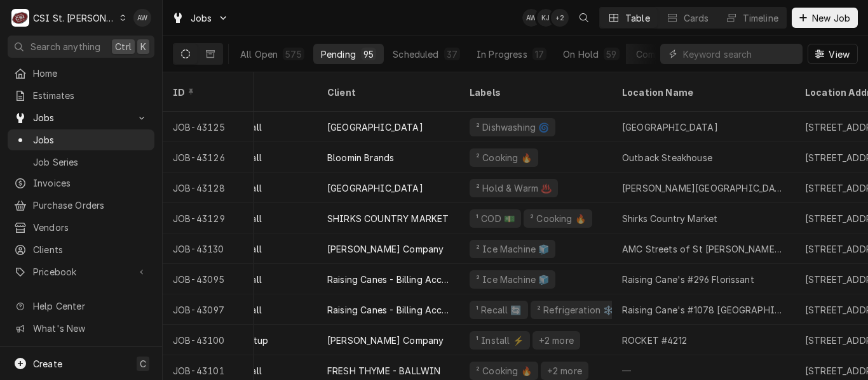
scroll to position [0, 0]
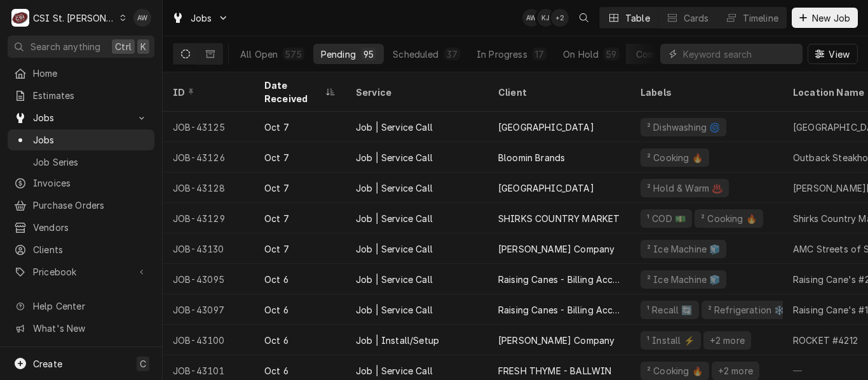
click at [356, 29] on div "Jobs AW KJ + 2 Table Cards Timeline New Job" at bounding box center [515, 18] width 705 height 36
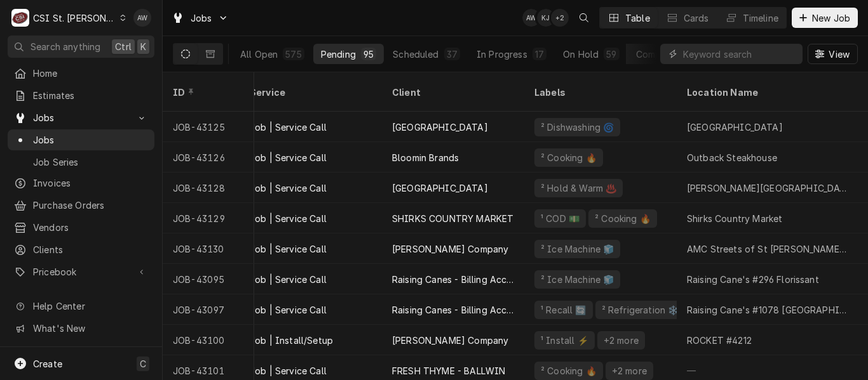
scroll to position [0, 144]
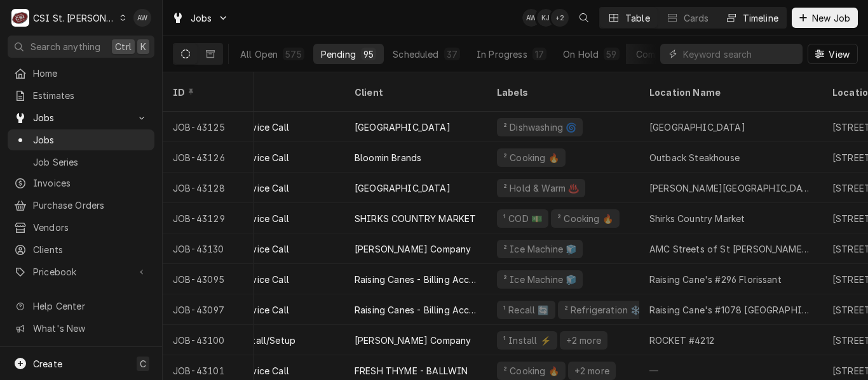
click at [747, 25] on button "Timeline" at bounding box center [751, 18] width 69 height 20
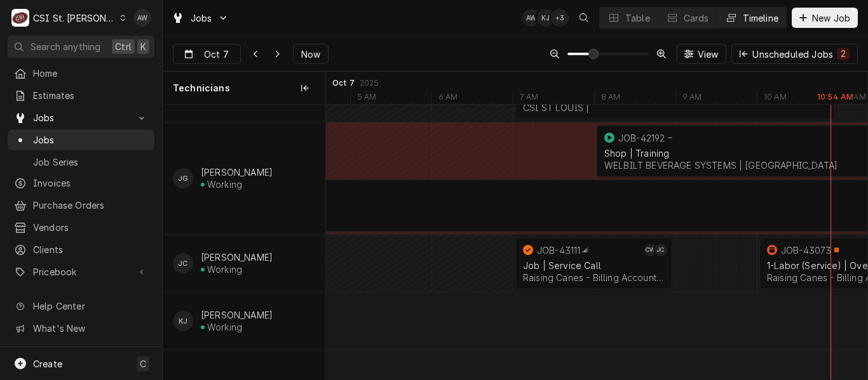
scroll to position [0, 0]
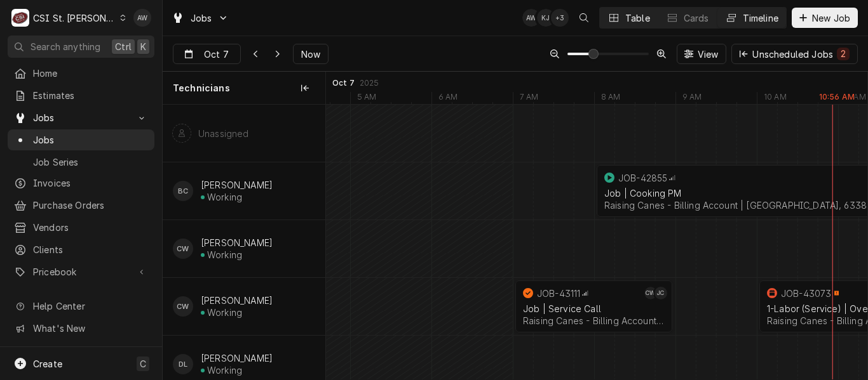
click at [605, 18] on button "Table" at bounding box center [629, 18] width 58 height 20
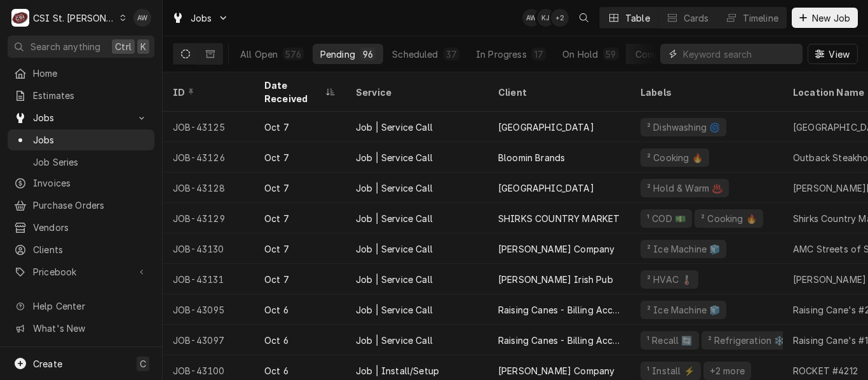
click at [697, 56] on input "Dynamic Content Wrapper" at bounding box center [739, 54] width 113 height 20
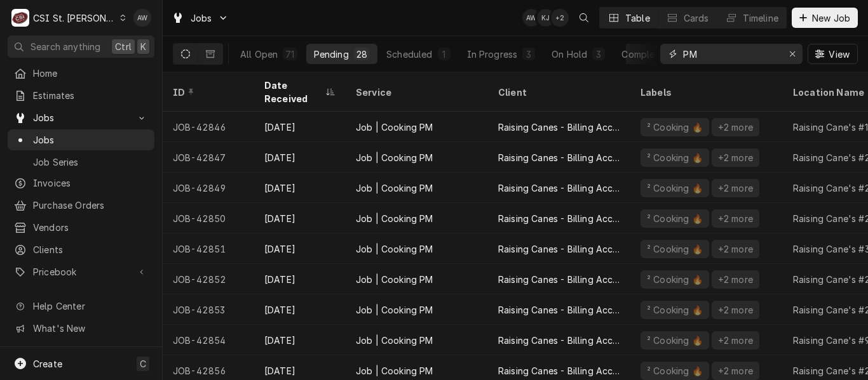
scroll to position [579, 0]
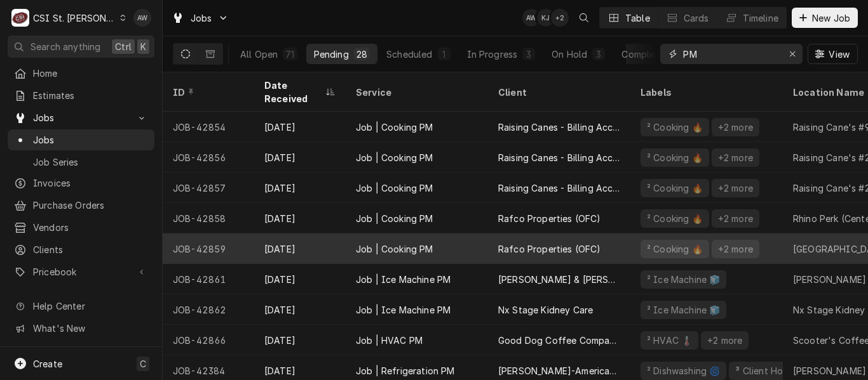
type input "PM"
click at [429, 243] on div "Job | Cooking PM" at bounding box center [394, 249] width 77 height 13
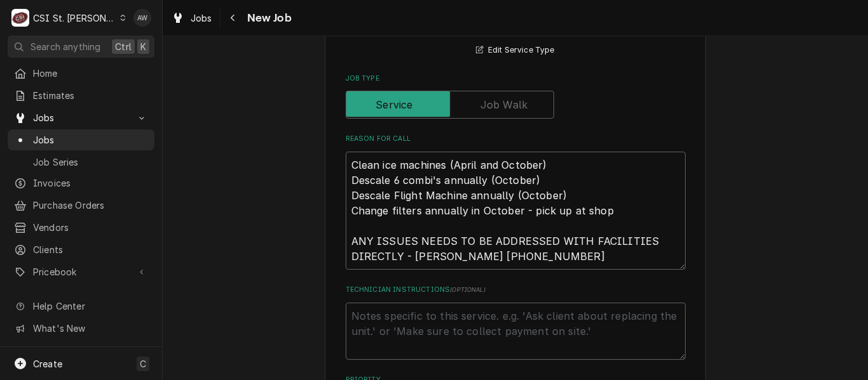
scroll to position [597, 0]
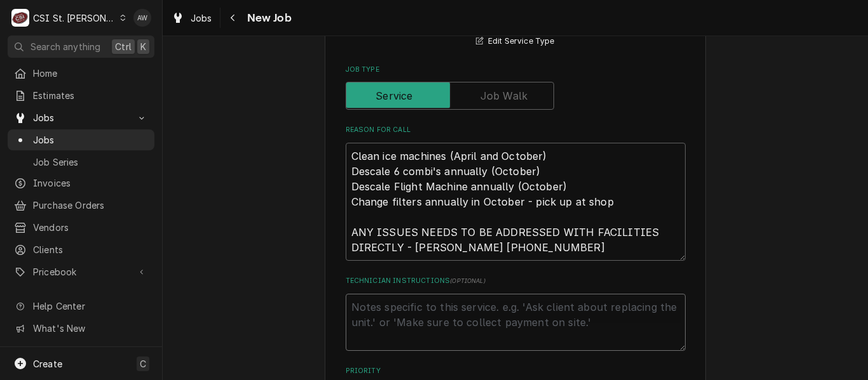
click at [366, 322] on textarea "Technician Instructions ( optional )" at bounding box center [516, 322] width 340 height 57
type textarea "x"
type textarea "E"
type textarea "x"
type textarea "EM"
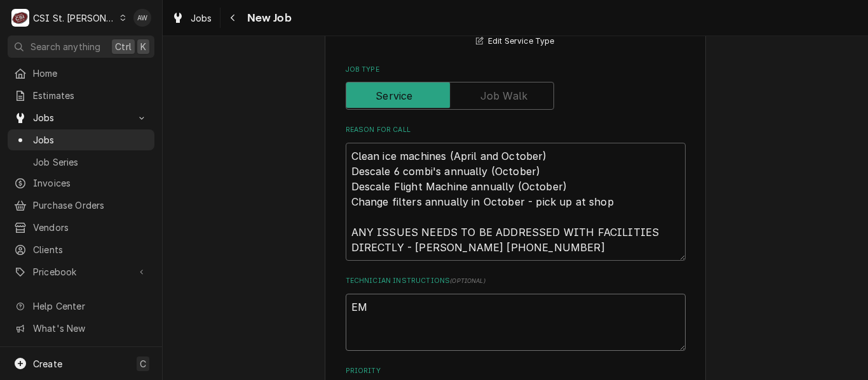
type textarea "x"
type textarea "EMAI"
type textarea "x"
type textarea "EMAIL"
type textarea "x"
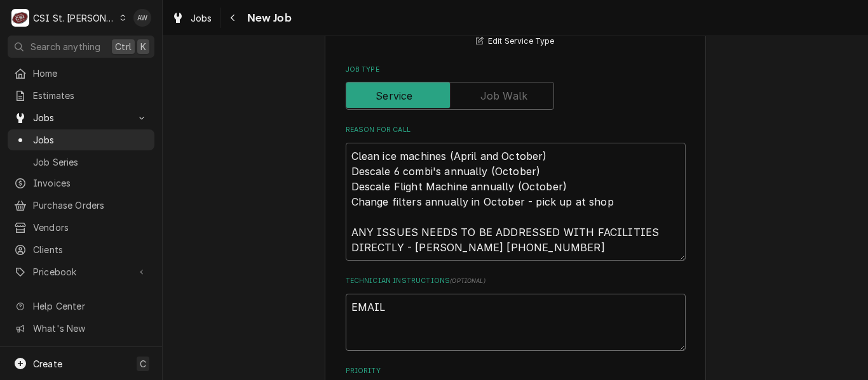
type textarea "EMAILE"
type textarea "x"
type textarea "EMAILED"
type textarea "x"
type textarea "EMAILED"
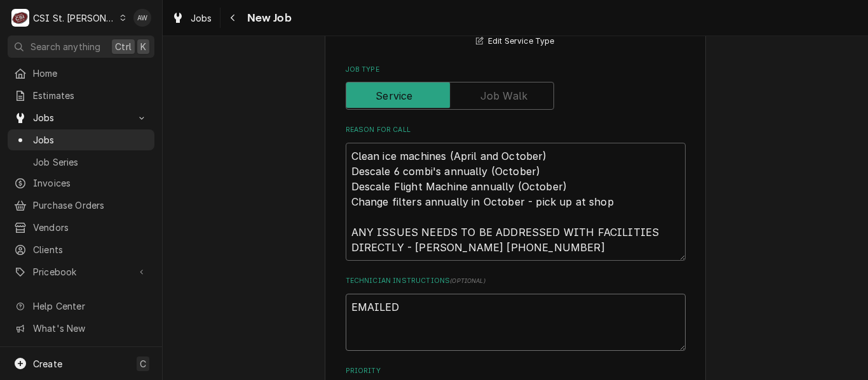
type textarea "x"
type textarea "EMAILED R"
type textarea "x"
type textarea "EMAILED RY"
type textarea "x"
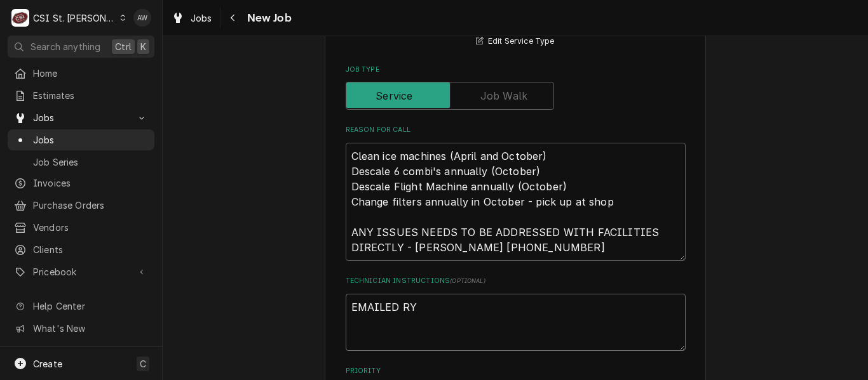
type textarea "EMAILED RYA"
type textarea "x"
type textarea "EMAILED RYAN"
type textarea "x"
type textarea "EMAILED RYAN"
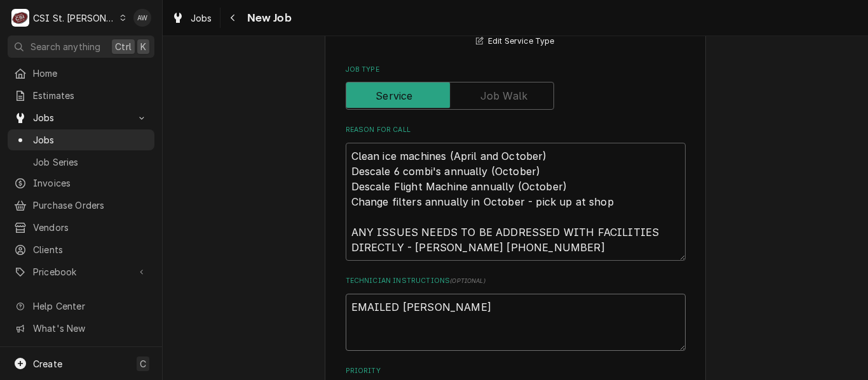
type textarea "x"
type textarea "EMAILED RYAN M"
type textarea "x"
type textarea "EMAILED RYAN MU"
type textarea "x"
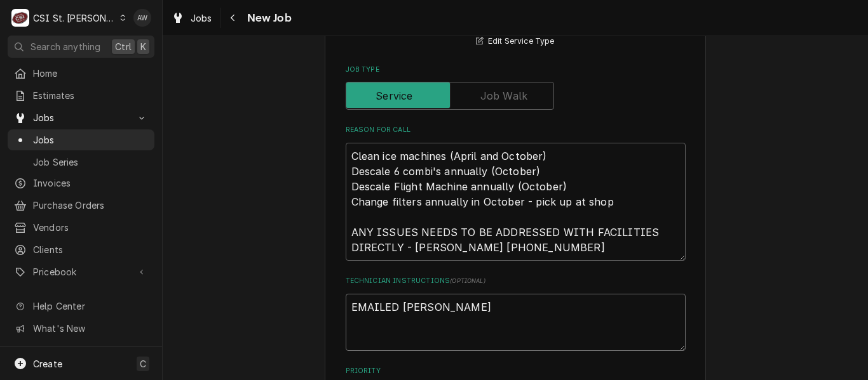
type textarea "EMAILED RYAN MUR"
type textarea "x"
type textarea "EMAILED RYAN MURP"
type textarea "x"
type textarea "EMAILED RYAN MURPH"
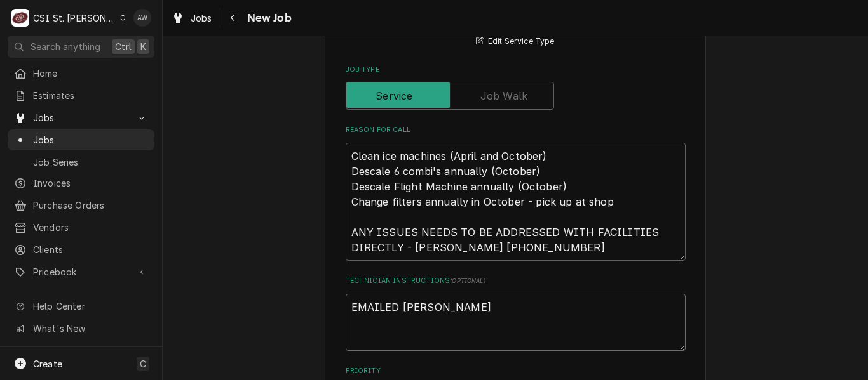
type textarea "x"
type textarea "EMAILED RYAN MURPHY"
type textarea "x"
type textarea "EMAILED RYAN MURPHY"
type textarea "x"
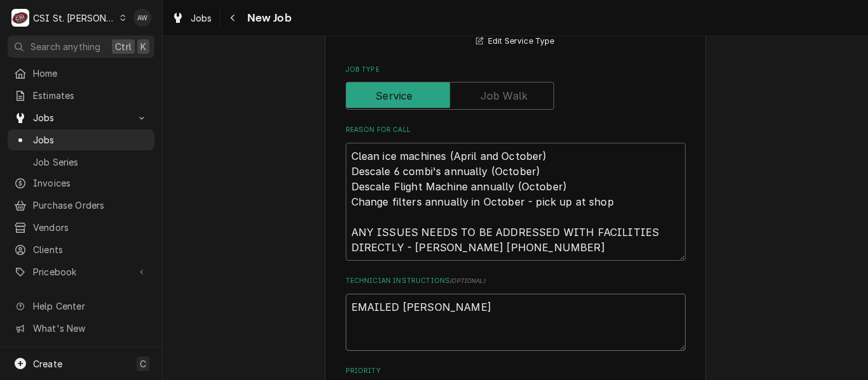
type textarea "EMAILED RYAN MURPHY T"
type textarea "x"
type textarea "EMAILED RYAN MURPHY TO"
type textarea "x"
type textarea "EMAILED RYAN MURPHY TO"
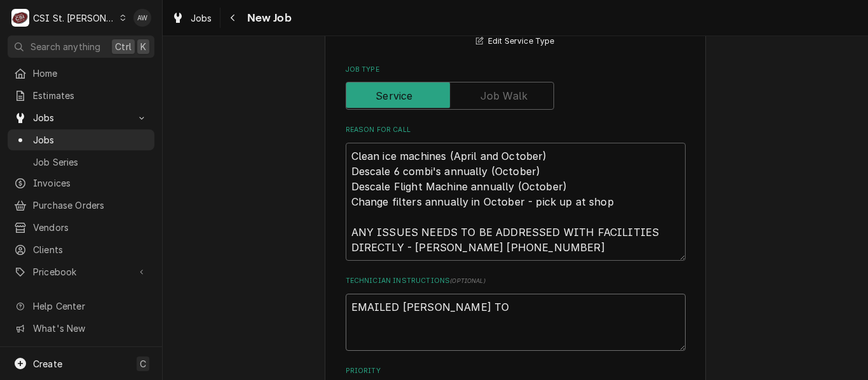
type textarea "x"
type textarea "EMAILED RYAN MURPHY TO S"
type textarea "x"
type textarea "EMAILED RYAN MURPHY TO SC"
type textarea "x"
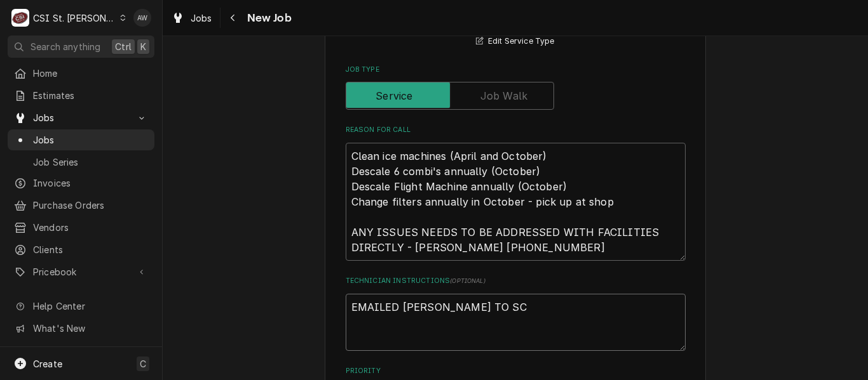
type textarea "EMAILED RYAN MURPHY TO SCH"
type textarea "x"
type textarea "EMAILED RYAN MURPHY TO SCHE"
type textarea "x"
type textarea "EMAILED RYAN MURPHY TO SCHED"
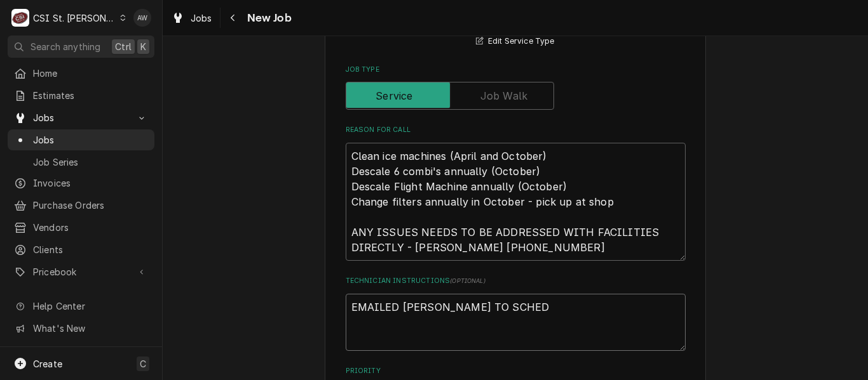
type textarea "x"
type textarea "EMAILED RYAN MURPHY TO SCHEDU"
type textarea "x"
type textarea "EMAILED RYAN MURPHY TO SCHEDULE"
type textarea "x"
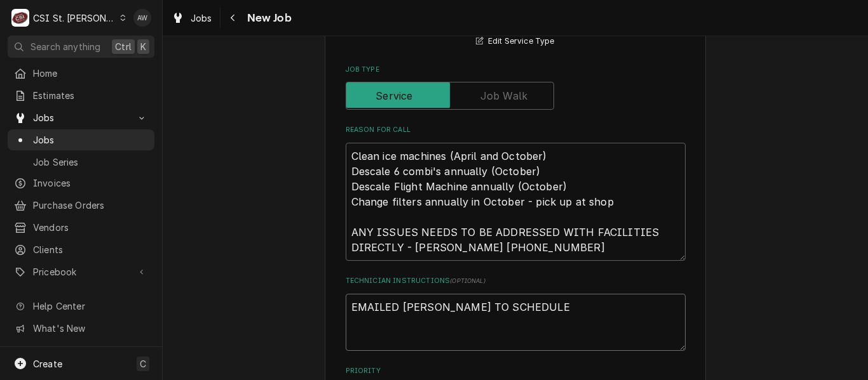
type textarea "EMAILED RYAN MURPHY TO SCHEDULE"
type textarea "x"
type textarea "EMAILED RYAN MURPHY TO SCHEDULE -"
type textarea "x"
type textarea "EMAILED RYAN MURPHY TO SCHEDULE - A"
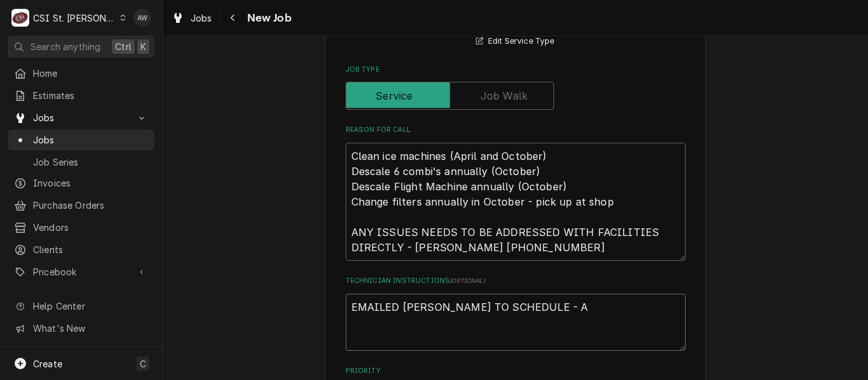
type textarea "x"
type textarea "EMAILED RYAN MURPHY TO SCHEDULE - AW"
type textarea "x"
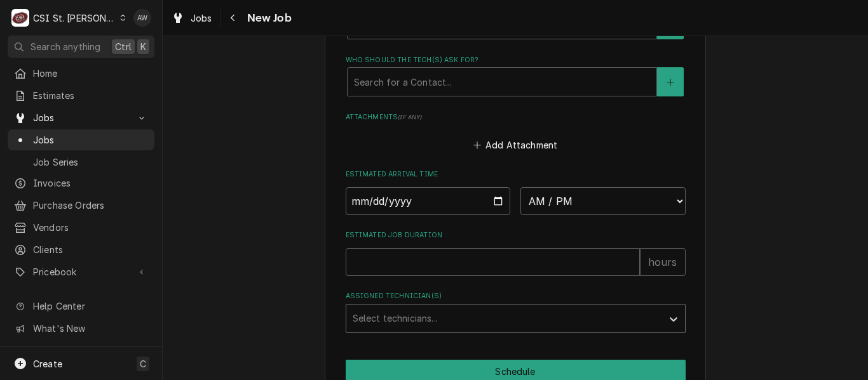
scroll to position [1131, 0]
type textarea "EMAILED RYAN MURPHY TO SCHEDULE - AW"
click at [368, 254] on input "Estimated Job Duration" at bounding box center [493, 261] width 294 height 28
type textarea "x"
type input "2"
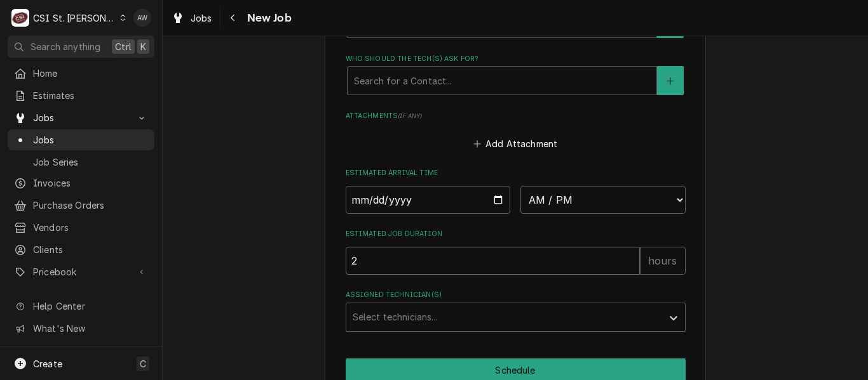
type textarea "x"
type input "28"
type textarea "x"
type input "28"
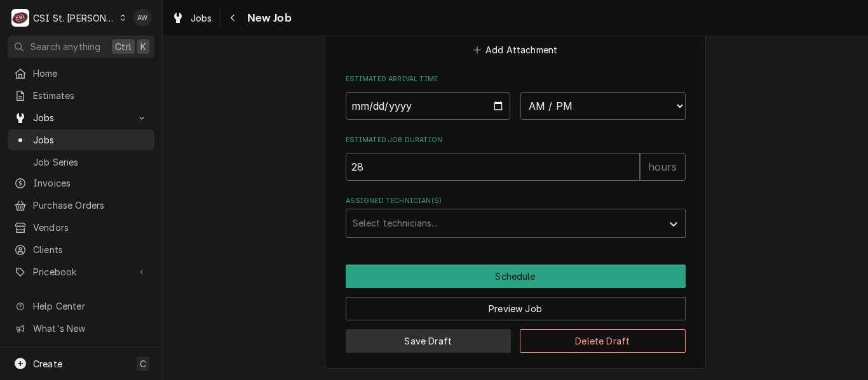
click at [390, 345] on button "Save Draft" at bounding box center [429, 342] width 166 height 24
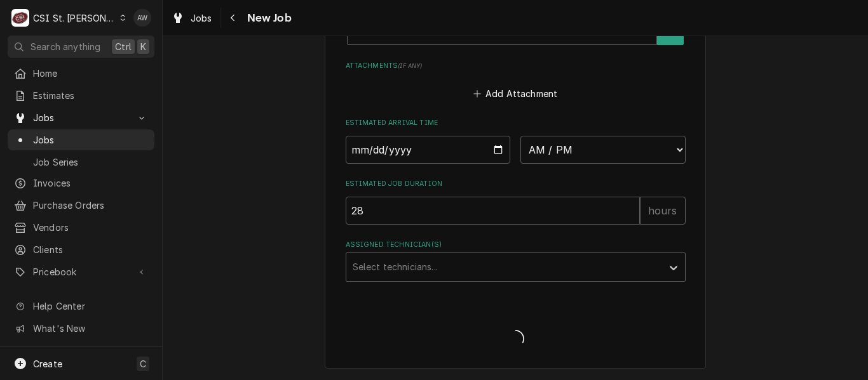
type textarea "x"
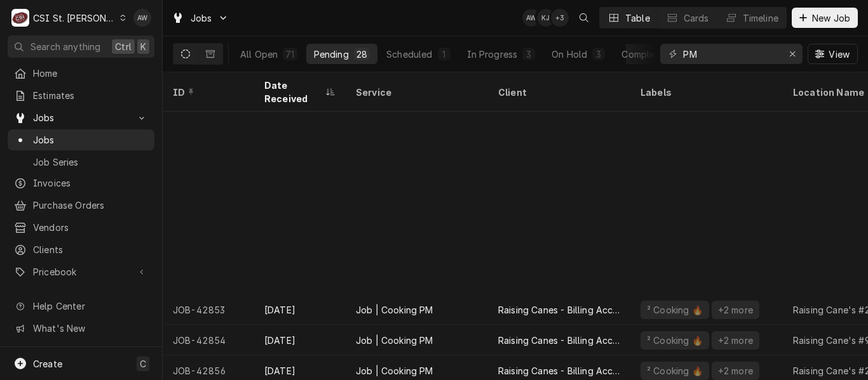
scroll to position [579, 0]
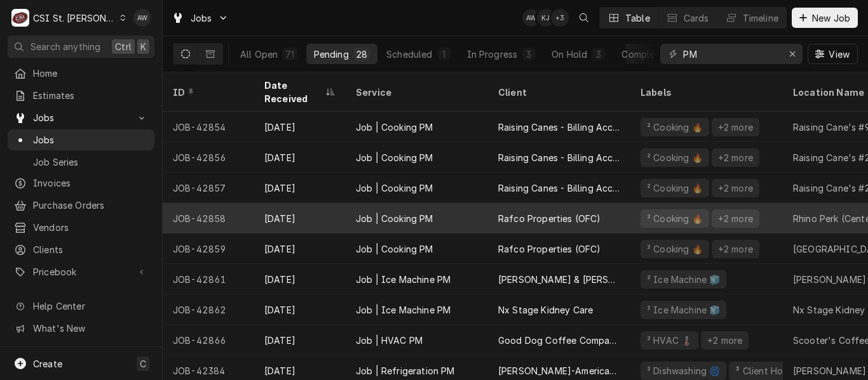
click at [379, 210] on div "Job | Cooking PM" at bounding box center [417, 218] width 142 height 30
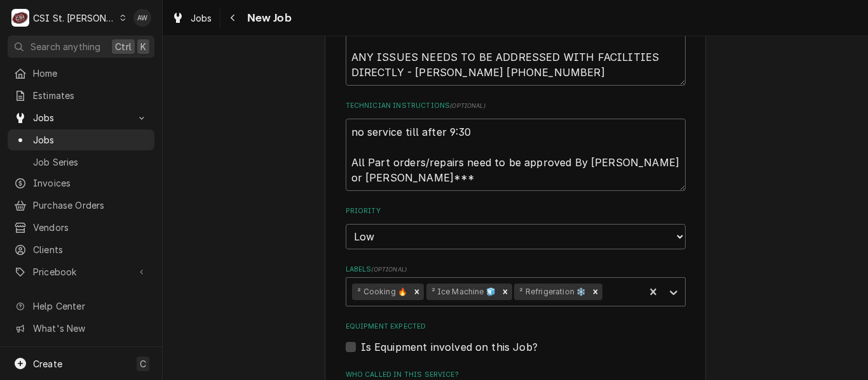
scroll to position [756, 0]
click at [346, 135] on textarea "no service till after 9:30 All Part orders/repairs need to be approved By Haile…" at bounding box center [516, 156] width 340 height 72
type textarea "x"
type textarea "no service till after 9:30 All Part orders/repairs need to be approved By Haile…"
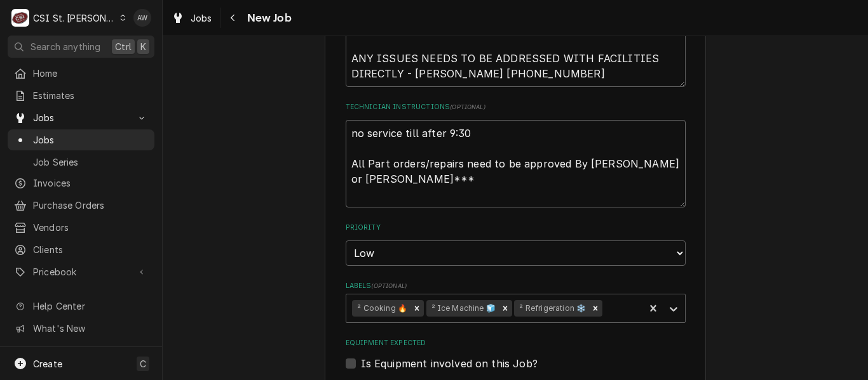
type textarea "x"
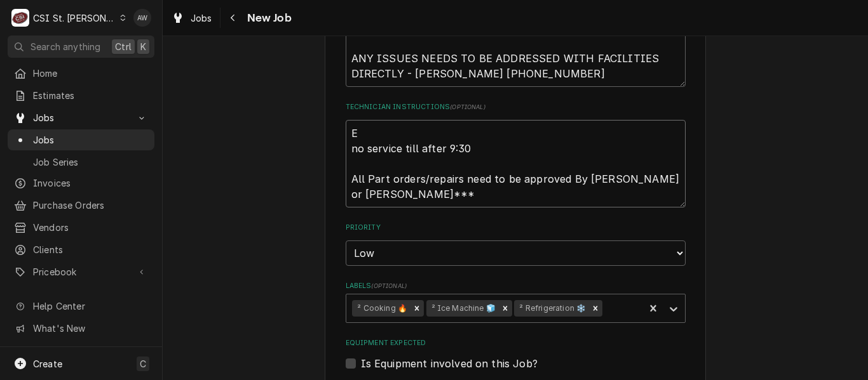
type textarea "EM no service till after 9:30 All Part orders/repairs need to be approved By Ha…"
type textarea "x"
type textarea "EMA no service till after 9:30 All Part orders/repairs need to be approved By H…"
type textarea "x"
type textarea "EMAI no service till after 9:30 All Part orders/repairs need to be approved By …"
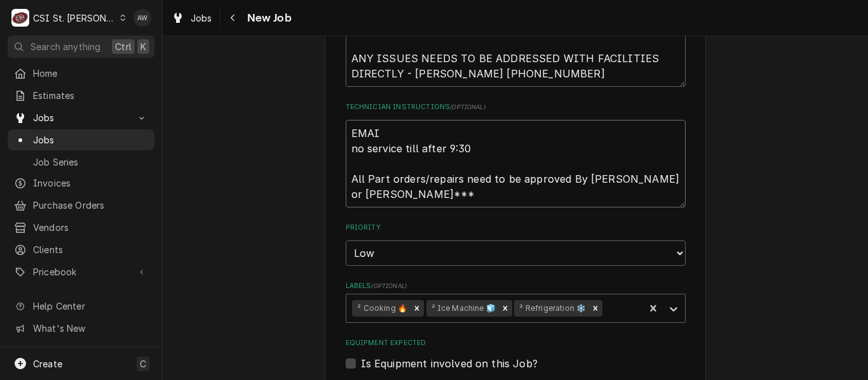
type textarea "x"
type textarea "EMAIL no service till after 9:30 All Part orders/repairs need to be approved By…"
type textarea "x"
type textarea "EMAILE no service till after 9:30 All Part orders/repairs need to be approved B…"
type textarea "x"
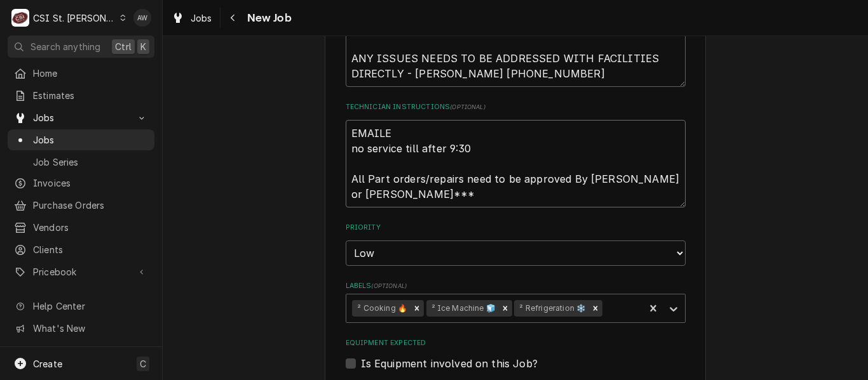
type textarea "EMAILED no service till after 9:30 All Part orders/repairs need to be approved …"
type textarea "x"
type textarea "EMAILED no service till after 9:30 All Part orders/repairs need to be approved …"
type textarea "x"
type textarea "EMAILED R no service till after 9:30 All Part orders/repairs need to be approve…"
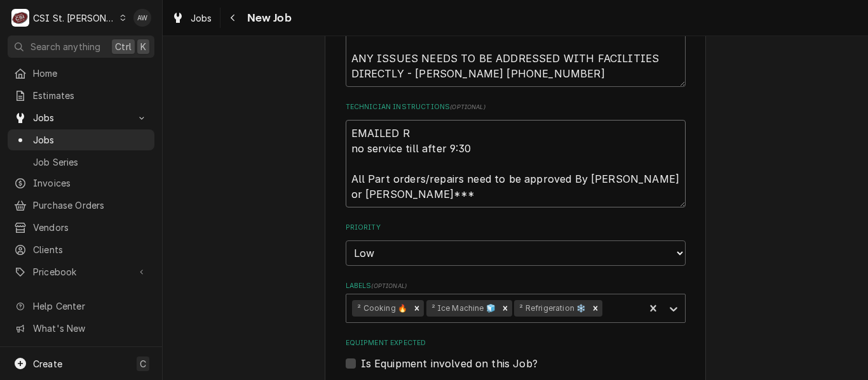
type textarea "x"
type textarea "EMAILED RY no service till after 9:30 All Part orders/repairs need to be approv…"
type textarea "x"
type textarea "EMAILED RYA no service till after 9:30 All Part orders/repairs need to be appro…"
type textarea "x"
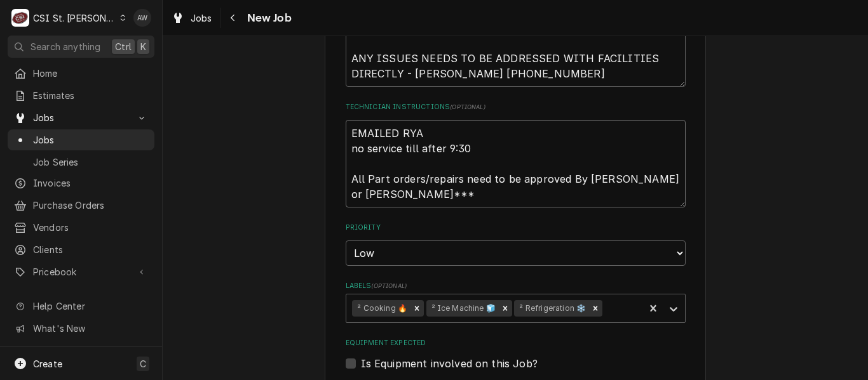
type textarea "EMAILED RYAN no service till after 9:30 All Part orders/repairs need to be appr…"
type textarea "x"
type textarea "EMAILED RYAN no service till after 9:30 All Part orders/repairs need to be appr…"
type textarea "x"
type textarea "EMAILED RYAN M no service till after 9:30 All Part orders/repairs need to be ap…"
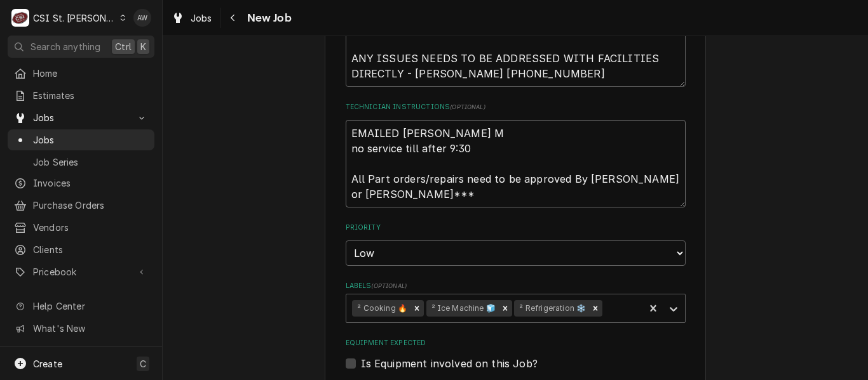
type textarea "x"
type textarea "EMAILED RYAN MU no service till after 9:30 All Part orders/repairs need to be a…"
type textarea "x"
type textarea "EMAILED RYAN MUR no service till after 9:30 All Part orders/repairs need to be …"
type textarea "x"
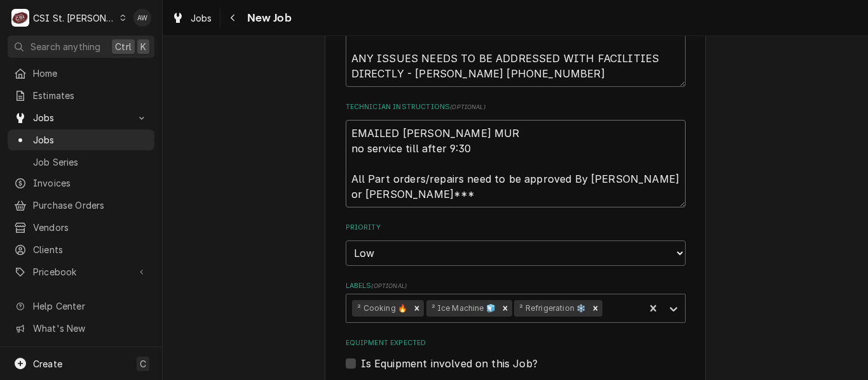
type textarea "EMAILED RYAN MURP no service till after 9:30 All Part orders/repairs need to be…"
type textarea "x"
type textarea "EMAILED RYAN MURPH no service till after 9:30 All Part orders/repairs need to b…"
type textarea "x"
type textarea "EMAILED RYAN MURPHY no service till after 9:30 All Part orders/repairs need to …"
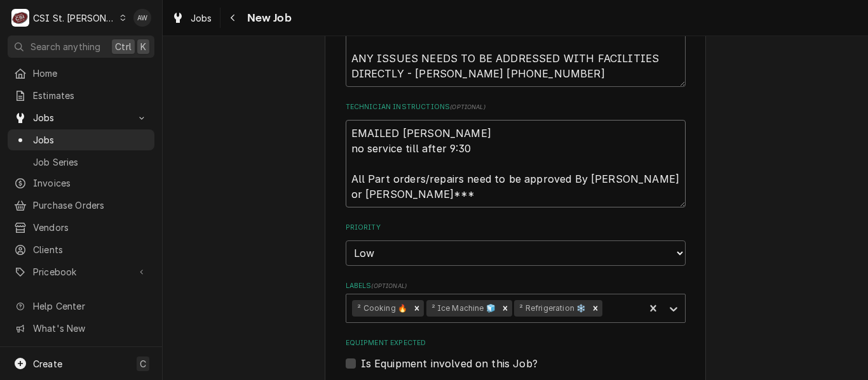
type textarea "x"
type textarea "EMAILED RYAN MURPHY T no service till after 9:30 All Part orders/repairs need t…"
type textarea "x"
type textarea "EMAILED RYAN MURPHY TO no service till after 9:30 All Part orders/repairs need …"
type textarea "x"
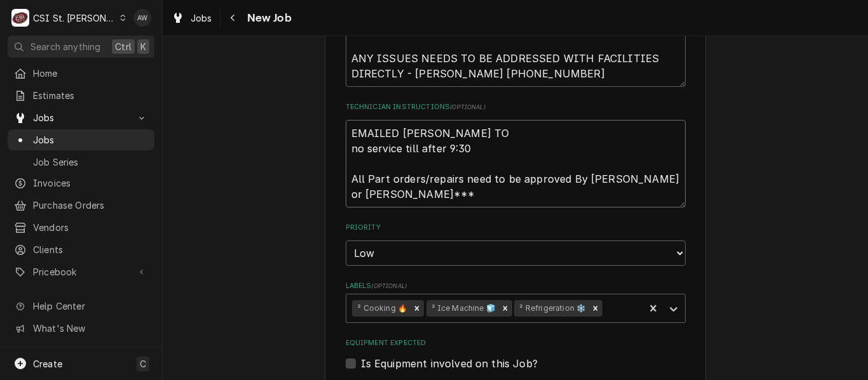
type textarea "EMAILED RYAN MURPHY TO no service till after 9:30 All Part orders/repairs need …"
type textarea "x"
type textarea "EMAILED RYAN MURPHY TO S no service till after 9:30 All Part orders/repairs nee…"
type textarea "x"
type textarea "EMAILED RYAN MURPHY TO SCH no service till after 9:30 All Part orders/repairs n…"
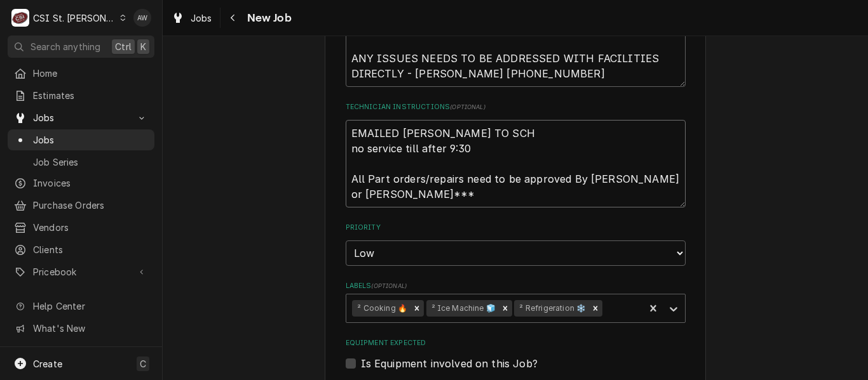
type textarea "x"
type textarea "EMAILED RYAN MURPHY TO SCHE no service till after 9:30 All Part orders/repairs …"
type textarea "x"
type textarea "EMAILED RYAN MURPHY TO SCHEU no service till after 9:30 All Part orders/repairs…"
type textarea "x"
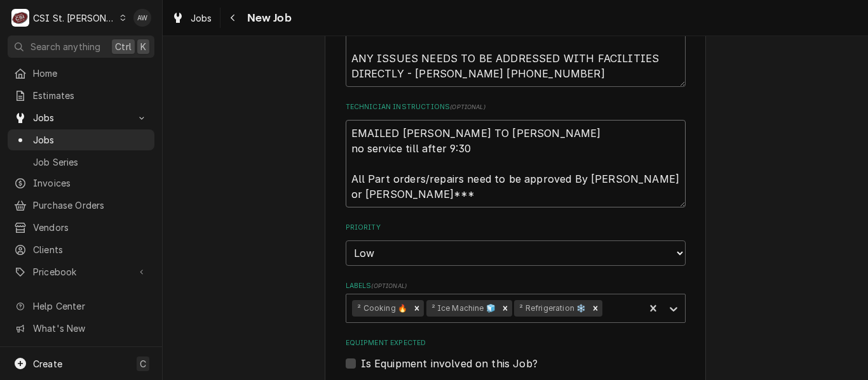
type textarea "EMAILED RYAN MURPHY TO SCHEUL no service till after 9:30 All Part orders/repair…"
type textarea "x"
type textarea "EMAILED RYAN MURPHY TO SCHEULE no service till after 9:30 All Part orders/repai…"
type textarea "x"
type textarea "EMAILED RYAN MURPHY TO SCHEUL no service till after 9:30 All Part orders/repair…"
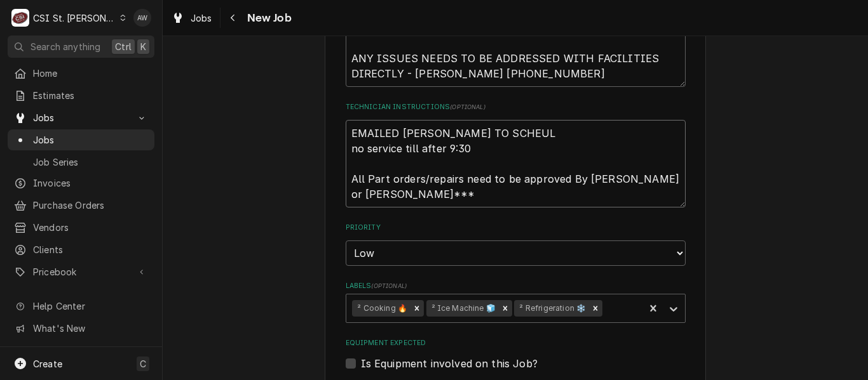
type textarea "x"
type textarea "EMAILED RYAN MURPHY TO SCHEU no service till after 9:30 All Part orders/repairs…"
type textarea "x"
type textarea "EMAILED RYAN MURPHY TO SCHE no service till after 9:30 All Part orders/repairs …"
type textarea "x"
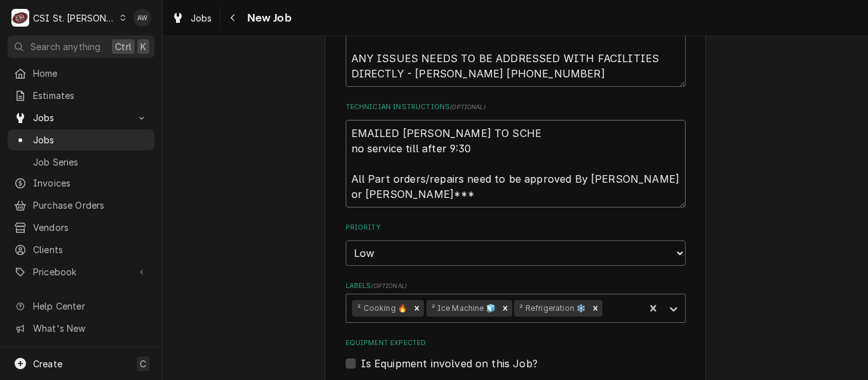
type textarea "EMAILED RYAN MURPHY TO SCHED no service till after 9:30 All Part orders/repairs…"
type textarea "x"
type textarea "EMAILED RYAN MURPHY TO SCHEDU no service till after 9:30 All Part orders/repair…"
type textarea "x"
type textarea "EMAILED RYAN MURPHY TO SCHEDUL no service till after 9:30 All Part orders/repai…"
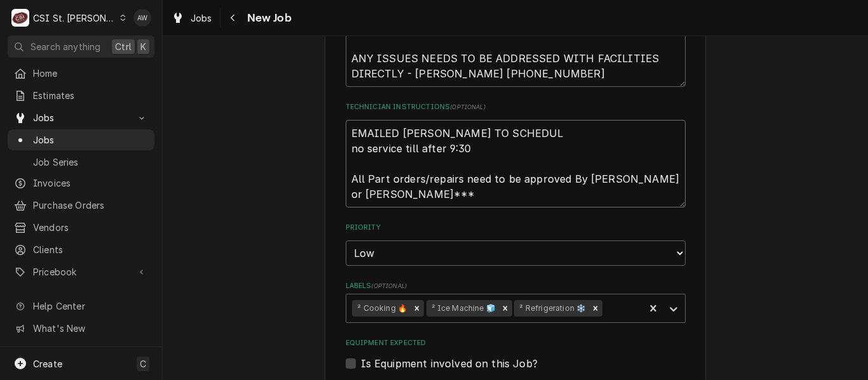
type textarea "x"
type textarea "EMAILED RYAN MURPHY TO SCHEDULE no service till after 9:30 All Part orders/repa…"
type textarea "x"
type textarea "EMAILED RYAN MURPHY TO SCHEDULE no service till after 9:30 All Part orders/repa…"
type textarea "x"
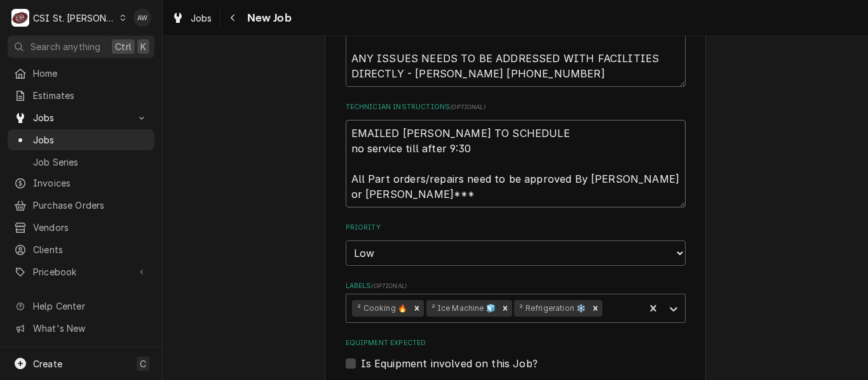
type textarea "EMAILED RYAN MURPHY TO SCHEDULE - no service till after 9:30 All Part orders/re…"
type textarea "x"
type textarea "EMAILED RYAN MURPHY TO SCHEDULE - no service till after 9:30 All Part orders/re…"
type textarea "x"
type textarea "EMAILED RYAN MURPHY TO SCHEDULE - A no service till after 9:30 All Part orders/…"
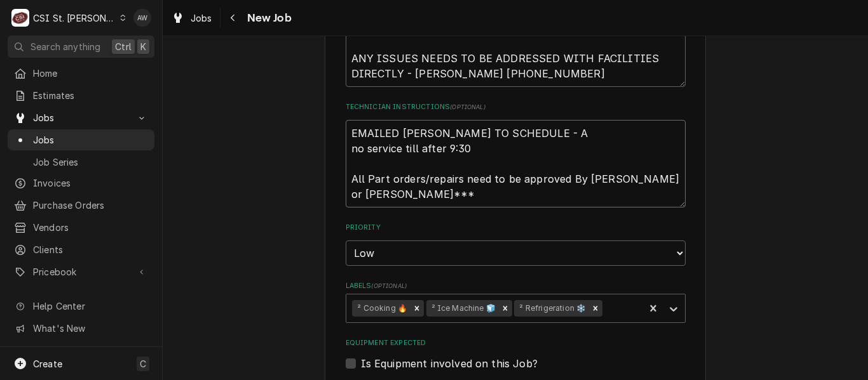
type textarea "x"
type textarea "EMAILED RYAN MURPHY TO SCHEDULE - AW no service till after 9:30 All Part orders…"
type textarea "x"
type textarea "EMAILED RYAN MURPHY TO SCHEDULE - AW no service till after 9:30 All Part orders…"
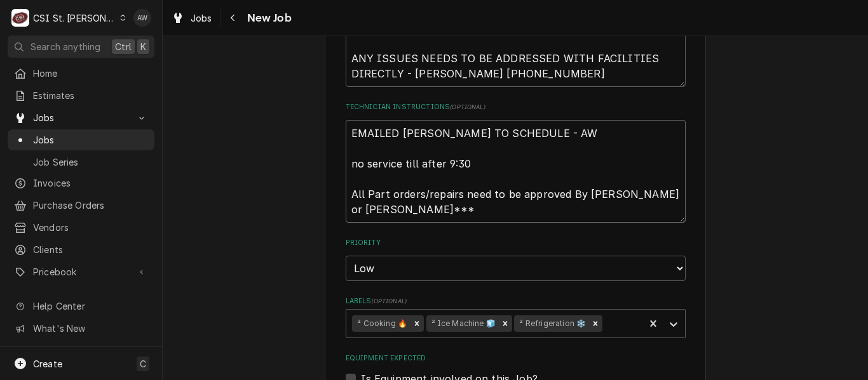
type textarea "x"
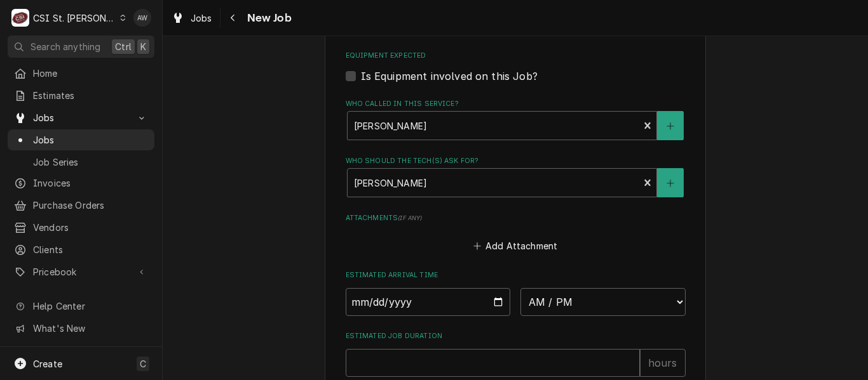
scroll to position [1159, 0]
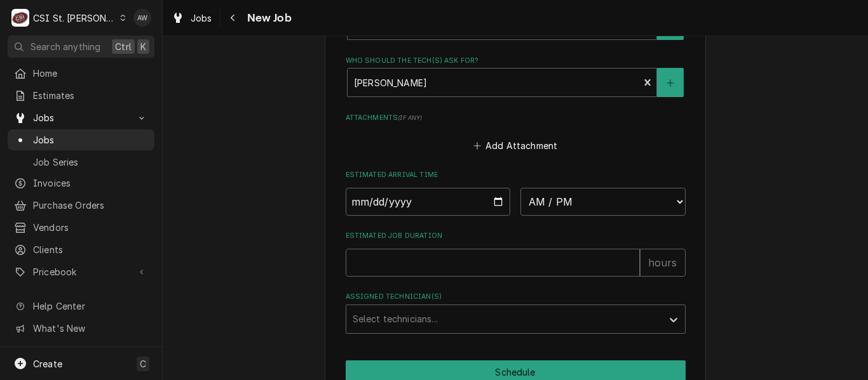
type textarea "EMAILED RYAN MURPHY TO SCHEDULE - AW no service till after 9:30 All Part orders…"
click at [464, 272] on input "Estimated Job Duration" at bounding box center [493, 263] width 294 height 28
type textarea "x"
type input "3"
type textarea "x"
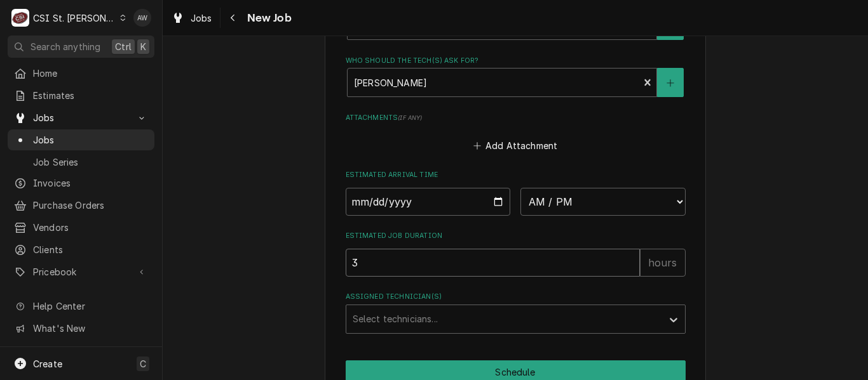
type input "3"
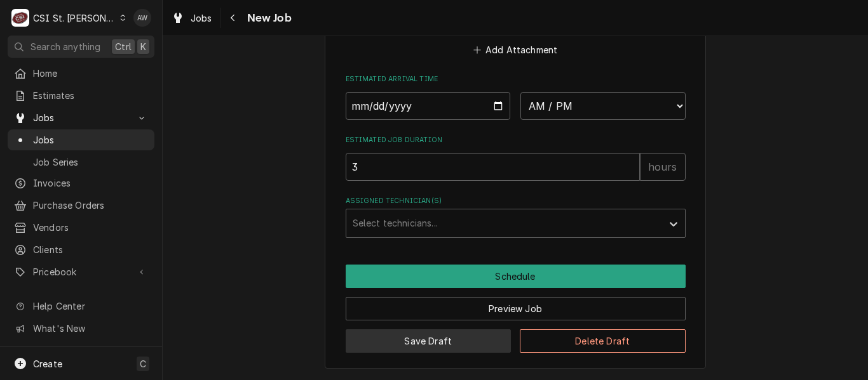
click at [423, 343] on button "Save Draft" at bounding box center [429, 342] width 166 height 24
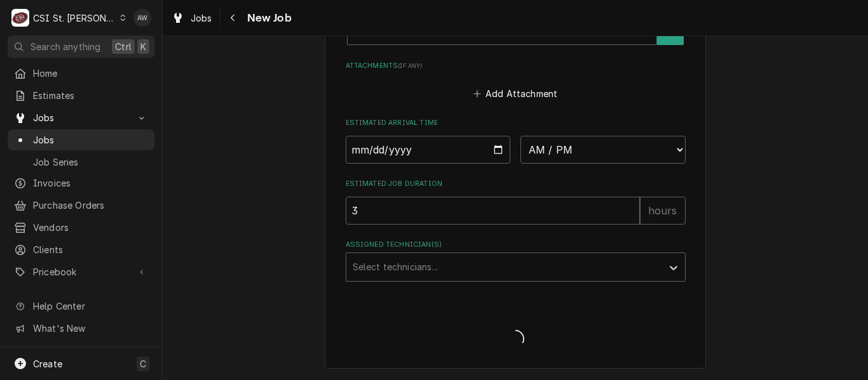
scroll to position [1211, 0]
type textarea "x"
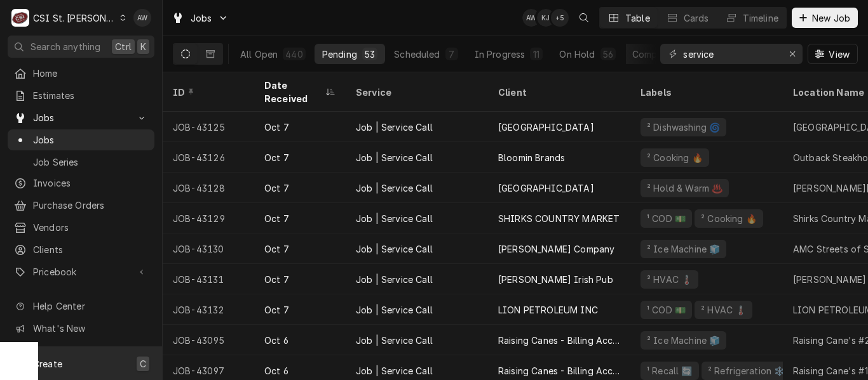
click at [106, 363] on div "Create C" at bounding box center [81, 363] width 162 height 33
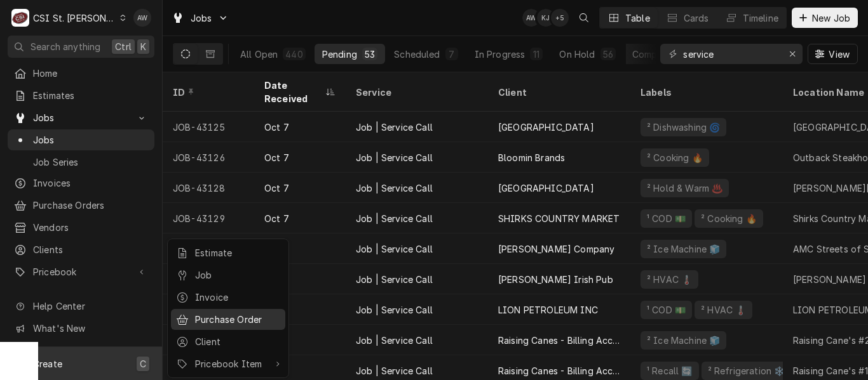
click at [206, 313] on div "Purchase Order" at bounding box center [237, 319] width 85 height 13
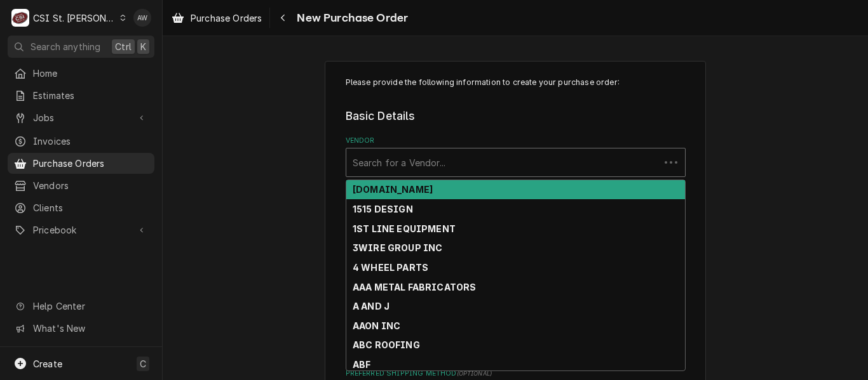
click at [393, 159] on div "Vendor" at bounding box center [503, 162] width 300 height 23
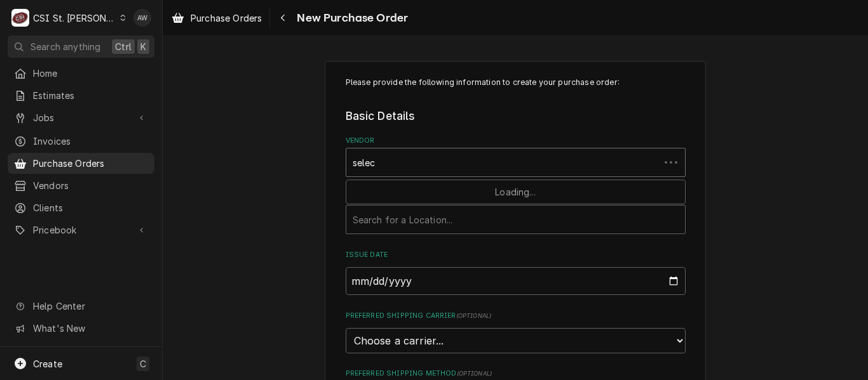
type input "select"
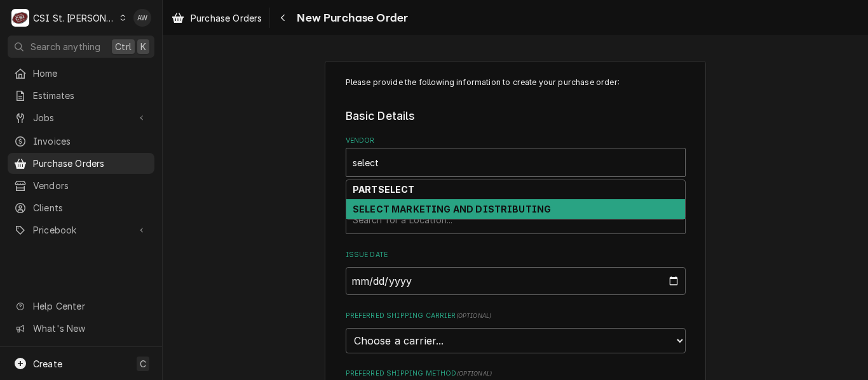
click at [392, 210] on strong "SELECT MARKETING AND DISTRIBUTING" at bounding box center [452, 209] width 198 height 11
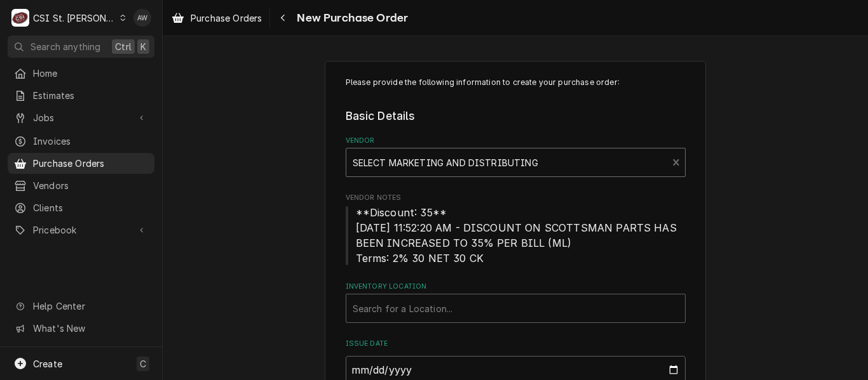
scroll to position [82, 0]
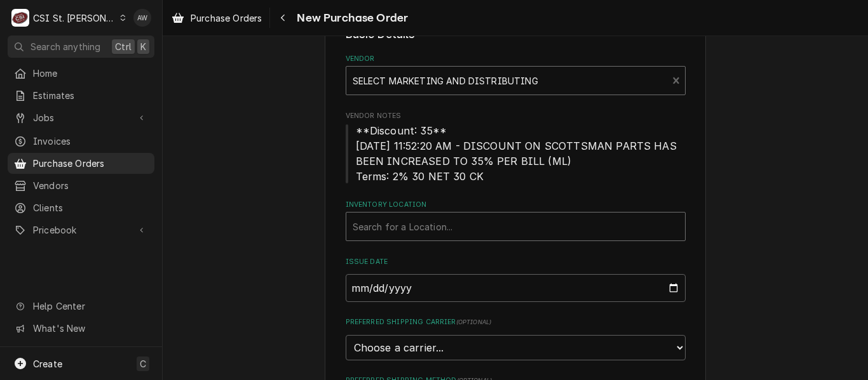
click at [445, 224] on div "Inventory Location" at bounding box center [516, 226] width 326 height 23
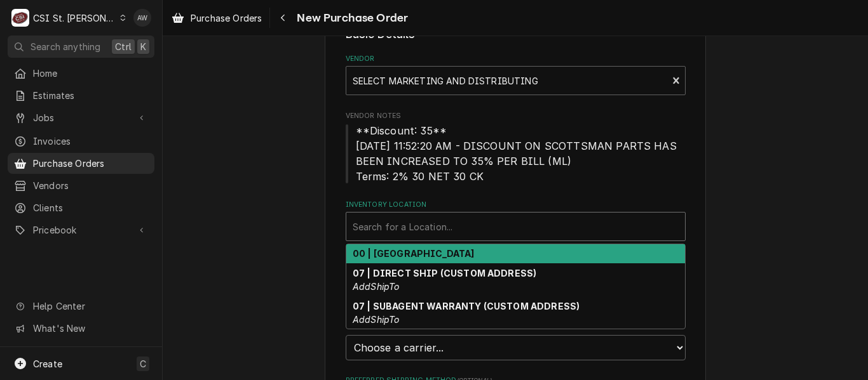
click at [437, 252] on strong "00 | [GEOGRAPHIC_DATA]" at bounding box center [414, 253] width 122 height 11
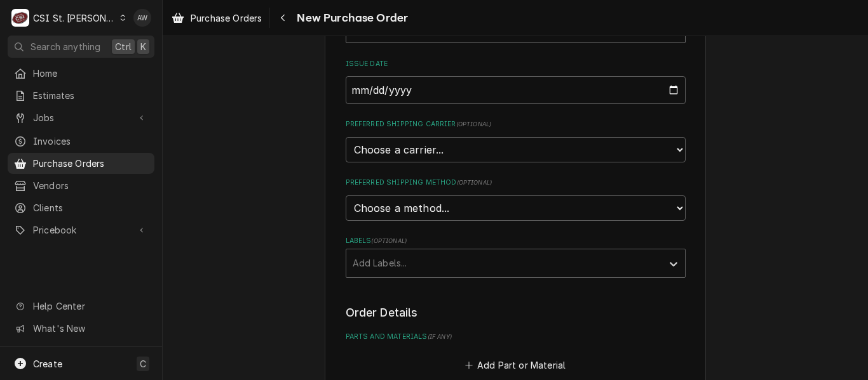
scroll to position [281, 0]
click at [437, 262] on div "Labels" at bounding box center [504, 263] width 303 height 23
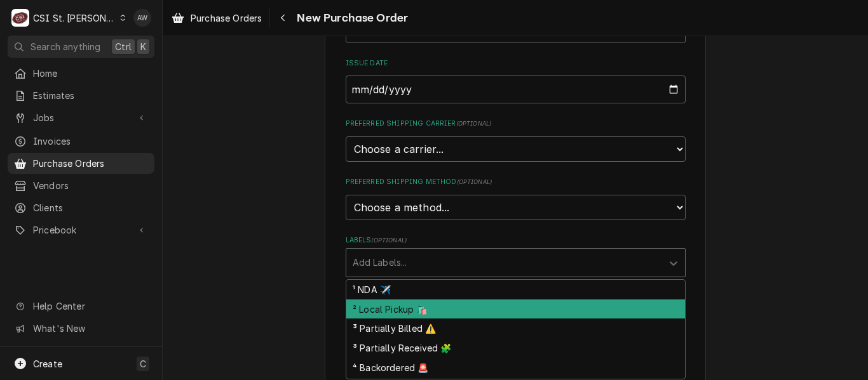
click at [430, 311] on div "² Local Pickup 🛍️" at bounding box center [515, 310] width 339 height 20
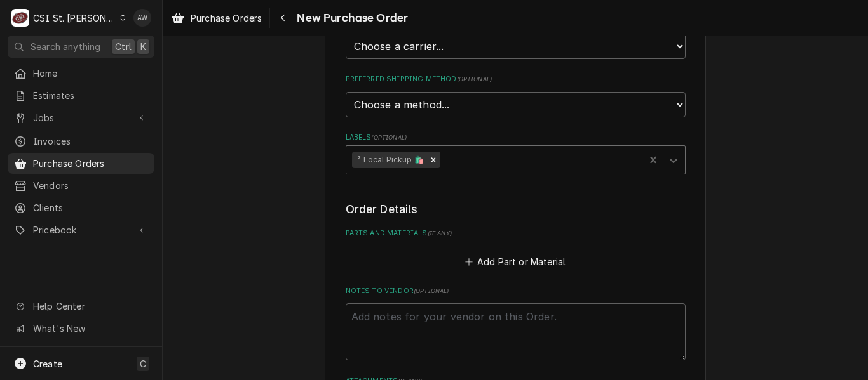
scroll to position [385, 0]
click at [429, 314] on textarea "Notes to Vendor ( optional )" at bounding box center [516, 330] width 340 height 57
type textarea "x"
type textarea "r"
type textarea "x"
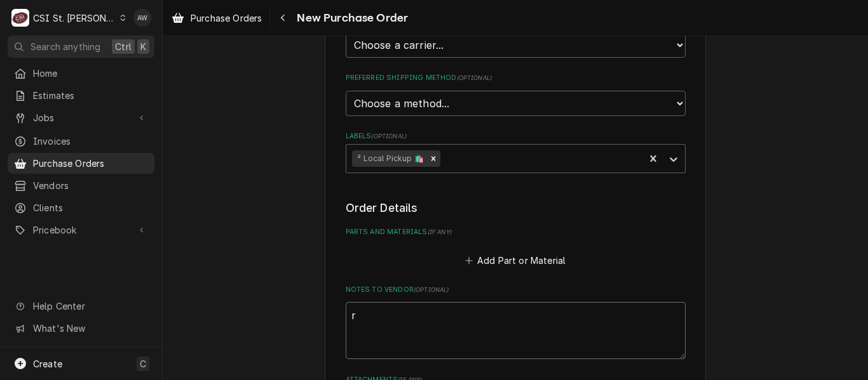
type textarea "ry"
type textarea "x"
type textarea "rya"
type textarea "x"
type textarea "[PERSON_NAME]"
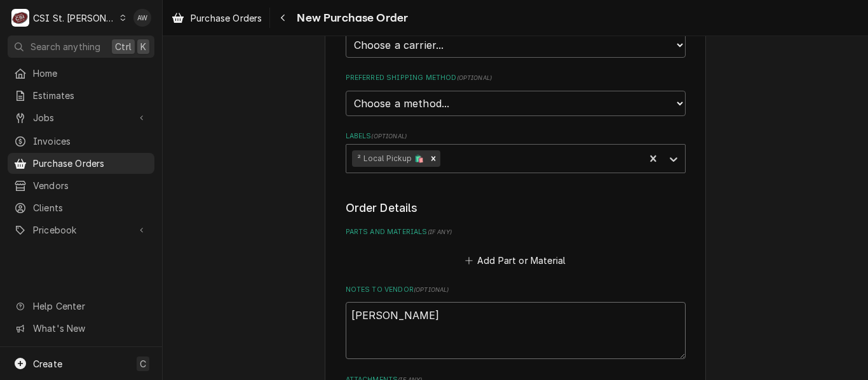
type textarea "x"
type textarea "[PERSON_NAME]"
type textarea "x"
type textarea "[PERSON_NAME]"
type textarea "x"
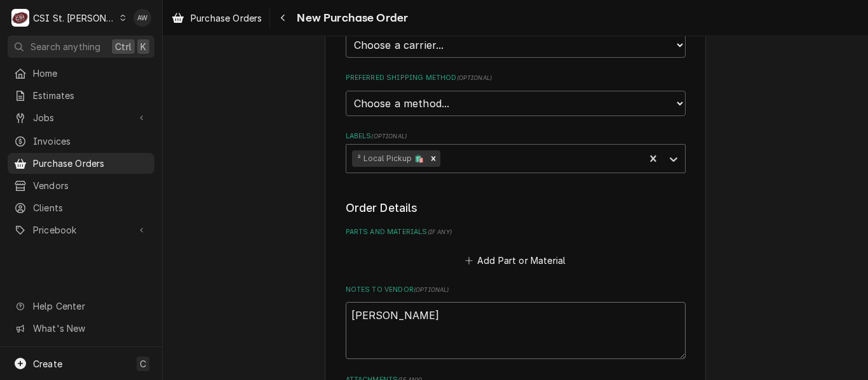
type textarea "ryan po"
type textarea "x"
type textarea "ryan pot"
type textarea "x"
type textarea "ryan pott"
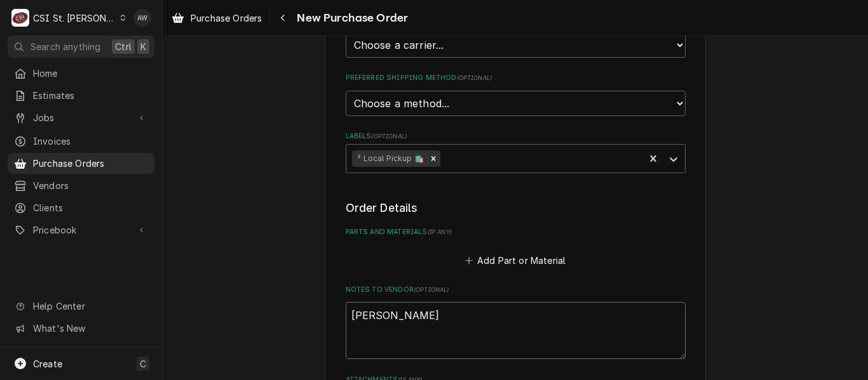
type textarea "x"
type textarea "ryan potts"
type textarea "x"
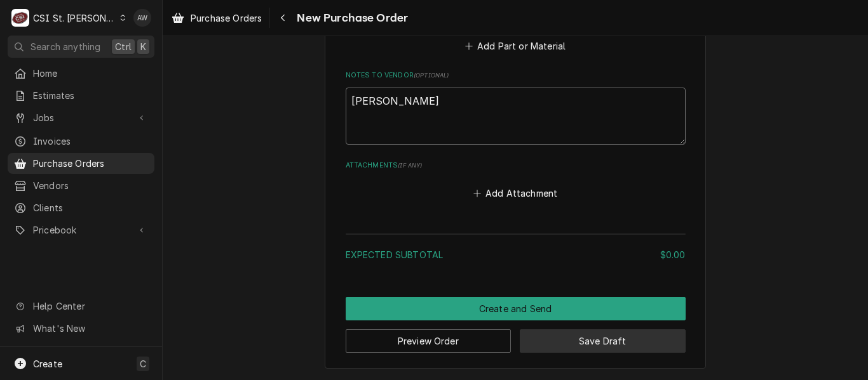
type textarea "ryan potts"
click at [560, 349] on button "Save Draft" at bounding box center [603, 342] width 166 height 24
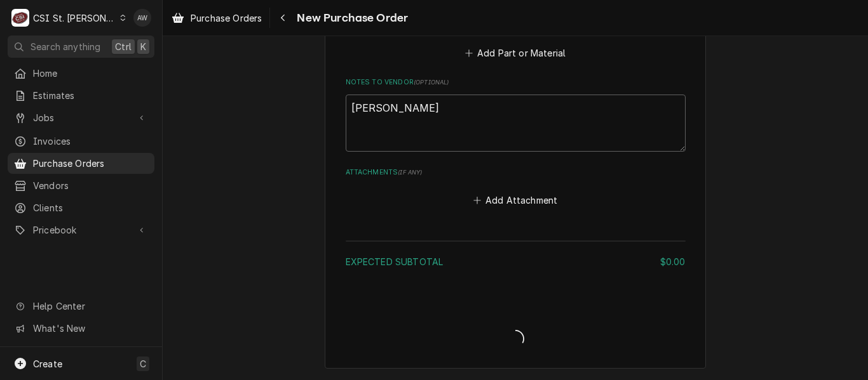
type textarea "x"
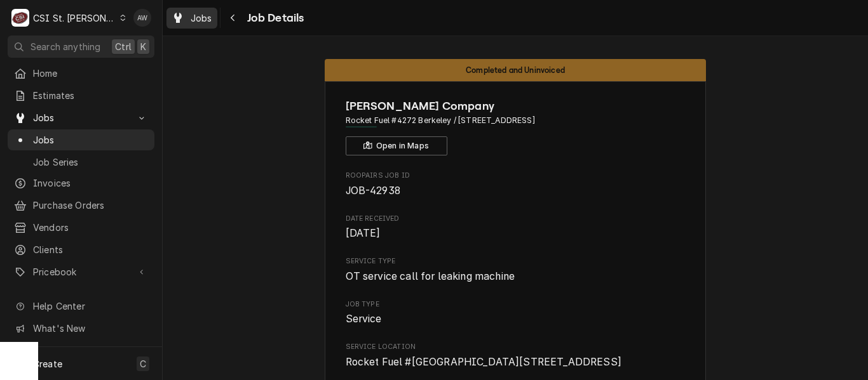
scroll to position [2200, 0]
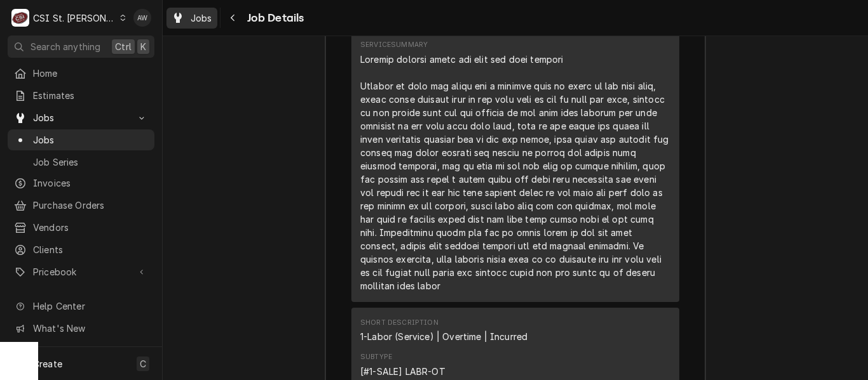
click at [201, 22] on span "Jobs" at bounding box center [202, 17] width 22 height 13
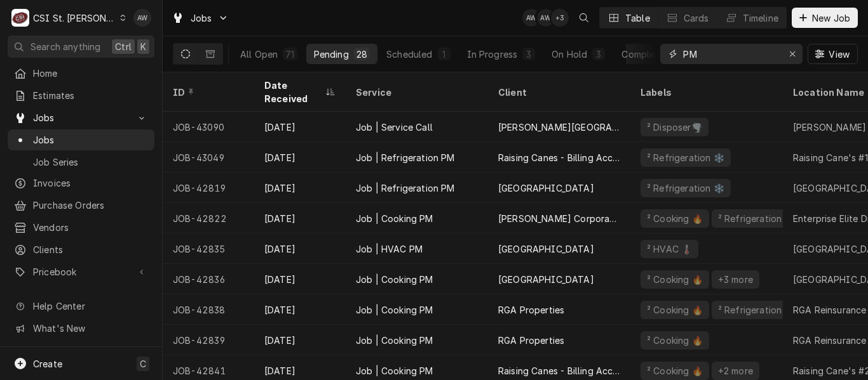
drag, startPoint x: 705, startPoint y: 54, endPoint x: 680, endPoint y: 53, distance: 24.8
click at [680, 53] on div "PM" at bounding box center [731, 54] width 142 height 20
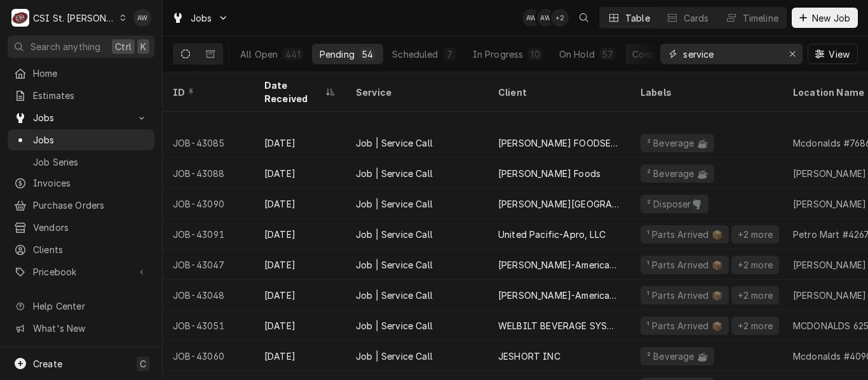
scroll to position [671, 0]
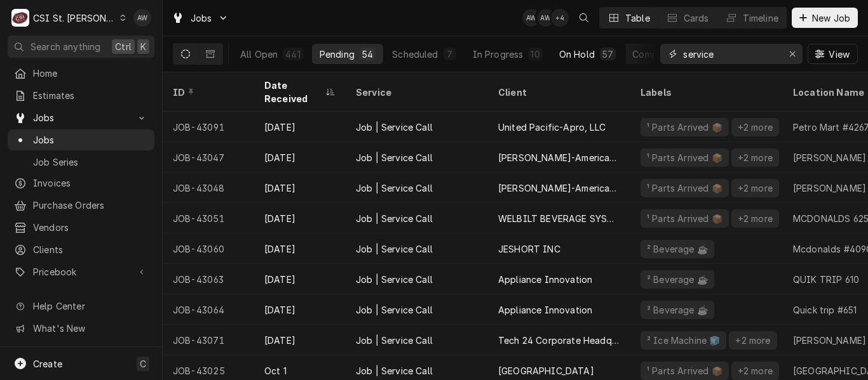
drag, startPoint x: 723, startPoint y: 60, endPoint x: 589, endPoint y: 53, distance: 134.8
click at [589, 53] on div "All Open 441 Pending 54 Scheduled 7 In Progress 10 On Hold 57 Completed 313 ser…" at bounding box center [515, 54] width 685 height 36
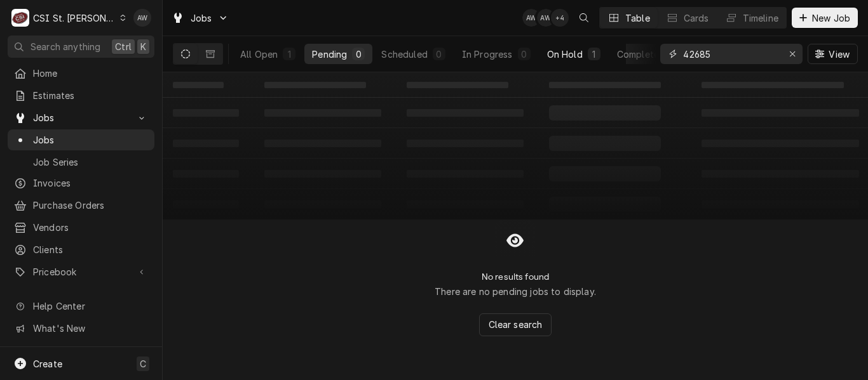
type input "42685"
click at [565, 55] on div "On Hold" at bounding box center [565, 54] width 36 height 13
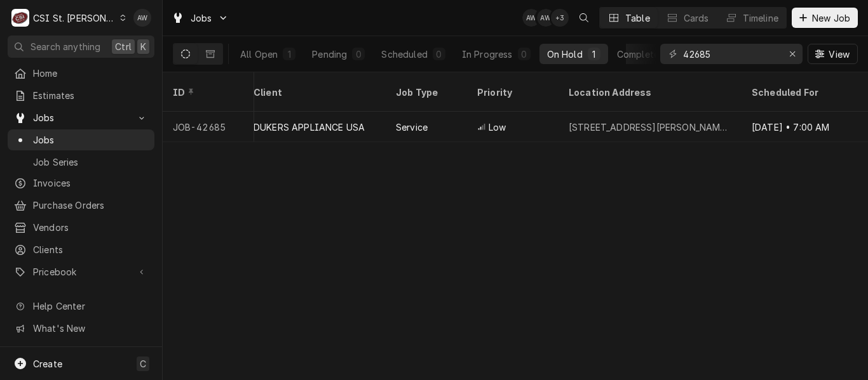
scroll to position [0, 787]
